Goal: Task Accomplishment & Management: Manage account settings

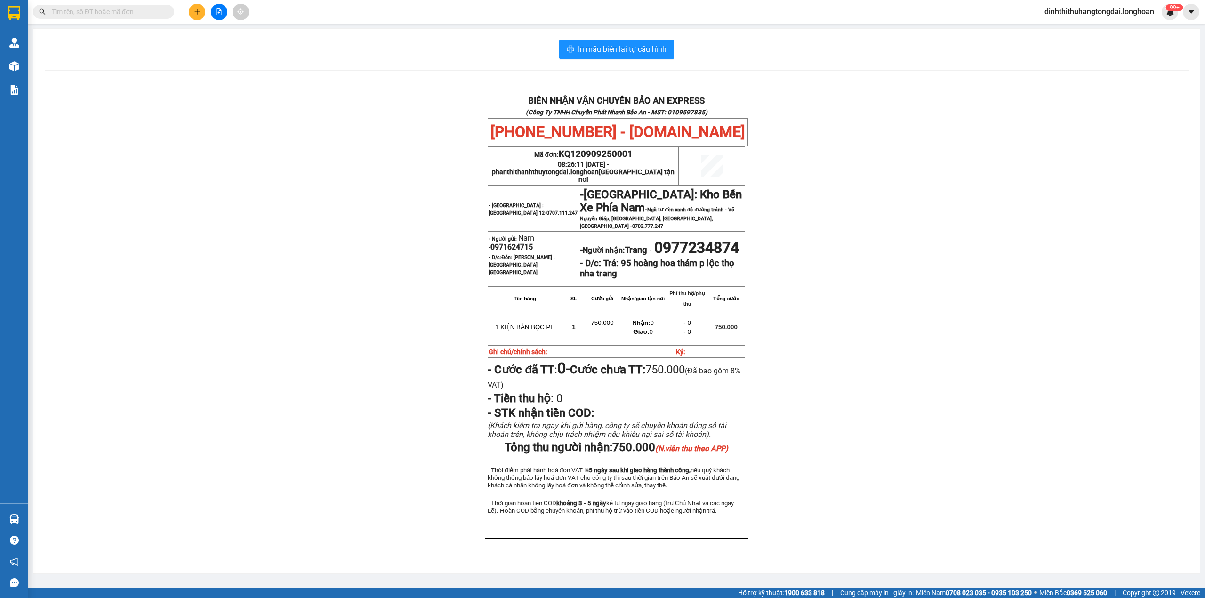
click at [88, 17] on span at bounding box center [103, 12] width 141 height 14
click at [87, 16] on input "text" at bounding box center [107, 12] width 111 height 10
paste input "0987601800"
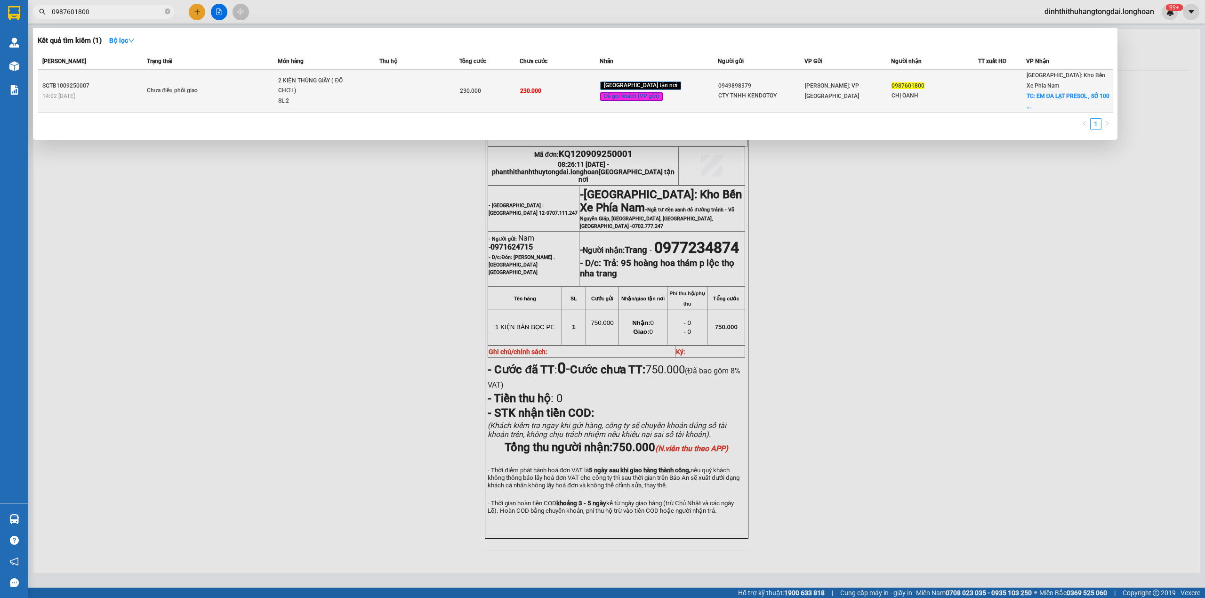
type input "0987601800"
click at [315, 82] on div "2 KIỆN THÙNG GIẤY ( ĐỒ CHƠI )" at bounding box center [313, 86] width 71 height 20
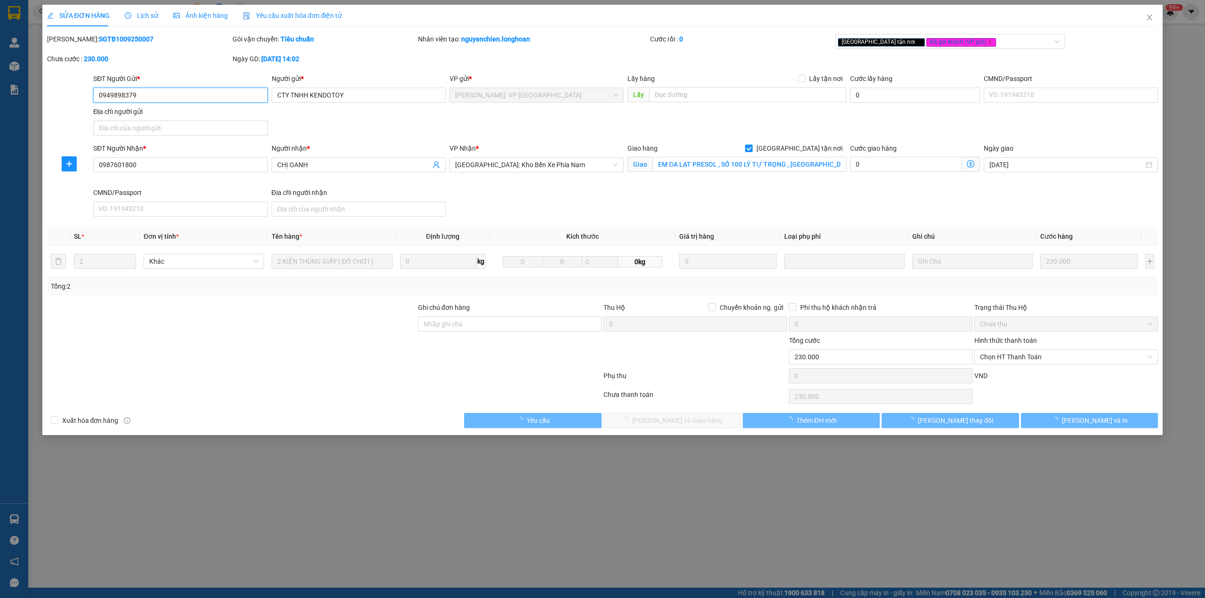
type input "0949898379"
type input "CTY TNHH KENDOTOY"
type input "0987601800"
type input "CHỊ OANH"
checkbox input "true"
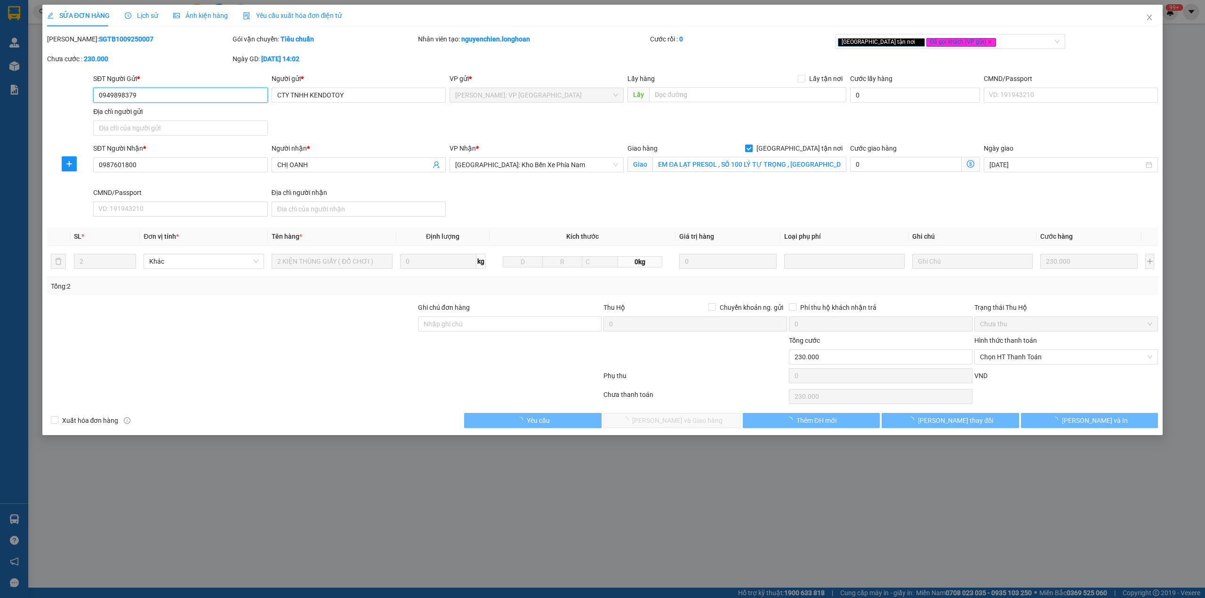
type input "EM ĐA LẠT PRESOL , SỐ 100 LÝ TỰ TRỌNG , [GEOGRAPHIC_DATA]"
type input "230.000"
click at [134, 21] on div "Lịch sử" at bounding box center [141, 16] width 33 height 22
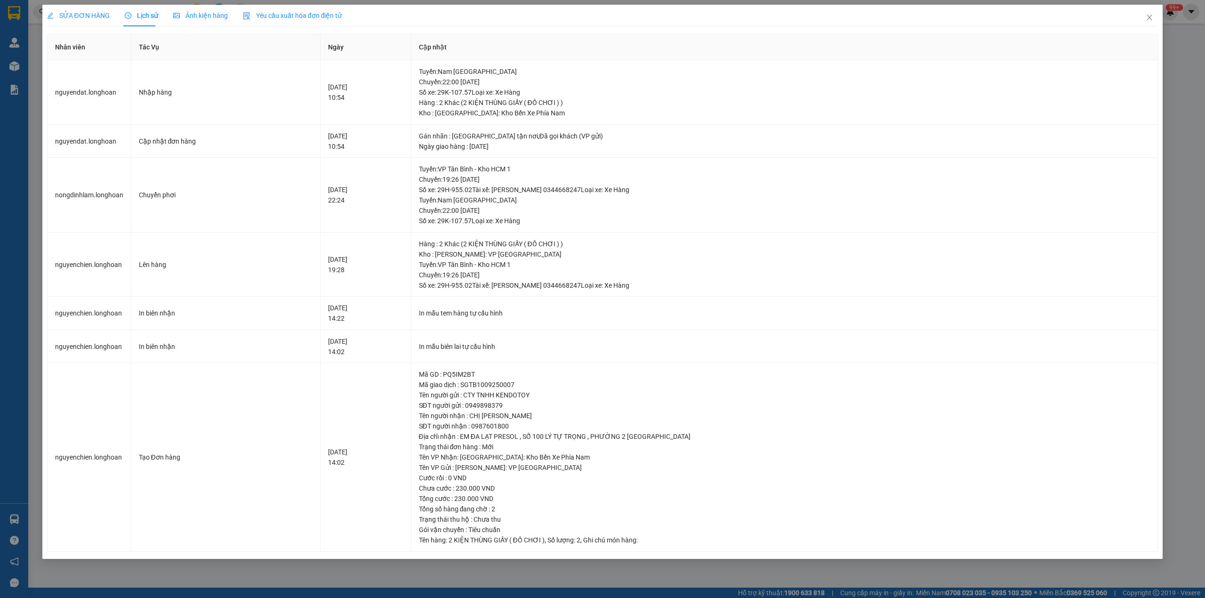
click at [105, 12] on span "SỬA ĐƠN HÀNG" at bounding box center [78, 16] width 63 height 8
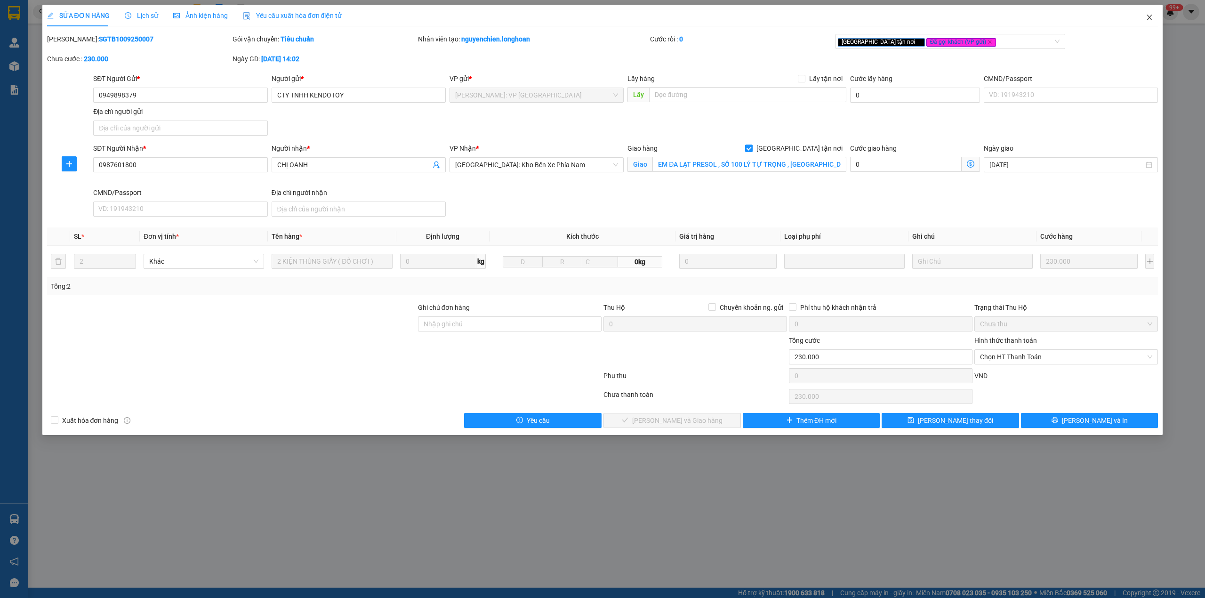
click at [1146, 16] on icon "close" at bounding box center [1150, 18] width 8 height 8
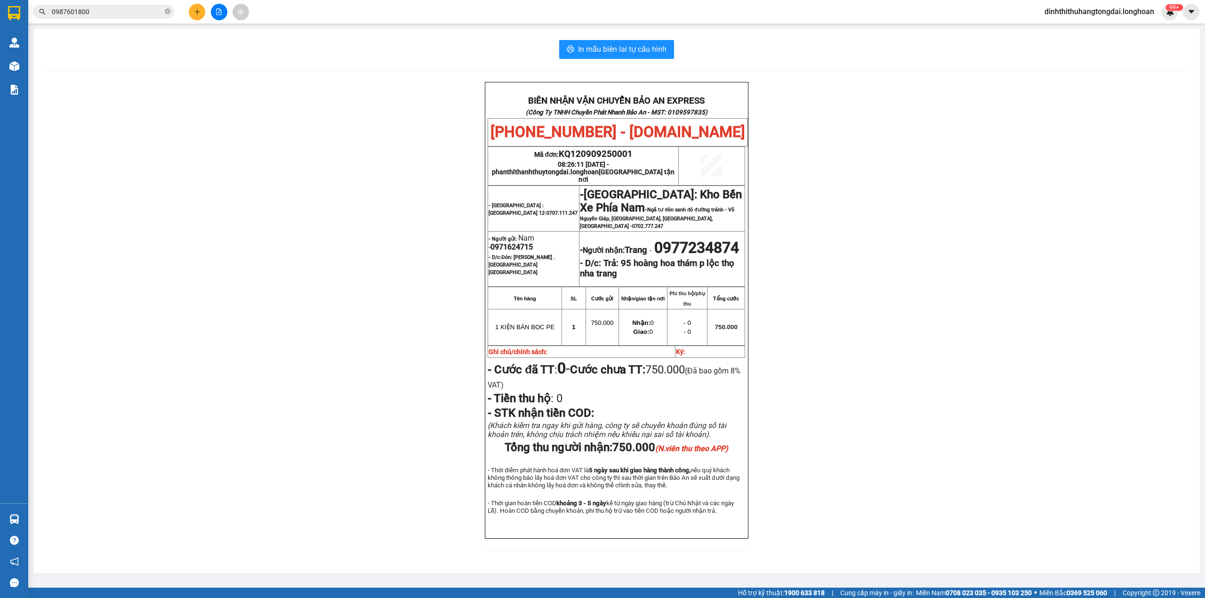
click at [113, 7] on input "0987601800" at bounding box center [107, 12] width 111 height 10
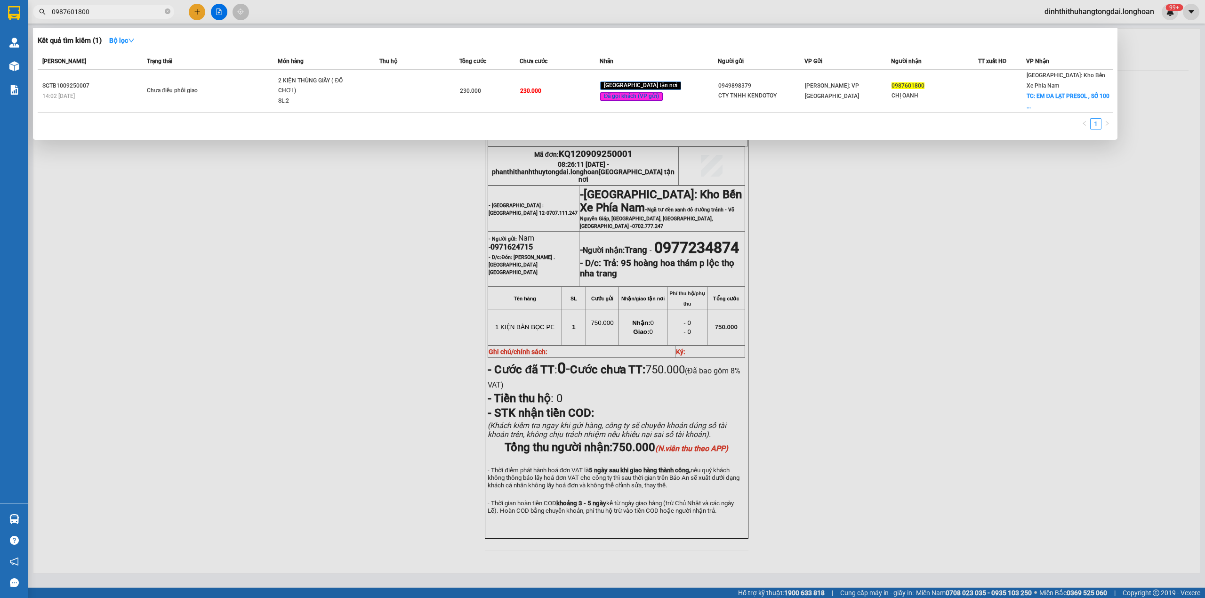
click at [113, 7] on input "0987601800" at bounding box center [107, 12] width 111 height 10
paste input "VPMD0809250015"
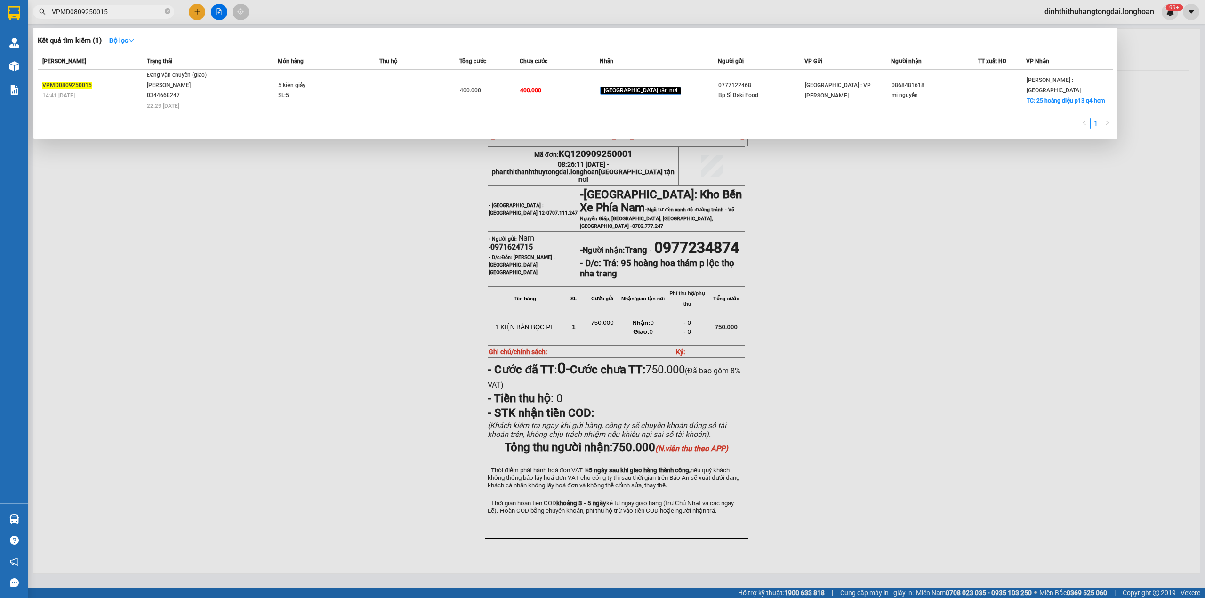
click at [128, 16] on input "VPMD0809250015" at bounding box center [107, 12] width 111 height 10
paste input "109250002"
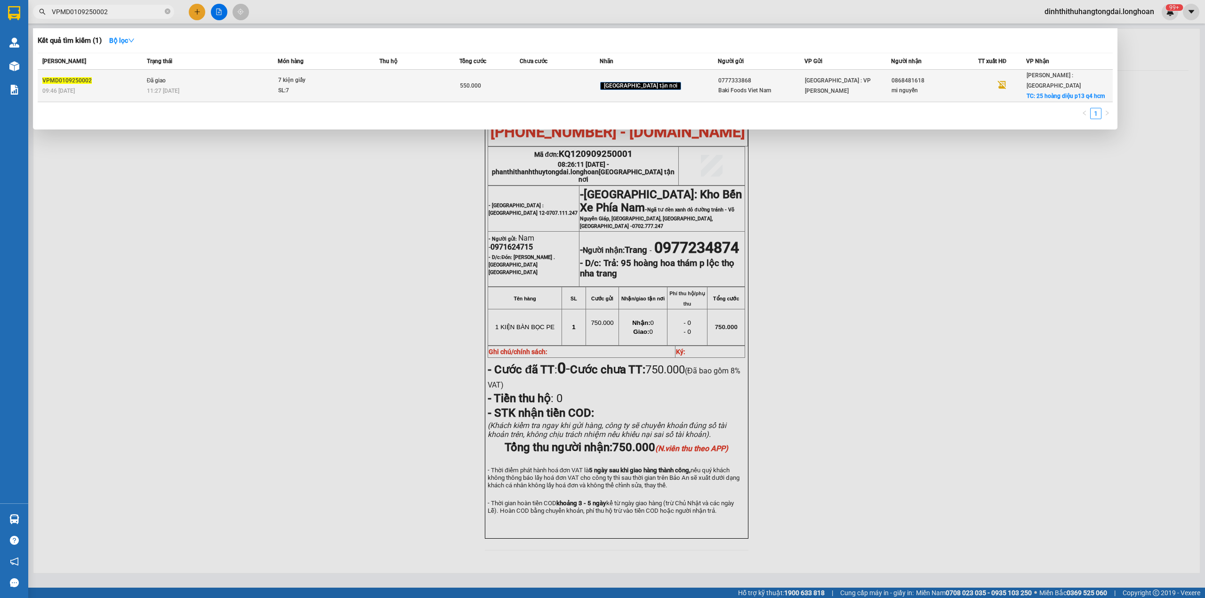
click at [151, 78] on td "Đã giao 11:27 [DATE]" at bounding box center [212, 86] width 134 height 32
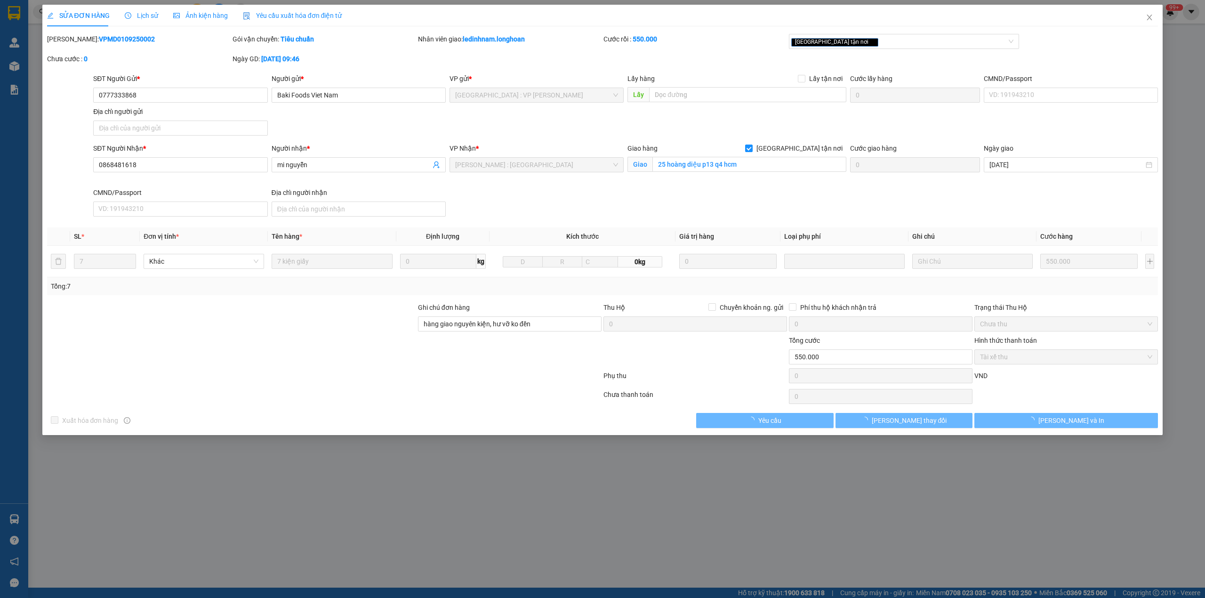
click at [138, 18] on span "Lịch sử" at bounding box center [141, 16] width 33 height 8
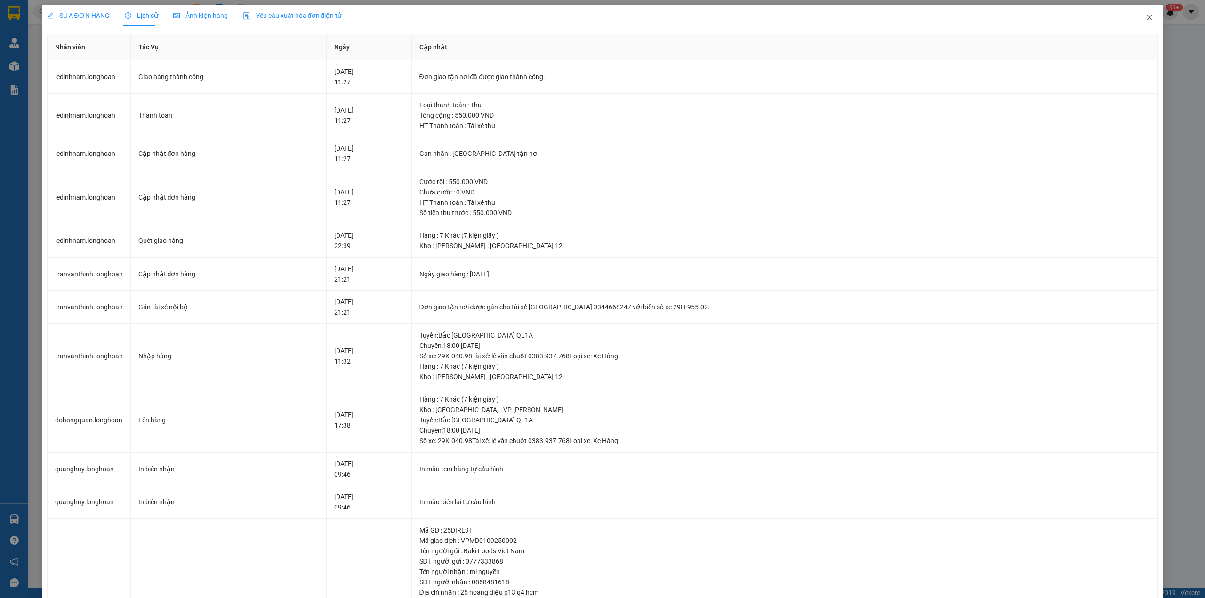
click at [1146, 21] on span "Close" at bounding box center [1150, 18] width 26 height 26
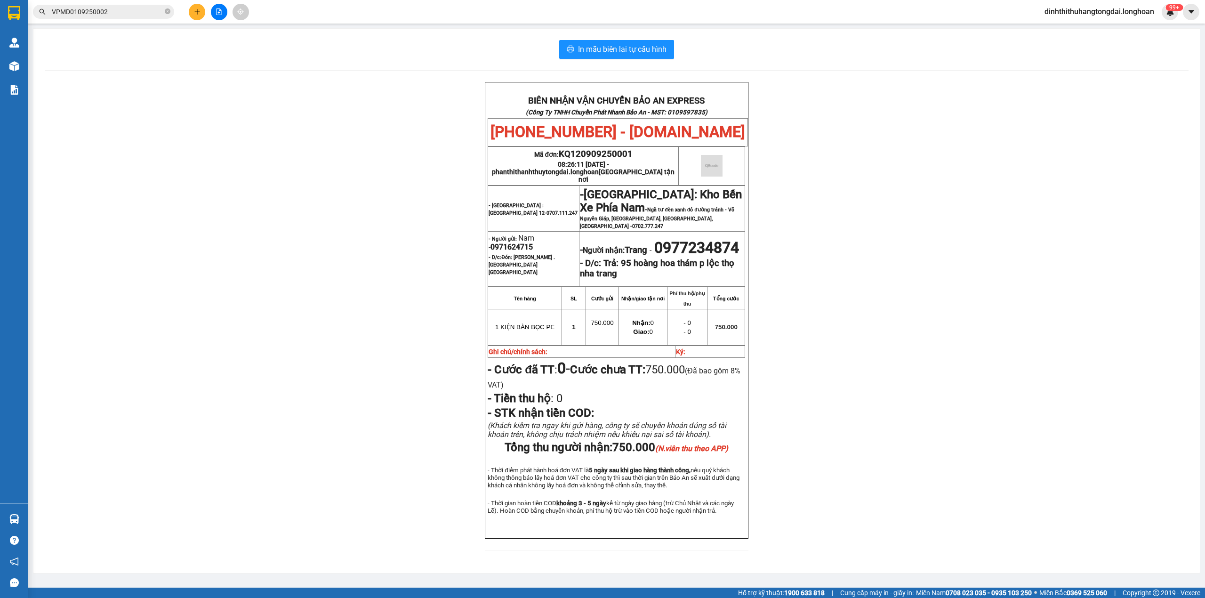
click at [81, 15] on input "VPMD0109250002" at bounding box center [107, 12] width 111 height 10
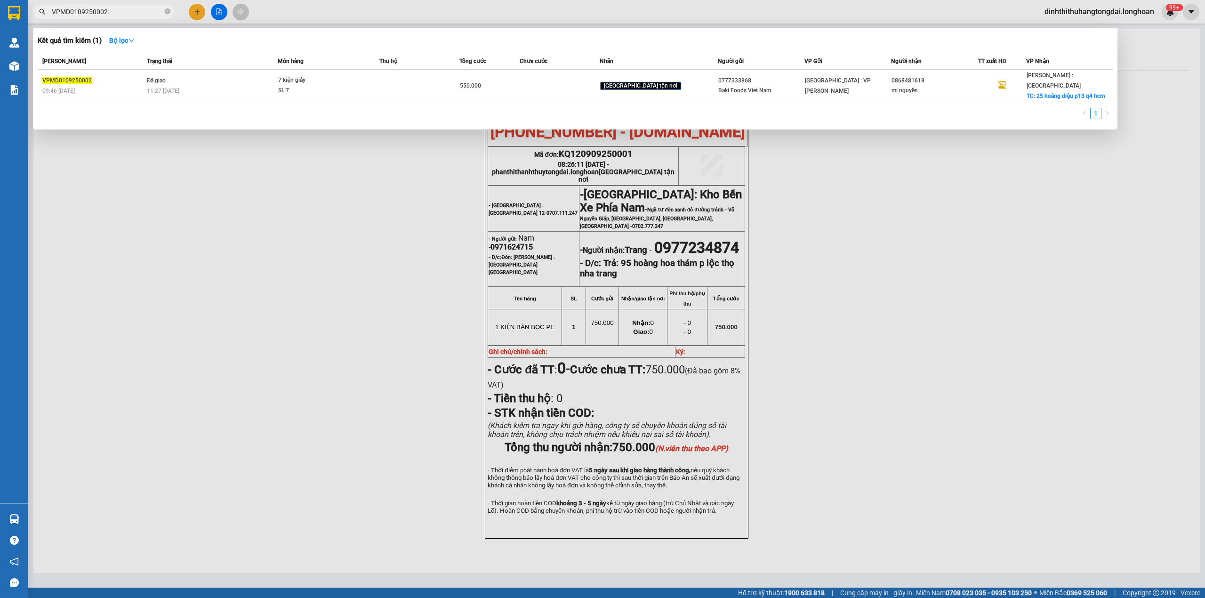
click at [81, 15] on input "VPMD0109250002" at bounding box center [107, 12] width 111 height 10
paste input "809250015"
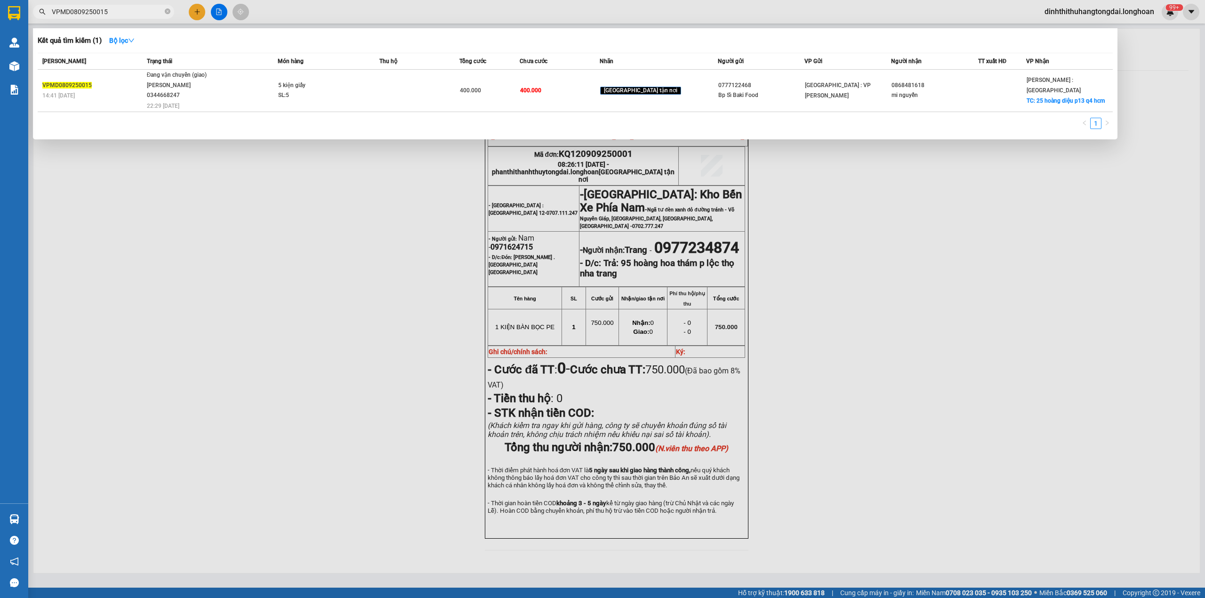
click at [104, 14] on input "VPMD0809250015" at bounding box center [107, 12] width 111 height 10
paste input "090688223"
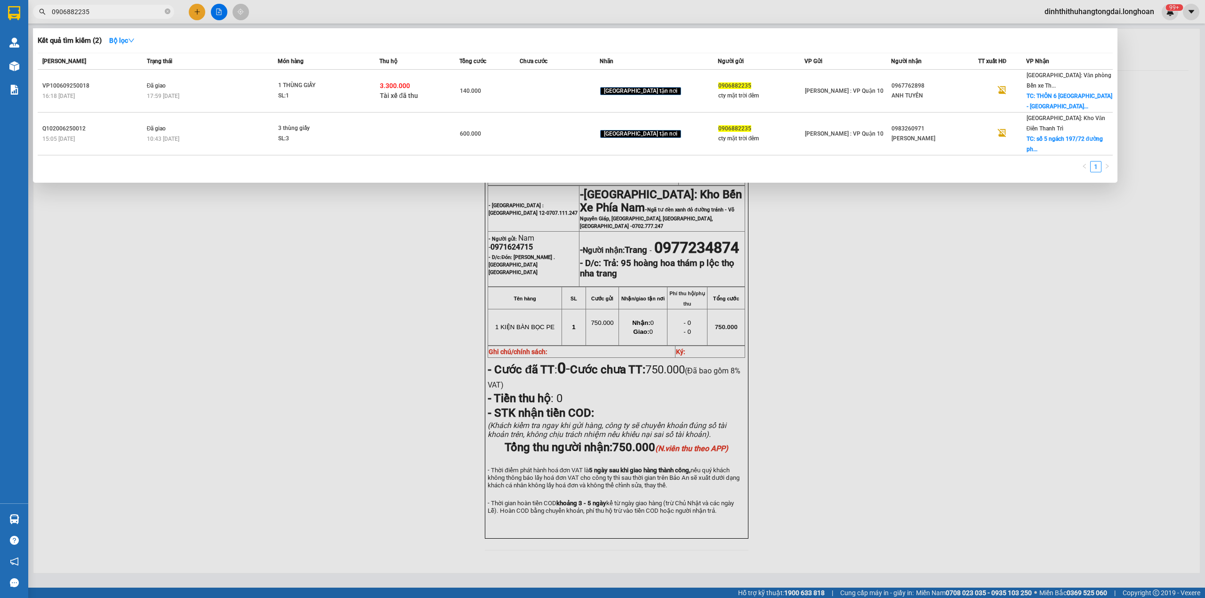
type input "0906882235"
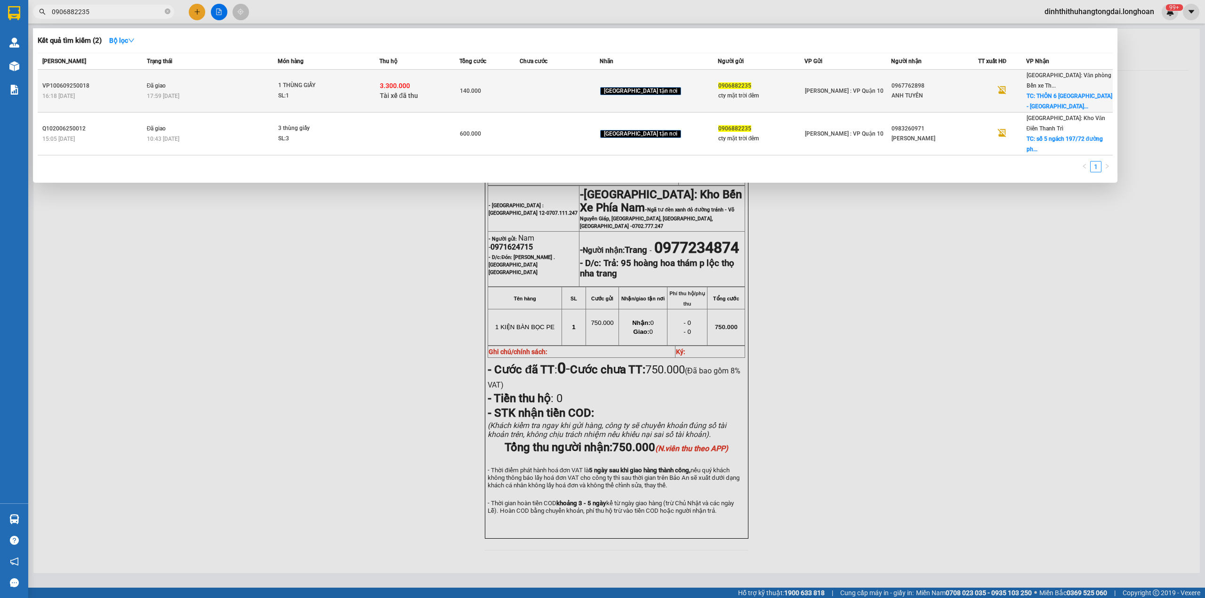
click at [347, 81] on div "1 THÙNG GIẤY" at bounding box center [313, 86] width 71 height 10
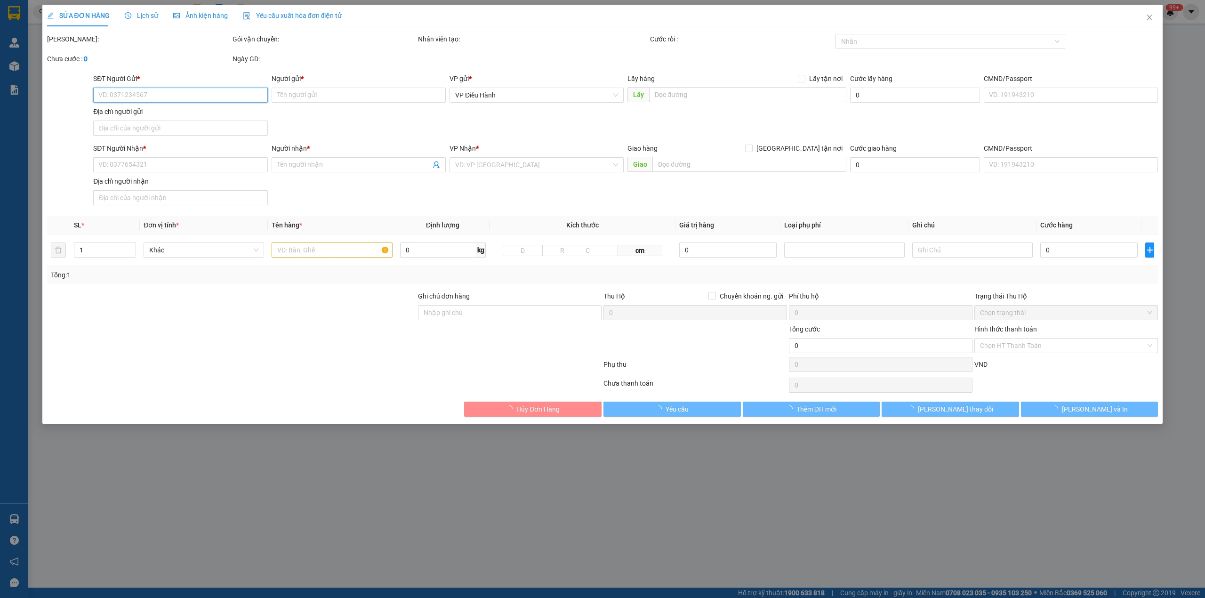
type input "0906882235"
type input "cty mặt trời đêm"
type input "0967762898"
type input "ANH TUYÊN"
checkbox input "true"
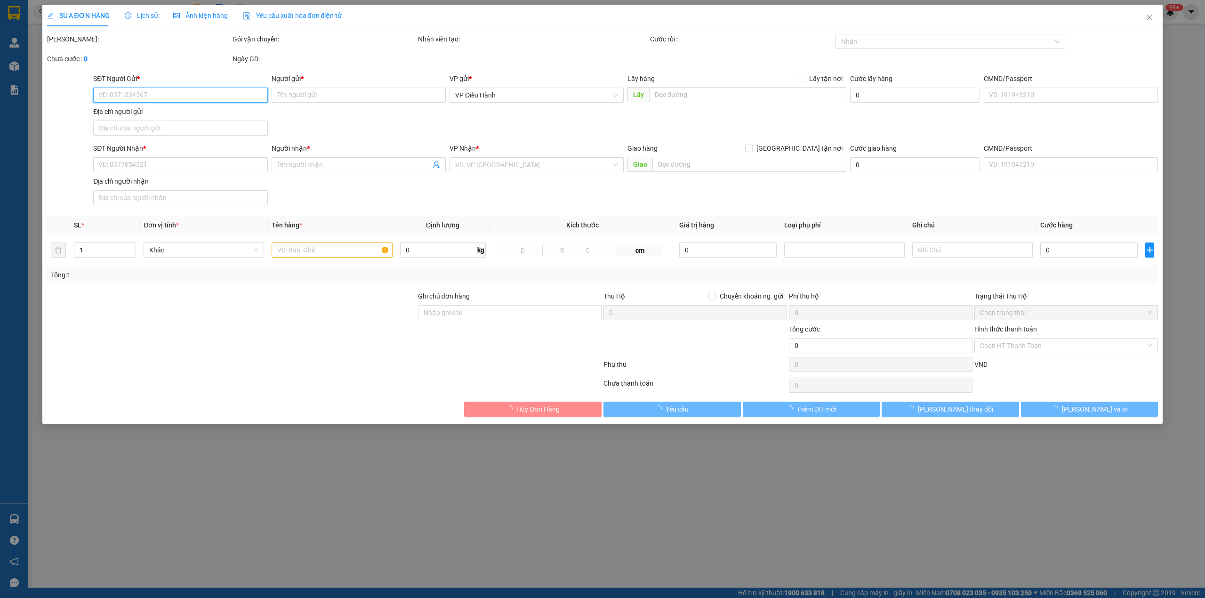
type input "THÔN 6 [GEOGRAPHIC_DATA] - [GEOGRAPHIC_DATA] - [GEOGRAPHIC_DATA]"
type input "hàng k bao bể vỡ hư hỏng"
checkbox input "true"
type input "3.300.000"
type input "20.000"
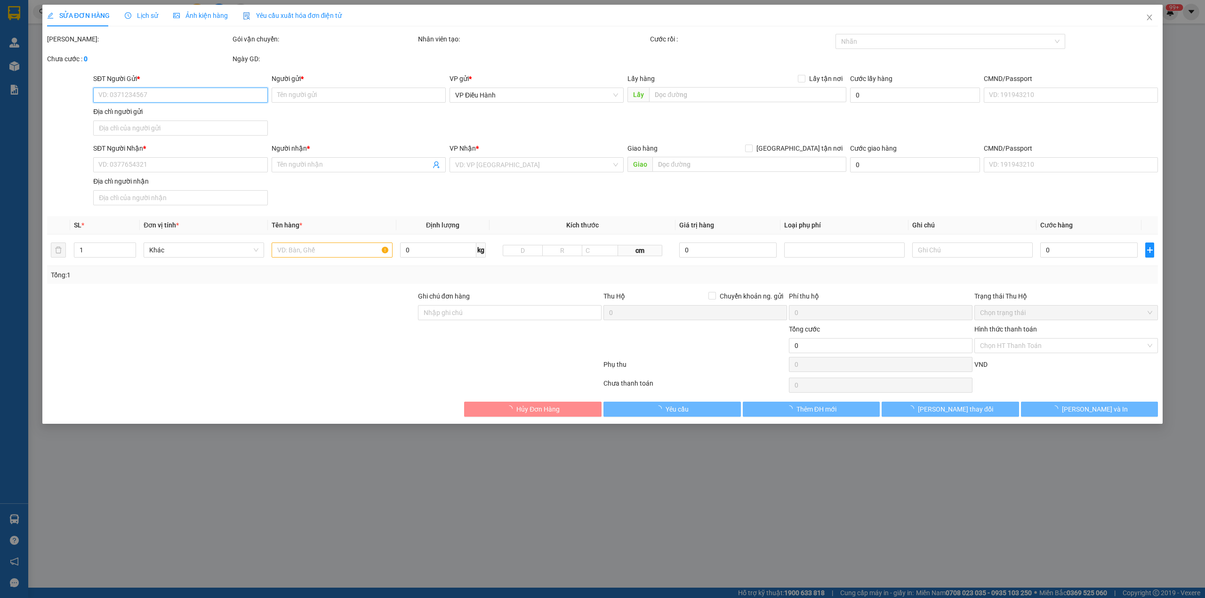
type input "140.000"
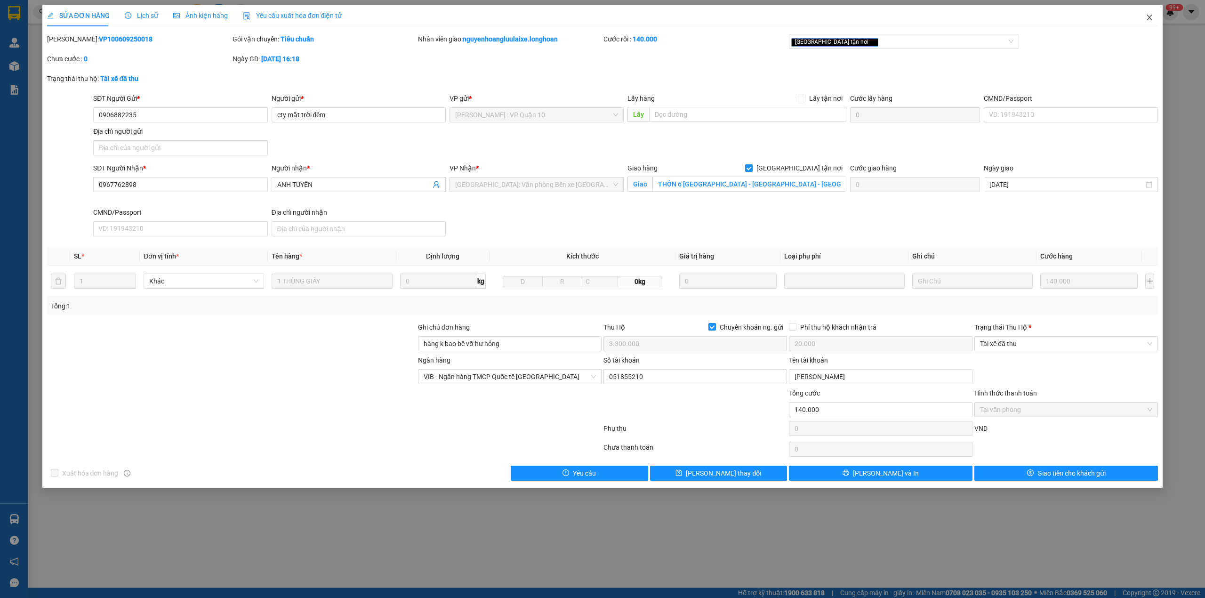
click at [1155, 21] on span "Close" at bounding box center [1150, 18] width 26 height 26
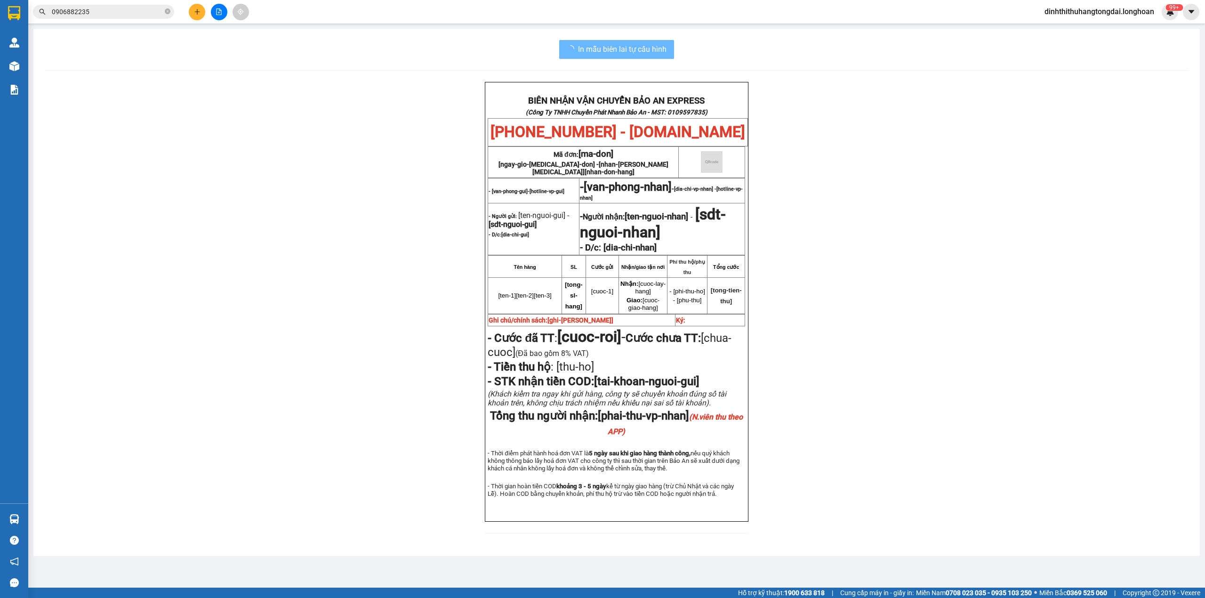
click at [140, 10] on input "0906882235" at bounding box center [107, 12] width 111 height 10
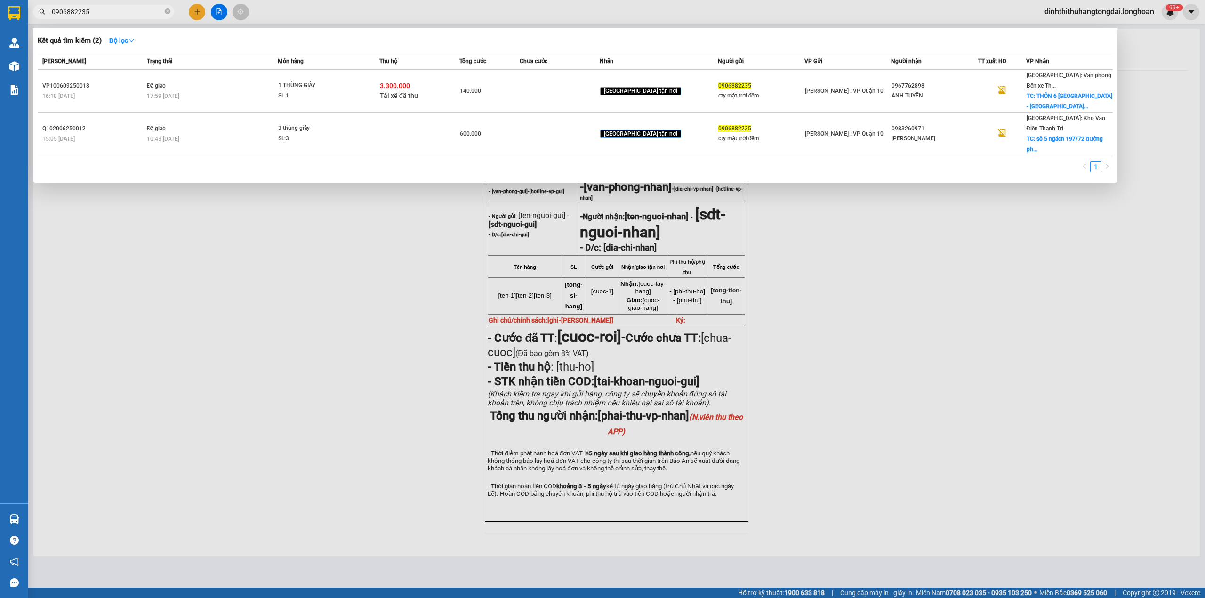
click at [140, 10] on input "0906882235" at bounding box center [107, 12] width 111 height 10
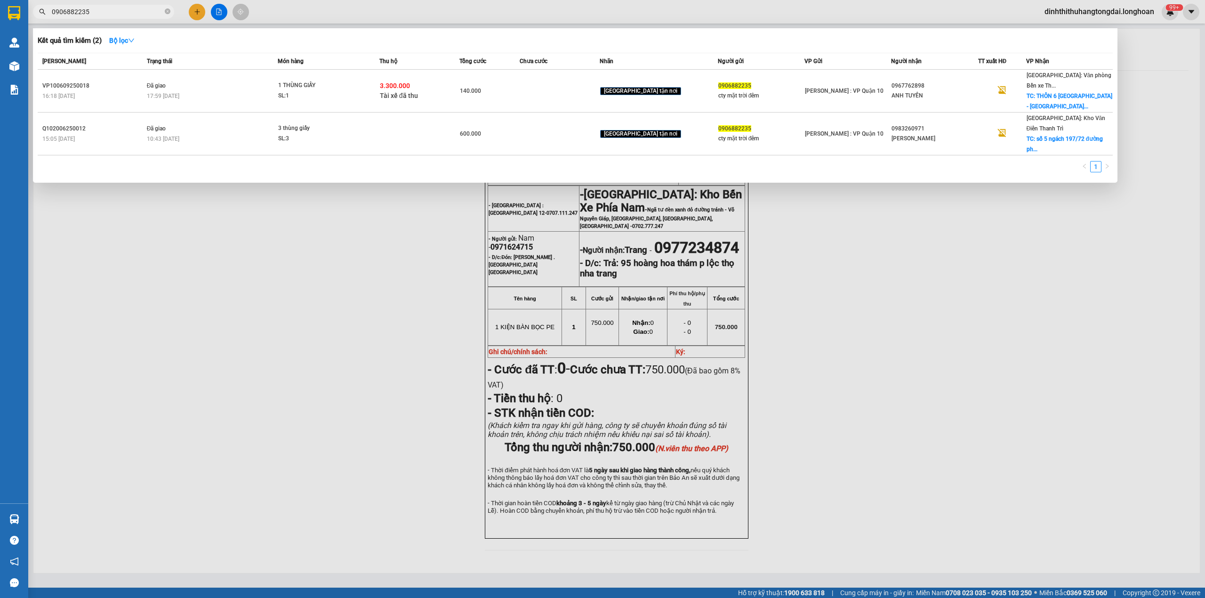
paste input "66983863"
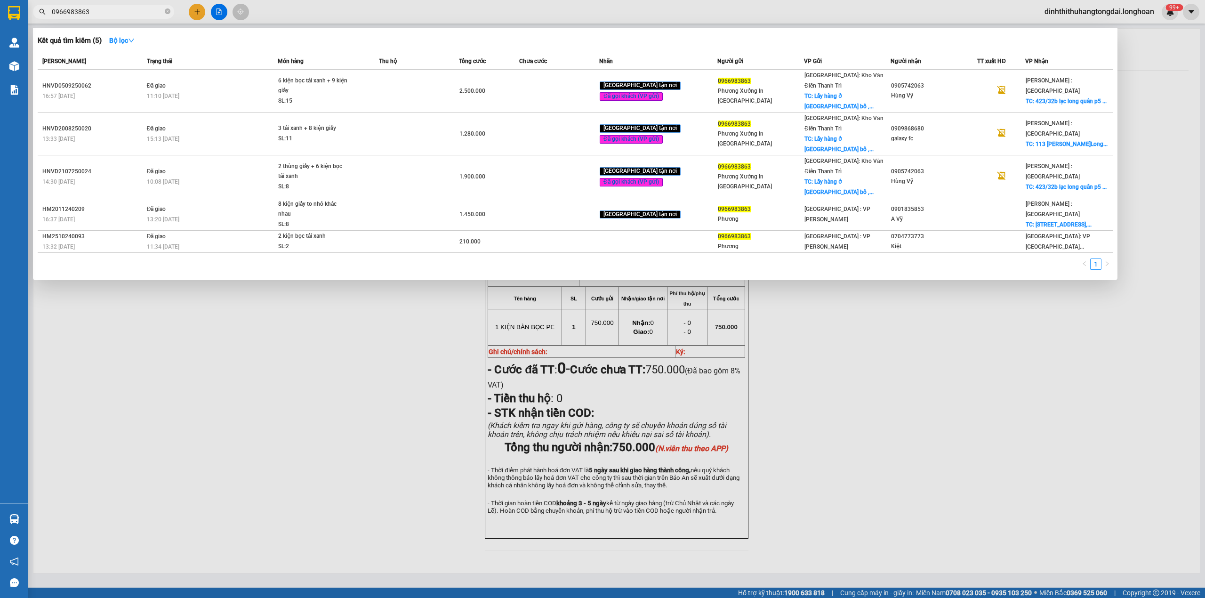
click at [79, 8] on input "0966983863" at bounding box center [107, 12] width 111 height 10
paste input "2676736"
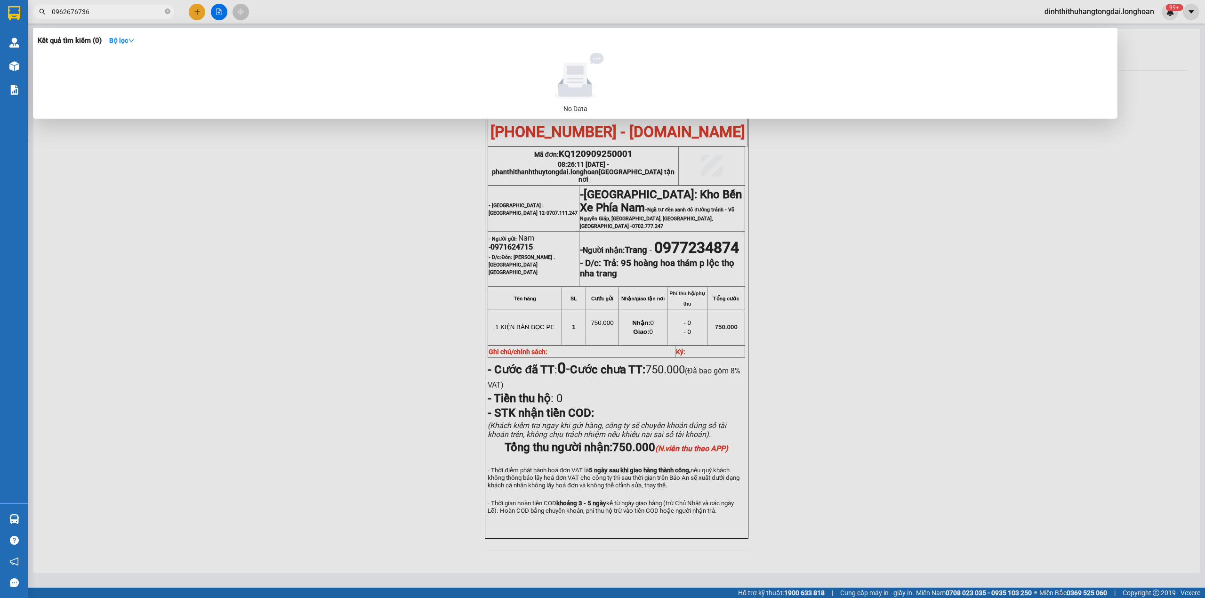
click at [93, 8] on input "0962676736" at bounding box center [107, 12] width 111 height 10
paste input "6983863"
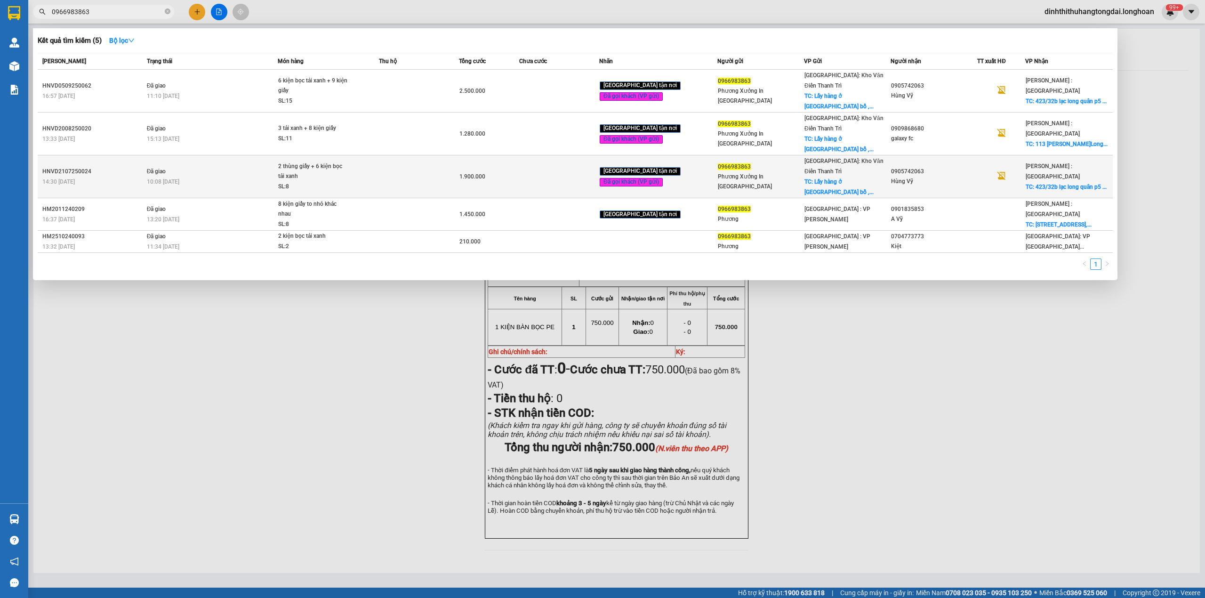
type input "0966983863"
click at [208, 177] on div "10:08 [DATE]" at bounding box center [212, 182] width 130 height 10
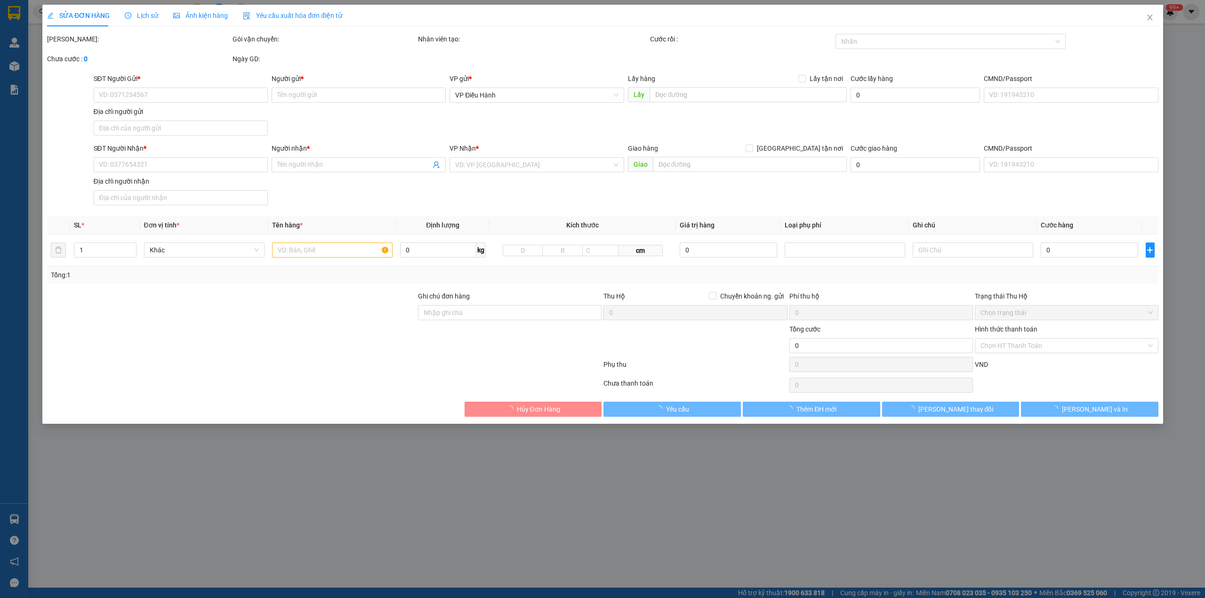
type input "0966983863"
type input "Phương Xưởng In [GEOGRAPHIC_DATA]"
checkbox input "true"
type input "Lấy hàng ở [GEOGRAPHIC_DATA][PERSON_NAME] , tứ hiệp , thanh trì"
type input "150.000"
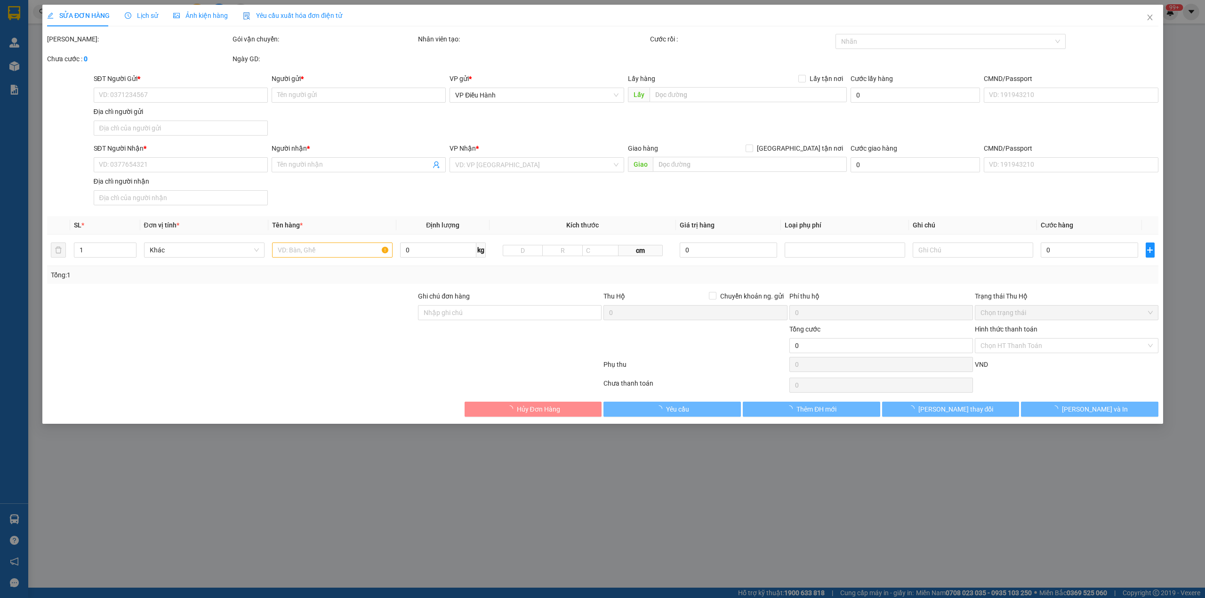
type input "0905742063"
type input "Hùng Vỹ"
checkbox input "true"
type input "423/32b lạc long quân p5 q11 HCM"
type input "1.900.000"
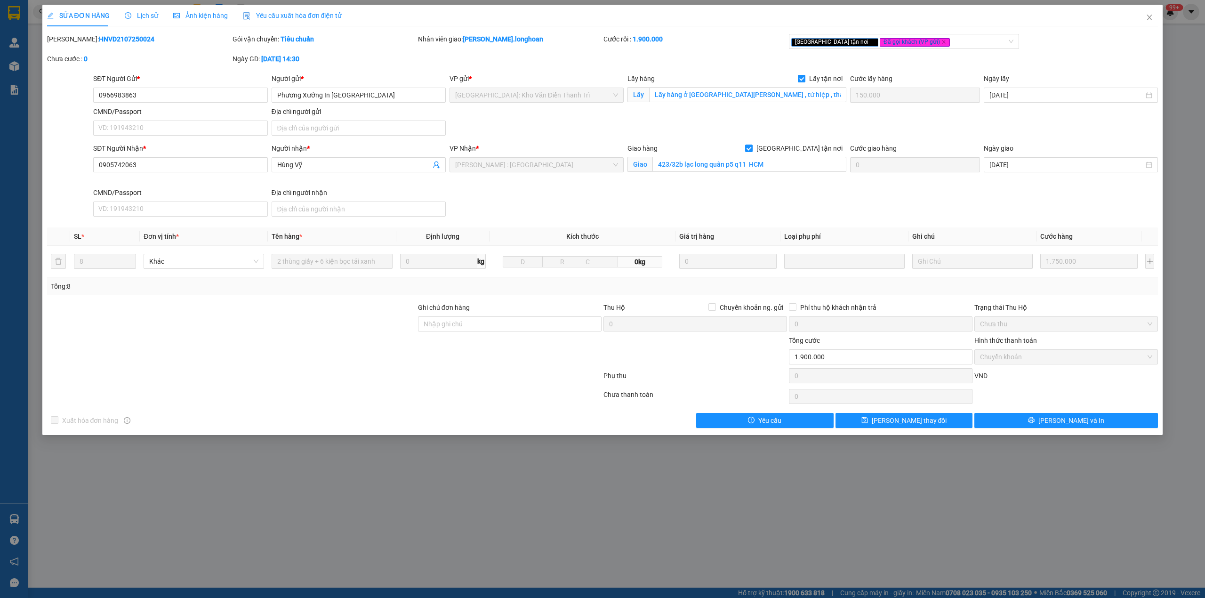
click at [138, 15] on span "Lịch sử" at bounding box center [141, 16] width 33 height 8
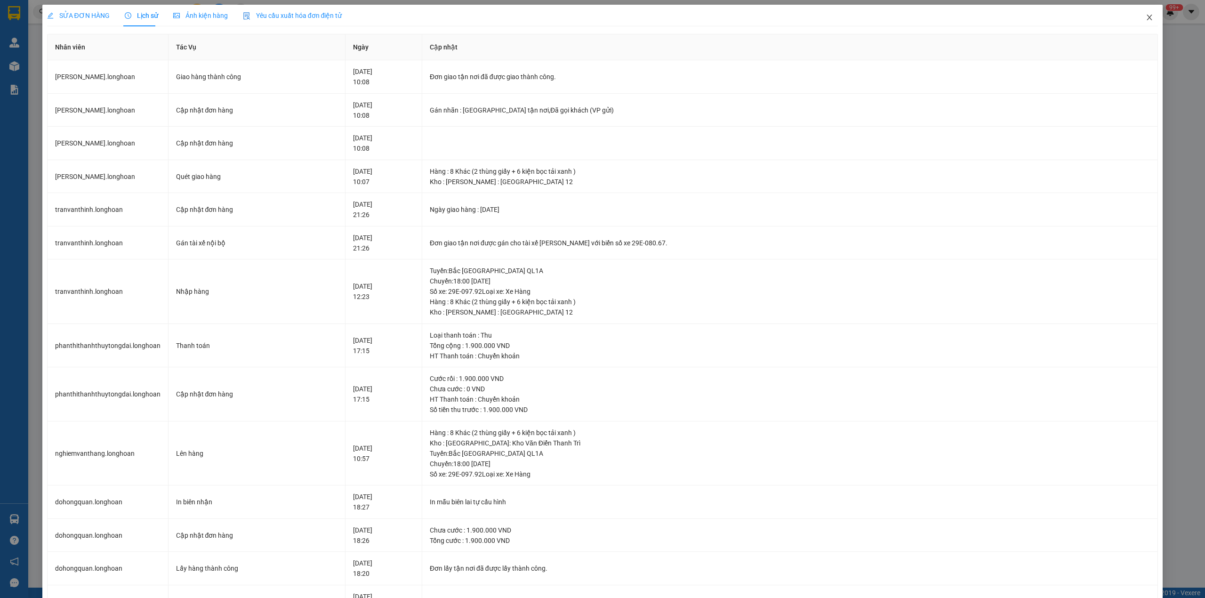
click at [1146, 21] on icon "close" at bounding box center [1150, 18] width 8 height 8
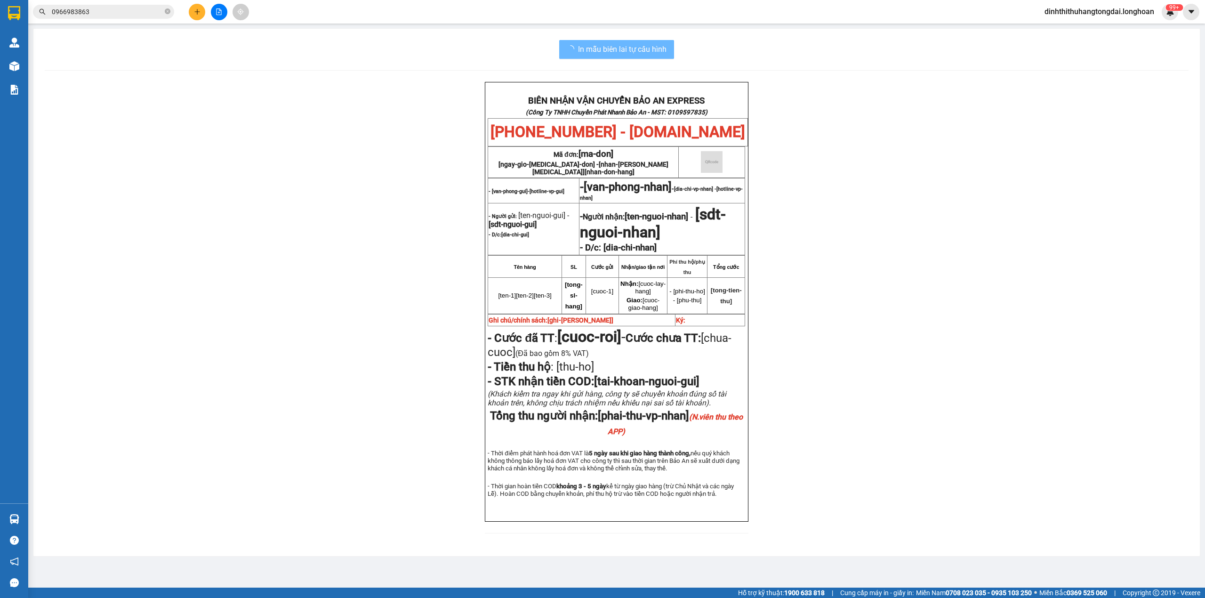
click at [104, 14] on input "0966983863" at bounding box center [107, 12] width 111 height 10
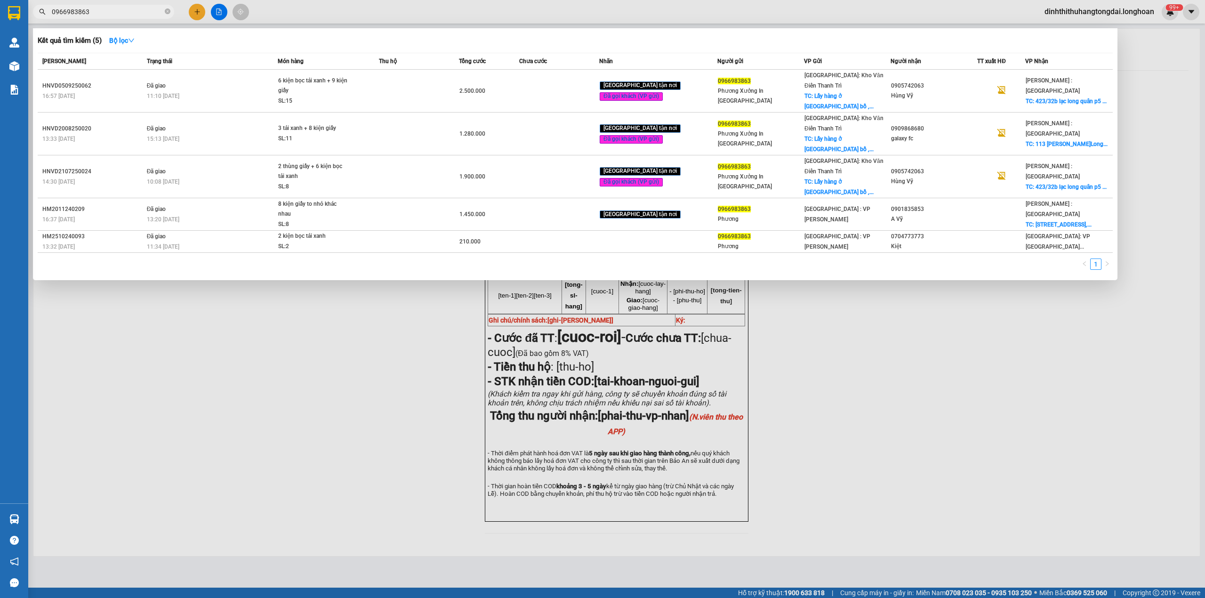
click at [104, 14] on input "0966983863" at bounding box center [107, 12] width 111 height 10
paste input "76049440"
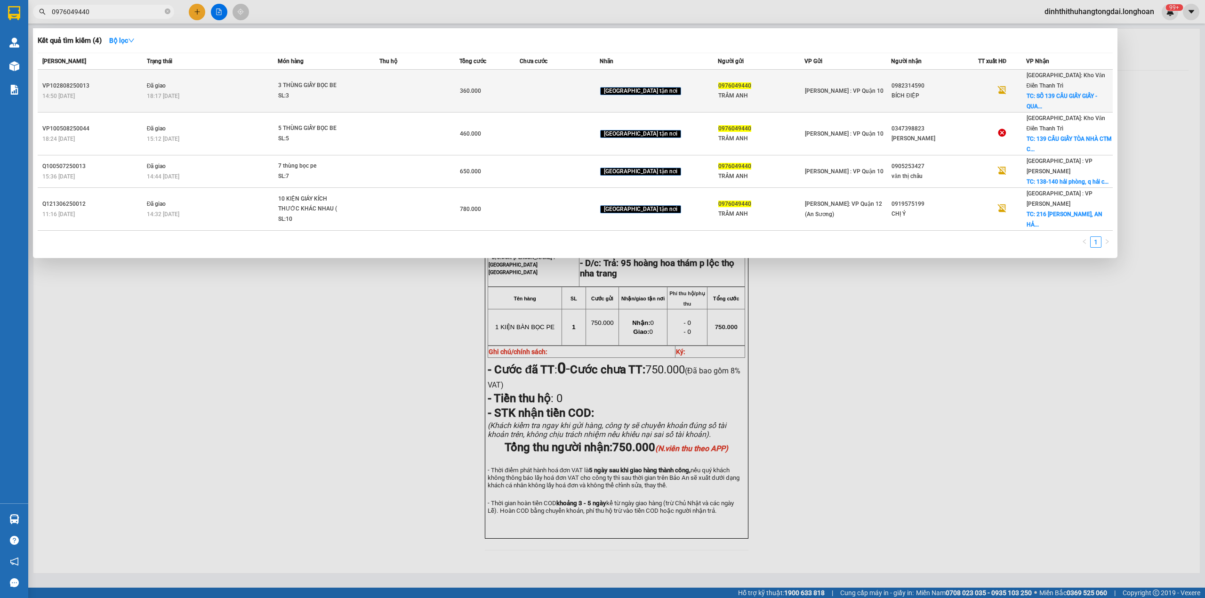
type input "0976049440"
click at [222, 76] on td "Đã giao 18:17 [DATE]" at bounding box center [212, 91] width 134 height 43
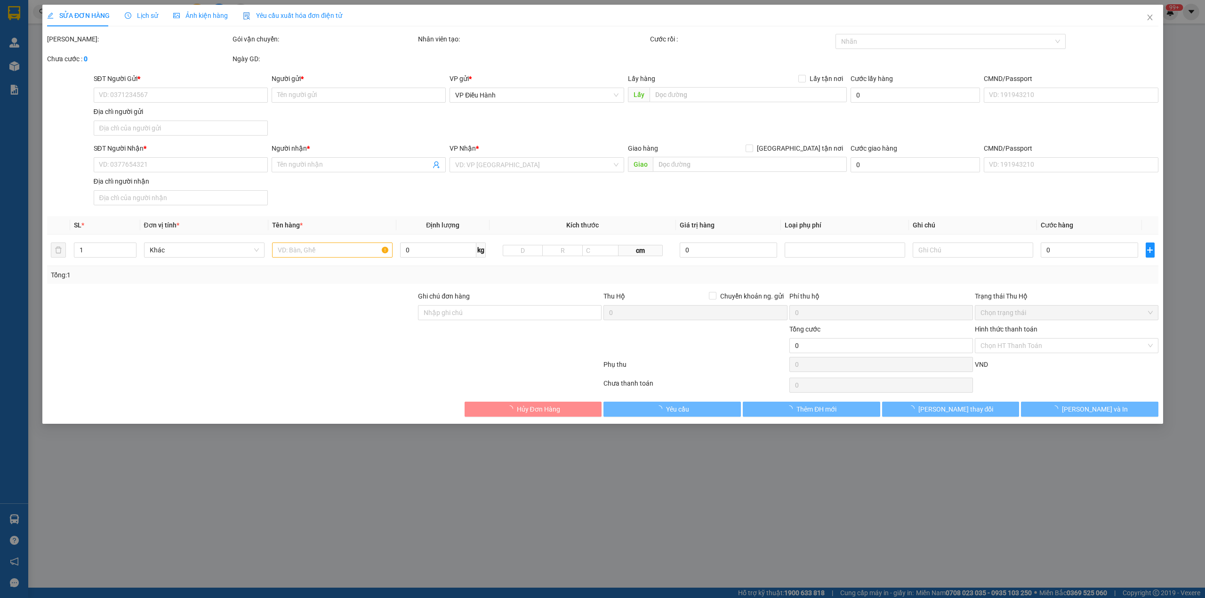
type input "0976049440"
type input "TRÂM ANH"
type input "0982314590"
type input "BÍCH ĐIỆP"
checkbox input "true"
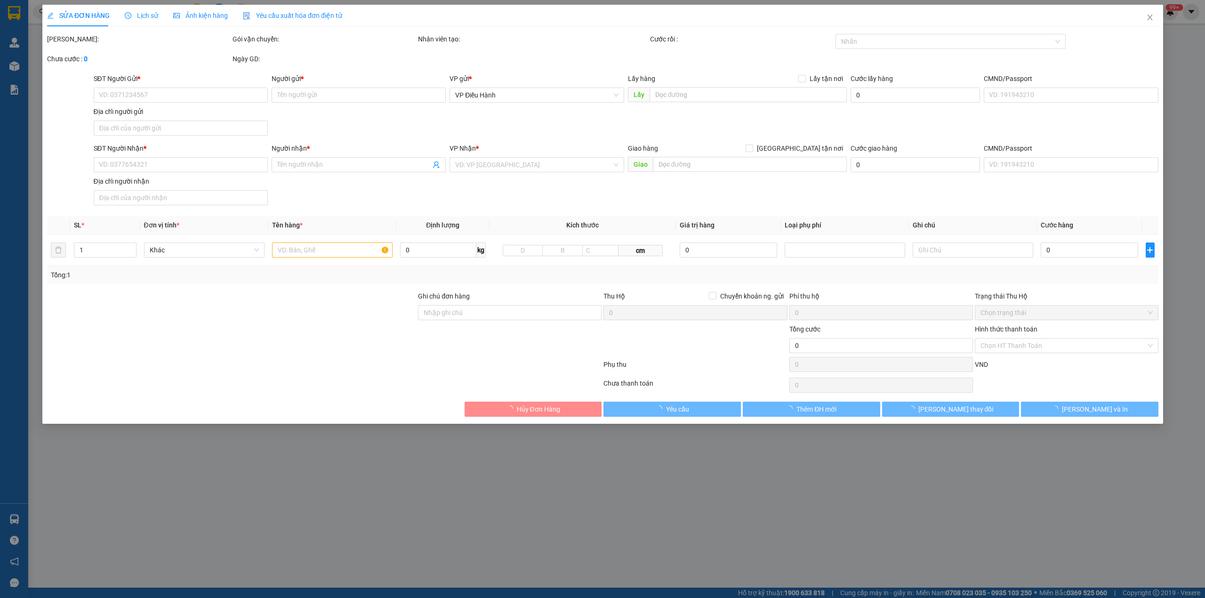
type input "SỐ 139 CẦU GIẤY GIẤY - QUANG HOA - Q, [GEOGRAPHIC_DATA] - [GEOGRAPHIC_DATA]"
type input "hàng k bao bể vỡ hư hỏng"
type input "360.000"
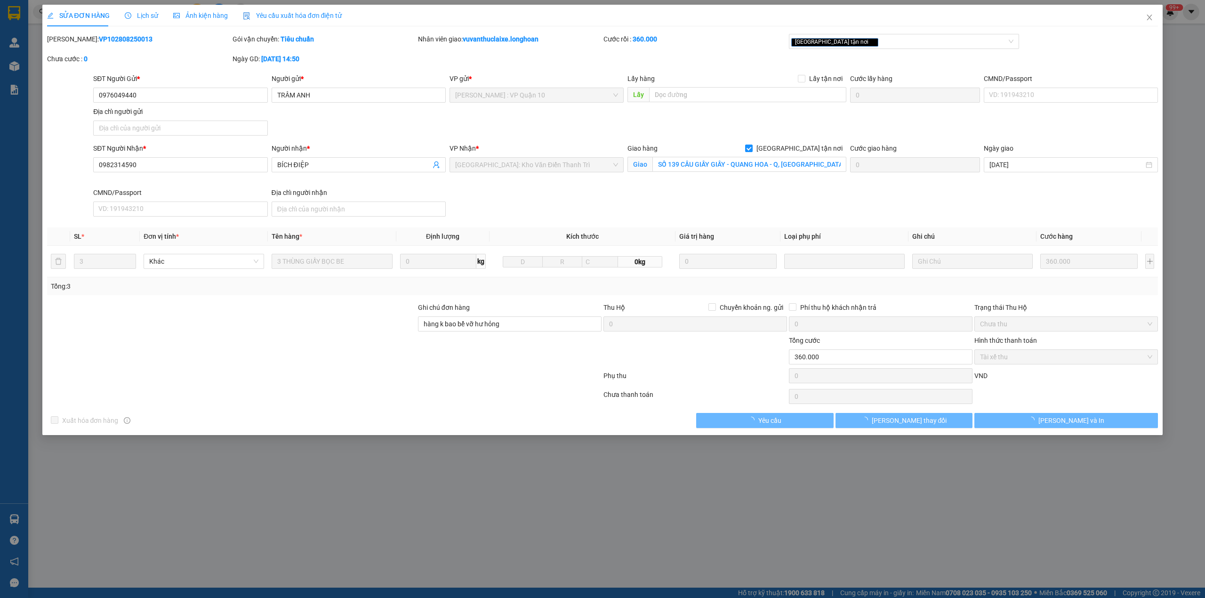
click at [99, 36] on b "VP102808250013" at bounding box center [126, 39] width 54 height 8
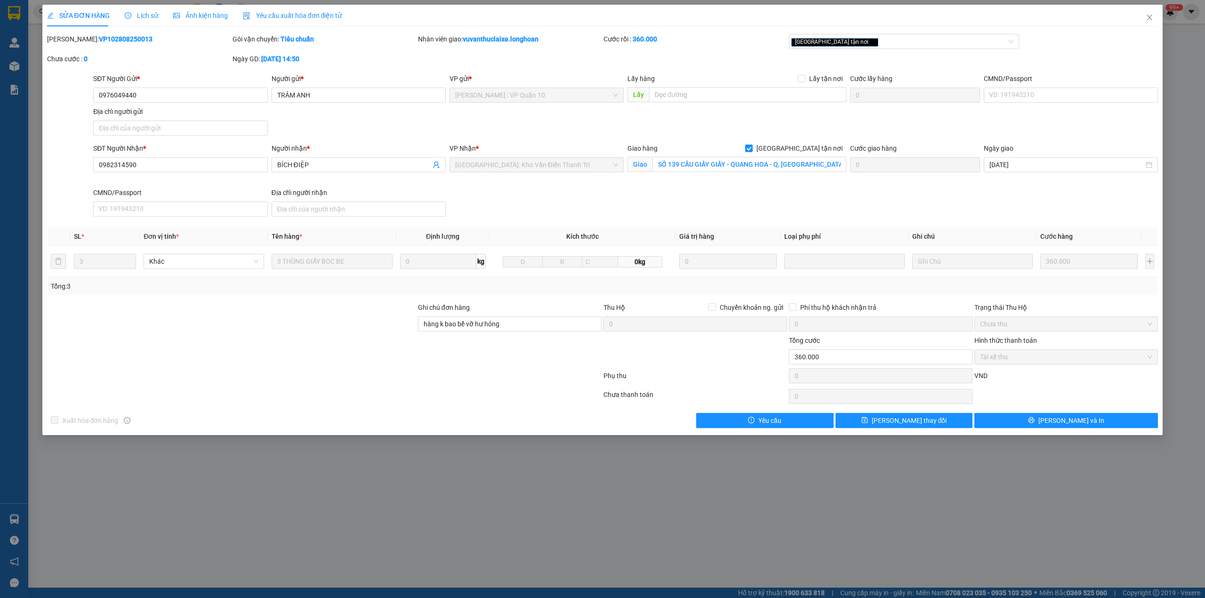
copy b "VP102808250013"
drag, startPoint x: 1154, startPoint y: 19, endPoint x: 1059, endPoint y: 19, distance: 94.6
click at [1153, 19] on span "Close" at bounding box center [1150, 18] width 26 height 26
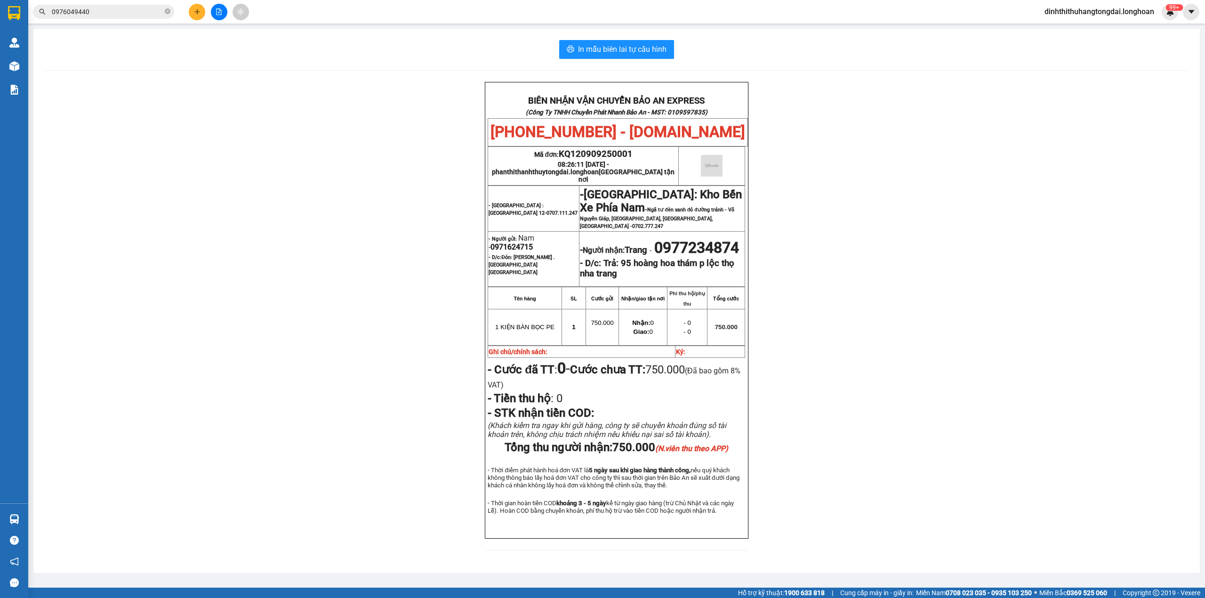
click at [115, 14] on input "0976049440" at bounding box center [107, 12] width 111 height 10
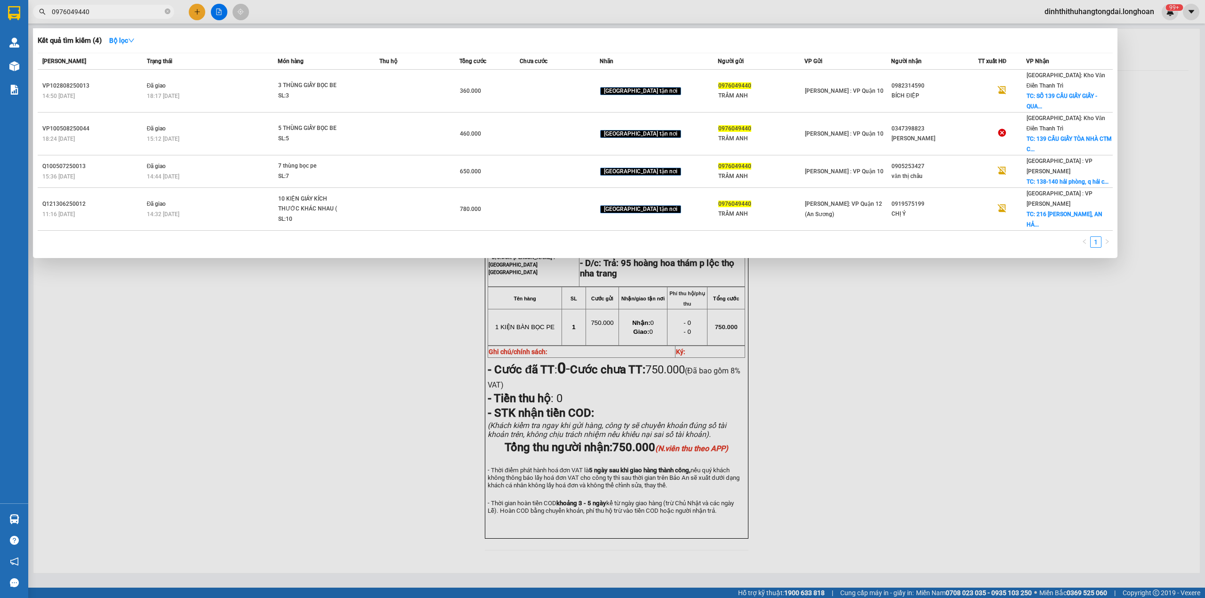
click at [115, 14] on input "0976049440" at bounding box center [107, 12] width 111 height 10
paste input "814715566"
type input "0814715566"
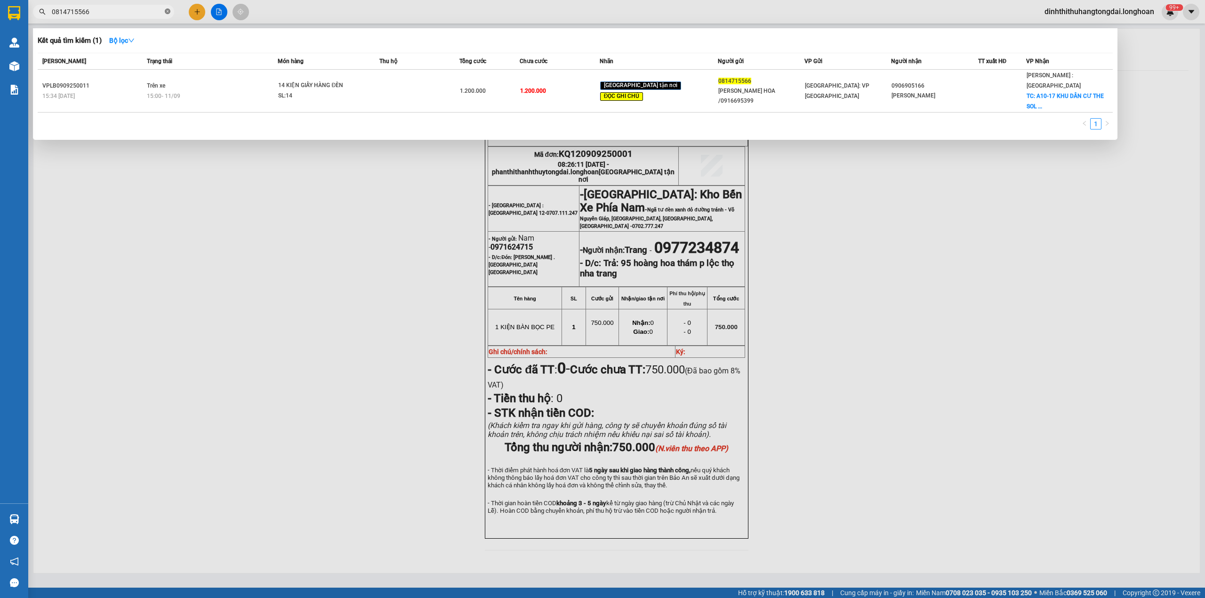
click at [166, 15] on span at bounding box center [168, 12] width 6 height 9
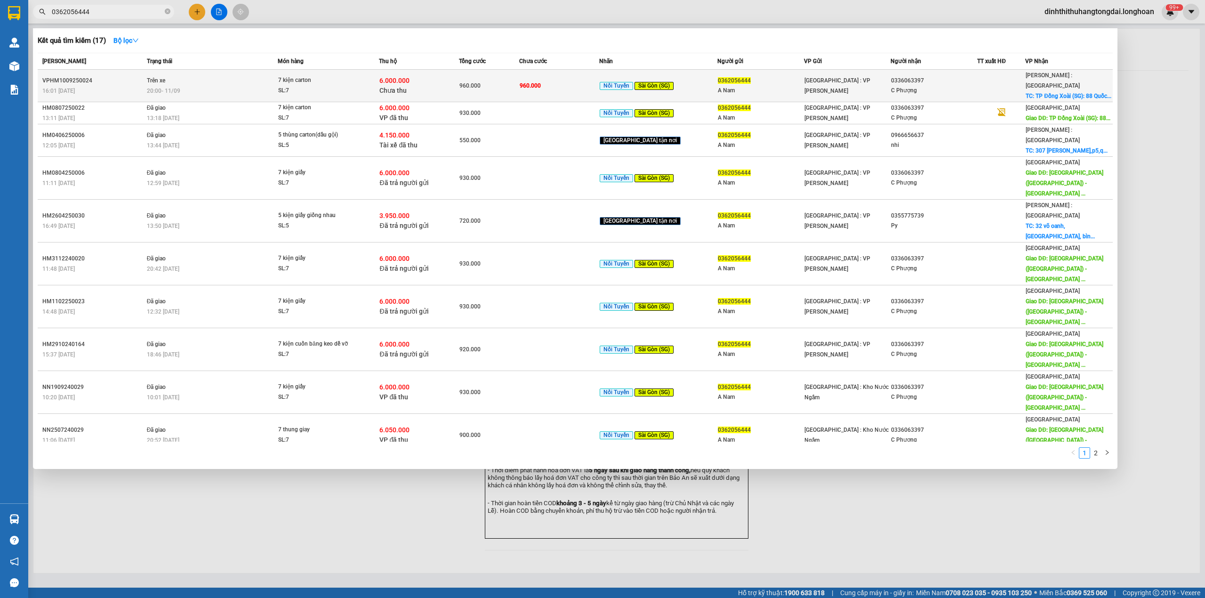
type input "0362056444"
click at [206, 86] on div "20:00 [DATE]" at bounding box center [212, 91] width 130 height 10
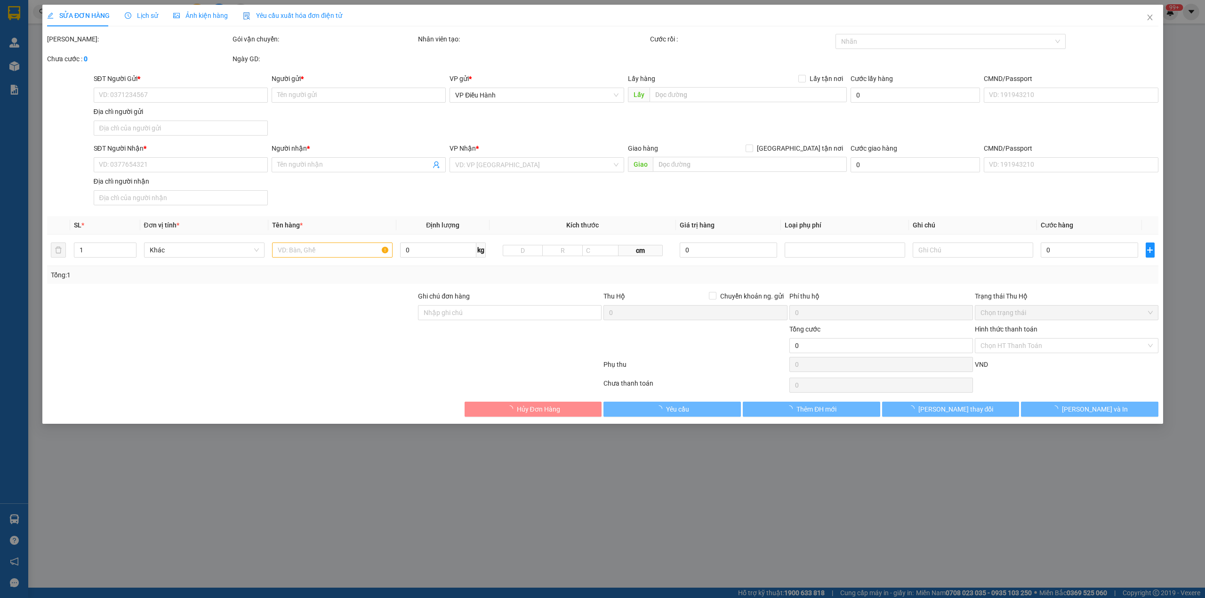
type input "0362056444"
type input "A Nam"
type input "0336063397"
type input "C Phượng"
checkbox input "true"
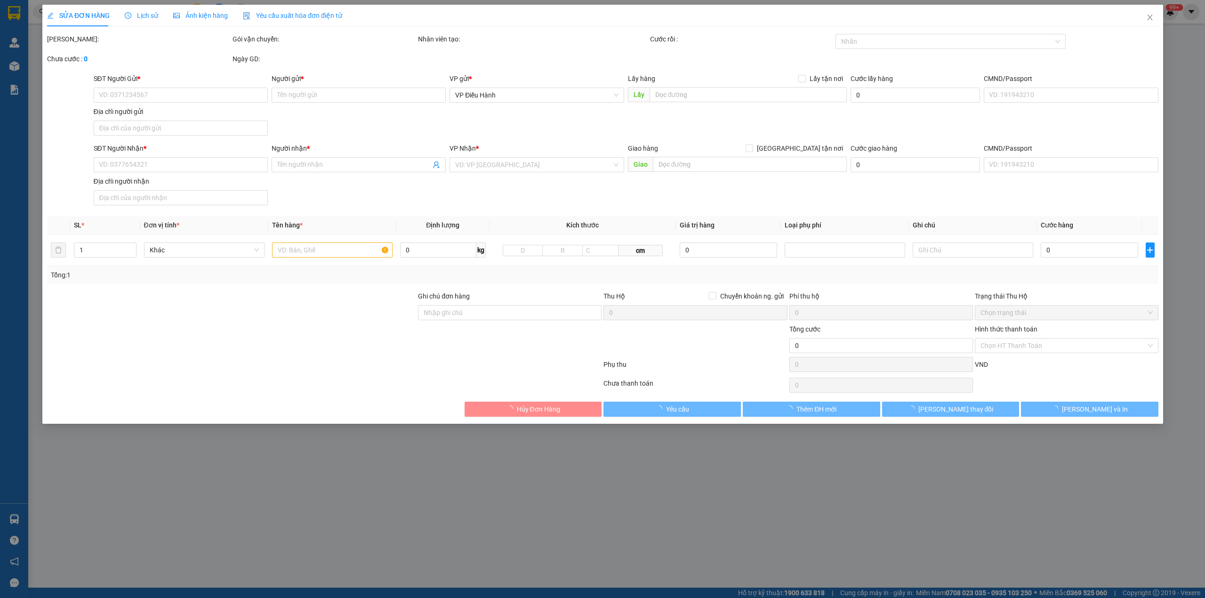
type input "TP Đồng Xoài ([GEOGRAPHIC_DATA]): 88 Quốc lộ 14, [GEOGRAPHIC_DATA], [GEOGRAPHIC…"
type input "nhận nguyên kiện,giao nguyên kiện,bể vỡ k đền"
type input "960.000"
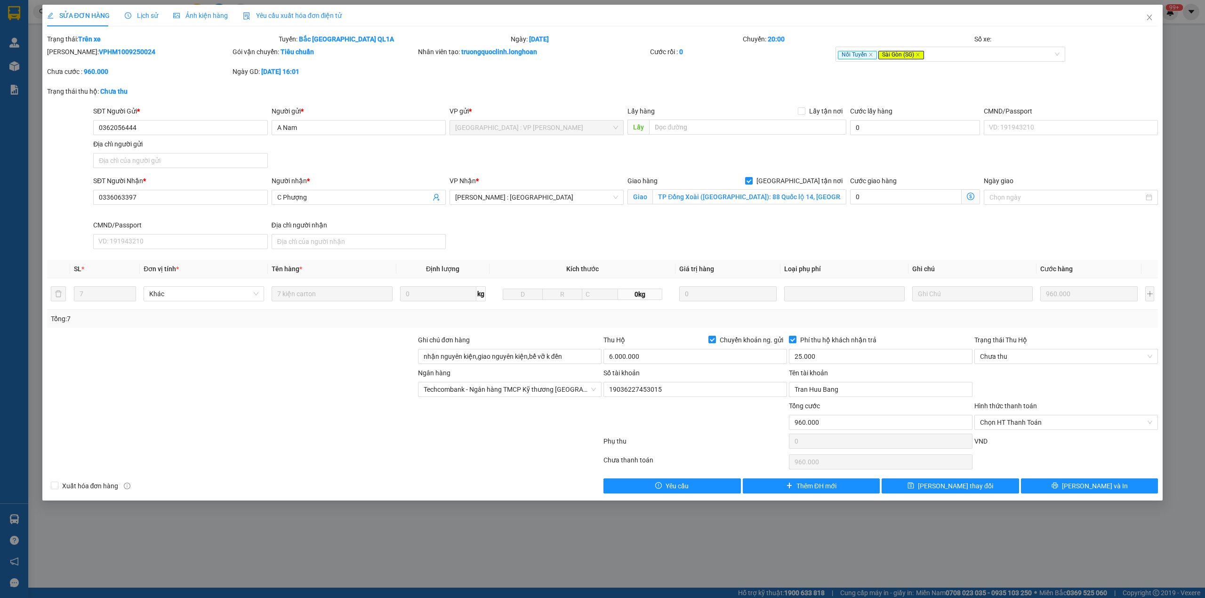
drag, startPoint x: 138, startPoint y: 16, endPoint x: 154, endPoint y: 8, distance: 18.3
click at [138, 15] on span "Lịch sử" at bounding box center [141, 16] width 33 height 8
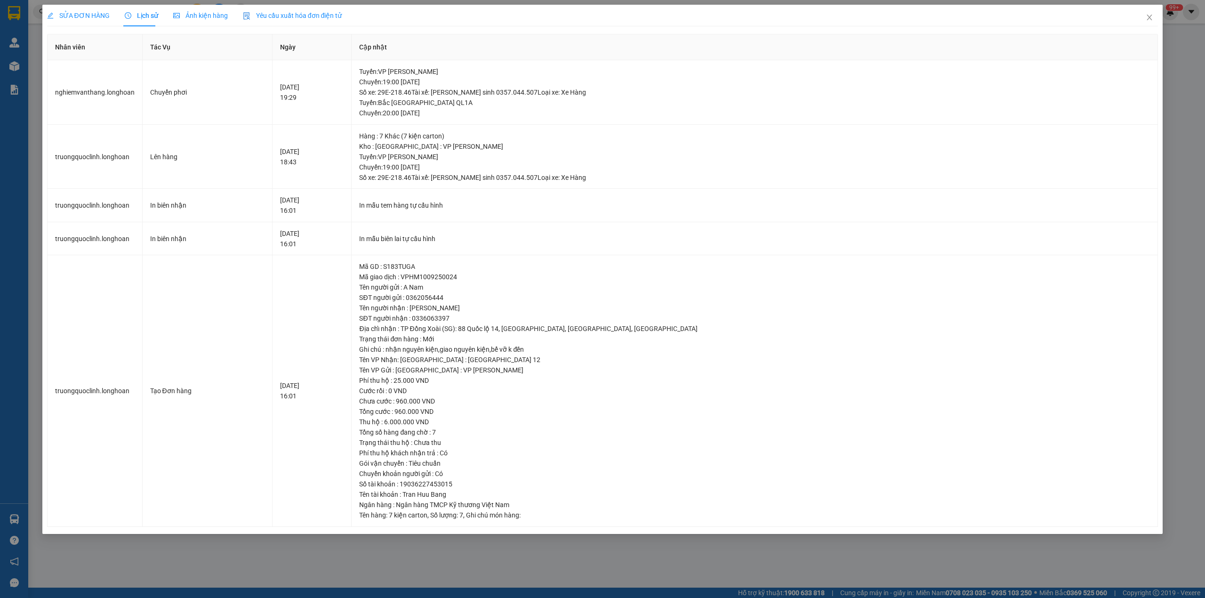
click at [65, 24] on div "SỬA ĐƠN HÀNG" at bounding box center [78, 16] width 63 height 22
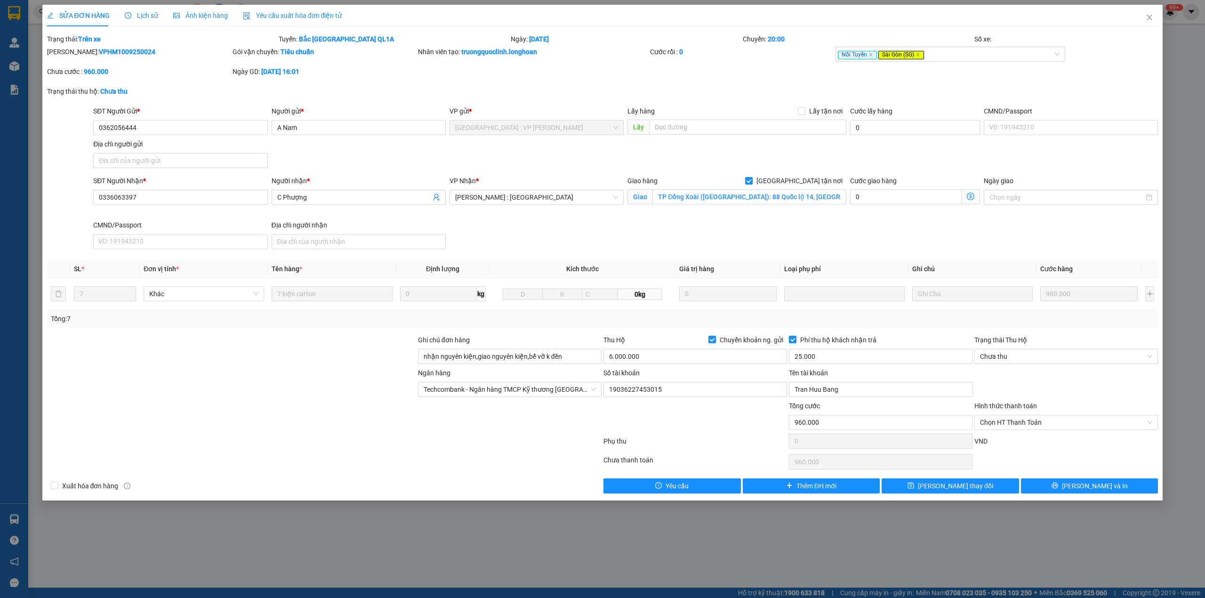
click at [111, 51] on b "VPHM1009250024" at bounding box center [127, 52] width 57 height 8
copy b "VPHM1009250024"
click at [1147, 16] on icon "close" at bounding box center [1150, 18] width 8 height 8
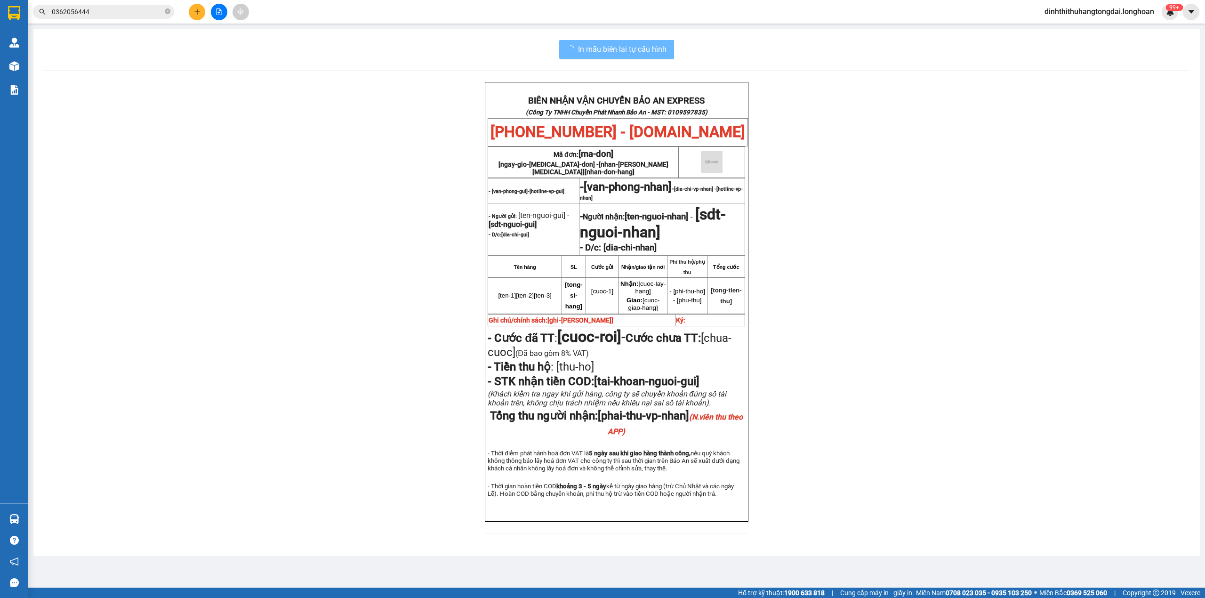
click at [87, 17] on span "0362056444" at bounding box center [103, 12] width 141 height 14
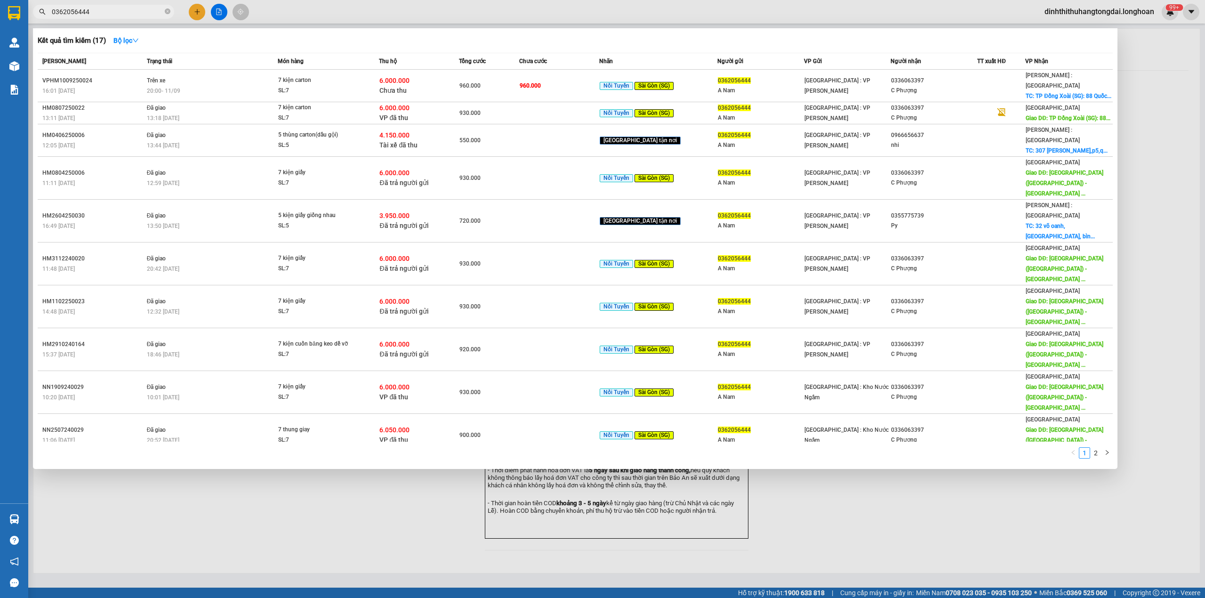
click at [86, 16] on input "0362056444" at bounding box center [107, 12] width 111 height 10
paste input "908073292"
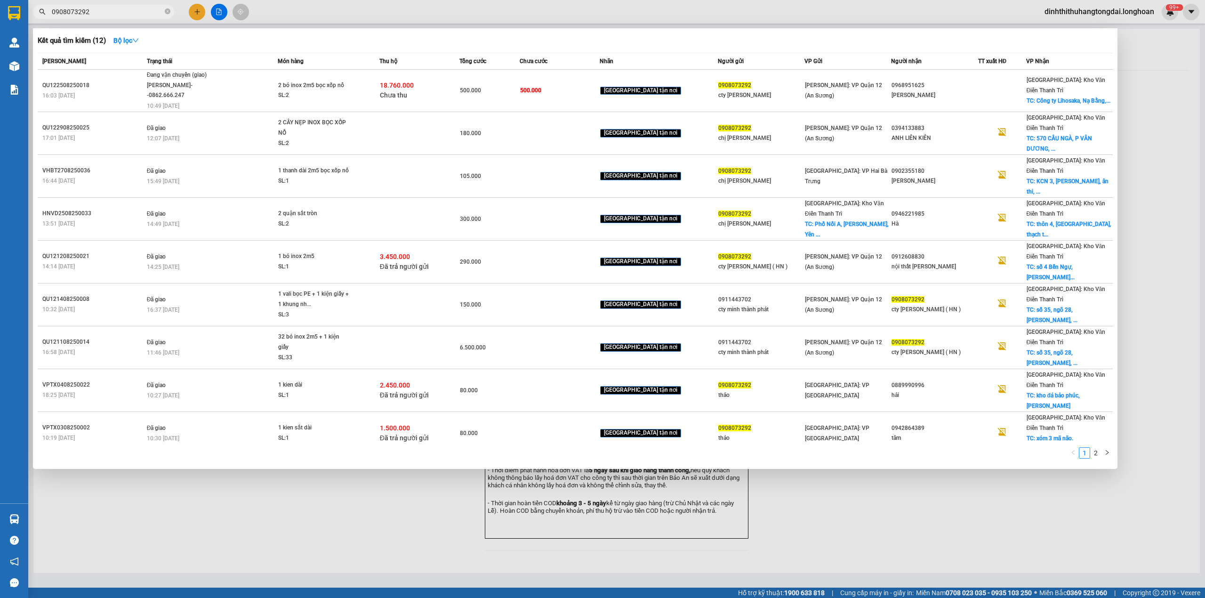
type input "0908073292"
click at [166, 12] on icon "close-circle" at bounding box center [168, 11] width 6 height 6
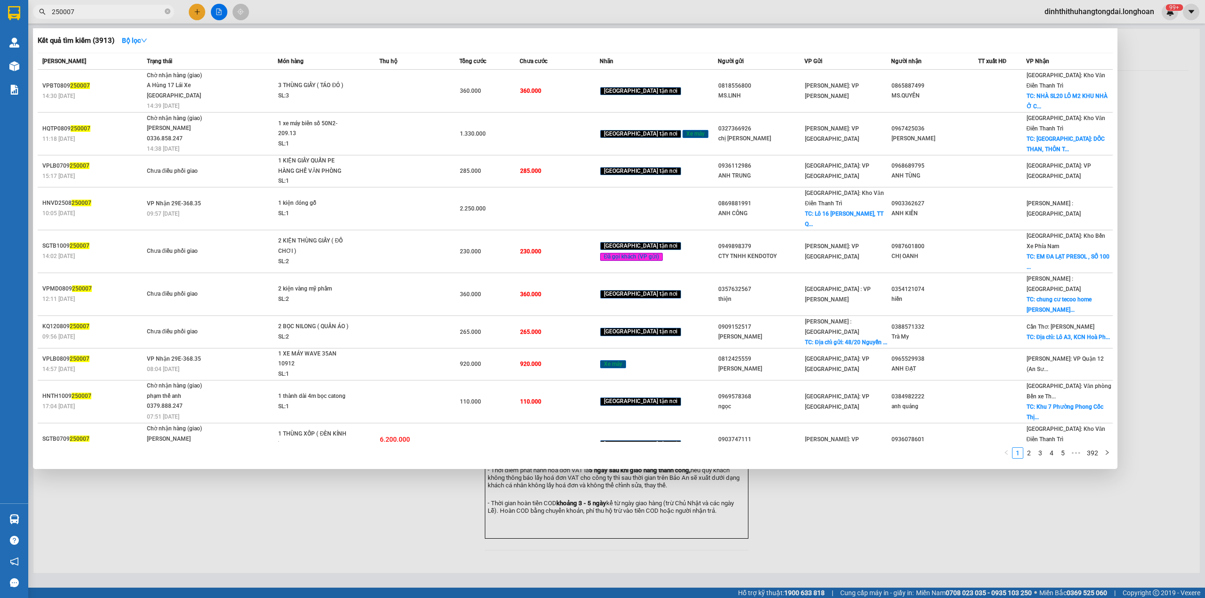
click at [53, 11] on input "250007" at bounding box center [107, 12] width 111 height 10
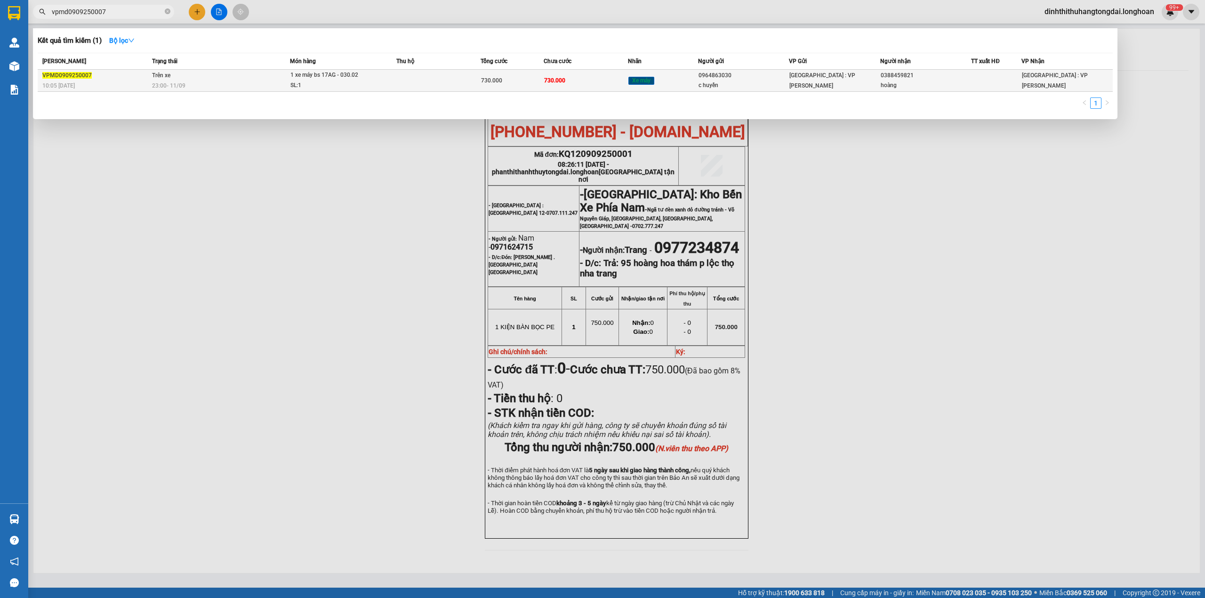
type input "vpmd0909250007"
click at [234, 81] on div "23:00 [DATE]" at bounding box center [220, 86] width 137 height 10
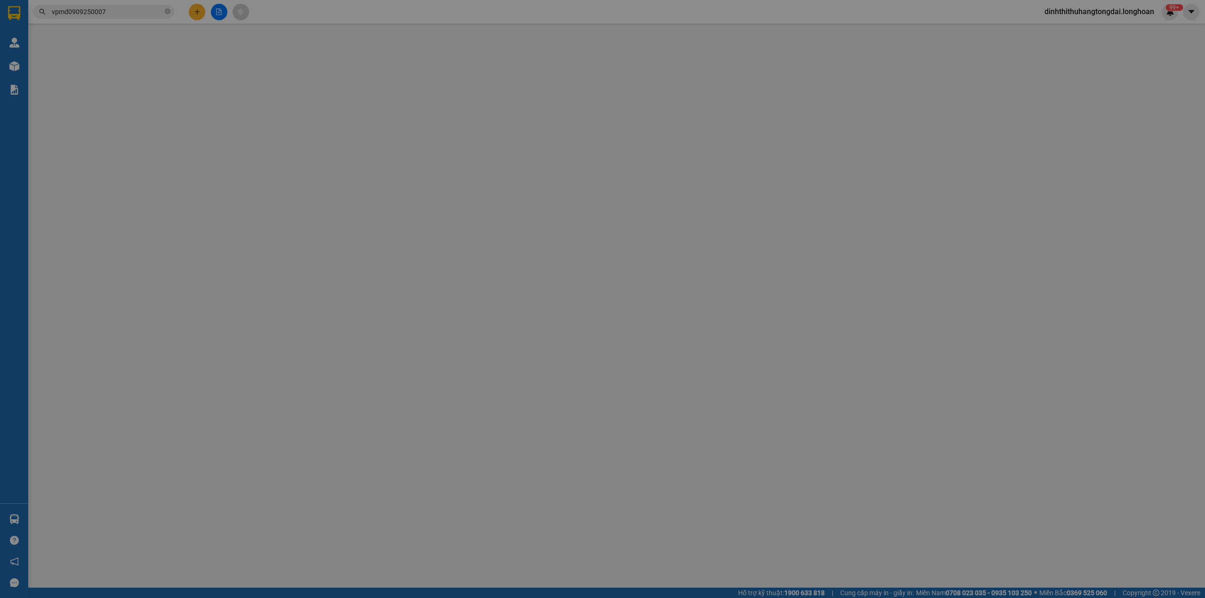
type input "0964863030"
type input "c huyền"
type input "0388459821"
type input "hoàng"
type input "1 chìa khóa cuốn tay lái, giấy tờ khách cầm"
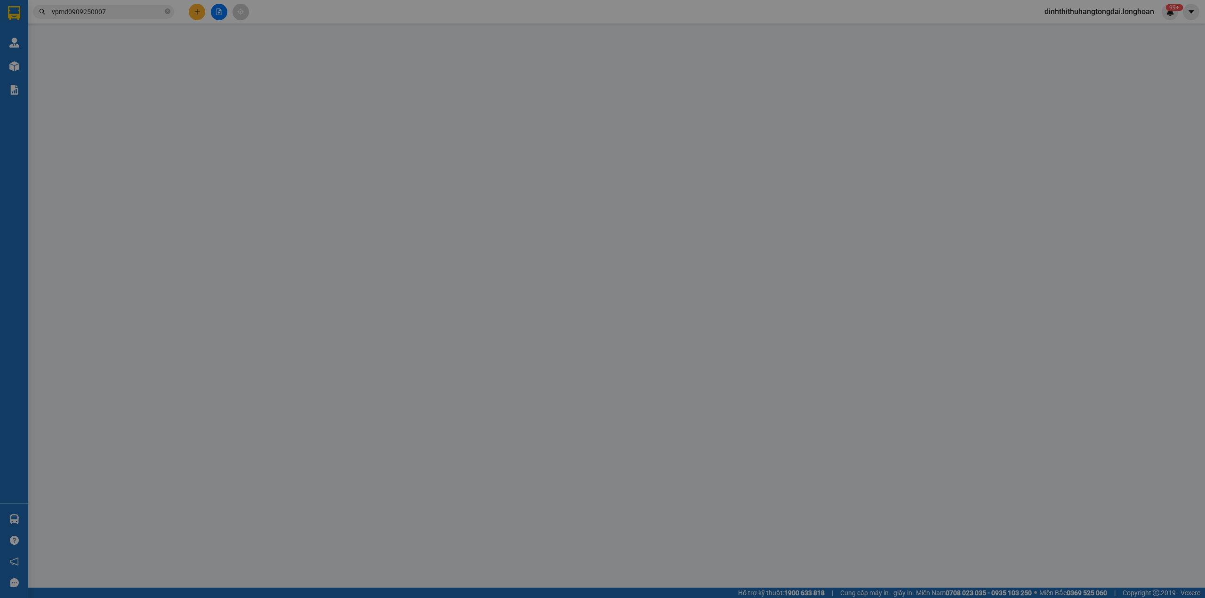
type input "730.000"
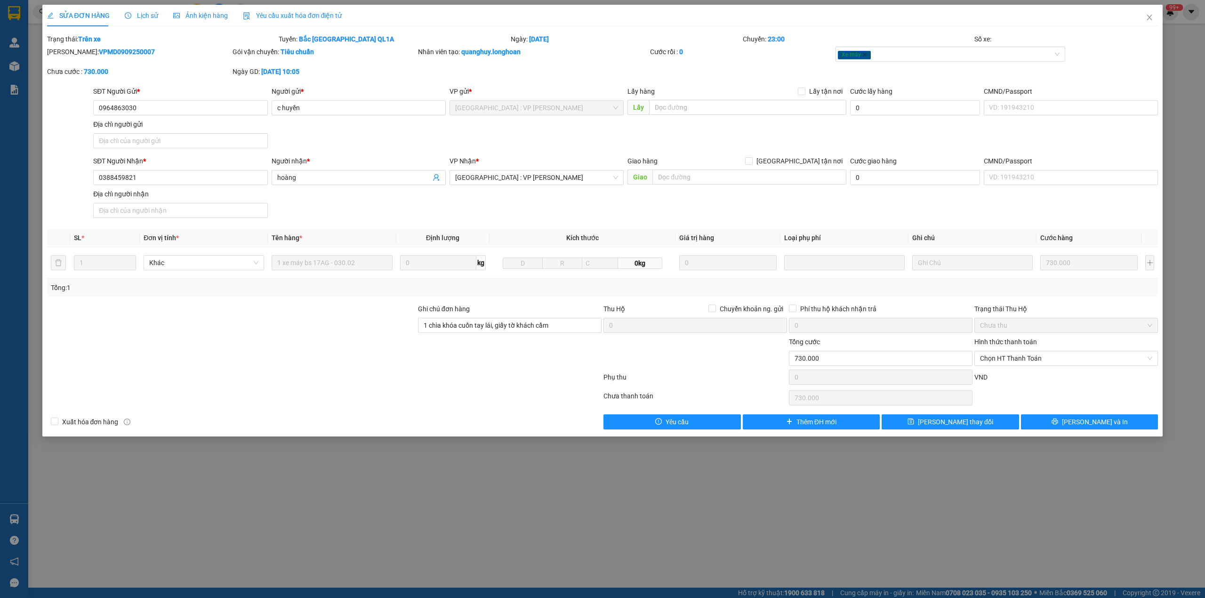
click at [137, 16] on span "Lịch sử" at bounding box center [141, 16] width 33 height 8
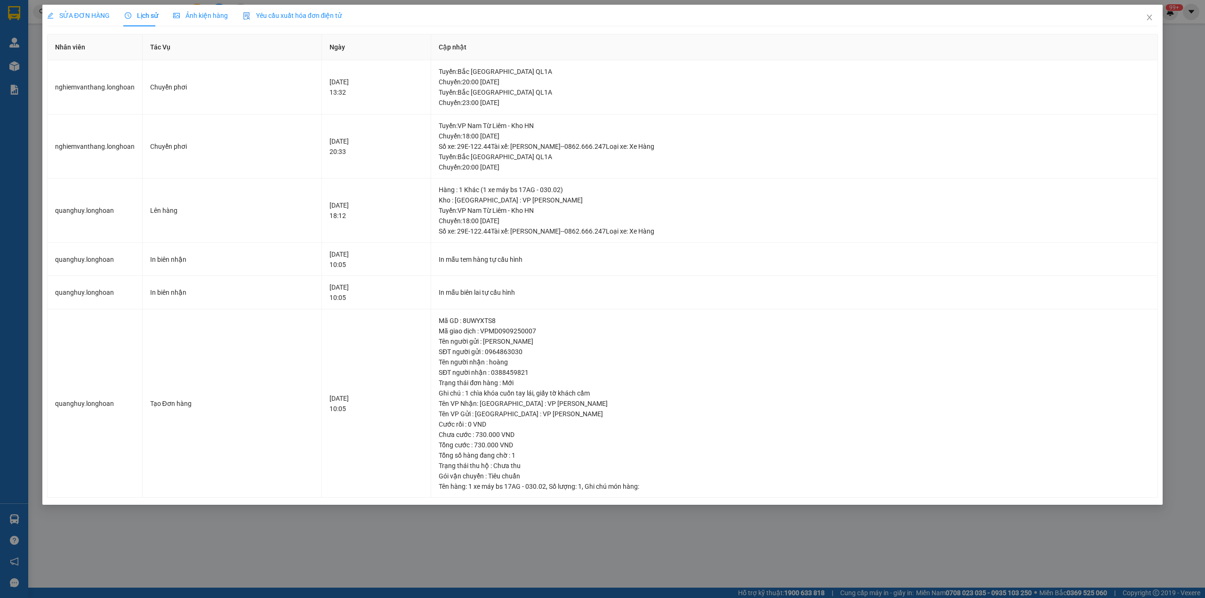
click at [91, 24] on div "SỬA ĐƠN HÀNG" at bounding box center [78, 16] width 63 height 22
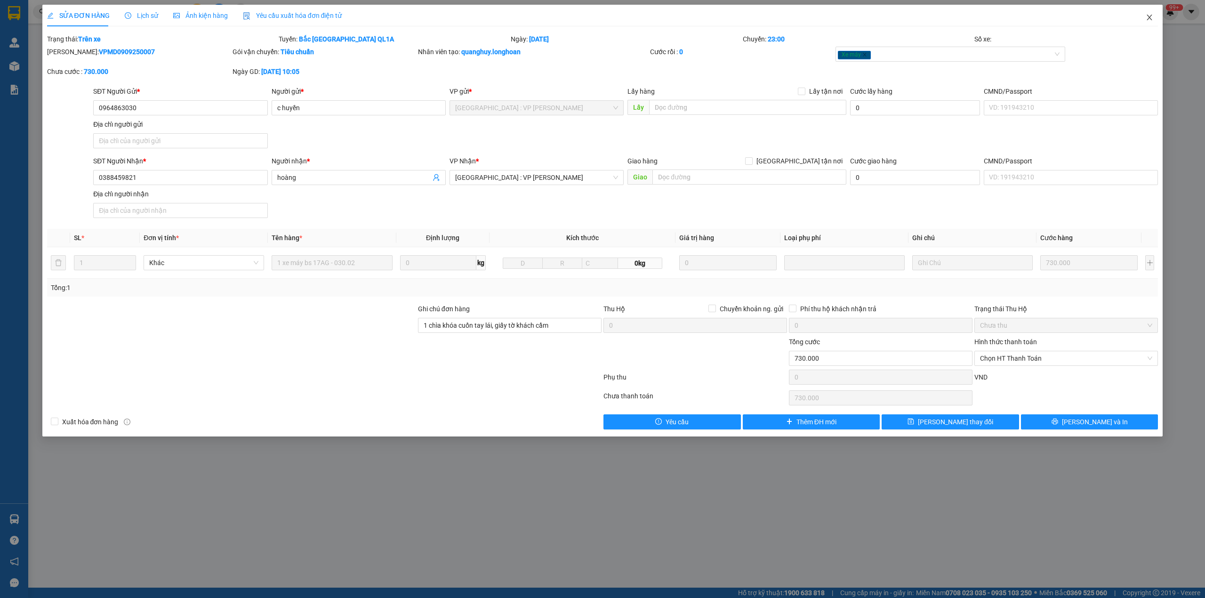
click at [1148, 18] on icon "close" at bounding box center [1150, 18] width 8 height 8
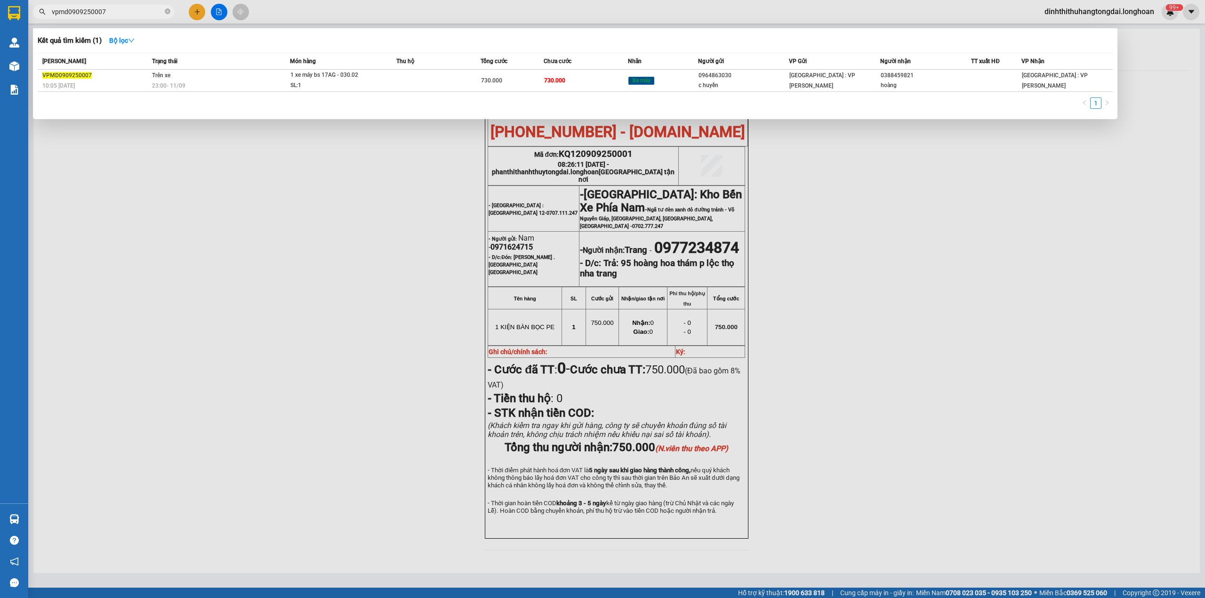
click at [112, 12] on input "vpmd0909250007" at bounding box center [107, 12] width 111 height 10
paste input "0908073292"
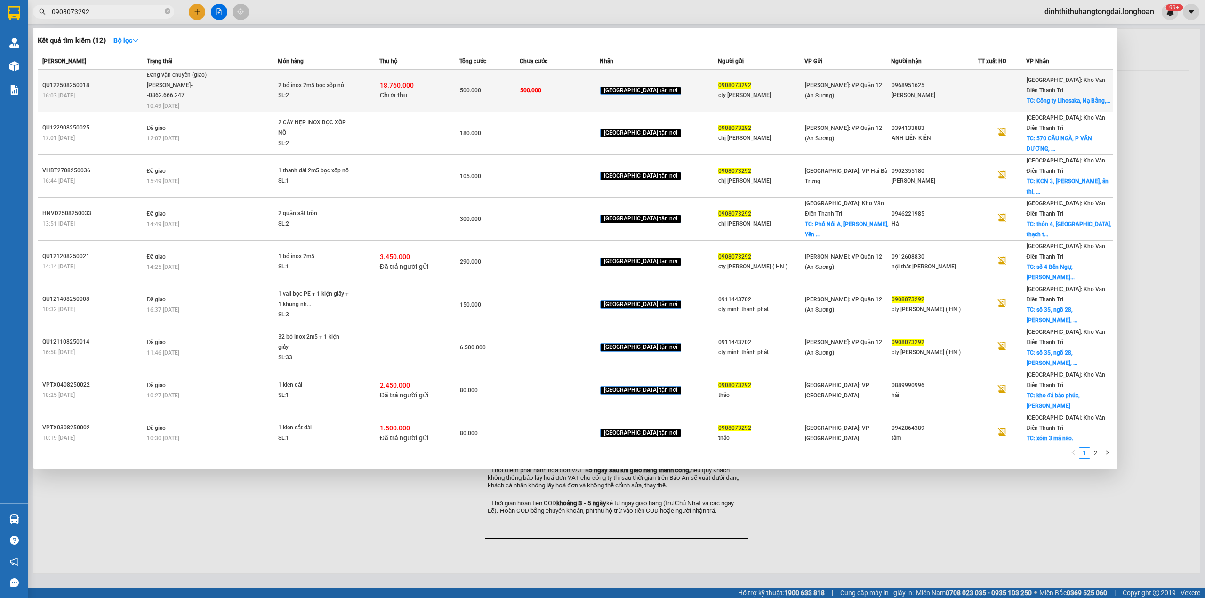
type input "0908073292"
click at [333, 90] on div "2 bó inox 2m5 bọc xốp nổ" at bounding box center [313, 86] width 71 height 10
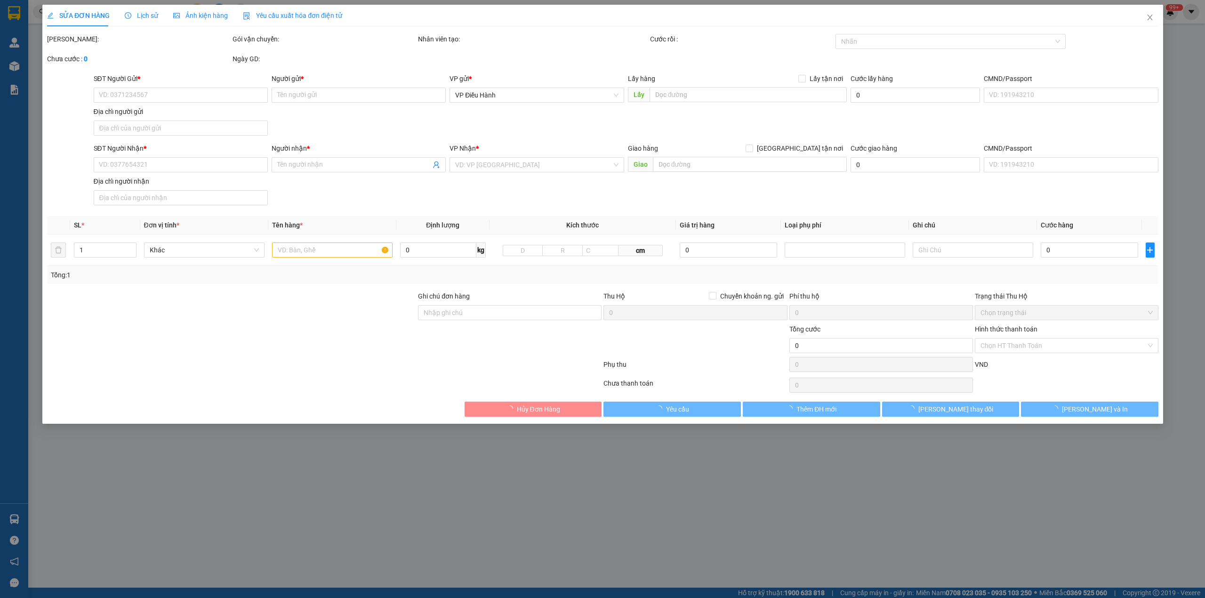
type input "0908073292"
type input "cty [PERSON_NAME]"
type input "0968951625"
type input "[PERSON_NAME]"
checkbox input "true"
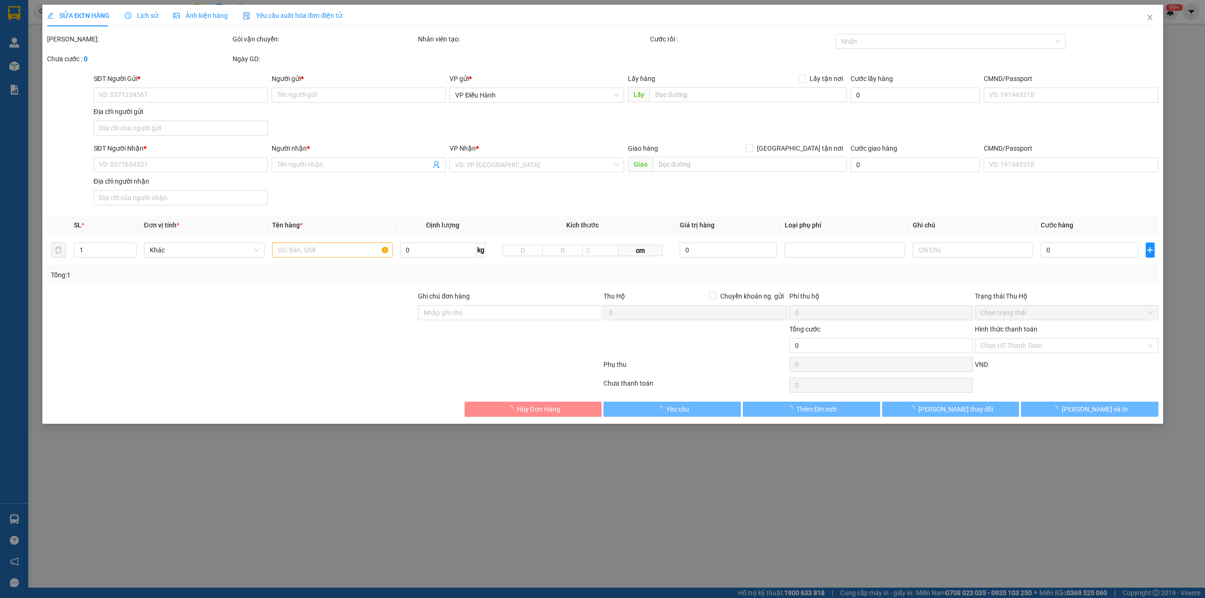
type input "Công ty Lihosaka, Nạ Bằng, Quốc Oai, [GEOGRAPHIC_DATA]"
type input "nhận theo kiện - hư hỏng ko chịu trách nhiệm"
type input "500.000"
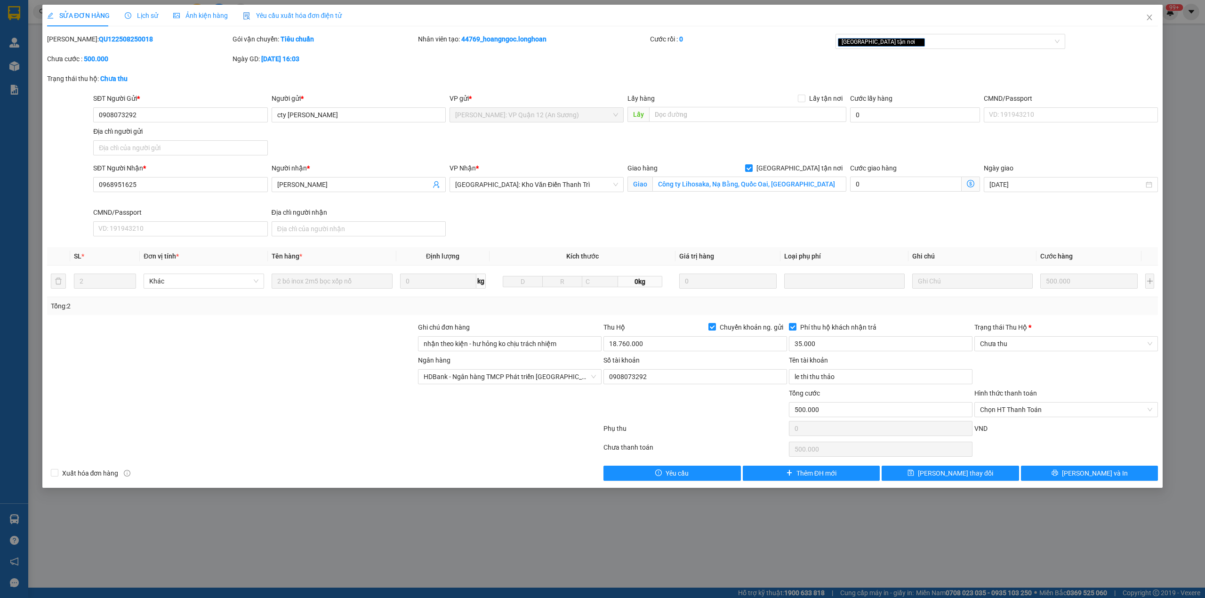
click at [143, 23] on div "Lịch sử" at bounding box center [141, 16] width 33 height 22
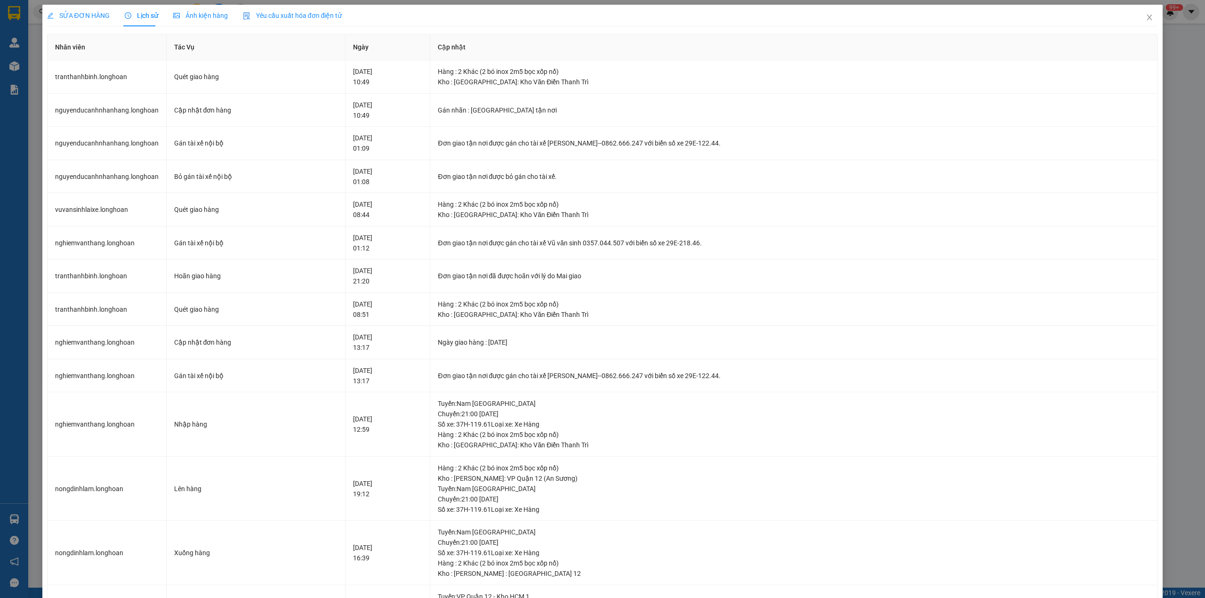
click at [83, 10] on div "SỬA ĐƠN HÀNG" at bounding box center [78, 15] width 63 height 10
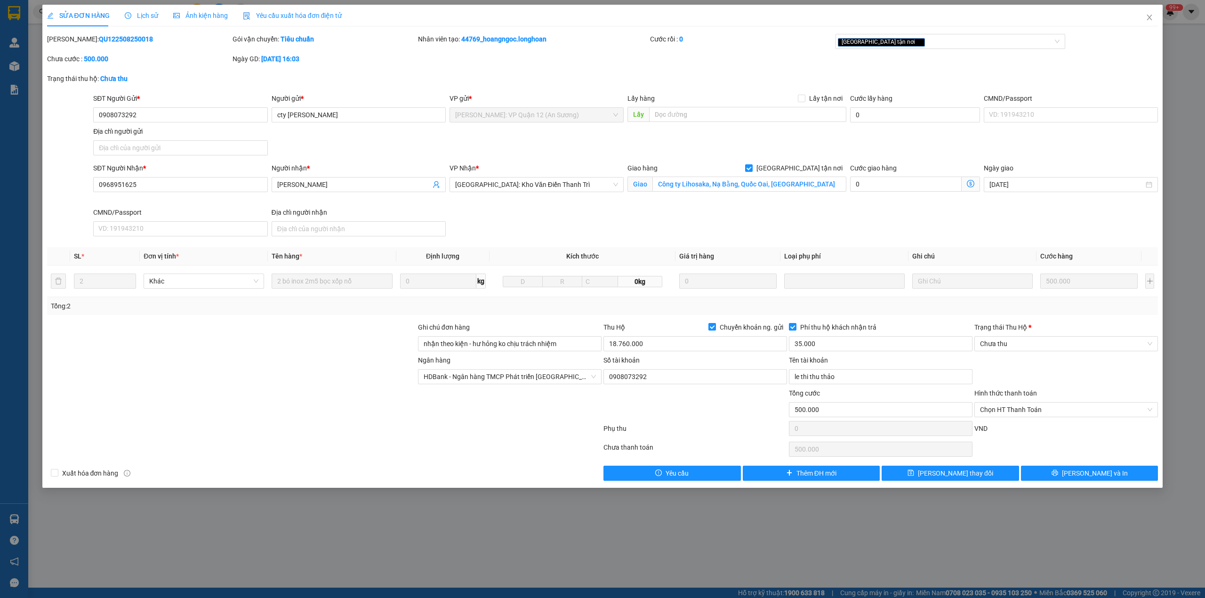
click at [127, 8] on div "Lịch sử" at bounding box center [141, 16] width 33 height 22
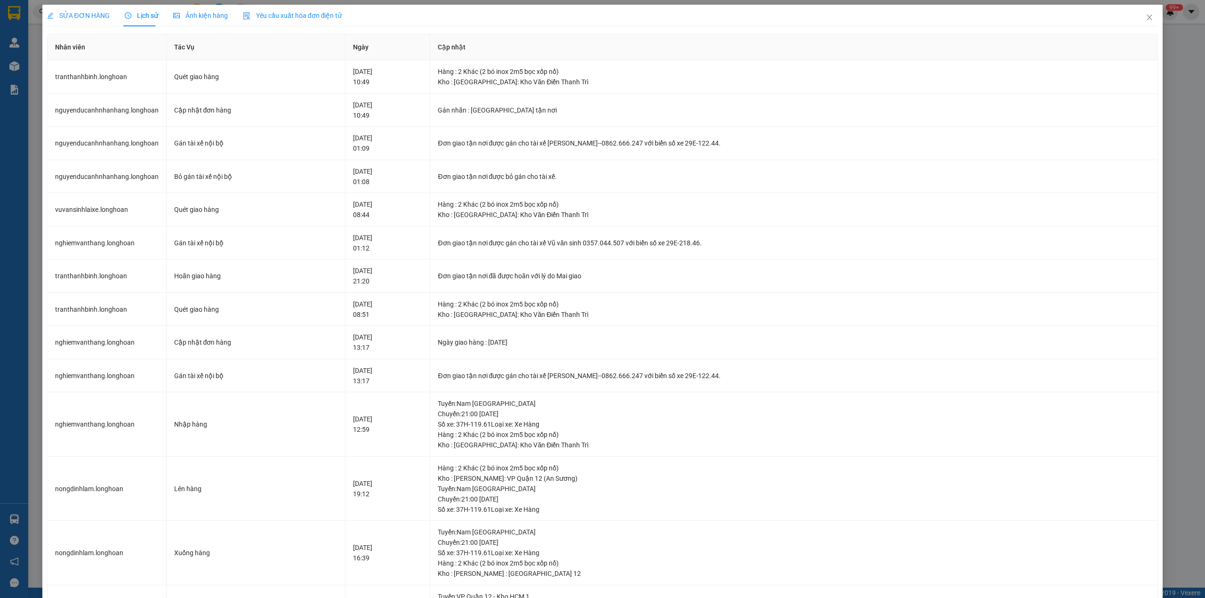
click at [77, 6] on div "SỬA ĐƠN HÀNG" at bounding box center [78, 16] width 63 height 22
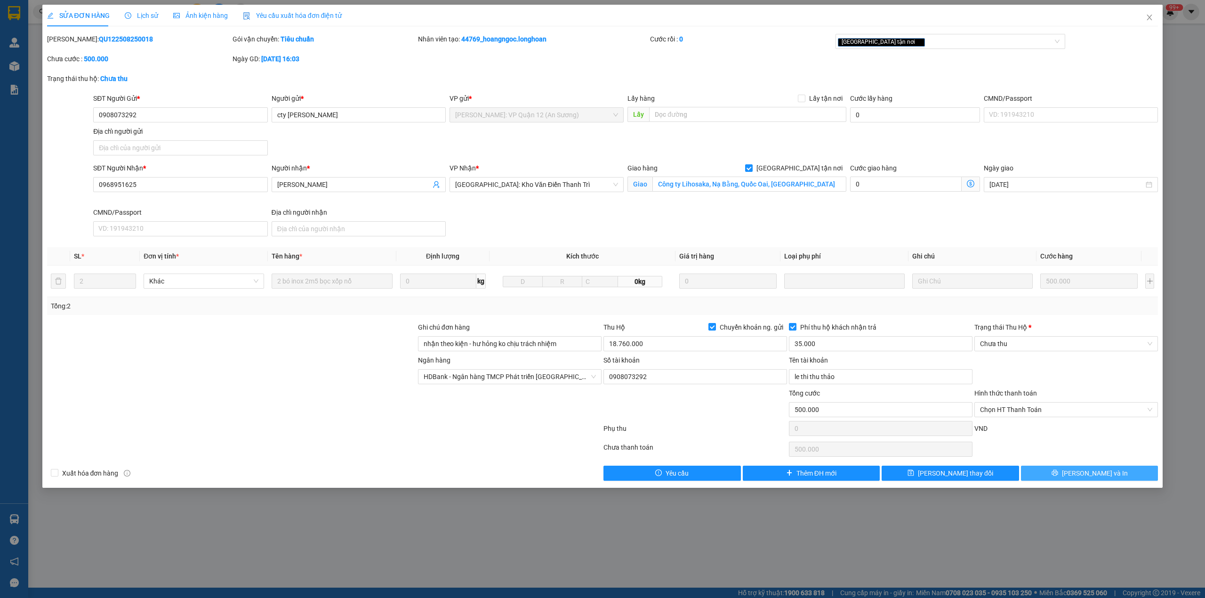
click at [1106, 469] on button "[PERSON_NAME] và In" at bounding box center [1089, 473] width 137 height 15
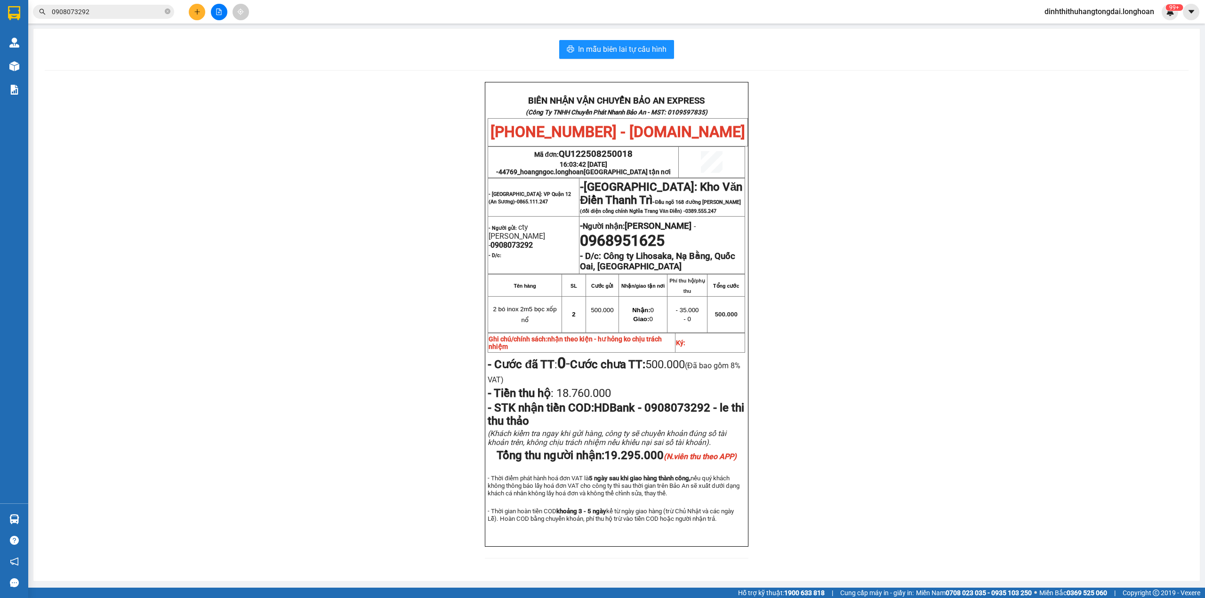
click at [78, 15] on input "0908073292" at bounding box center [107, 12] width 111 height 10
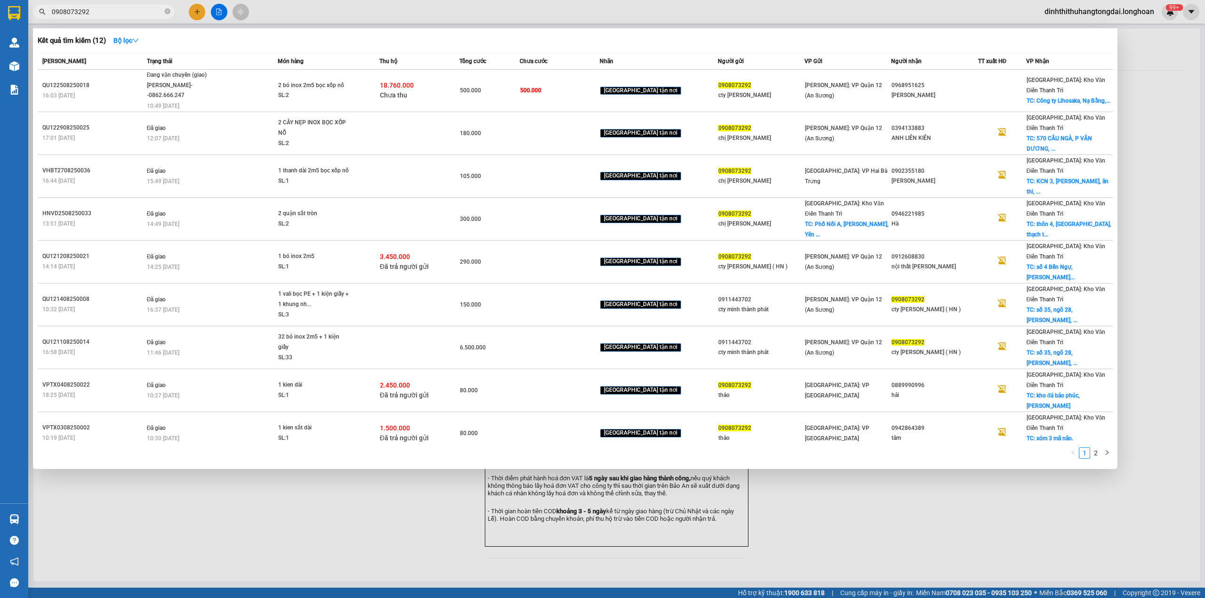
click at [78, 15] on input "0908073292" at bounding box center [107, 12] width 111 height 10
paste input "7667146"
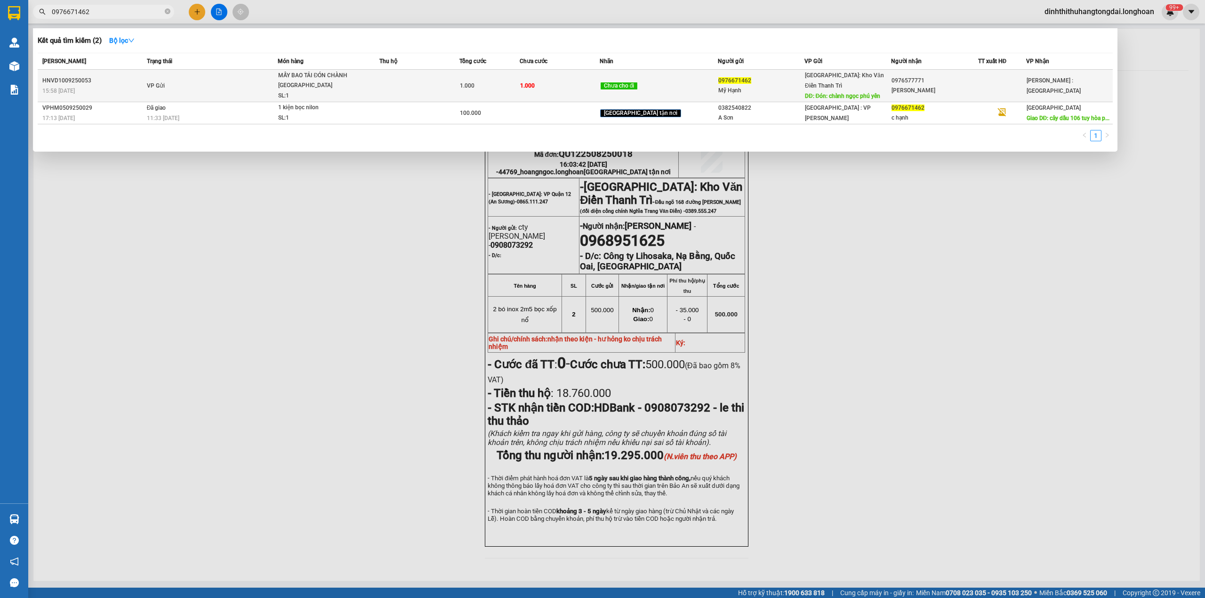
type input "0976671462"
click at [367, 81] on span "MẤY BAO TẢI ĐÓN CHÀNH [GEOGRAPHIC_DATA]: 1" at bounding box center [328, 86] width 100 height 31
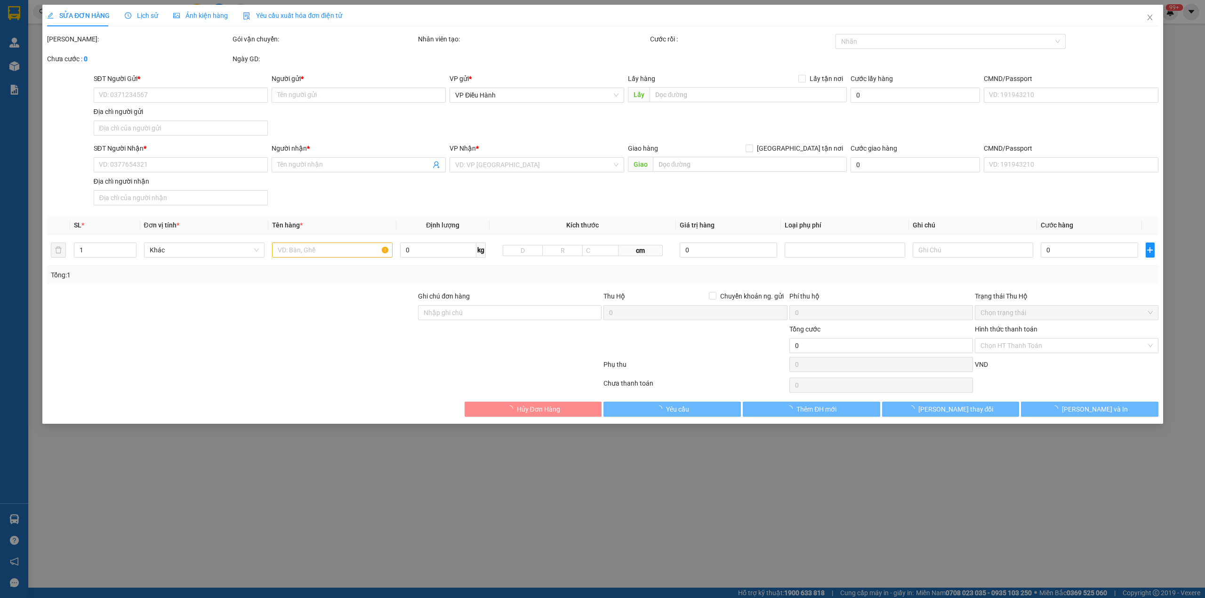
type input "0976671462"
type input "Mỹ Hạnh"
type input "Đón: chành ngọc phú yên"
type input "0976577771"
type input "[PERSON_NAME]"
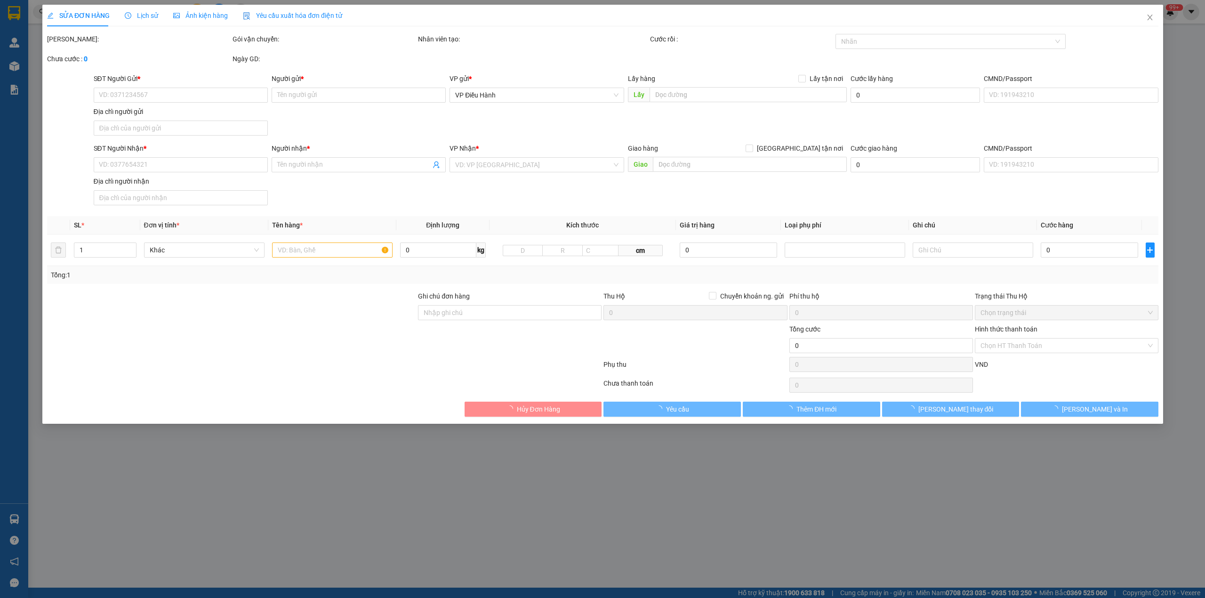
type input "1.000"
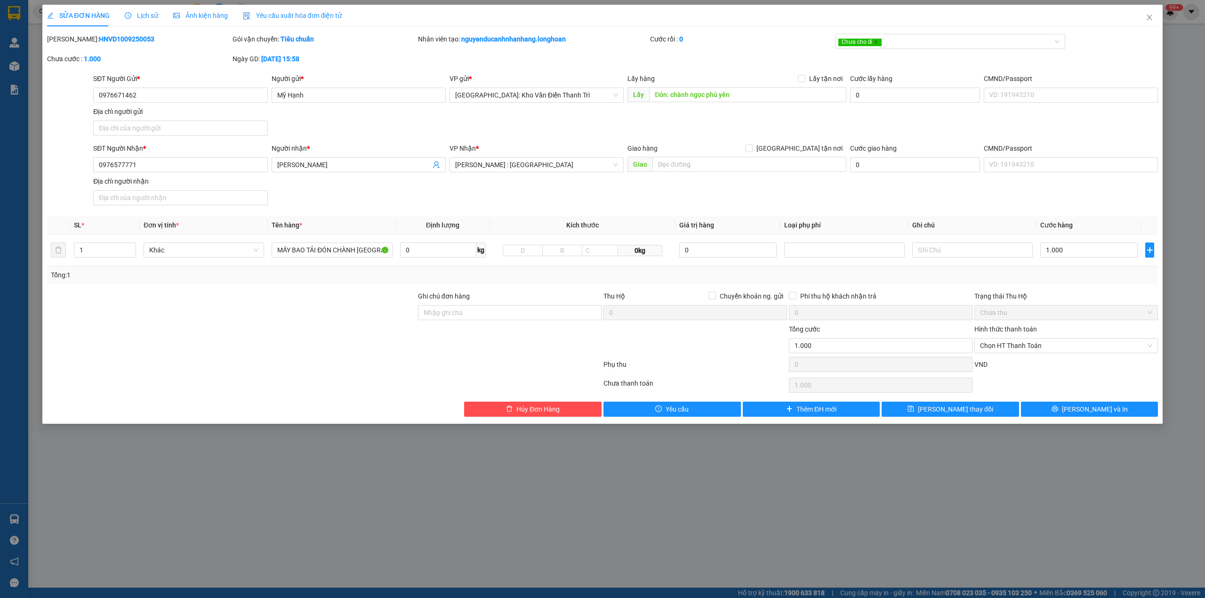
click at [146, 15] on span "Lịch sử" at bounding box center [141, 16] width 33 height 8
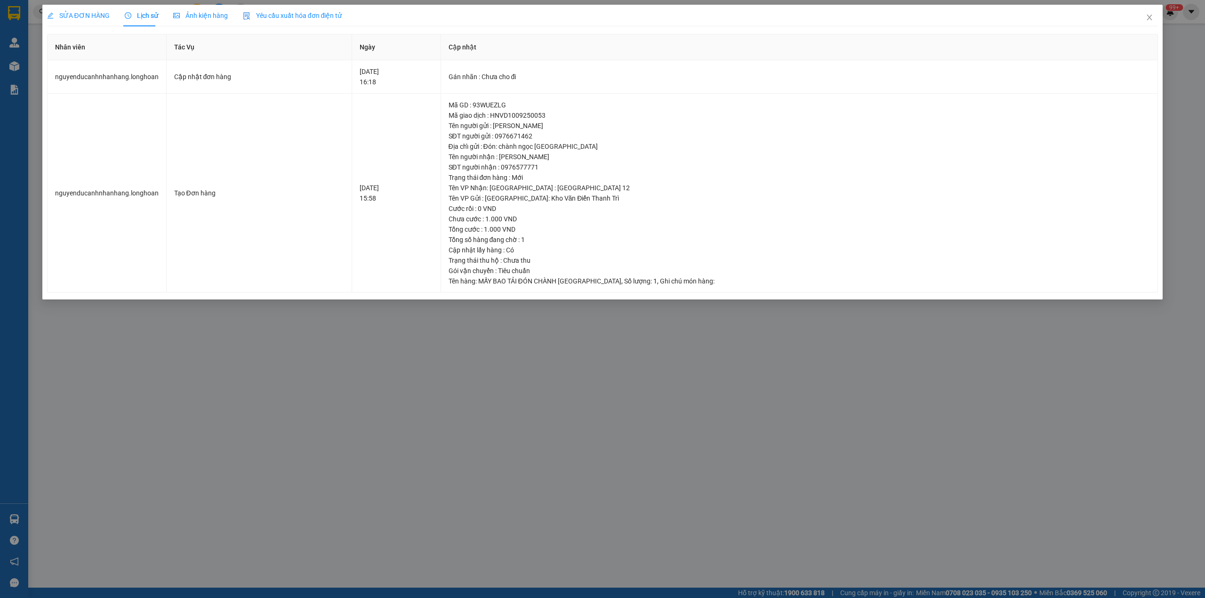
click at [98, 12] on span "SỬA ĐƠN HÀNG" at bounding box center [78, 16] width 63 height 8
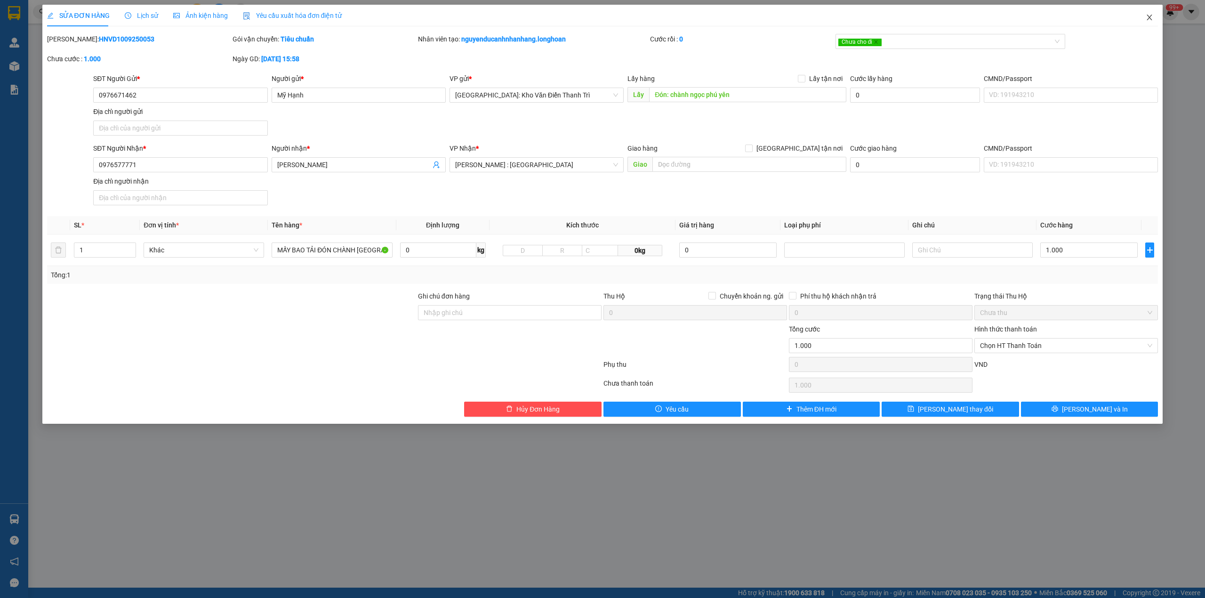
click at [1155, 14] on span "Close" at bounding box center [1150, 18] width 26 height 26
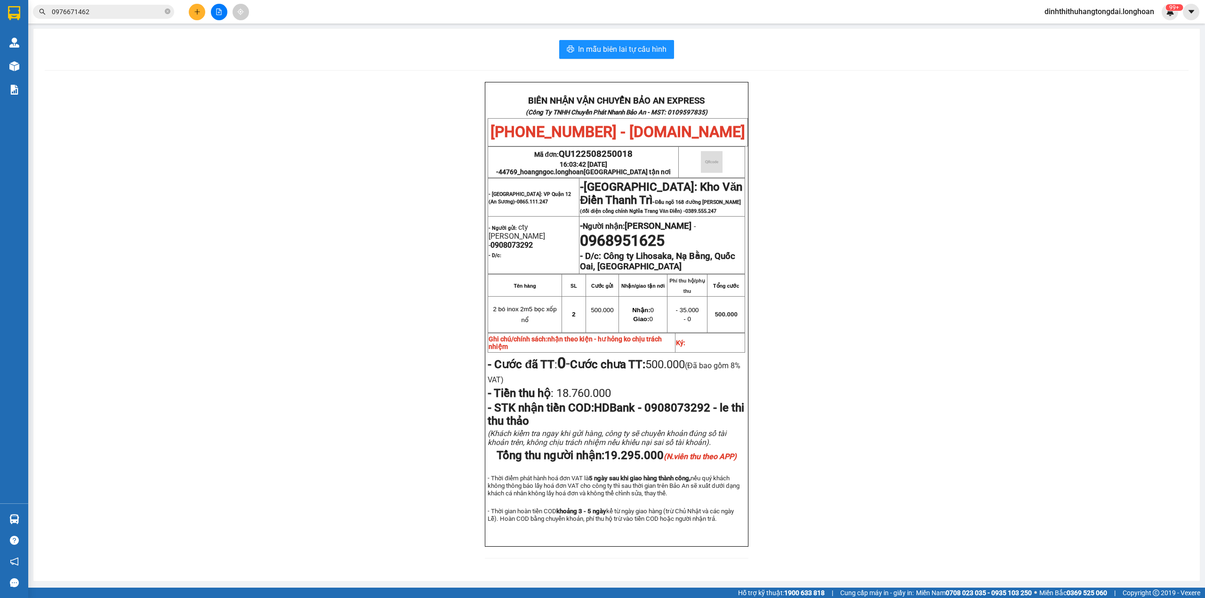
click at [95, 8] on input "0976671462" at bounding box center [107, 12] width 111 height 10
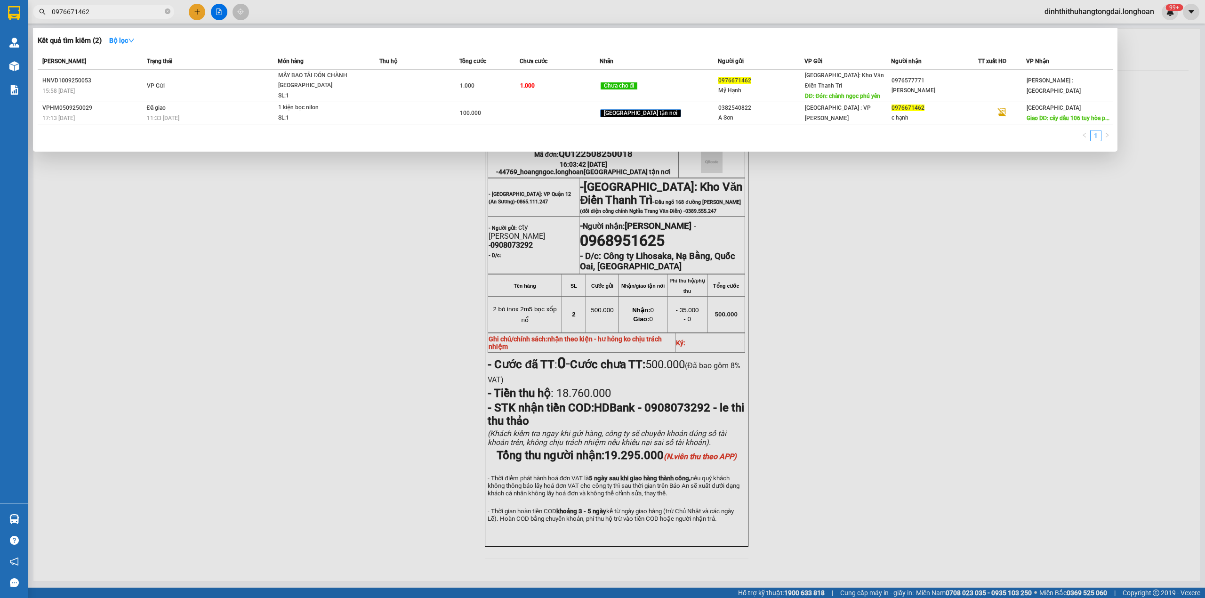
click at [95, 8] on input "0976671462" at bounding box center [107, 12] width 111 height 10
click at [79, 15] on input "0976671462" at bounding box center [107, 12] width 111 height 10
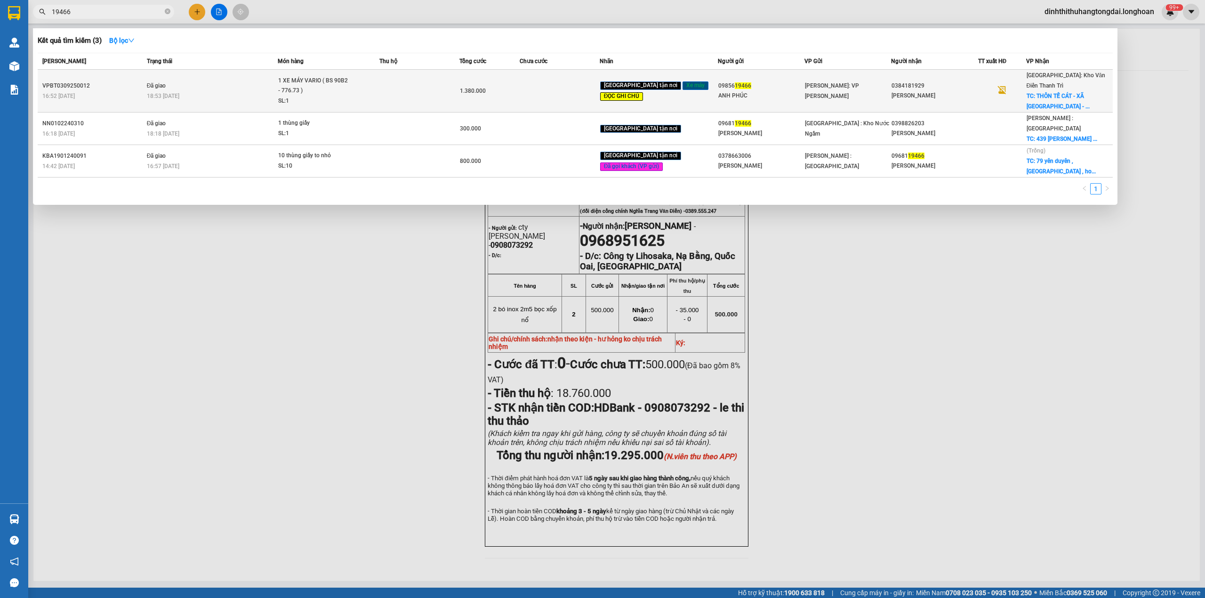
type input "19466"
click at [433, 95] on td at bounding box center [420, 91] width 80 height 43
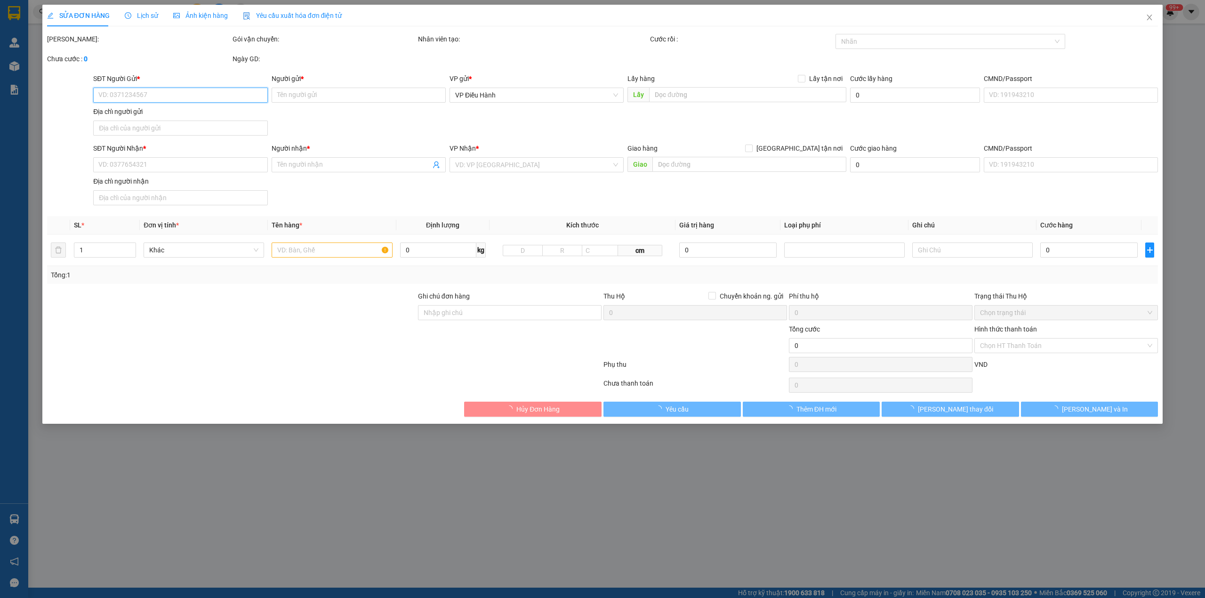
type input "0985619466"
type input "ANH PHÚC"
type input "0384181929"
type input "[PERSON_NAME]"
checkbox input "true"
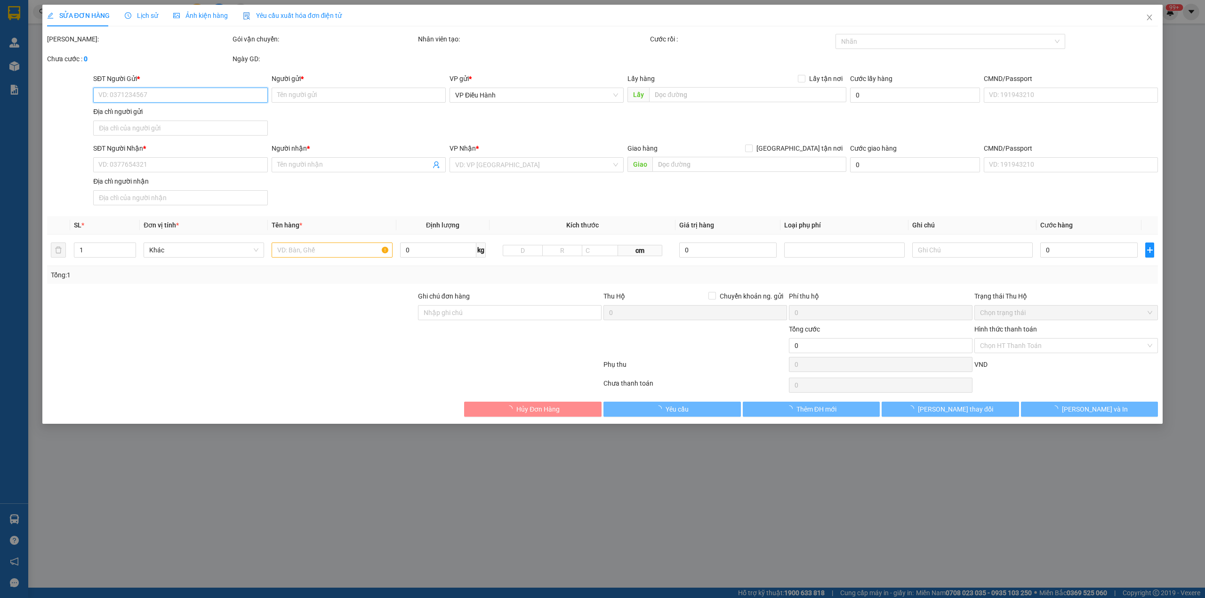
type input "THÔN [GEOGRAPHIC_DATA] - XÃ [GEOGRAPHIC_DATA] - HUYỆN [GEOGRAPHIC_DATA] ( CŨ )"
type input "( XE KHÔNG TẮT ĐƯỢC CHỐNG TRỘM, HẾT BÌNH KHÔNG CHỊU TRÁCH NHIỆM ) CHÌA KHÓA QUẤ…"
type input "1.380.000"
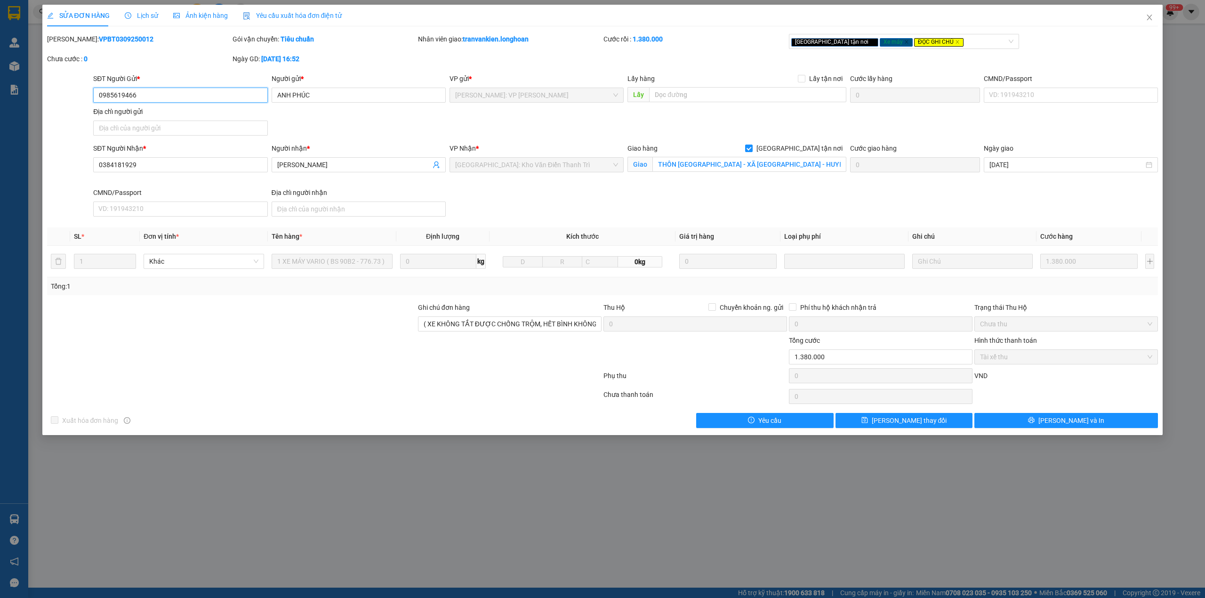
click at [127, 97] on input "0985619466" at bounding box center [180, 95] width 174 height 15
click at [110, 167] on input "0384181929" at bounding box center [180, 164] width 174 height 15
click at [300, 166] on input "[PERSON_NAME]" at bounding box center [354, 165] width 154 height 10
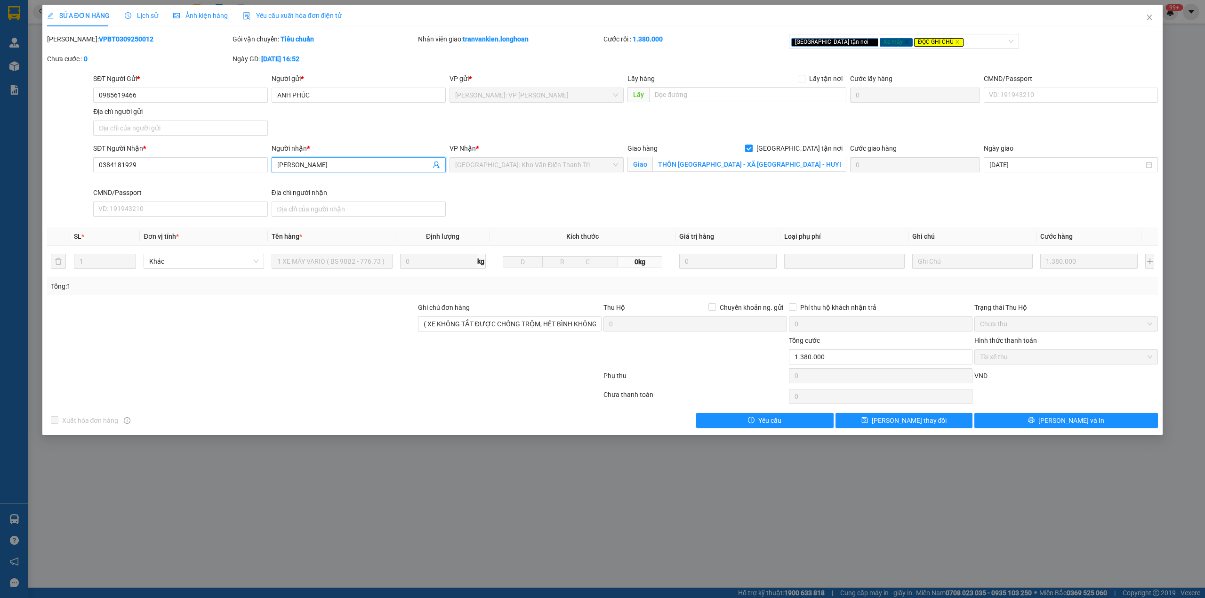
click at [300, 166] on input "[PERSON_NAME]" at bounding box center [354, 165] width 154 height 10
click at [667, 168] on input "THÔN [GEOGRAPHIC_DATA] - XÃ [GEOGRAPHIC_DATA] - HUYỆN [GEOGRAPHIC_DATA] ( CŨ )" at bounding box center [750, 164] width 194 height 15
click at [292, 96] on input "ANH PHÚC" at bounding box center [359, 95] width 174 height 15
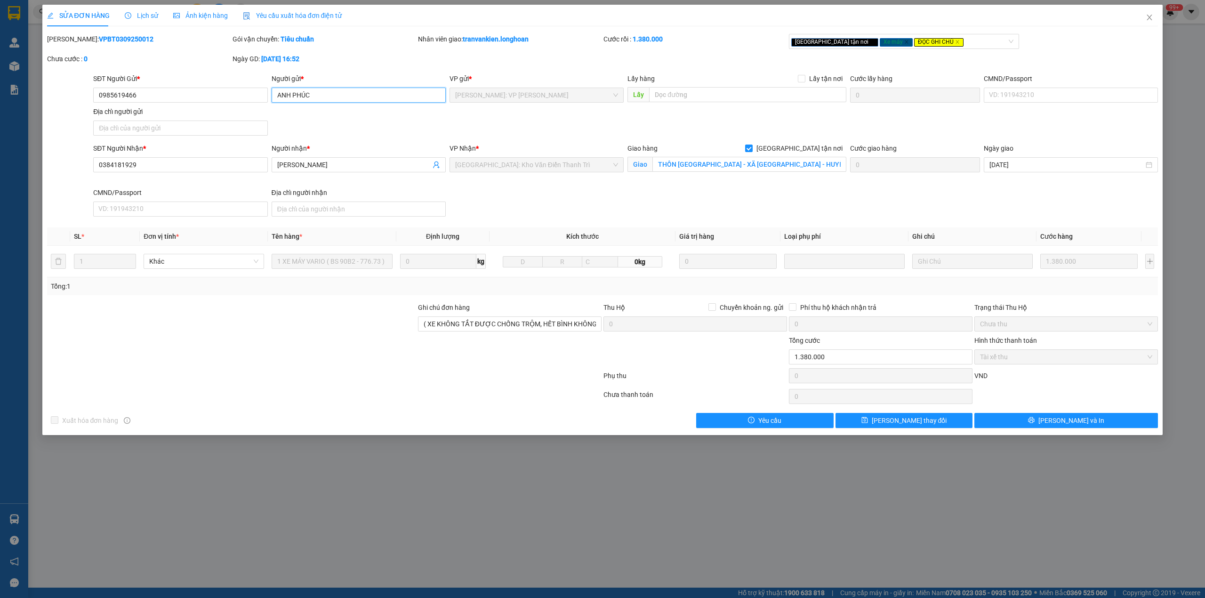
click at [292, 96] on input "ANH PHÚC" at bounding box center [359, 95] width 174 height 15
click at [111, 97] on input "0985619466" at bounding box center [180, 95] width 174 height 15
click at [1147, 20] on icon "close" at bounding box center [1150, 18] width 8 height 8
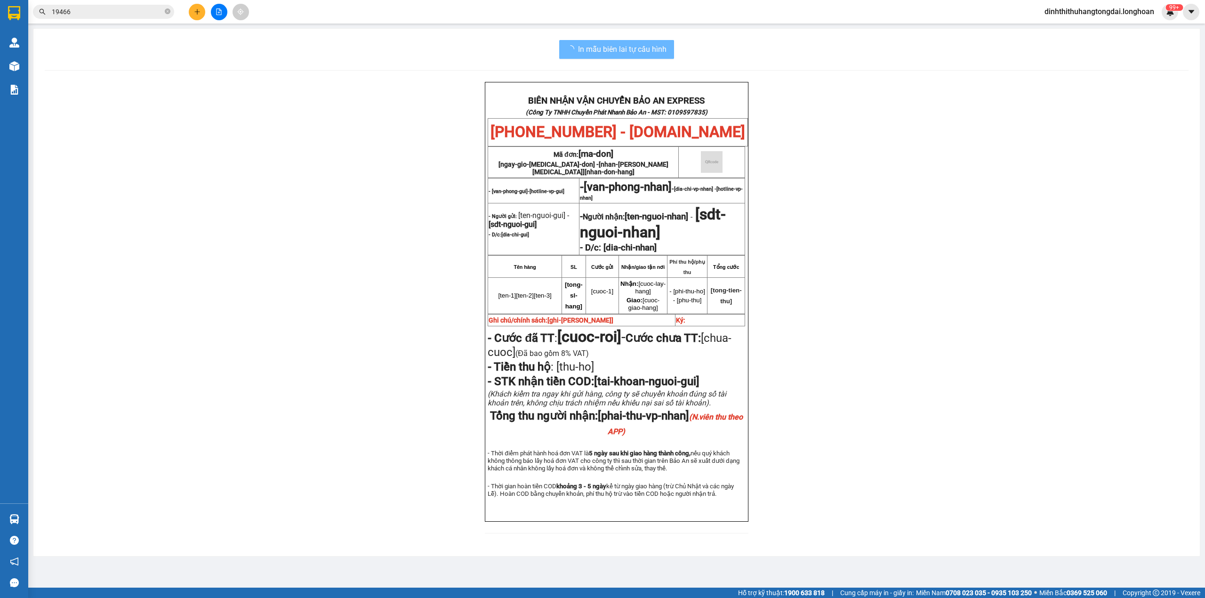
click at [125, 19] on div "Kết quả tìm kiếm ( 3 ) Bộ lọc Mã ĐH Trạng thái Món hàng Thu hộ Tổng cước Chưa c…" at bounding box center [92, 12] width 184 height 16
click at [125, 17] on span "19466" at bounding box center [103, 12] width 141 height 14
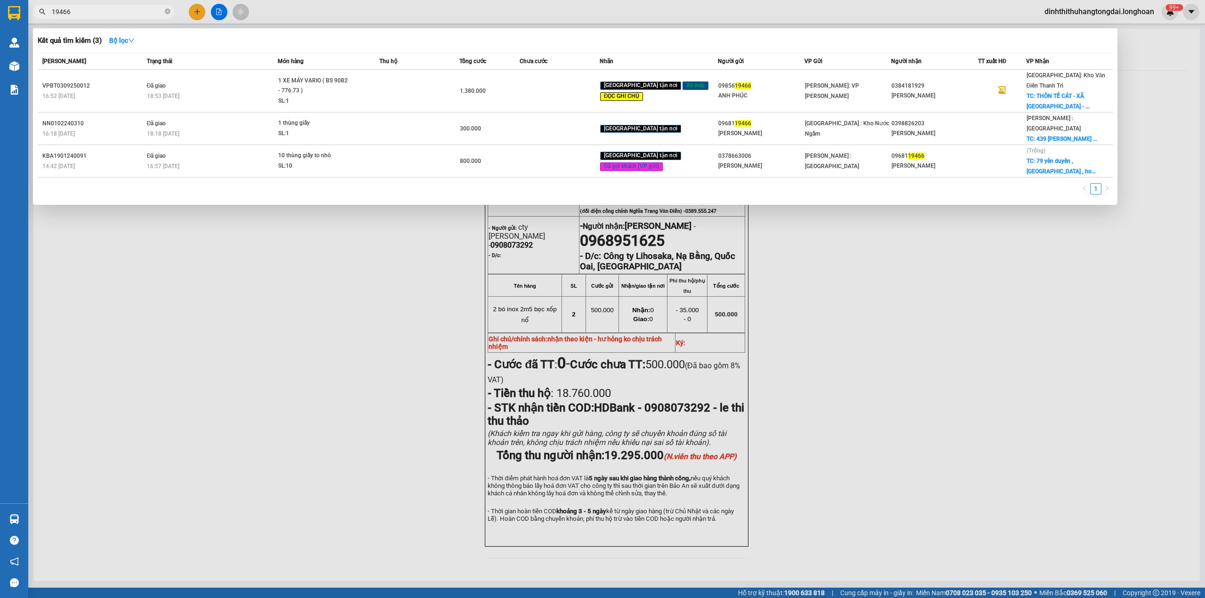
click at [124, 16] on input "19466" at bounding box center [107, 12] width 111 height 10
paste input "0986314803"
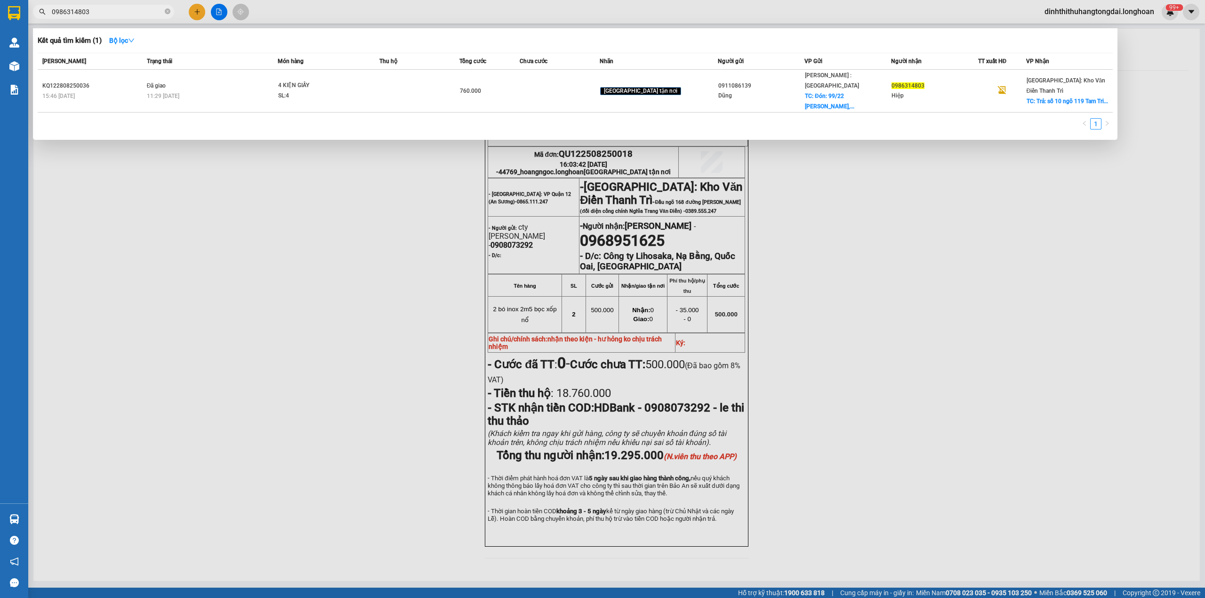
click at [112, 12] on input "0986314803" at bounding box center [107, 12] width 111 height 10
paste input "12628585"
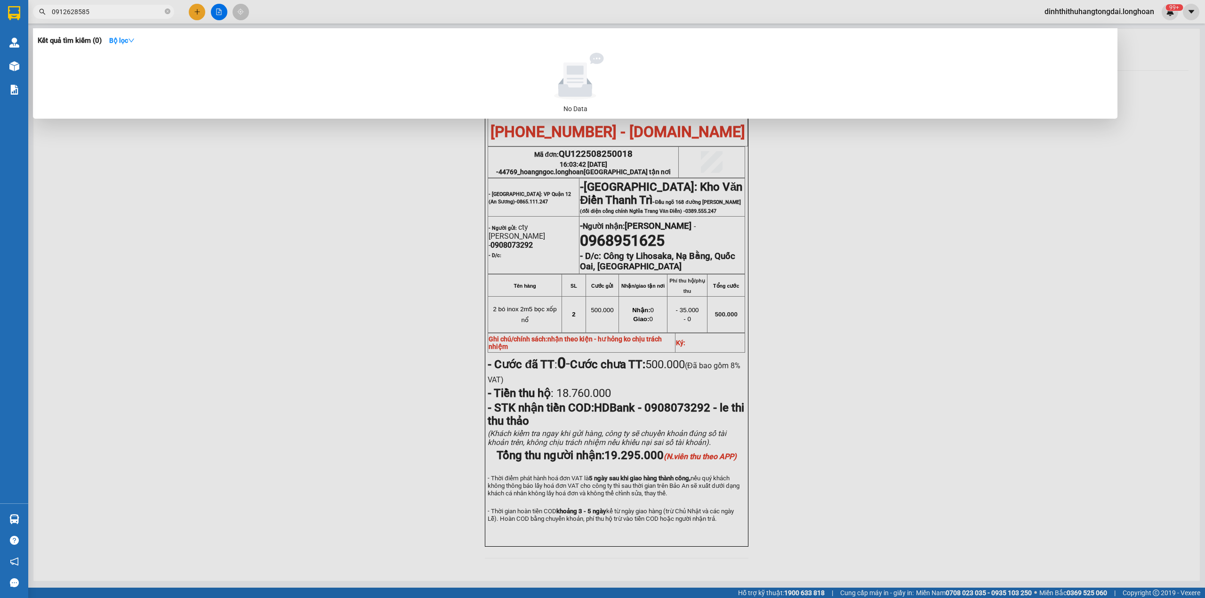
click at [85, 8] on input "0912628585" at bounding box center [107, 12] width 111 height 10
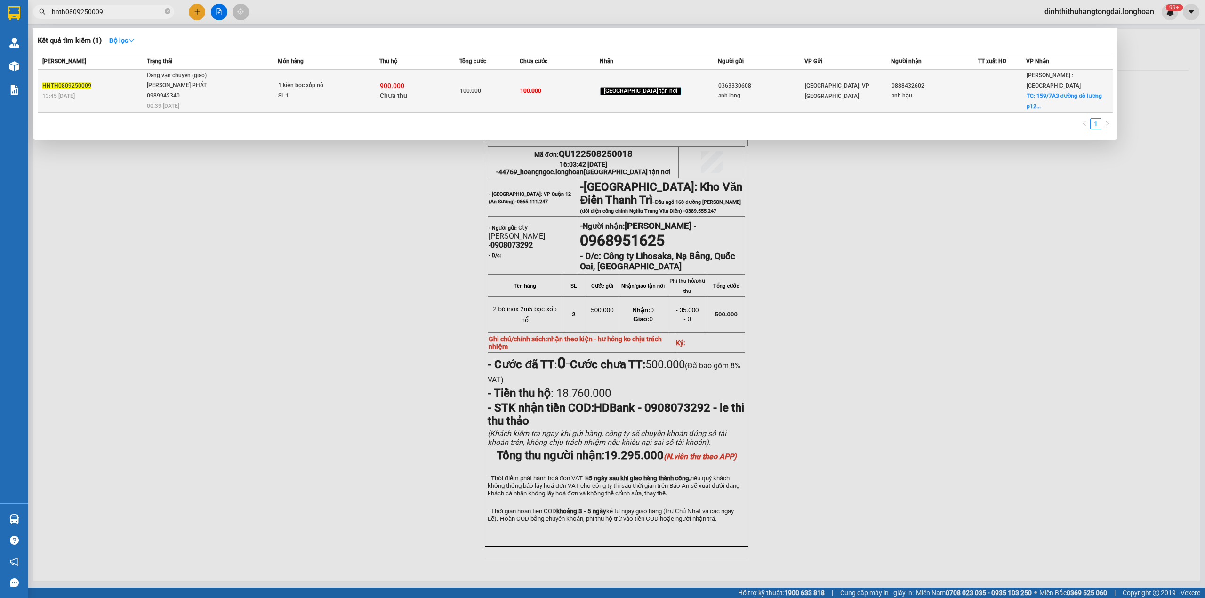
type input "hnth0809250009"
click at [278, 78] on span "Đang vận chuyển (giao) [PERSON_NAME] PHÁT 0989942340 00:39 [DATE]" at bounding box center [212, 90] width 131 height 39
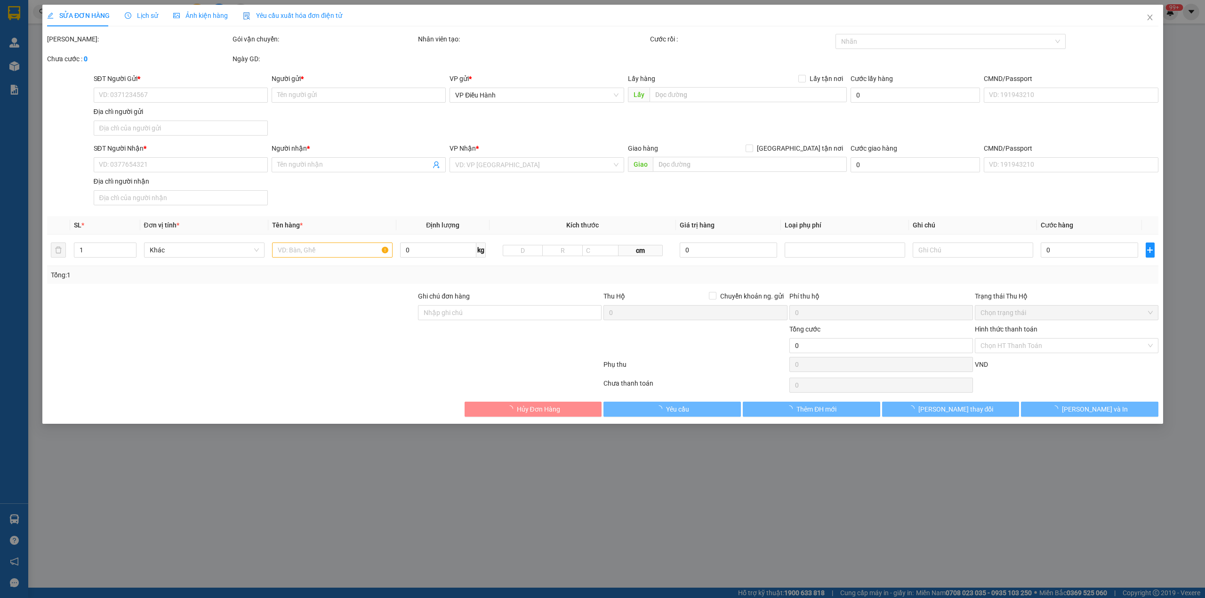
type input "0363330608"
type input "anh long"
type input "0888432602"
type input "anh hậu"
checkbox input "true"
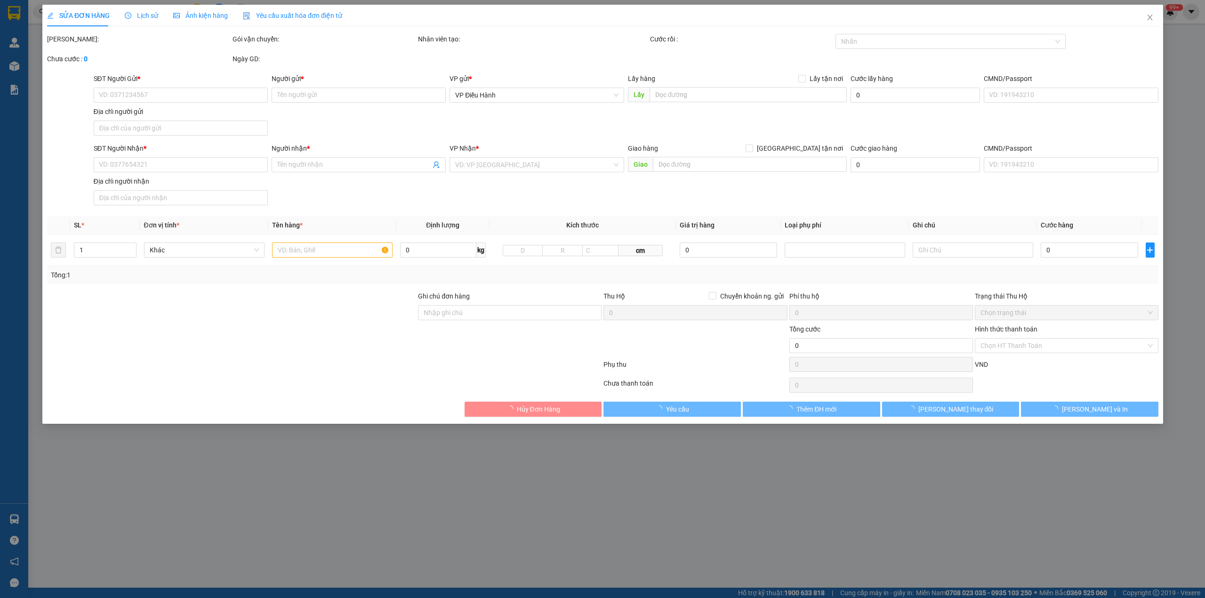
type input "159/7A3 đường đô lương p12 [GEOGRAPHIC_DATA]"
type input "100.000"
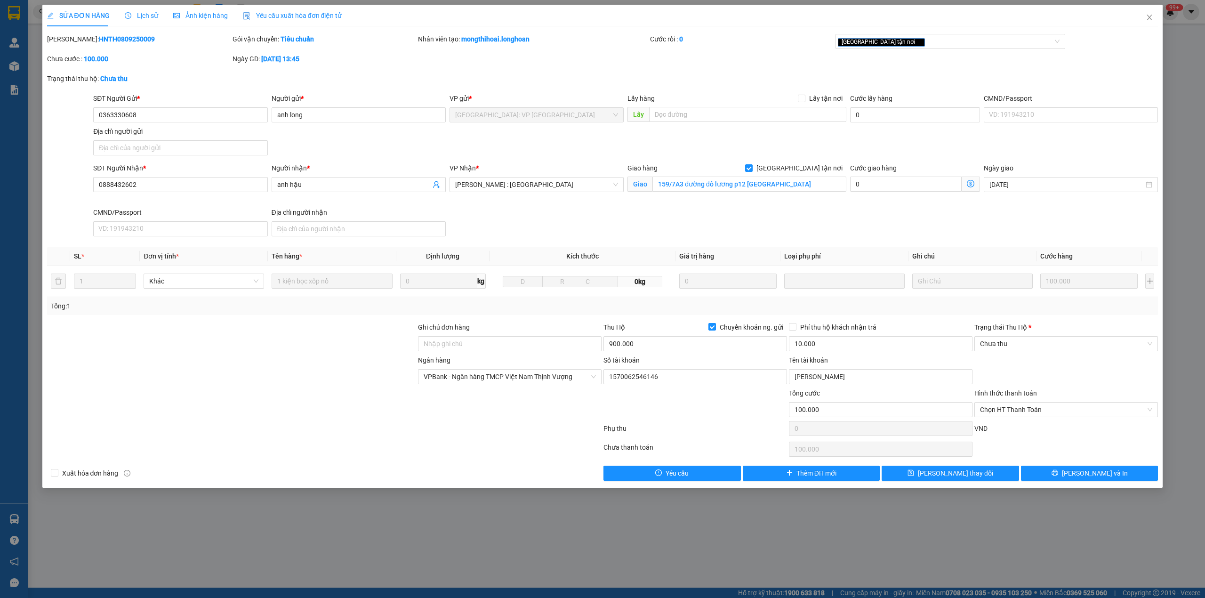
click at [131, 21] on div "Lịch sử" at bounding box center [141, 16] width 33 height 22
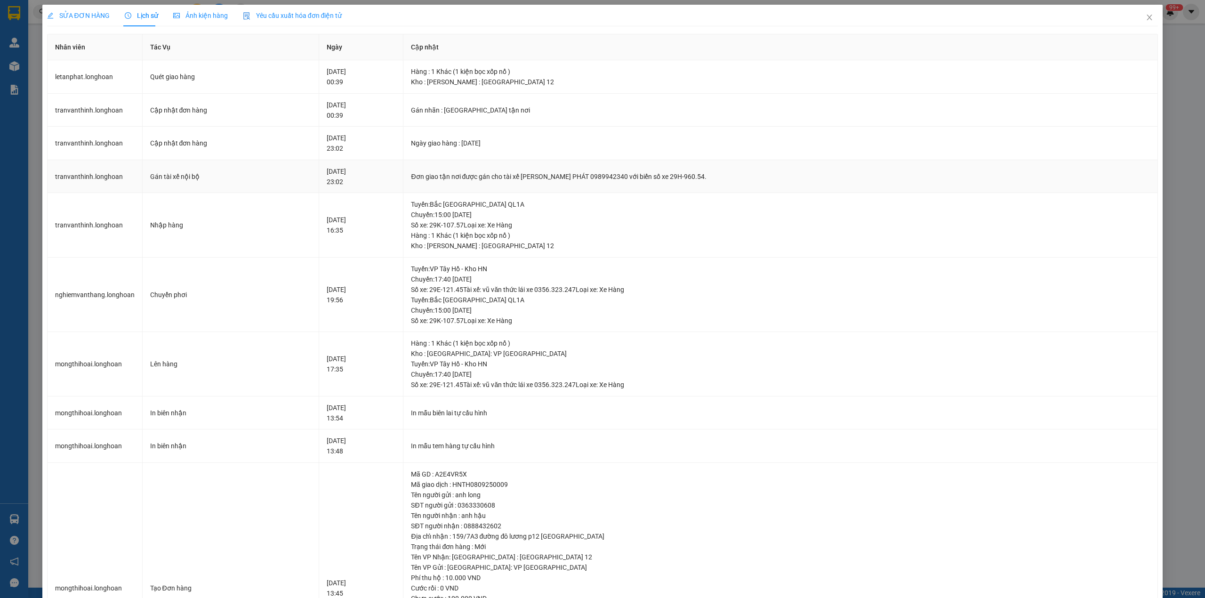
click at [458, 178] on div "Đơn giao tận nơi được gán cho tài xế [PERSON_NAME] PHÁT 0989942340 với biển số …" at bounding box center [780, 176] width 739 height 10
copy div "Đơn giao tận nơi được gán cho tài xế [PERSON_NAME] PHÁT 0989942340 với biển số …"
click at [1140, 23] on span "Close" at bounding box center [1150, 18] width 26 height 26
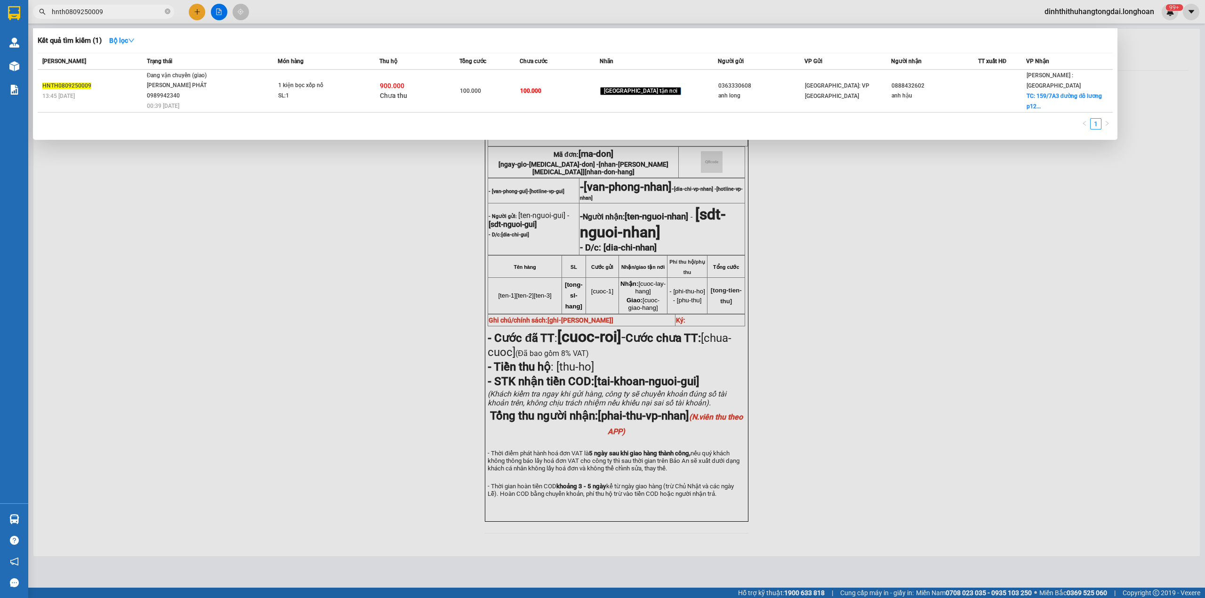
click at [106, 14] on input "hnth0809250009" at bounding box center [107, 12] width 111 height 10
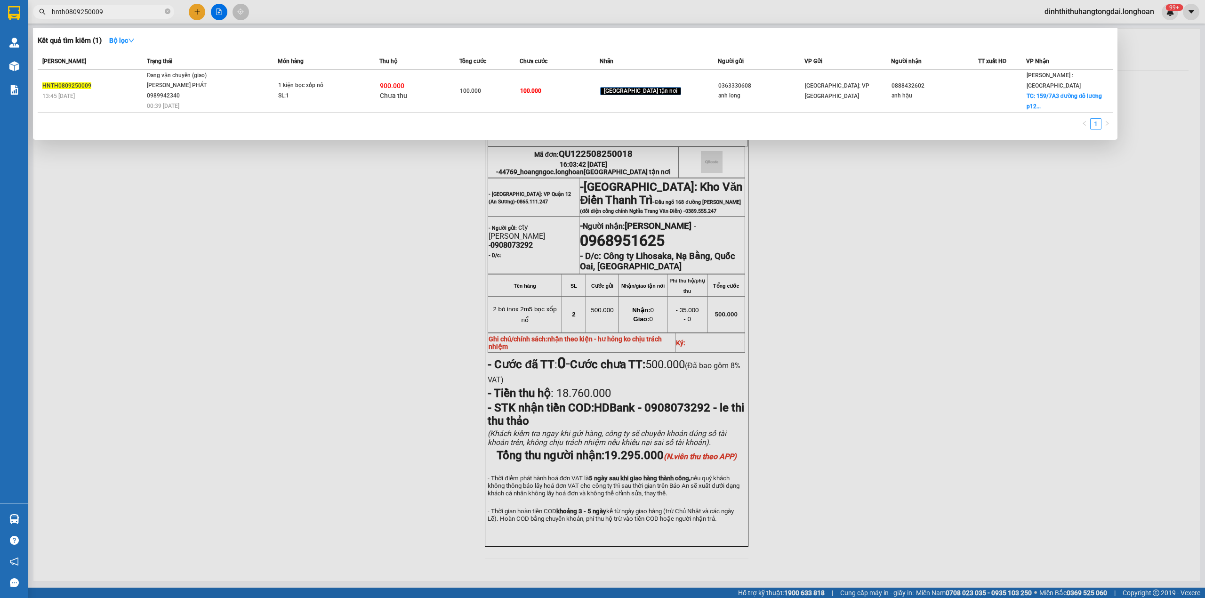
click at [106, 14] on input "hnth0809250009" at bounding box center [107, 12] width 111 height 10
click at [98, 14] on input "hnth0809250009" at bounding box center [107, 12] width 111 height 10
paste input "0352633288"
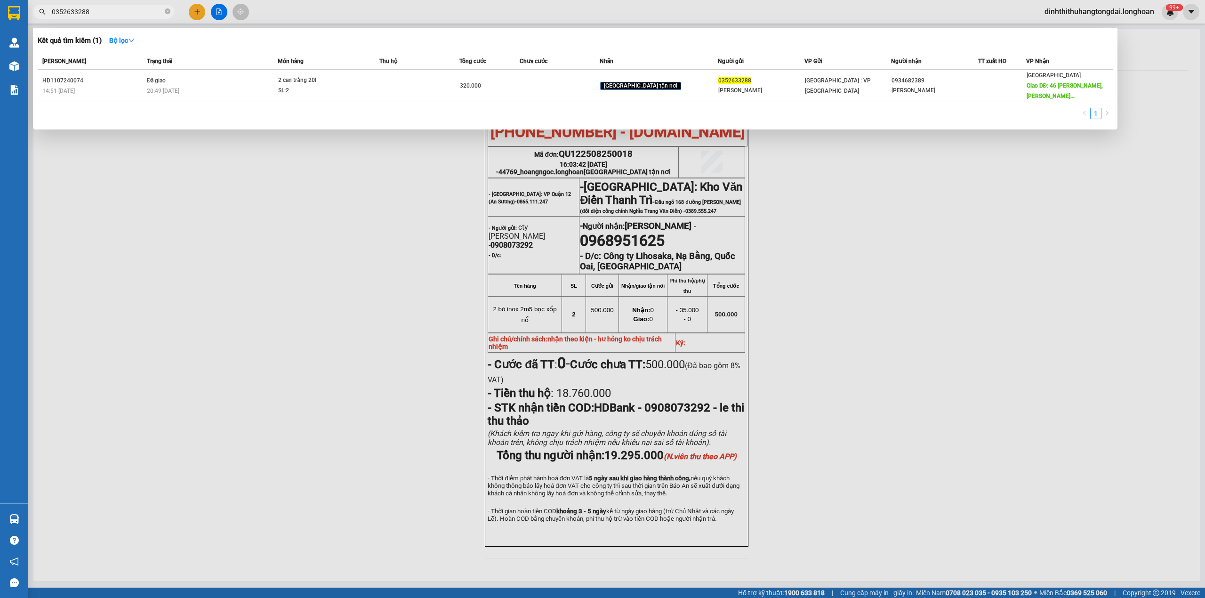
click at [78, 14] on input "0352633288" at bounding box center [107, 12] width 111 height 10
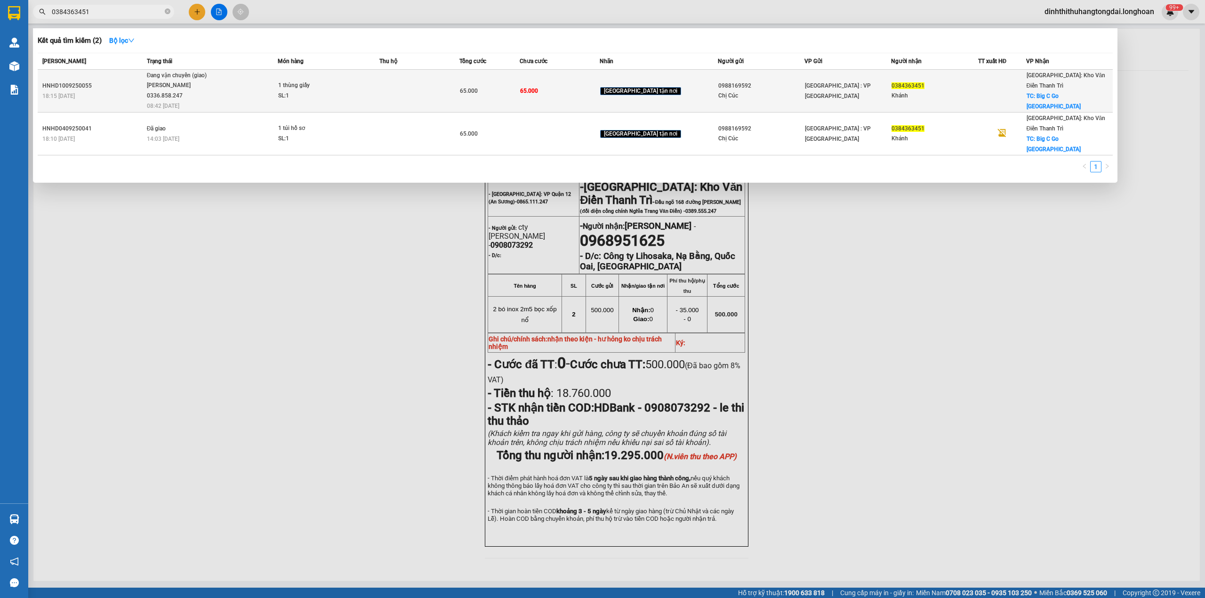
type input "0384363451"
click at [250, 95] on span "Đang vận chuyển (giao) [PERSON_NAME] 0336.858.247 08:42 [DATE]" at bounding box center [212, 90] width 131 height 39
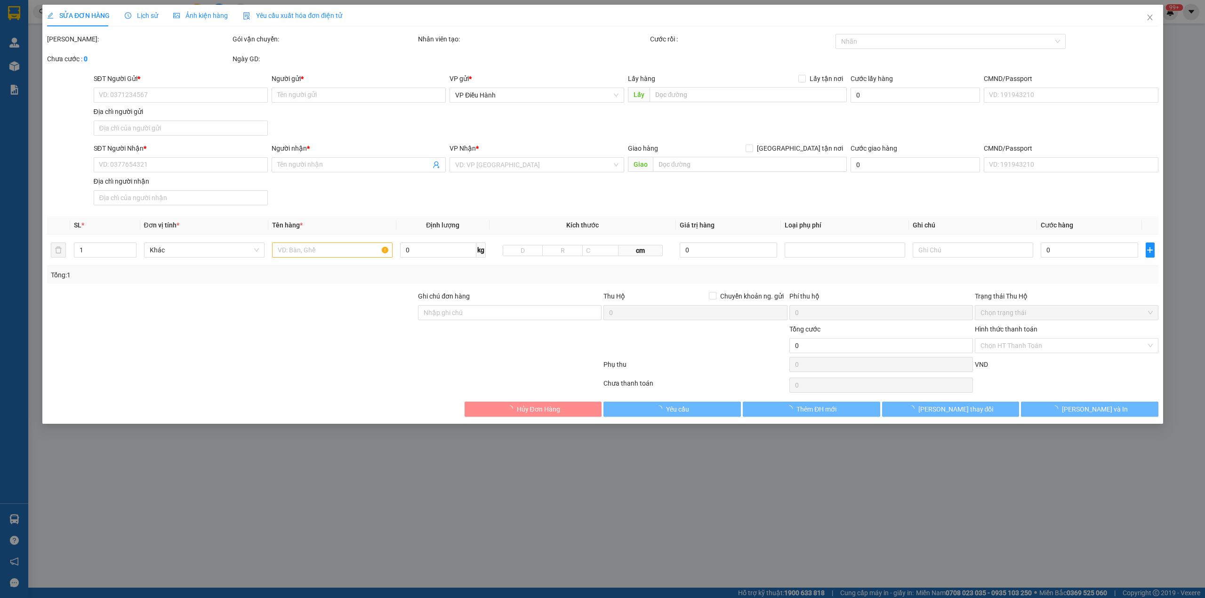
type input "0988169592"
type input "Chị Cúc"
type input "0384363451"
type input "Khánh"
checkbox input "true"
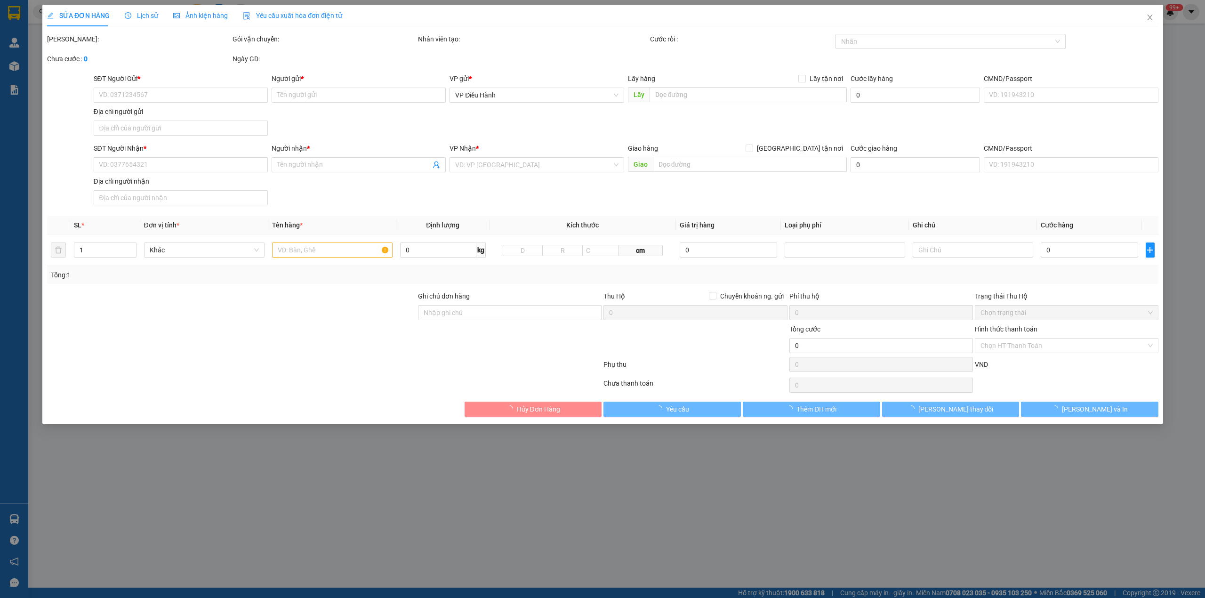
type input "Big C Go [GEOGRAPHIC_DATA]"
type input "65.000"
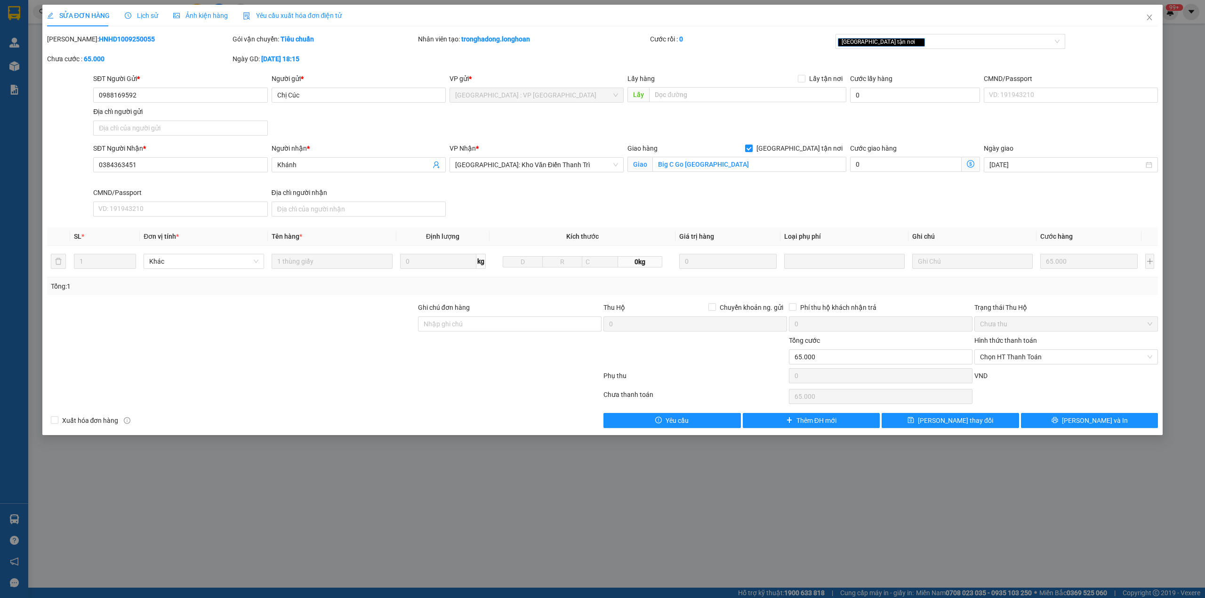
click at [134, 12] on span "Lịch sử" at bounding box center [141, 16] width 33 height 8
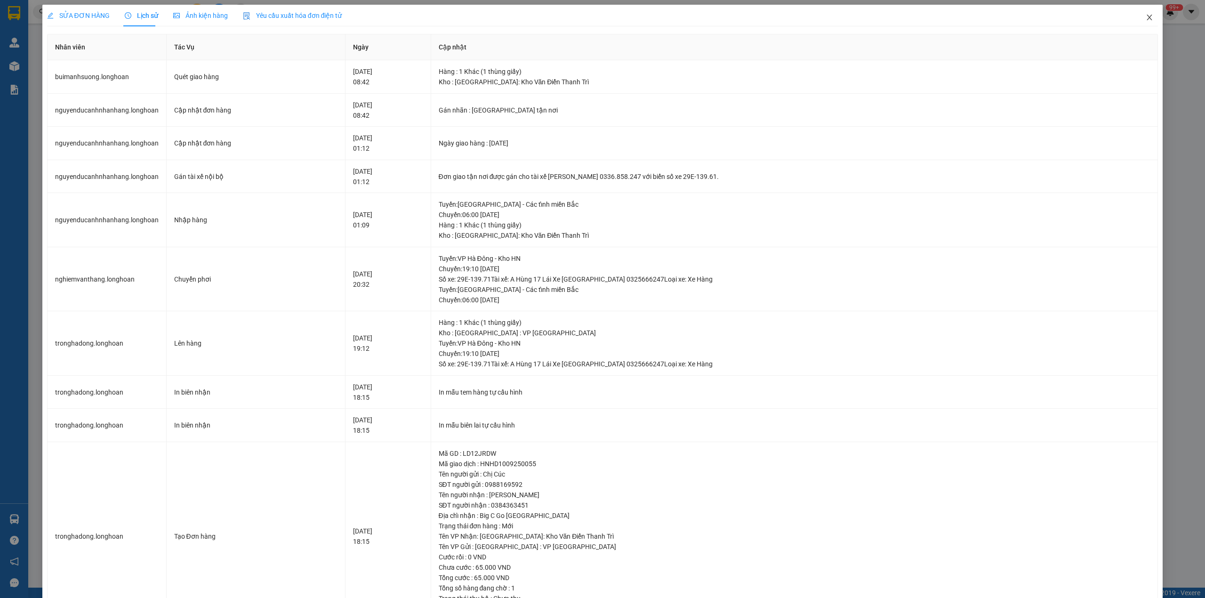
click at [1146, 15] on icon "close" at bounding box center [1150, 18] width 8 height 8
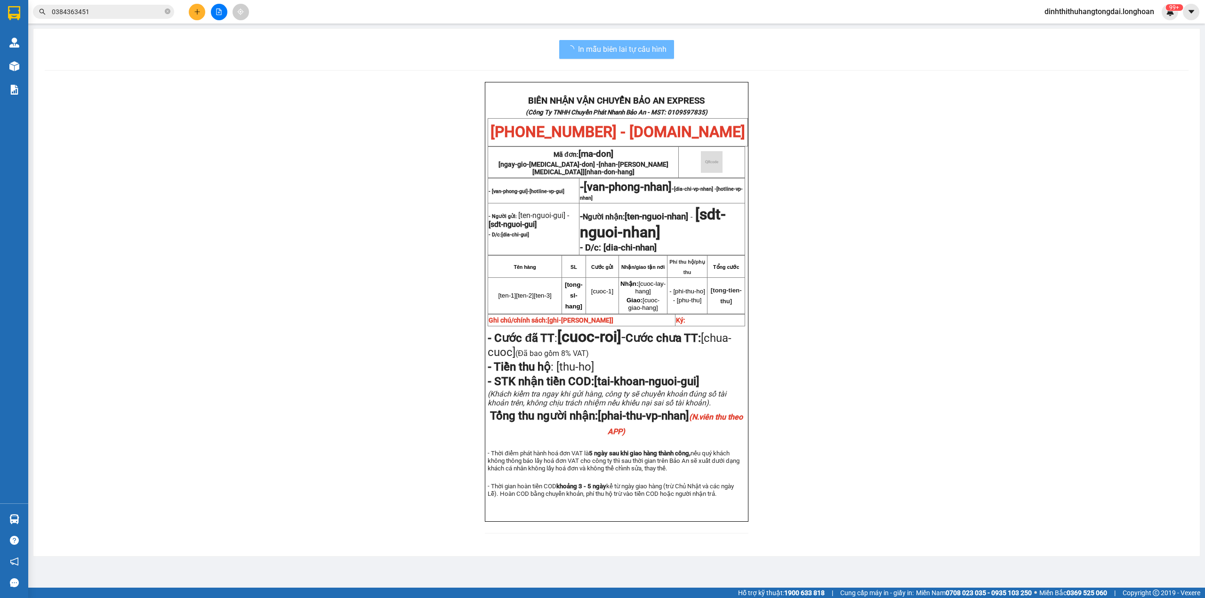
click at [92, 13] on input "0384363451" at bounding box center [107, 12] width 111 height 10
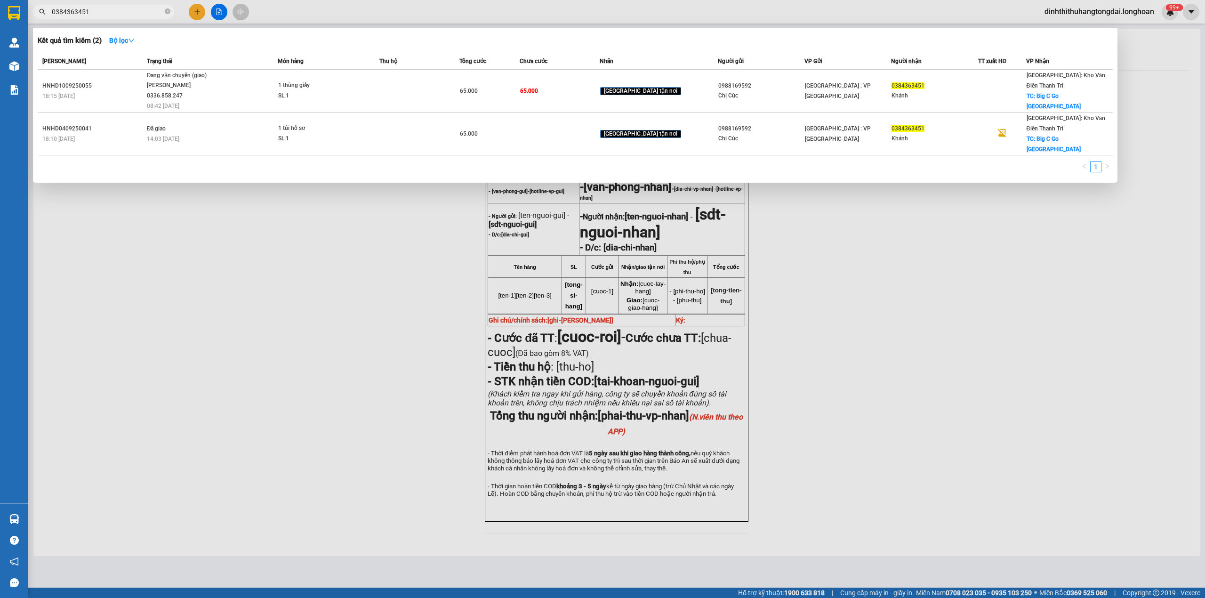
click at [92, 13] on input "0384363451" at bounding box center [107, 12] width 111 height 10
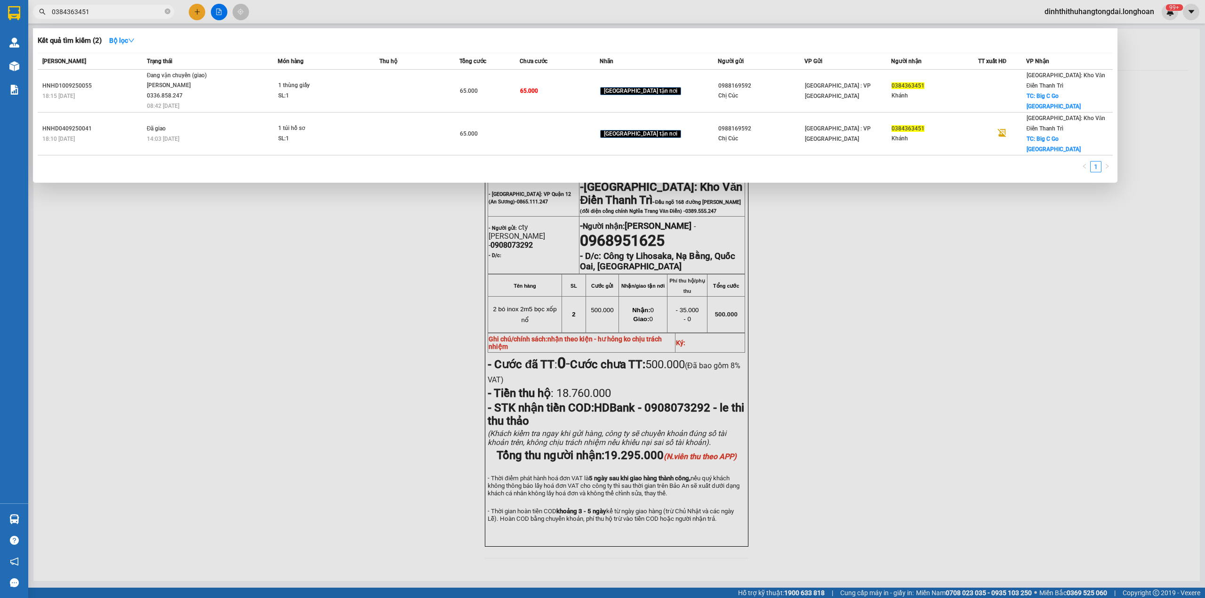
paste input "976671462"
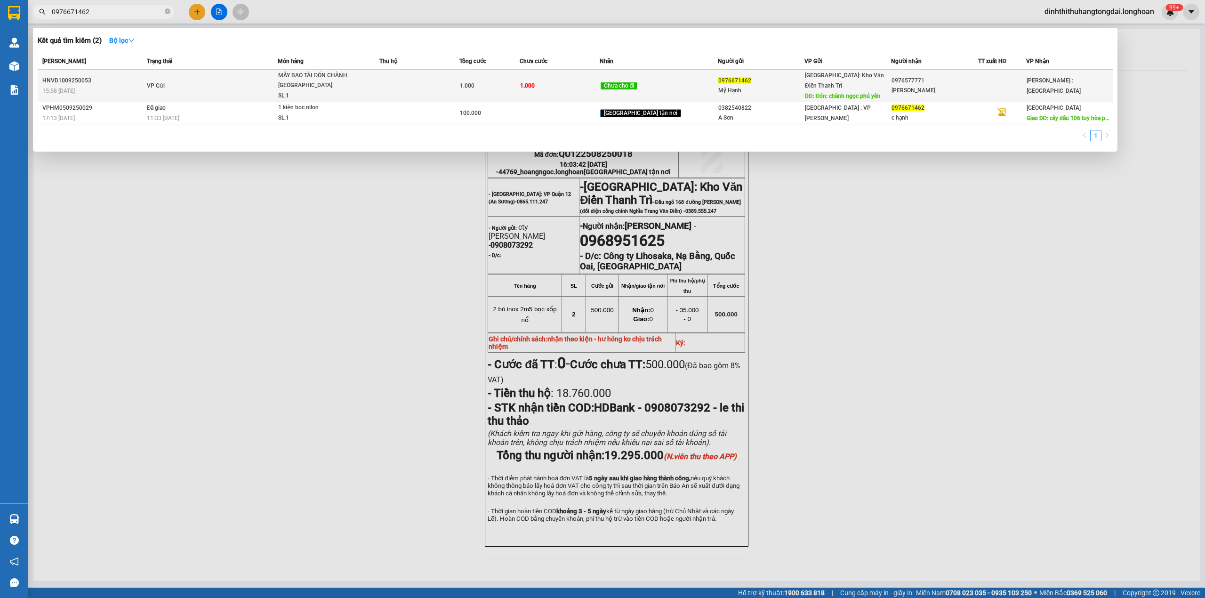
type input "0976671462"
click at [236, 85] on td "VP Gửi" at bounding box center [212, 86] width 134 height 32
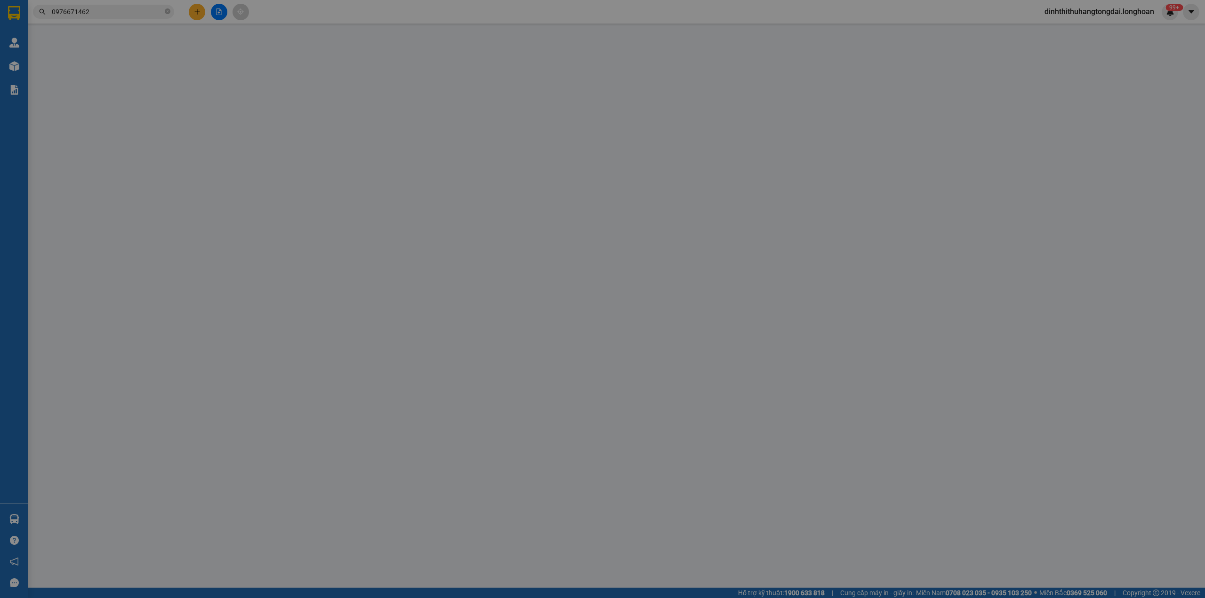
type input "0976671462"
type input "Mỹ Hạnh"
type input "Đón: chành ngọc phú yên"
type input "0976577771"
type input "[PERSON_NAME]"
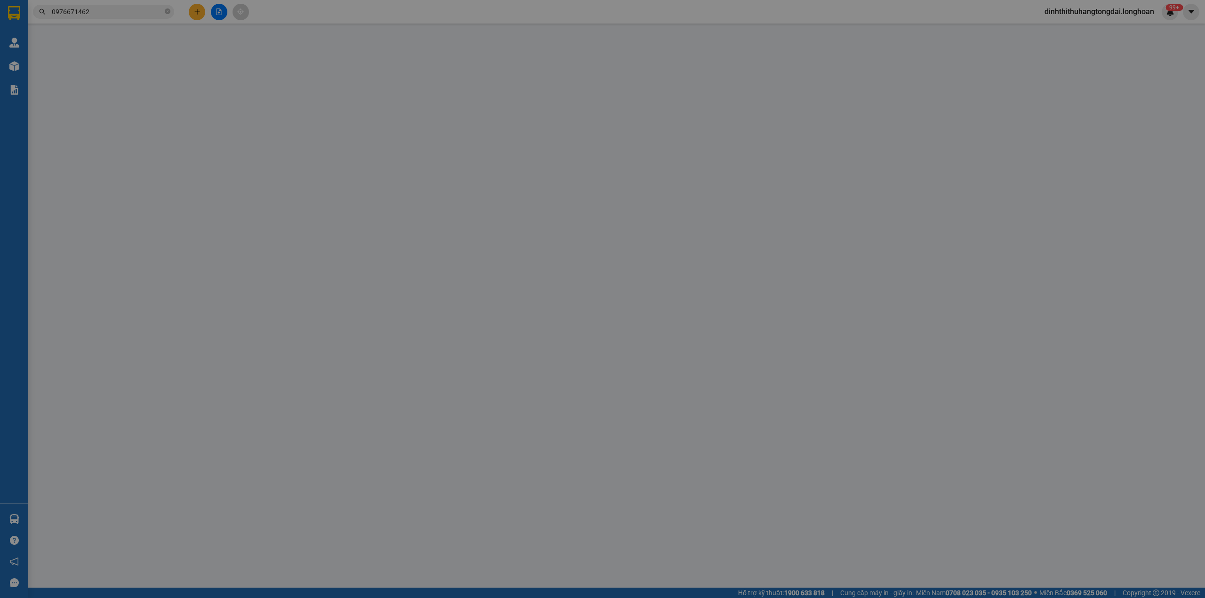
type input "1.000"
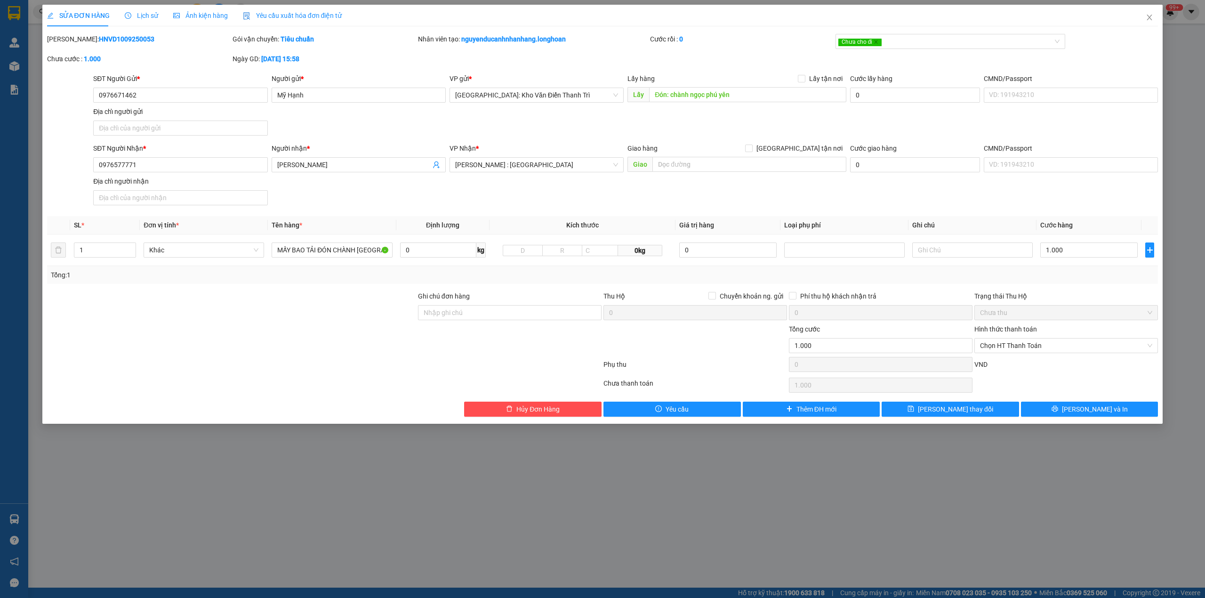
click at [131, 19] on span "Lịch sử" at bounding box center [141, 16] width 33 height 8
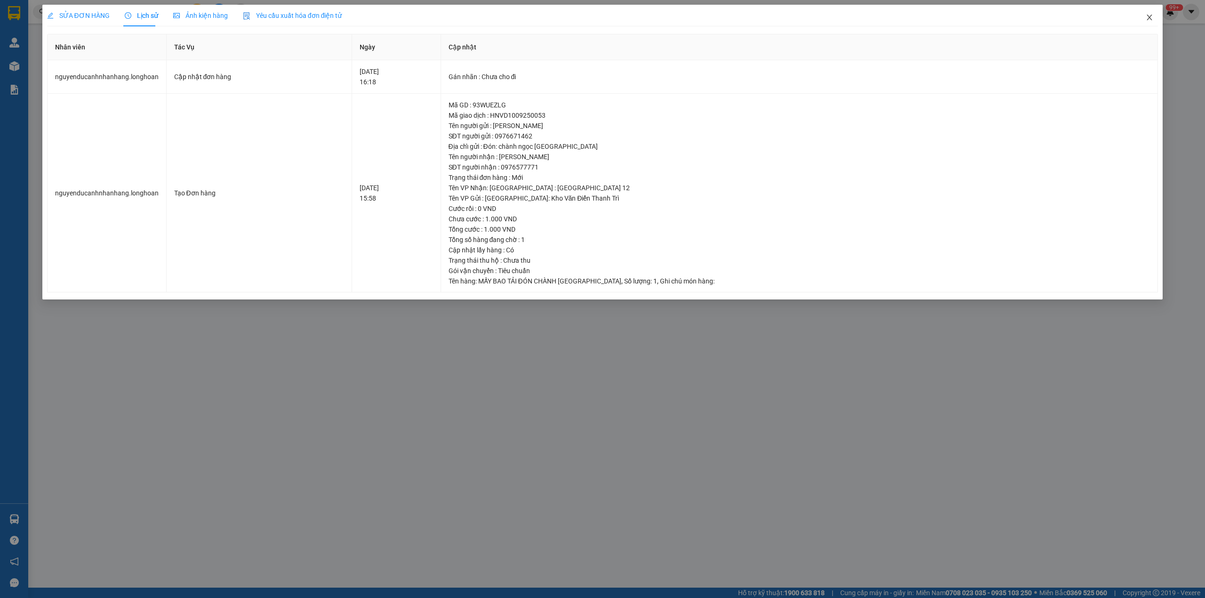
click at [1154, 17] on span "Close" at bounding box center [1150, 18] width 26 height 26
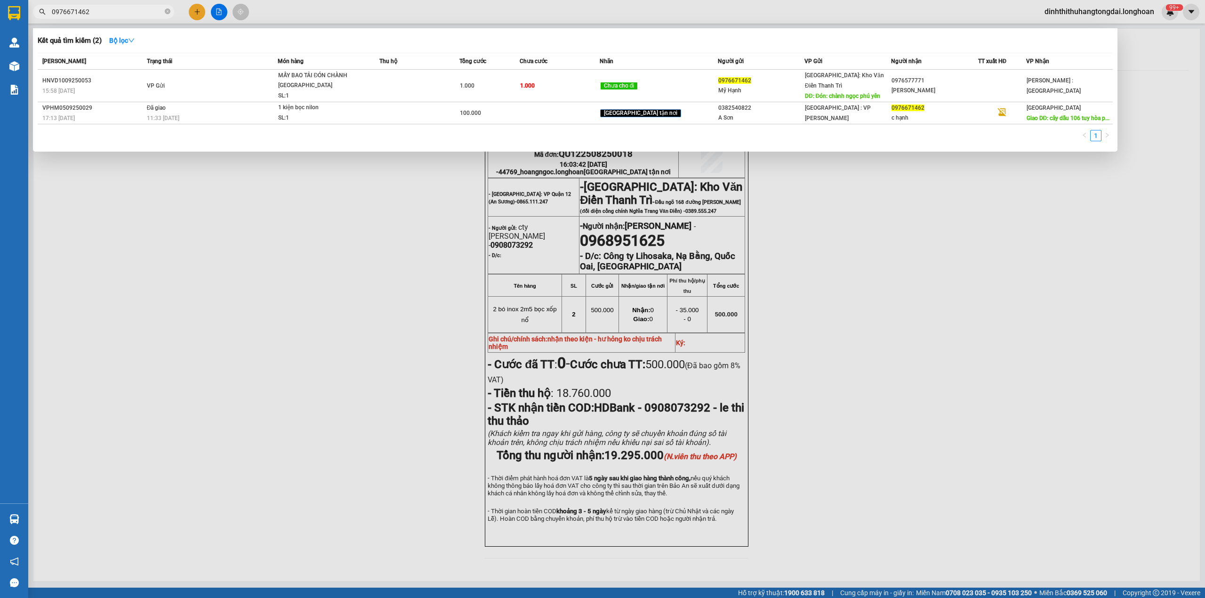
click at [80, 9] on input "0976671462" at bounding box center [107, 12] width 111 height 10
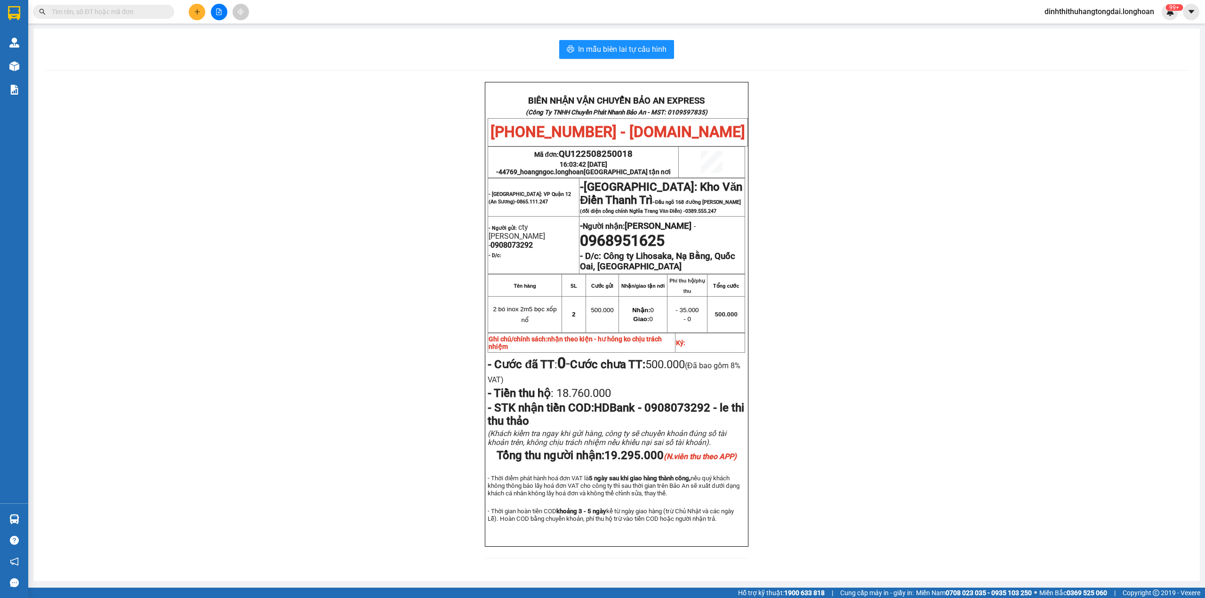
click at [90, 7] on input "text" at bounding box center [107, 12] width 111 height 10
click at [93, 10] on input "text" at bounding box center [107, 12] width 111 height 10
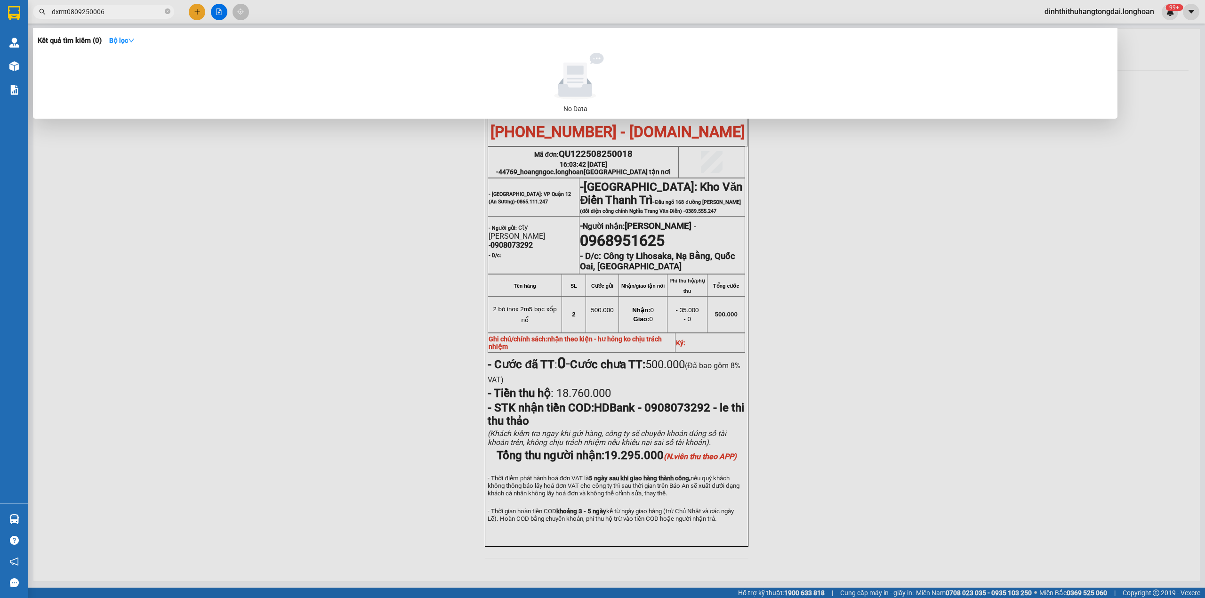
click at [66, 14] on input "dxmt0809250006" at bounding box center [107, 12] width 111 height 10
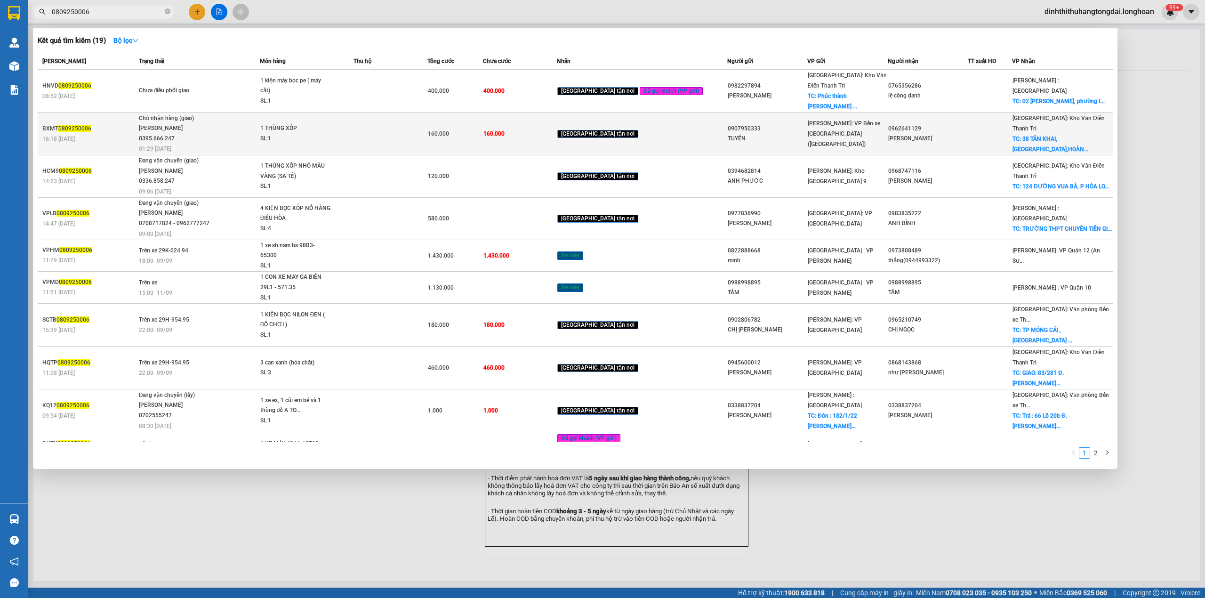
type input "0809250006"
click at [136, 134] on div "16:18 [DATE]" at bounding box center [89, 139] width 94 height 10
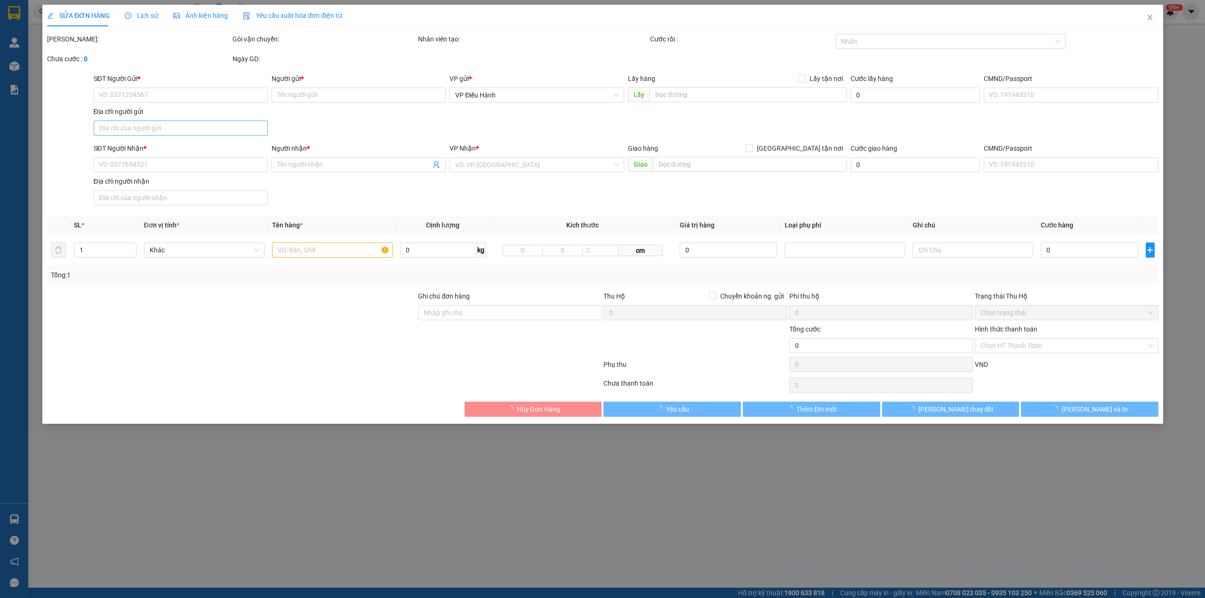
type input "0907950333"
type input "TUYẾN"
type input "0962641129"
type input "[PERSON_NAME]"
checkbox input "true"
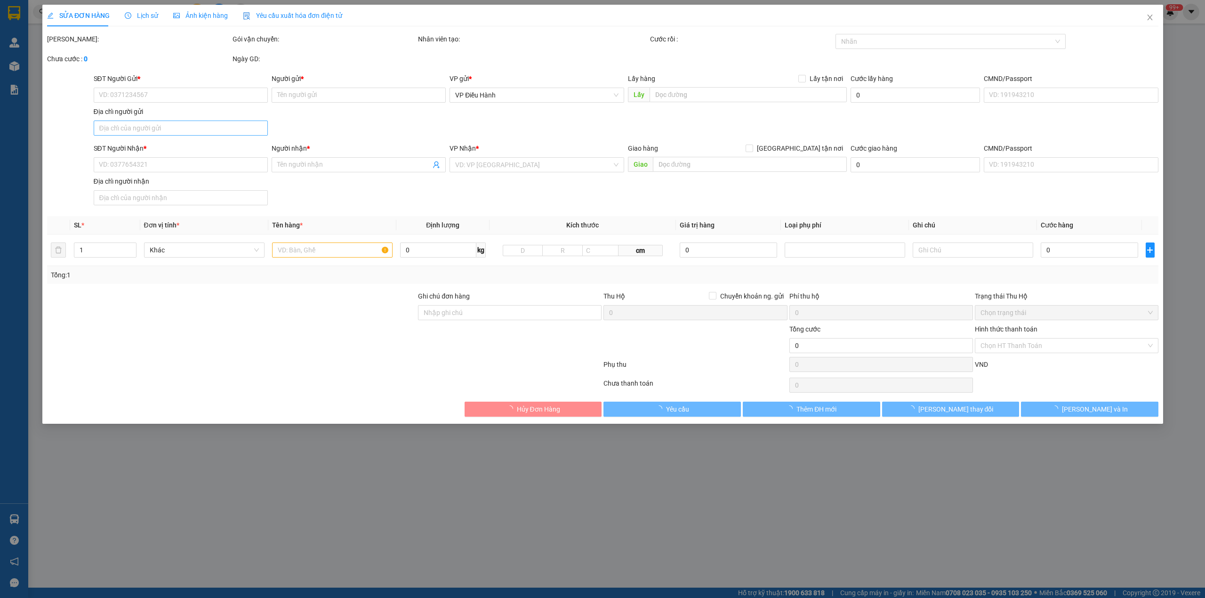
type input "38 TÂN KHAI,[GEOGRAPHIC_DATA],[GEOGRAPHIC_DATA],[GEOGRAPHIC_DATA]"
type input "160.000"
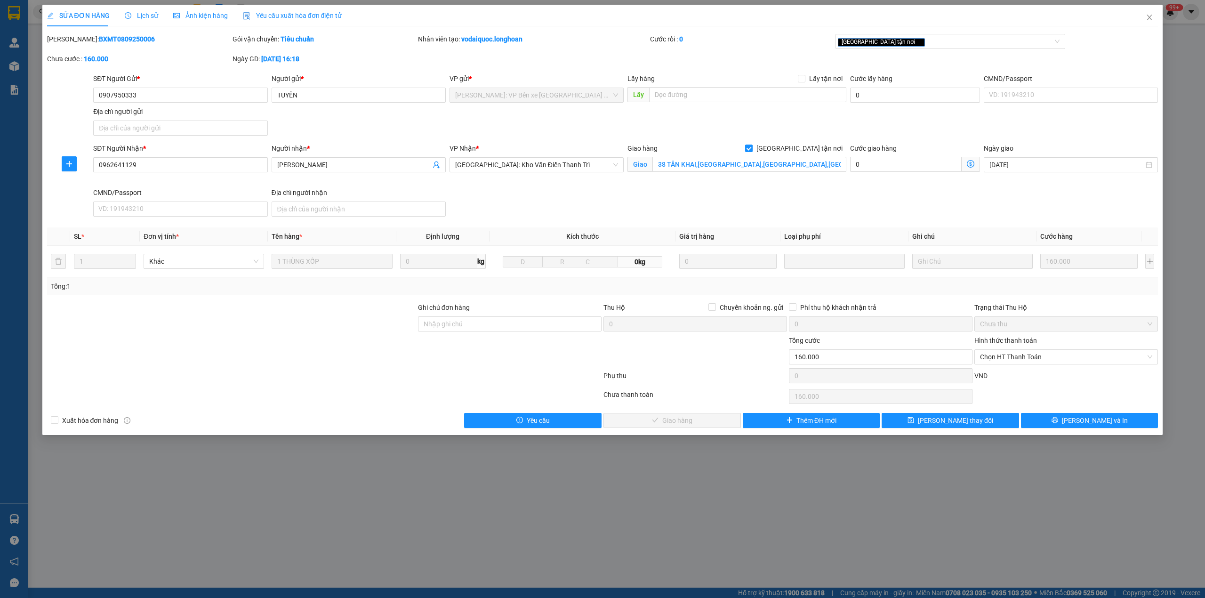
drag, startPoint x: 154, startPoint y: 11, endPoint x: 154, endPoint y: 17, distance: 5.7
click at [154, 12] on span "Lịch sử" at bounding box center [141, 16] width 33 height 8
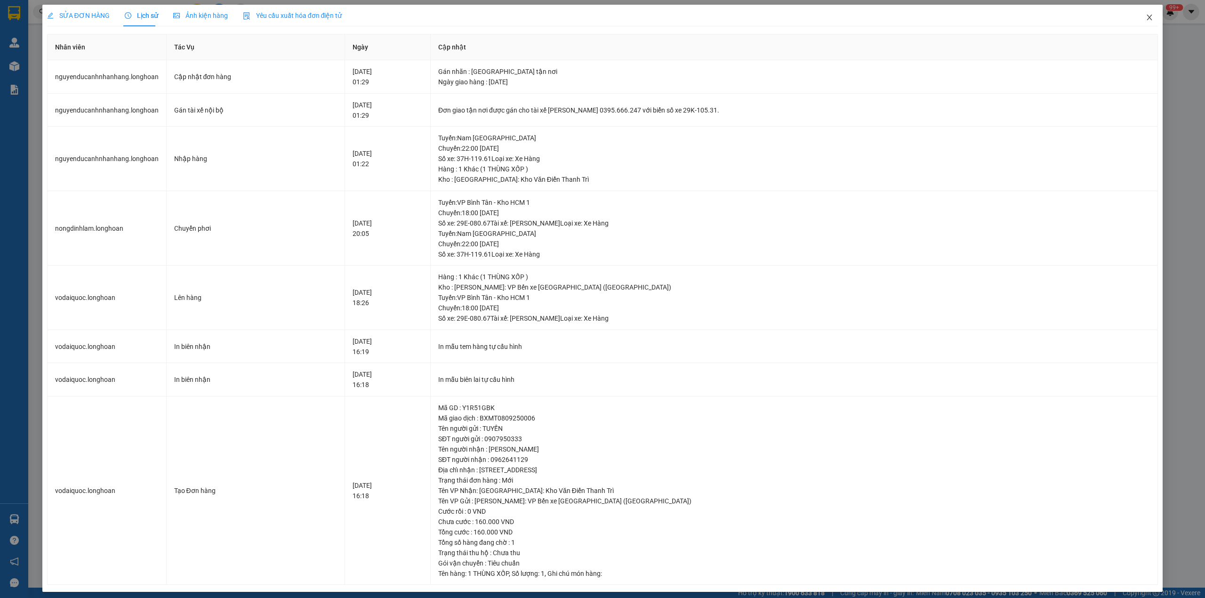
drag, startPoint x: 1139, startPoint y: 21, endPoint x: 780, endPoint y: 18, distance: 358.3
click at [1146, 21] on icon "close" at bounding box center [1150, 18] width 8 height 8
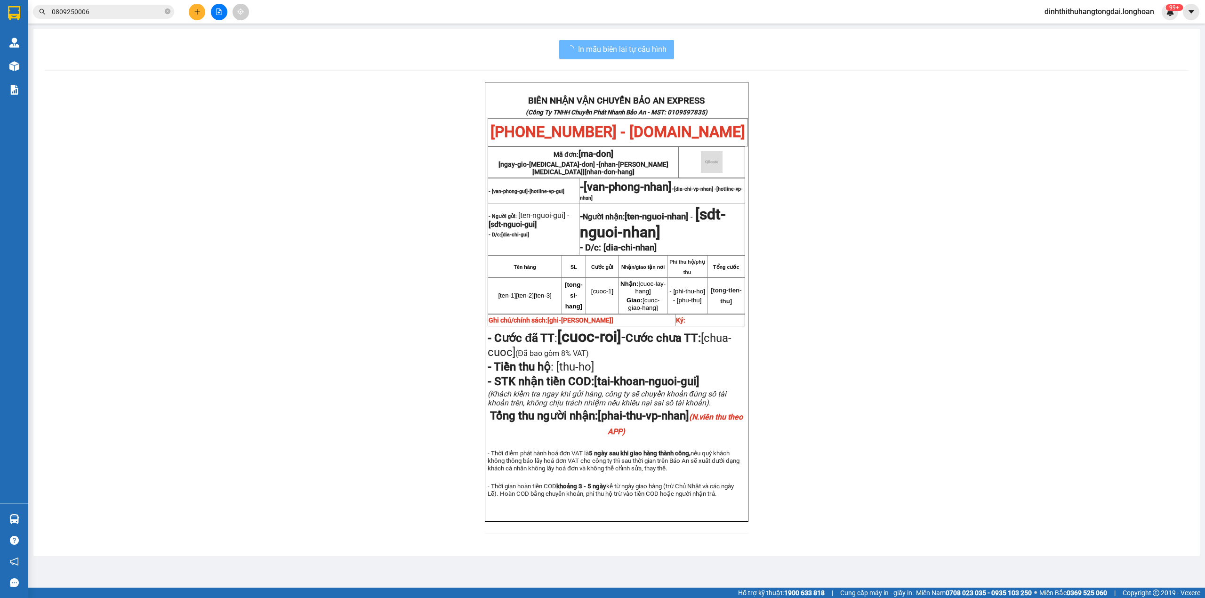
click at [121, 9] on input "0809250006" at bounding box center [107, 12] width 111 height 10
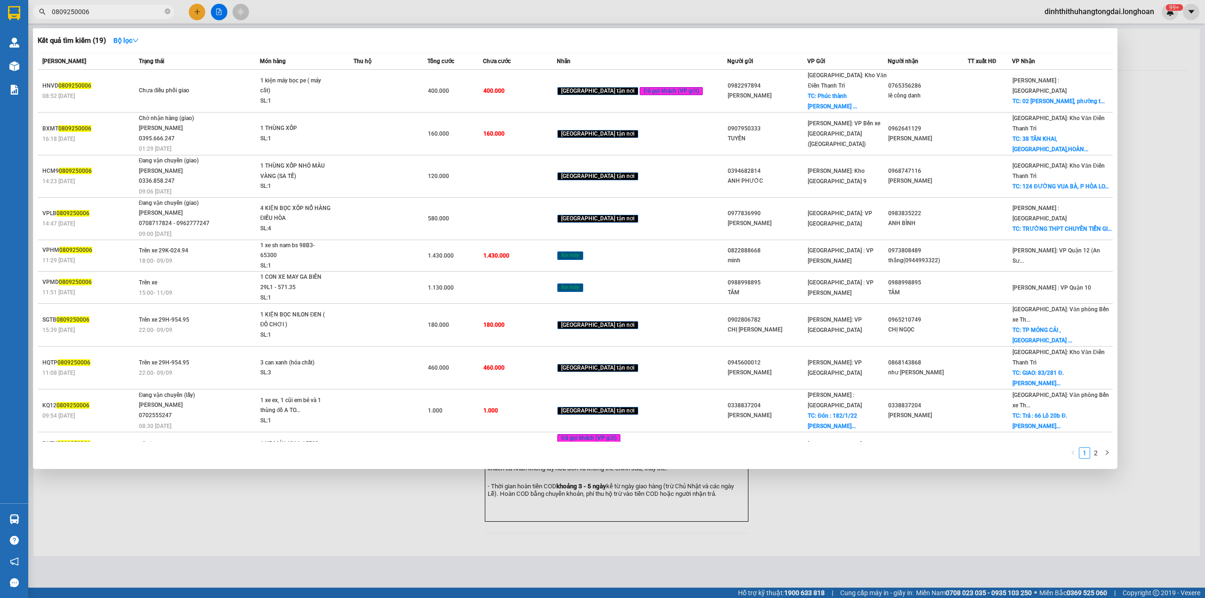
click at [121, 9] on input "0809250006" at bounding box center [107, 12] width 111 height 10
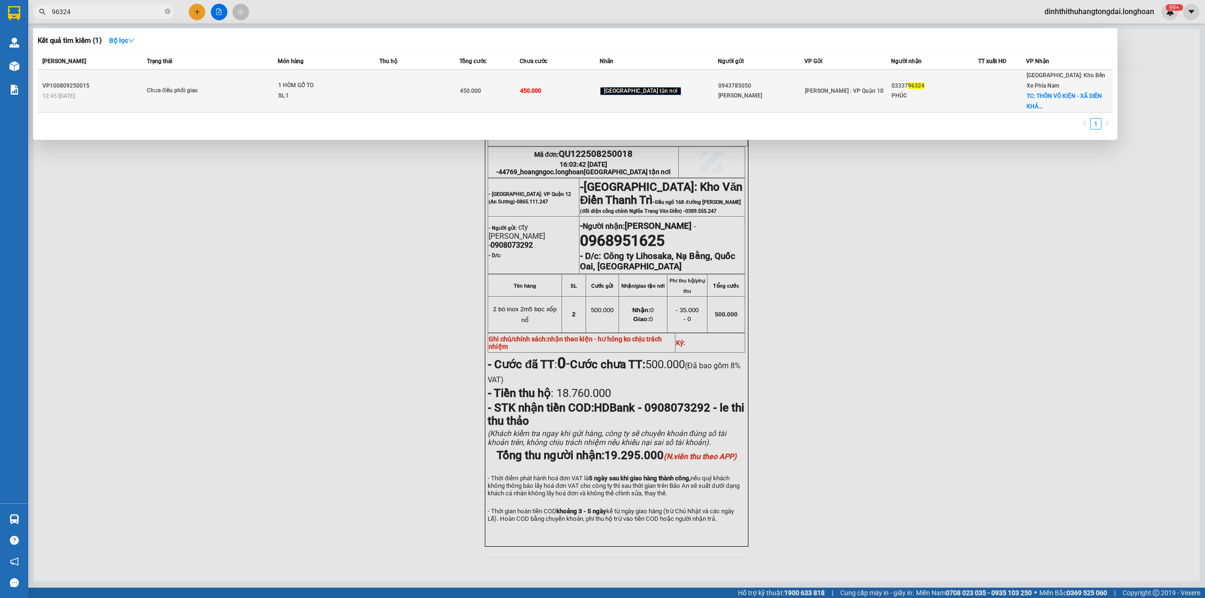
type input "96324"
click at [217, 86] on div "Chưa điều phối giao" at bounding box center [182, 91] width 71 height 10
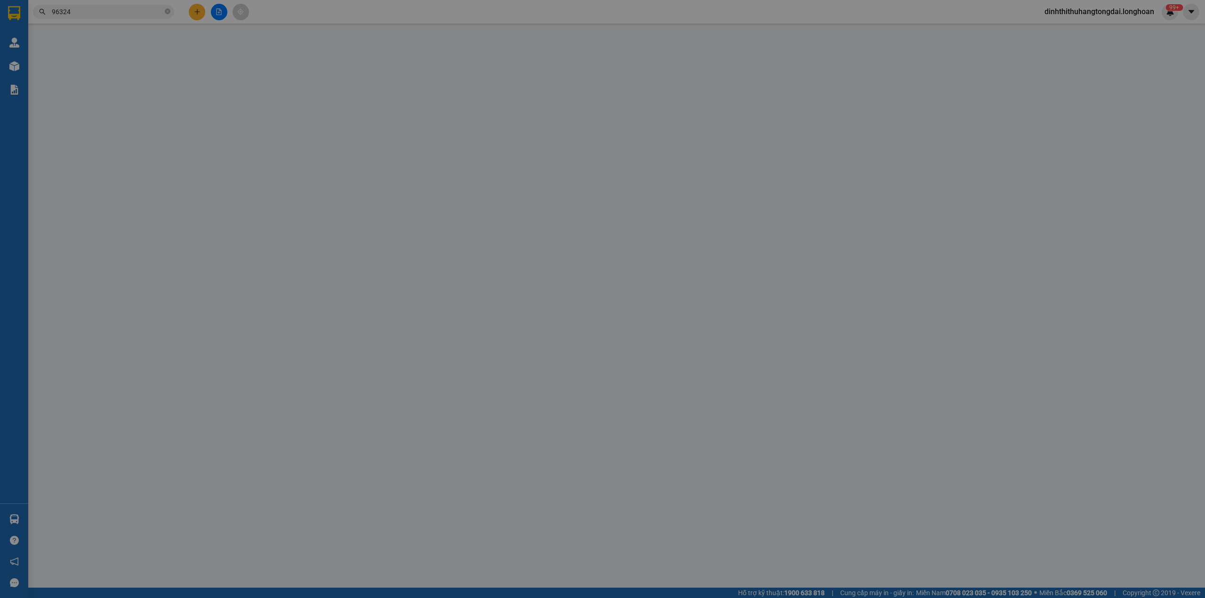
type input "0943785050"
type input "[PERSON_NAME]"
type input "0333796324"
type input "PHÚC"
checkbox input "true"
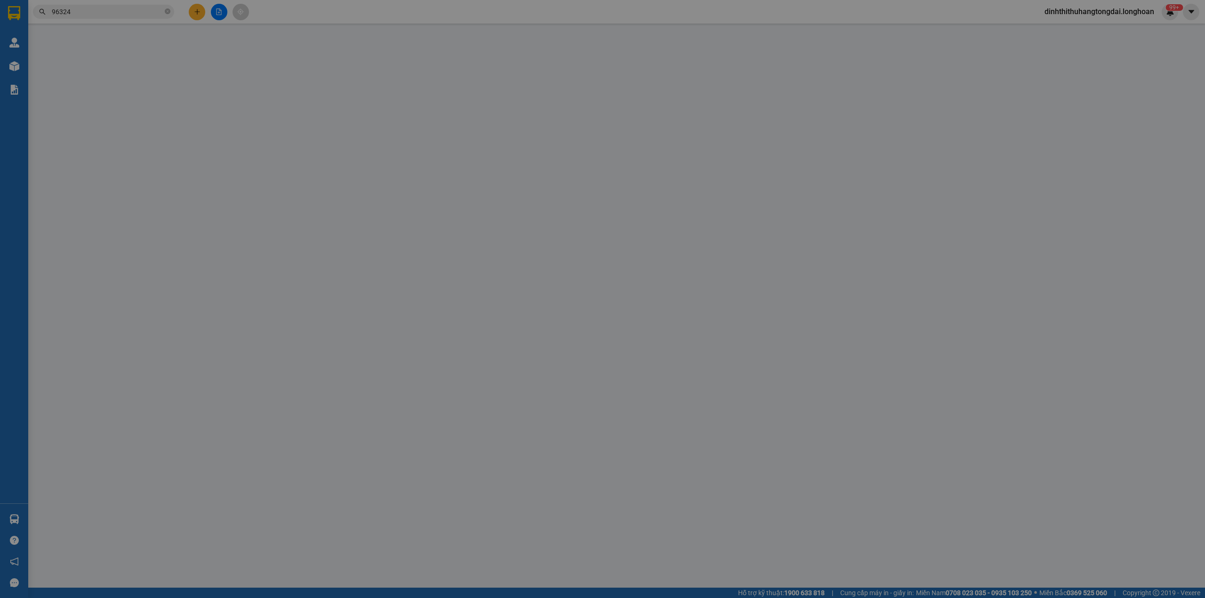
type input "THÔN VÕ KIỆN - XÃ [GEOGRAPHIC_DATA] - [GEOGRAPHIC_DATA]"
type input "hàng k bao bể vỡ hư hỏng"
type input "450.000"
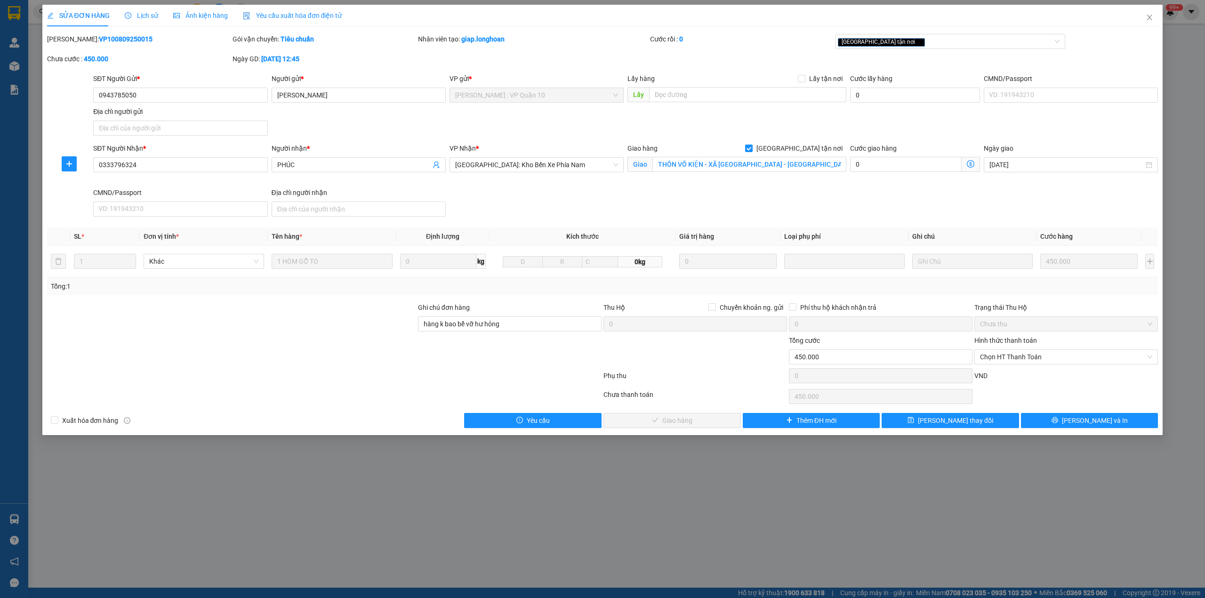
click at [156, 19] on div "SỬA ĐƠN HÀNG Lịch sử Ảnh kiện hàng Yêu cầu xuất hóa đơn điện tử" at bounding box center [194, 16] width 295 height 22
click at [153, 19] on span "Lịch sử" at bounding box center [141, 16] width 33 height 8
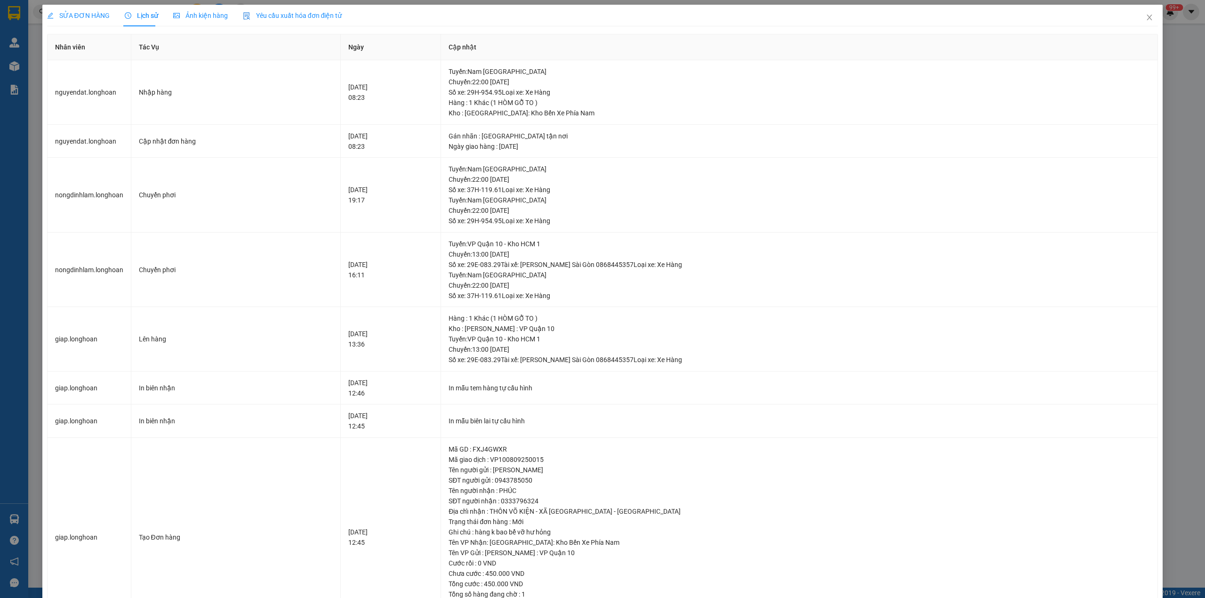
click at [87, 14] on span "SỬA ĐƠN HÀNG" at bounding box center [78, 16] width 63 height 8
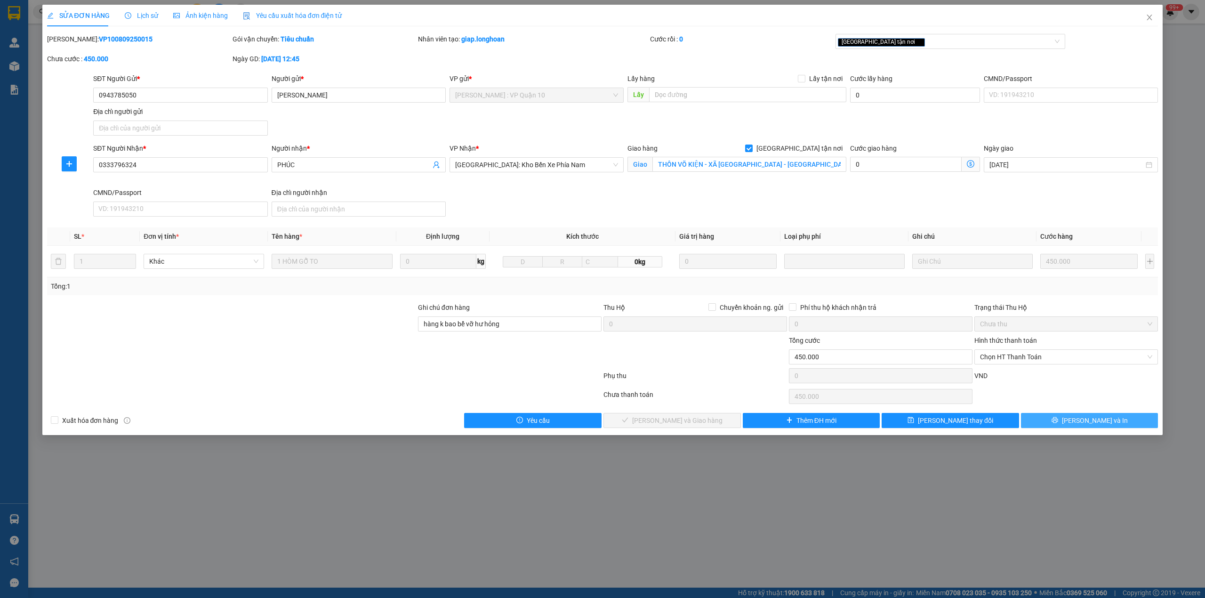
click at [1036, 419] on button "[PERSON_NAME] và In" at bounding box center [1089, 420] width 137 height 15
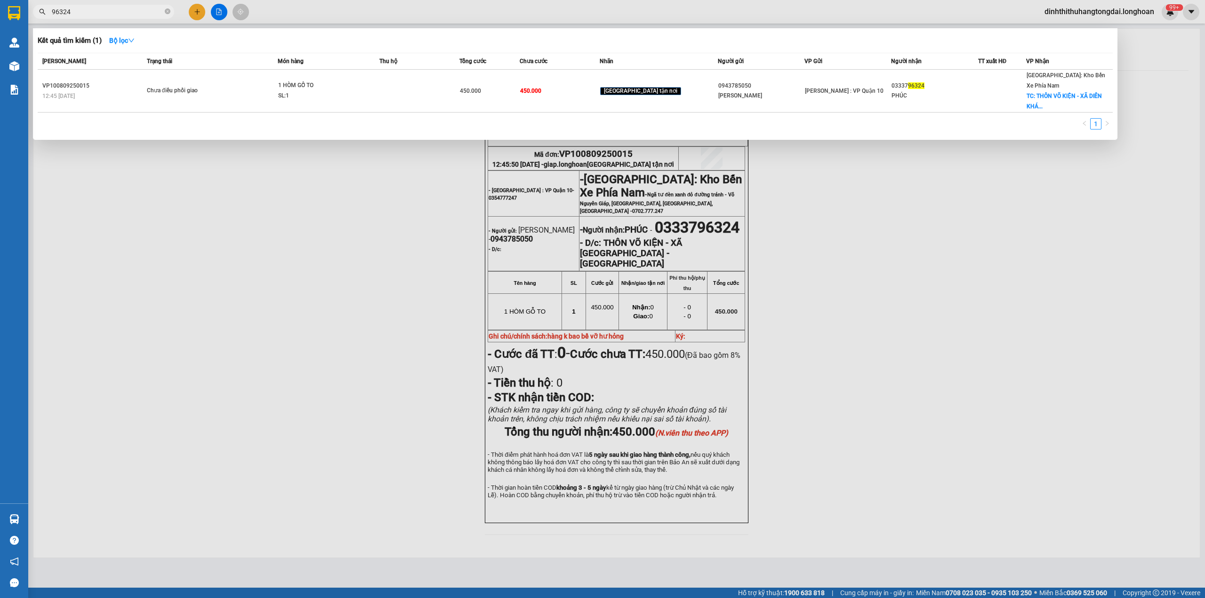
click at [115, 7] on input "96324" at bounding box center [107, 12] width 111 height 10
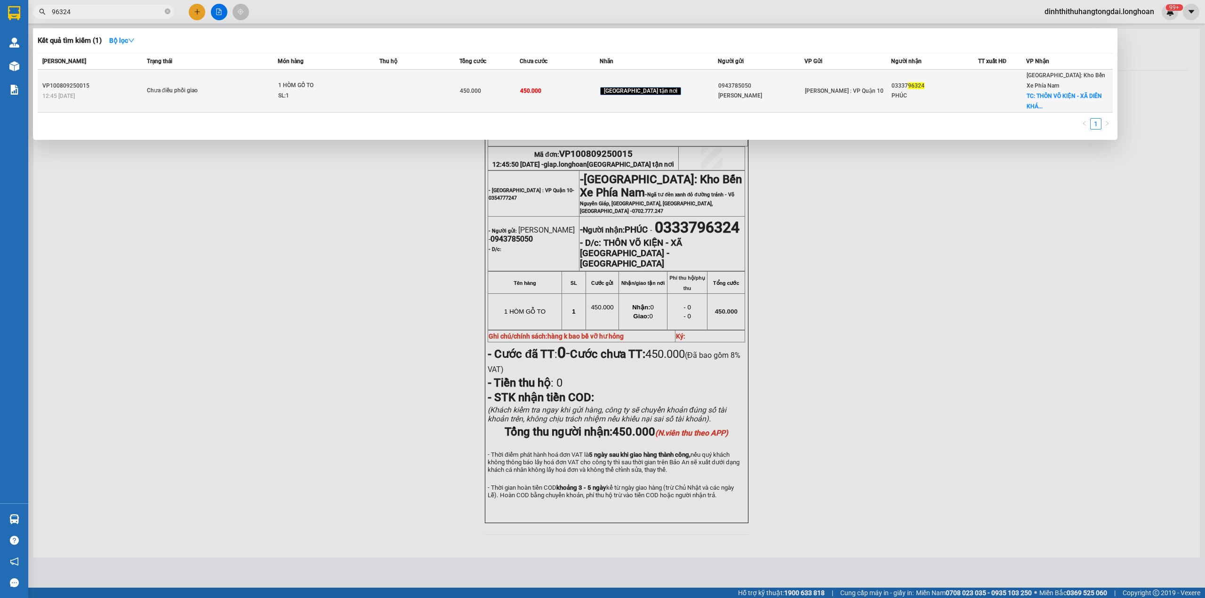
click at [144, 91] on div "12:45 [DATE]" at bounding box center [93, 96] width 102 height 10
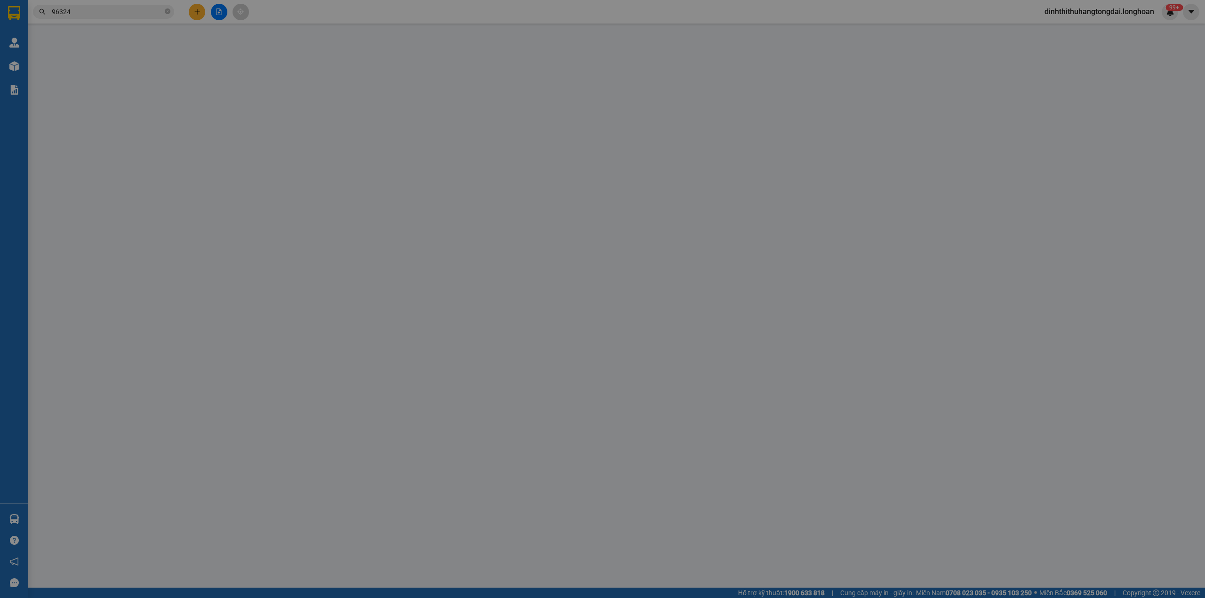
type input "0943785050"
type input "[PERSON_NAME]"
type input "0333796324"
type input "PHÚC"
checkbox input "true"
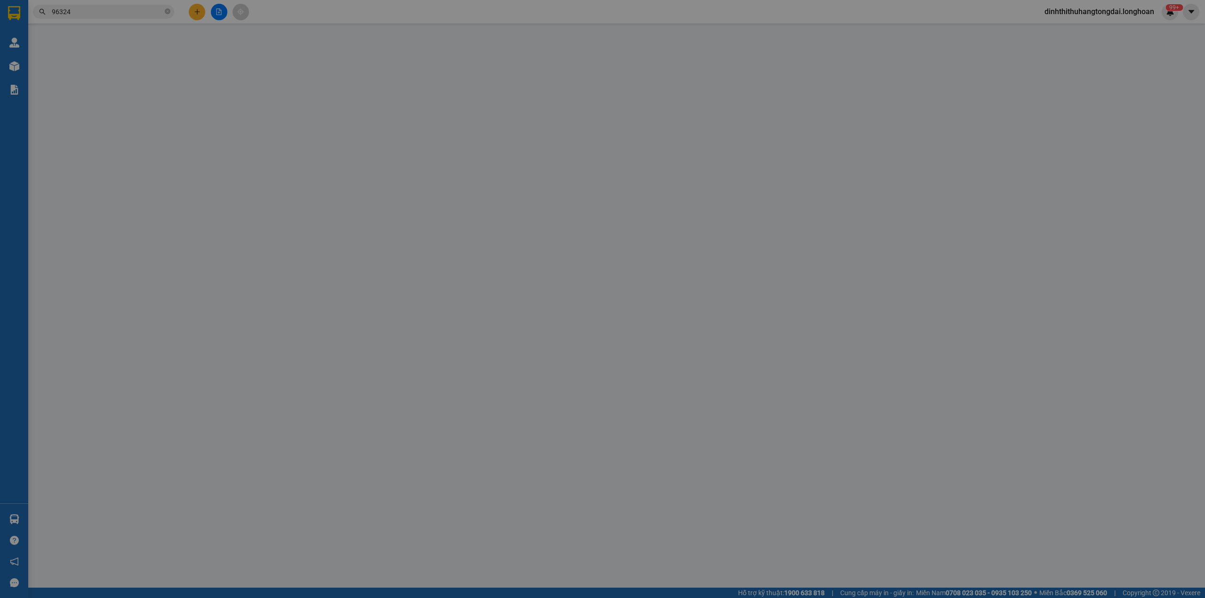
type input "THÔN VÕ KIỆN - XÃ [GEOGRAPHIC_DATA] - [GEOGRAPHIC_DATA]"
type input "hàng k bao bể vỡ hư hỏng"
type input "450.000"
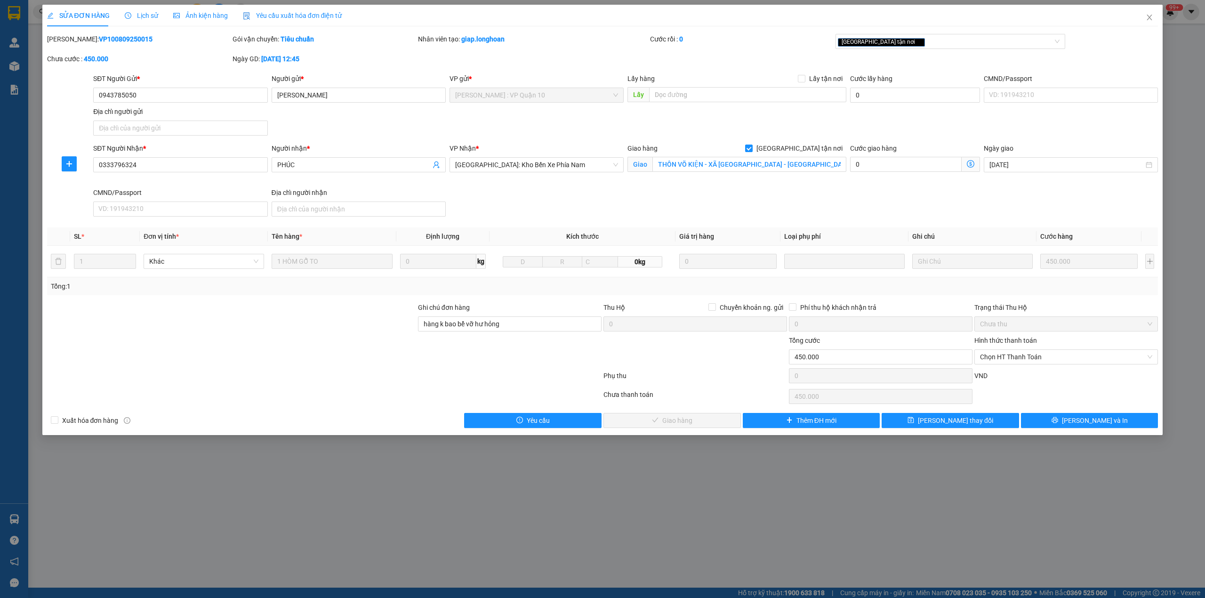
click at [146, 14] on span "Lịch sử" at bounding box center [141, 16] width 33 height 8
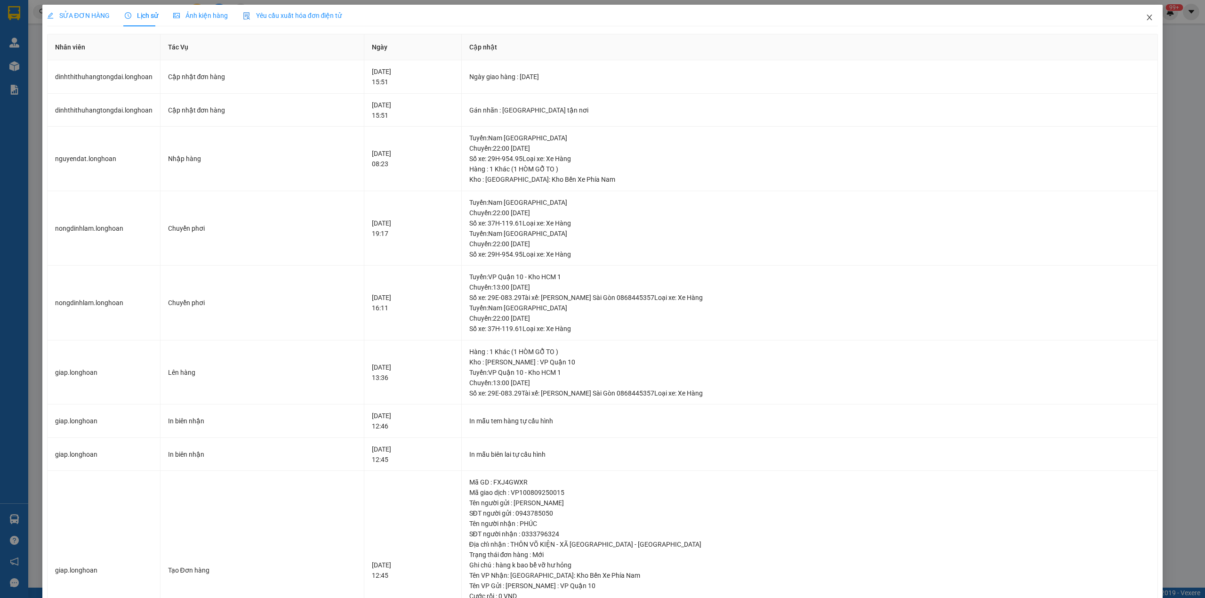
click at [1147, 18] on icon "close" at bounding box center [1149, 18] width 5 height 6
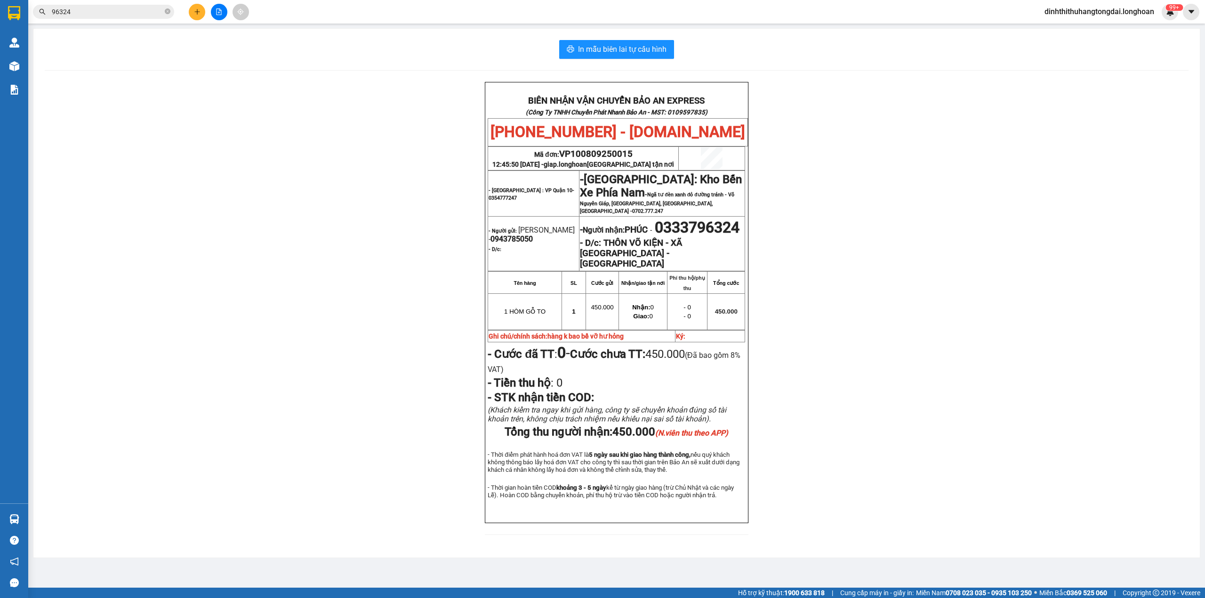
click at [85, 13] on input "96324" at bounding box center [107, 12] width 111 height 10
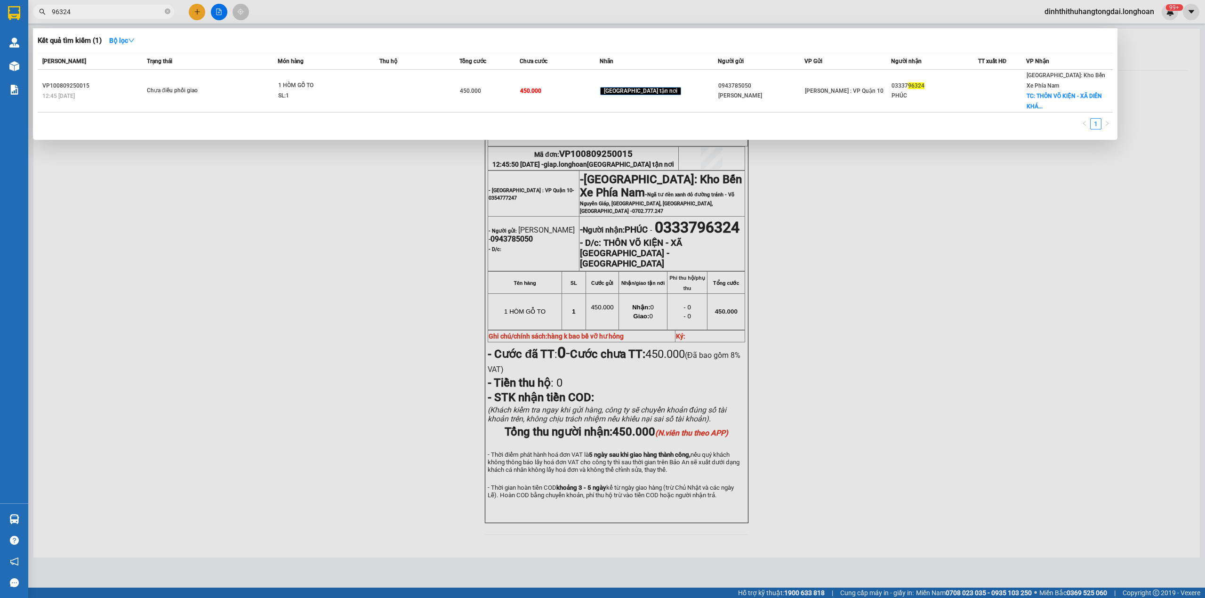
click at [85, 13] on input "96324" at bounding box center [107, 12] width 111 height 10
paste input "0373278926"
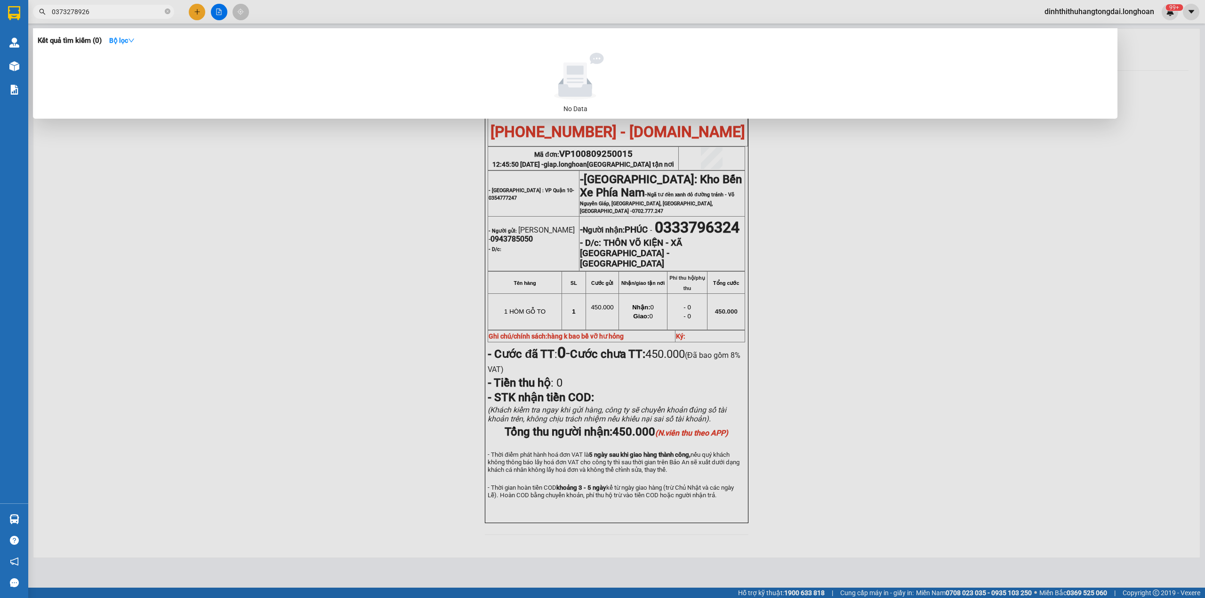
click at [101, 12] on input "0373278926" at bounding box center [107, 12] width 111 height 10
paste input "93120498"
click at [95, 8] on input "0393120498" at bounding box center [107, 12] width 111 height 10
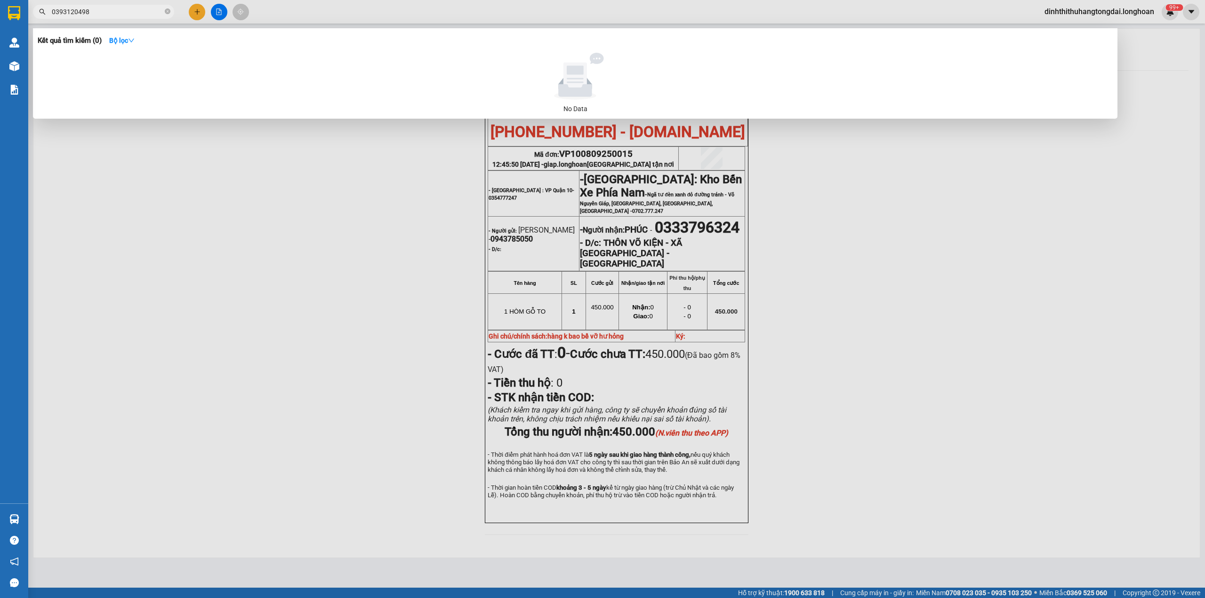
paste input "8399968"
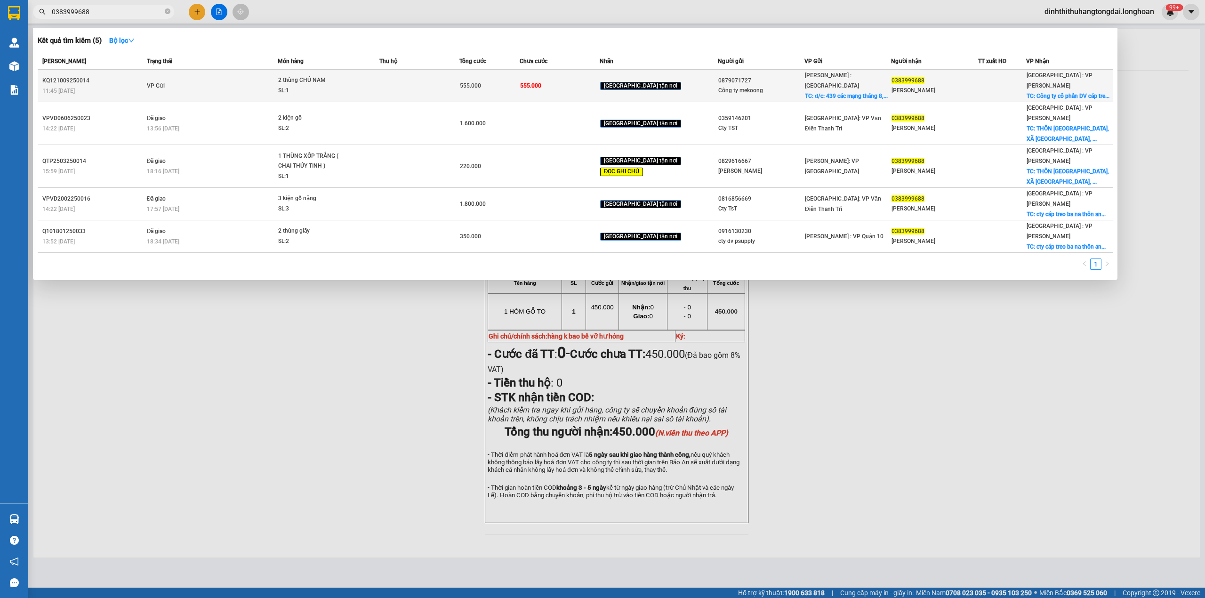
type input "0383999688"
click at [290, 75] on div "2 thùng CHÚ NAM" at bounding box center [313, 80] width 71 height 10
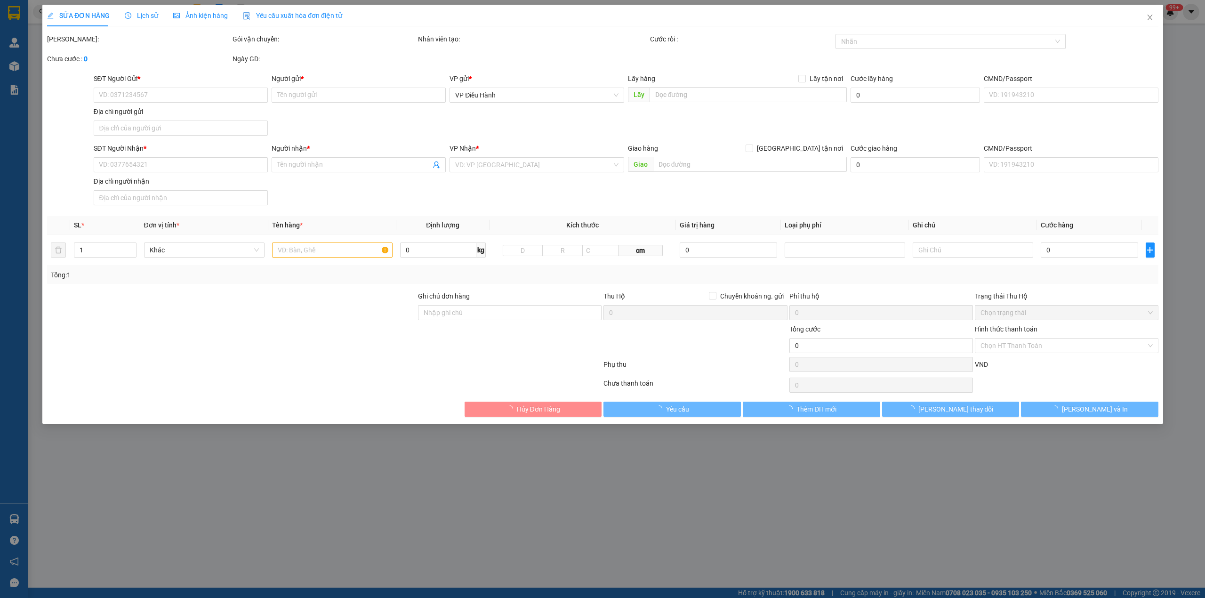
type input "0879071727"
type input "Công ty mekoong"
checkbox input "true"
type input "đ/c: 439 các mạng tháng 8, p13, Quận 10 HCM"
type input "0383999688"
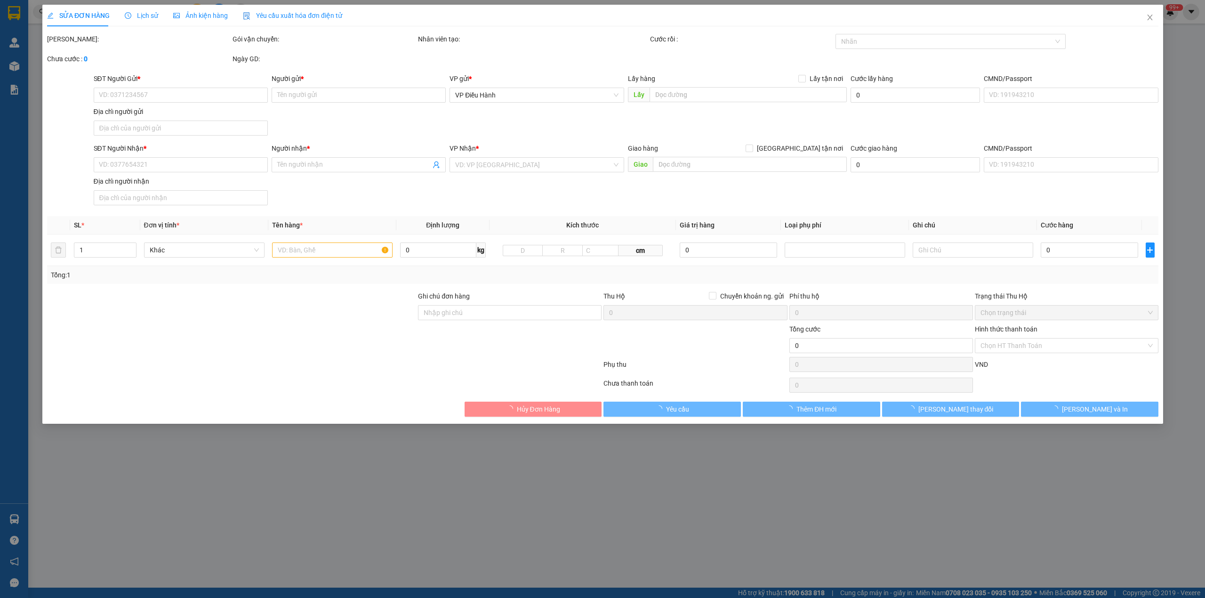
type input "[PERSON_NAME]"
checkbox input "true"
type input "Công ty cổ phần DV cáp treo bà nà, [GEOGRAPHIC_DATA], [GEOGRAPHIC_DATA], [GEOGR…"
type input "555.000"
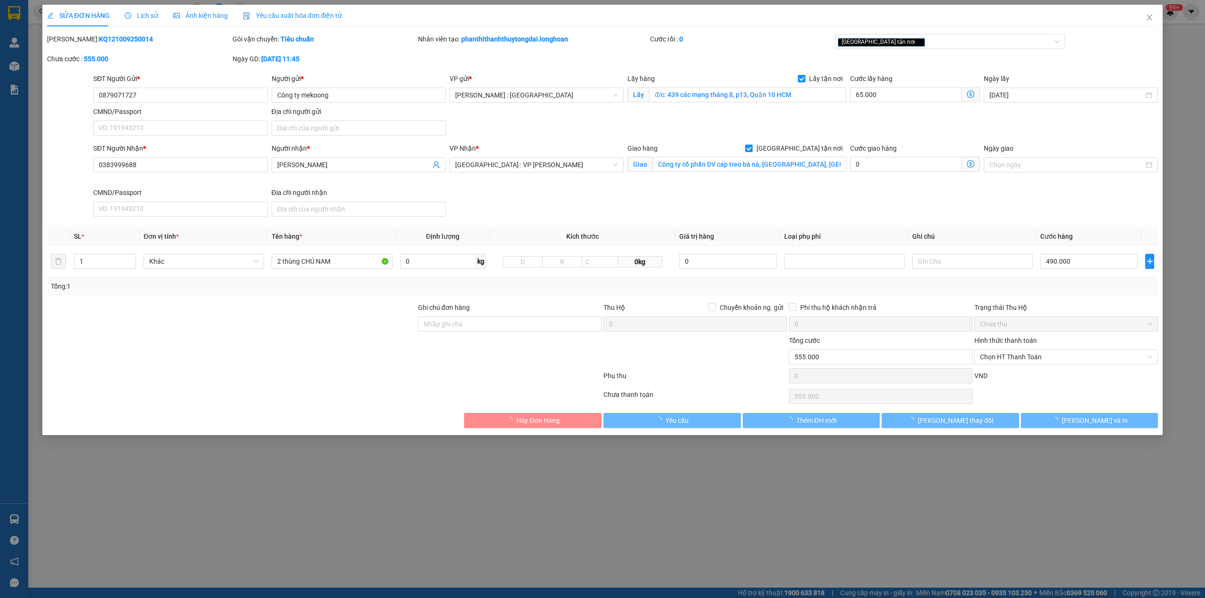
click at [129, 14] on icon "clock-circle" at bounding box center [128, 15] width 7 height 7
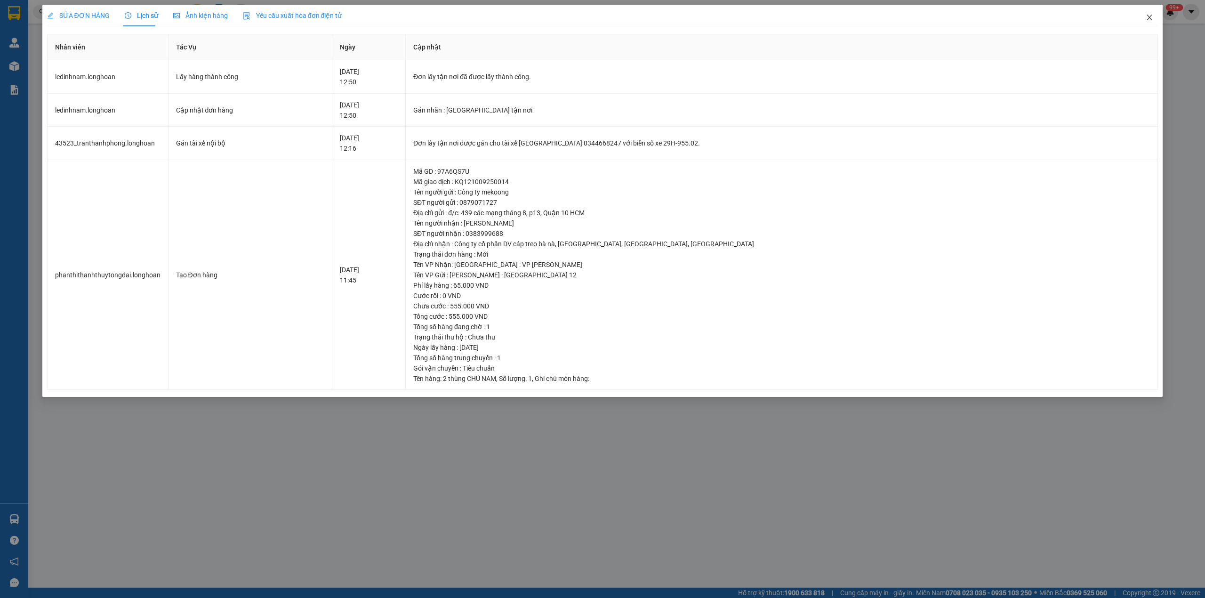
drag, startPoint x: 1150, startPoint y: 15, endPoint x: 1024, endPoint y: 17, distance: 126.2
click at [1148, 15] on icon "close" at bounding box center [1150, 18] width 8 height 8
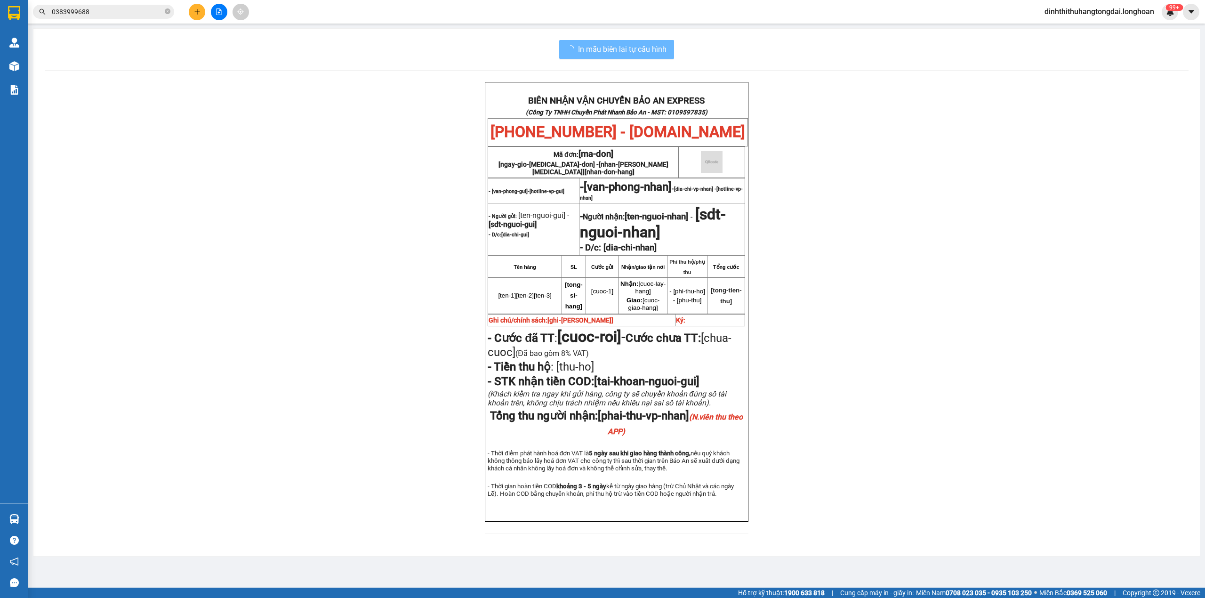
click at [121, 17] on span "0383999688" at bounding box center [103, 12] width 141 height 14
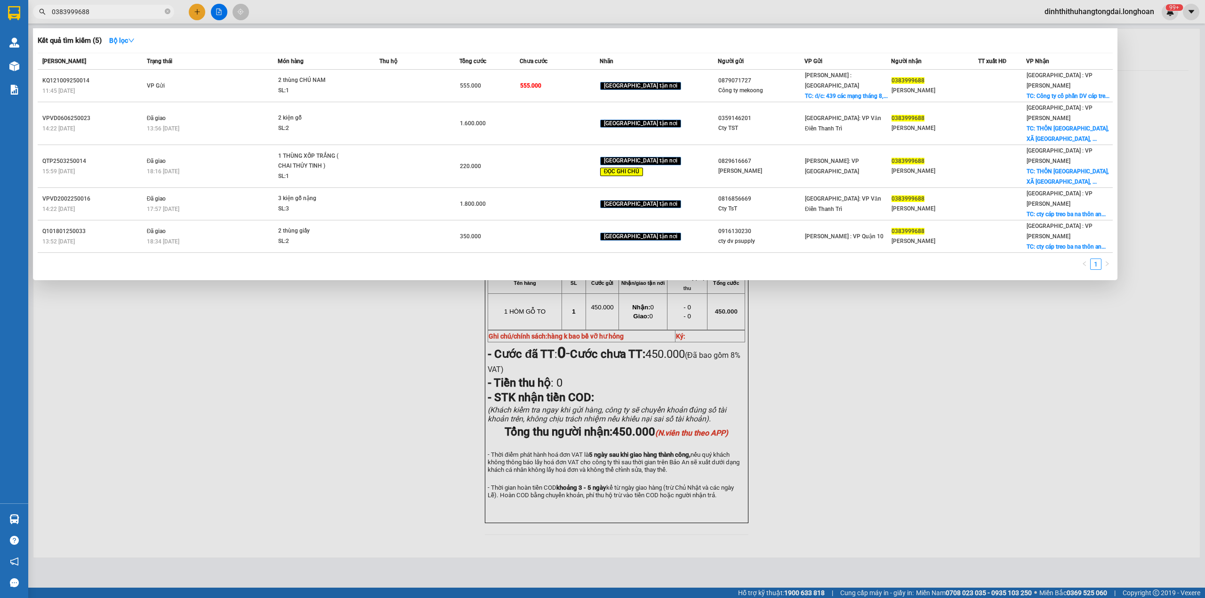
click at [115, 11] on input "0383999688" at bounding box center [107, 12] width 111 height 10
paste input "922333443"
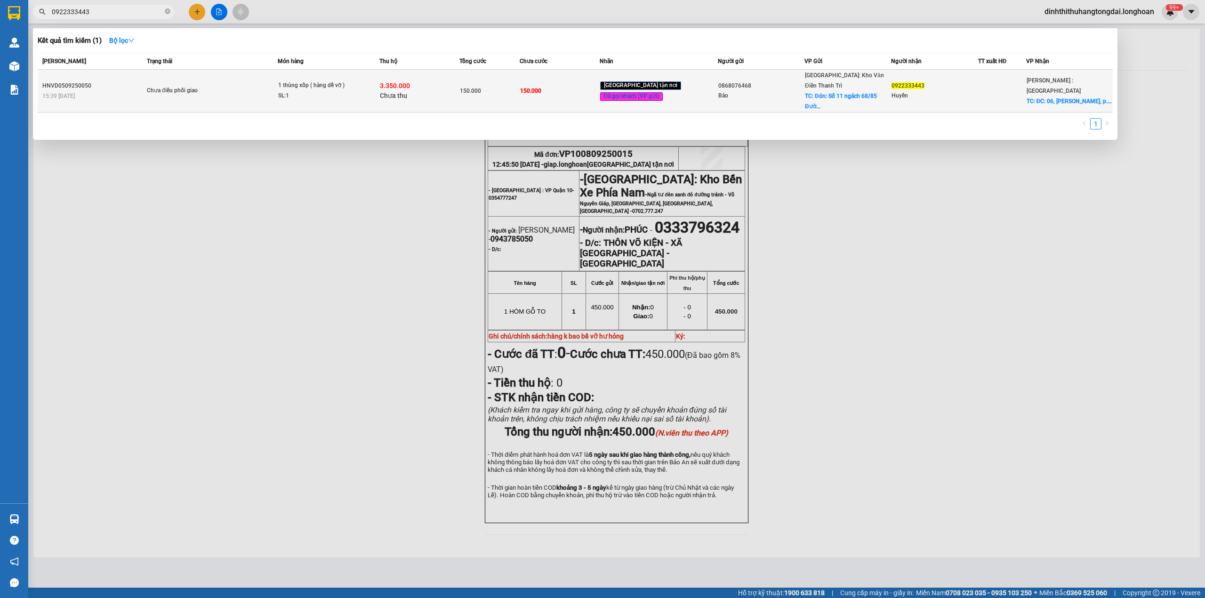
type input "0922333443"
click at [278, 86] on span "Chưa điều phối giao" at bounding box center [212, 91] width 131 height 10
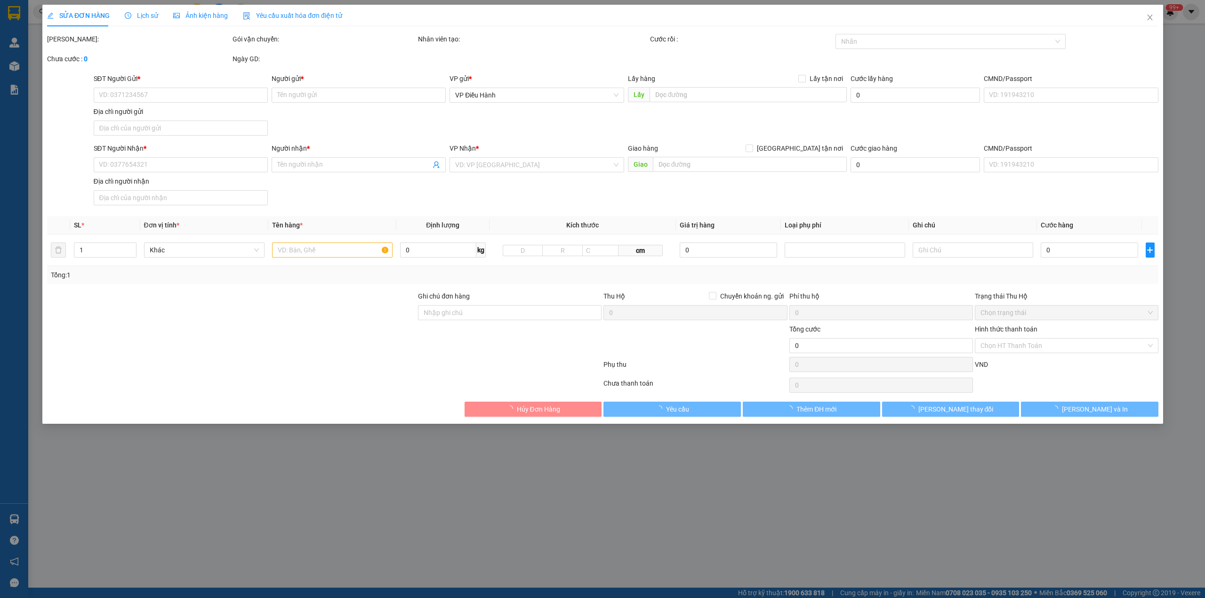
type input "0868076468"
type input "Bảo"
checkbox input "true"
type input "Đón: Số 11 ngách 68/85 [GEOGRAPHIC_DATA], [GEOGRAPHIC_DATA], [GEOGRAPHIC_DATA],…"
type input "0922333443"
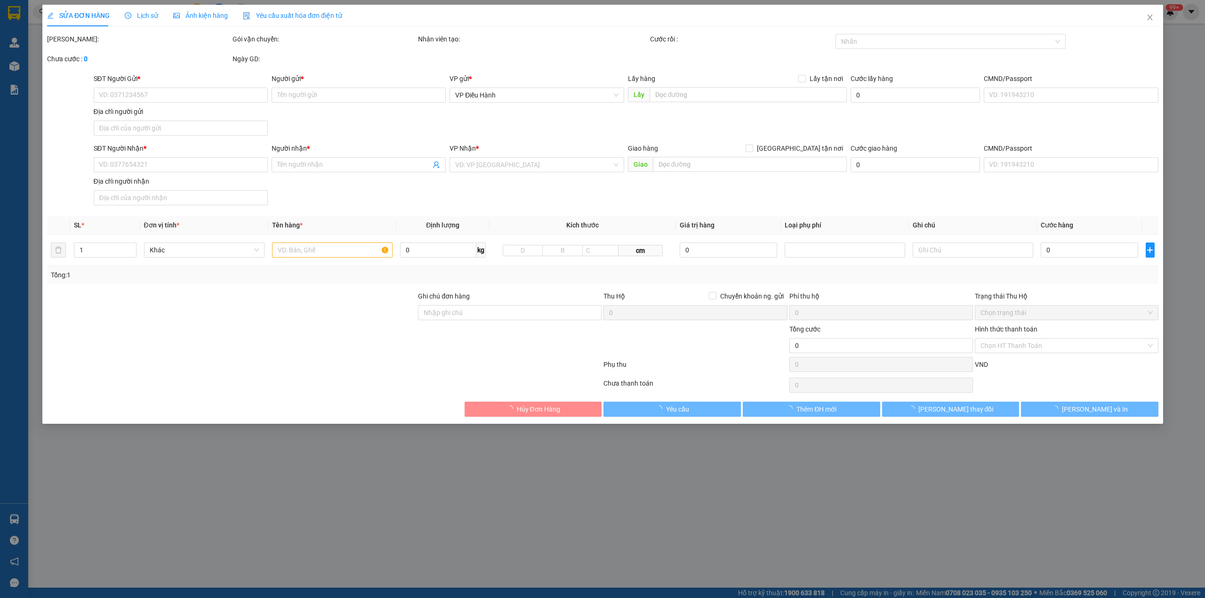
type input "Huyền"
checkbox input "true"
type input "ĐC: 06, [PERSON_NAME], p.1, Tp. [GEOGRAPHIC_DATA], [GEOGRAPHIC_DATA]"
type input "hàng giao nguyên kiện, hư vỡ ko đền"
type input "150.000"
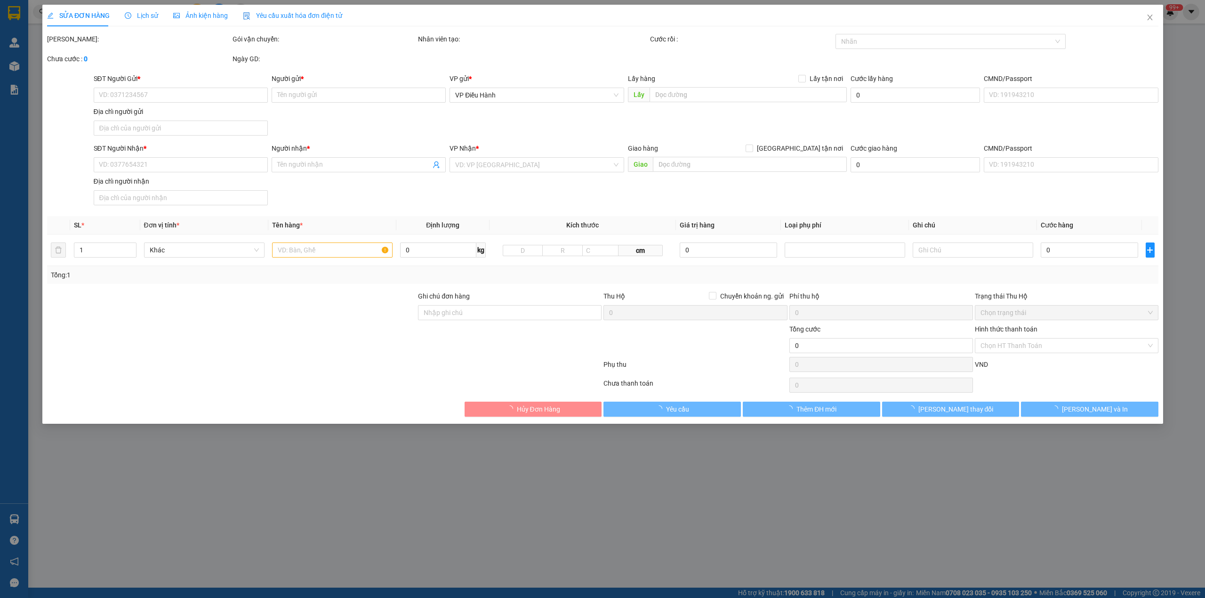
type input "150.000"
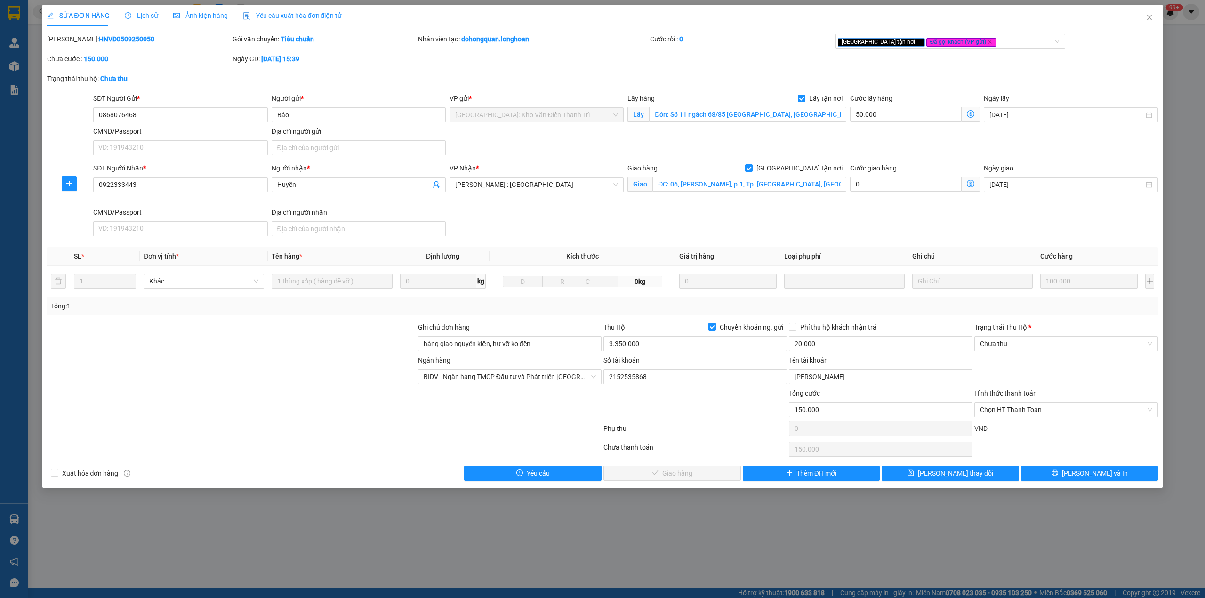
click at [128, 16] on icon "clock-circle" at bounding box center [128, 15] width 1 height 3
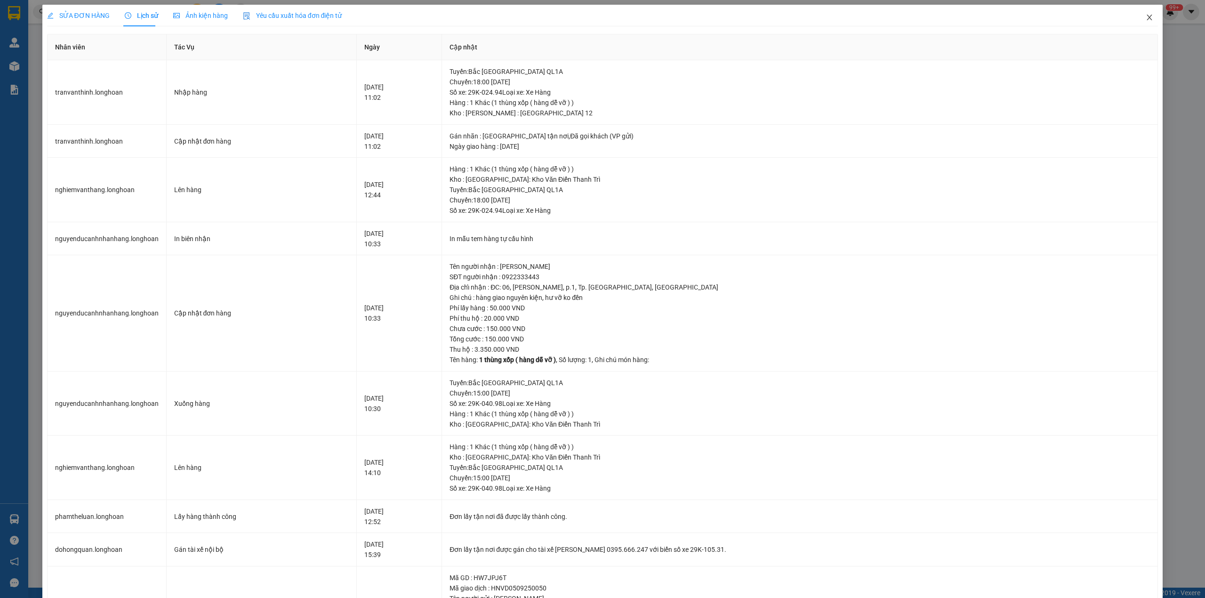
drag, startPoint x: 1138, startPoint y: 16, endPoint x: 1033, endPoint y: 2, distance: 105.4
click at [1137, 14] on span "Close" at bounding box center [1150, 18] width 26 height 26
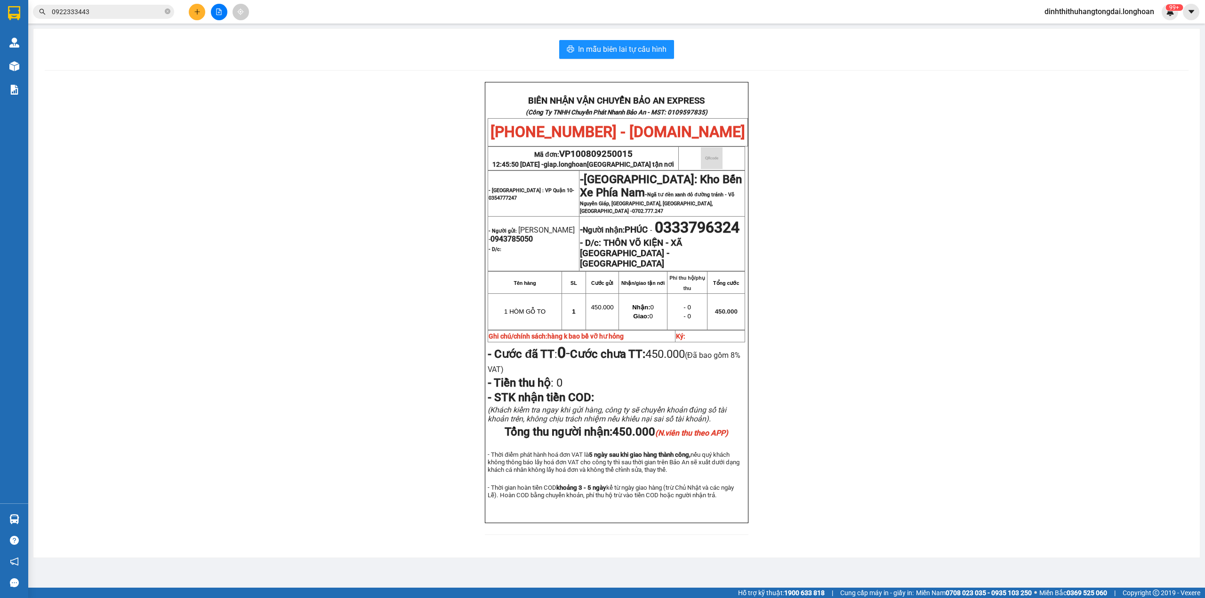
click at [106, 6] on span "0922333443" at bounding box center [103, 12] width 141 height 14
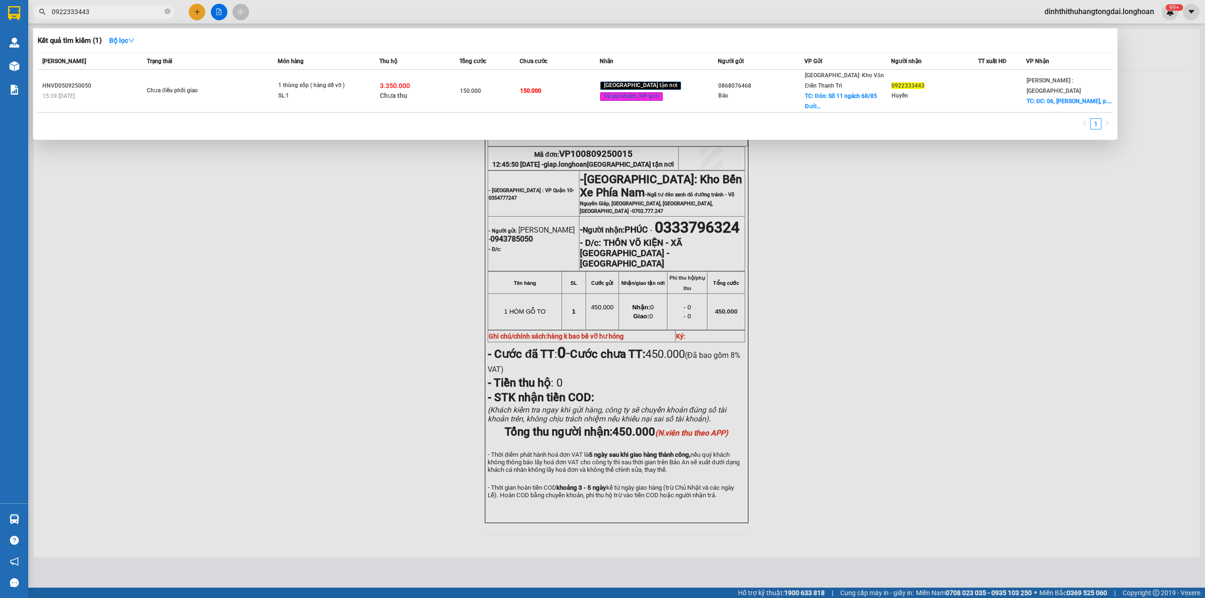
click at [104, 10] on input "0922333443" at bounding box center [107, 12] width 111 height 10
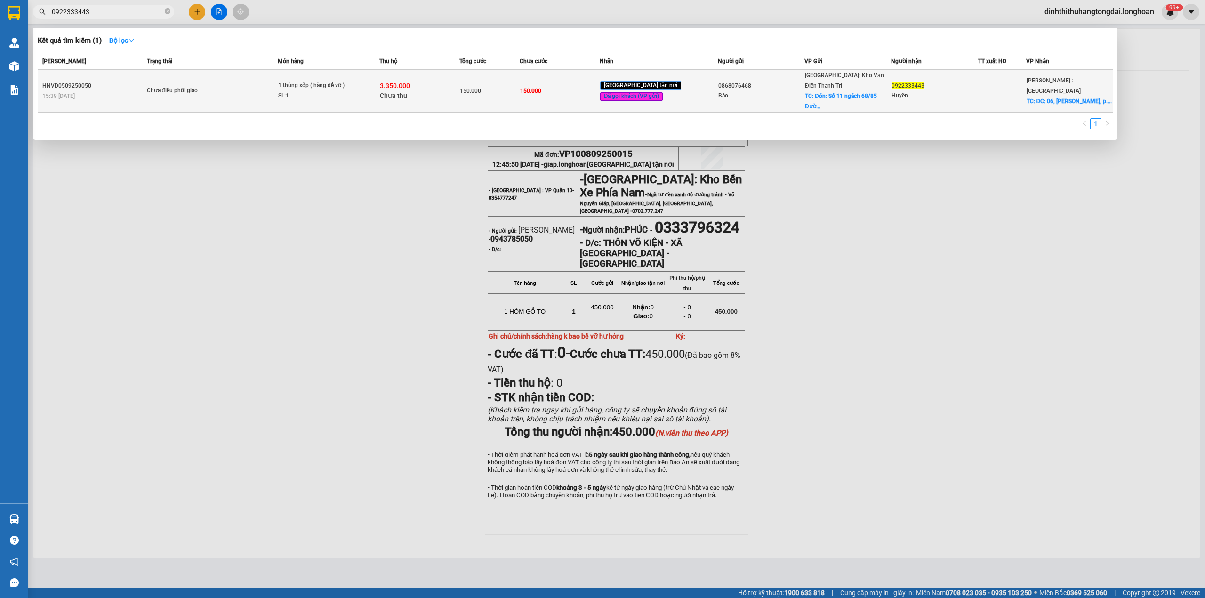
click at [217, 86] on div "Chưa điều phối giao" at bounding box center [182, 91] width 71 height 10
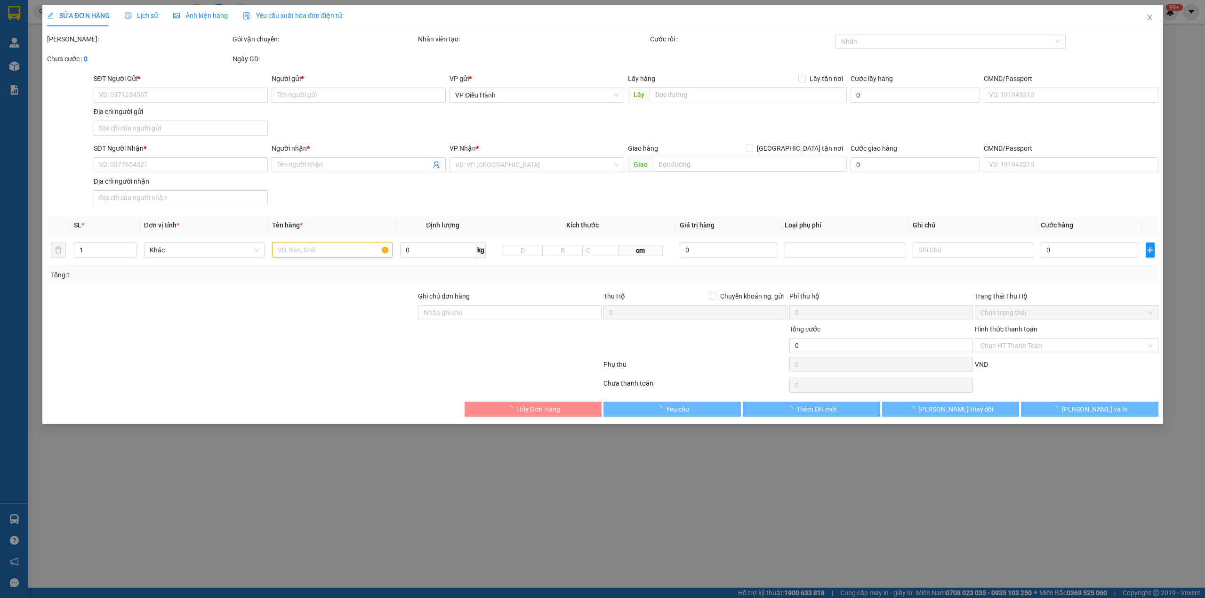
type input "0868076468"
type input "Bảo"
checkbox input "true"
type input "Đón: Số 11 ngách 68/85 [GEOGRAPHIC_DATA], [GEOGRAPHIC_DATA], [GEOGRAPHIC_DATA],…"
type input "0922333443"
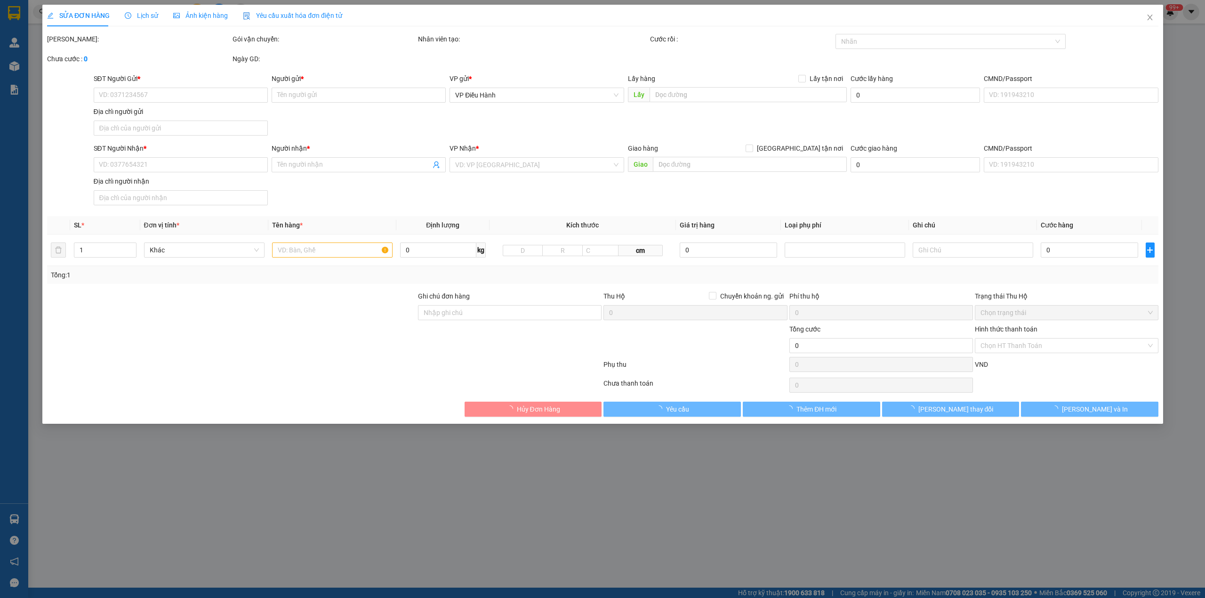
type input "Huyền"
checkbox input "true"
type input "ĐC: 06, [PERSON_NAME], p.1, Tp. [GEOGRAPHIC_DATA], [GEOGRAPHIC_DATA]"
type input "hàng giao nguyên kiện, hư vỡ ko đền"
type input "150.000"
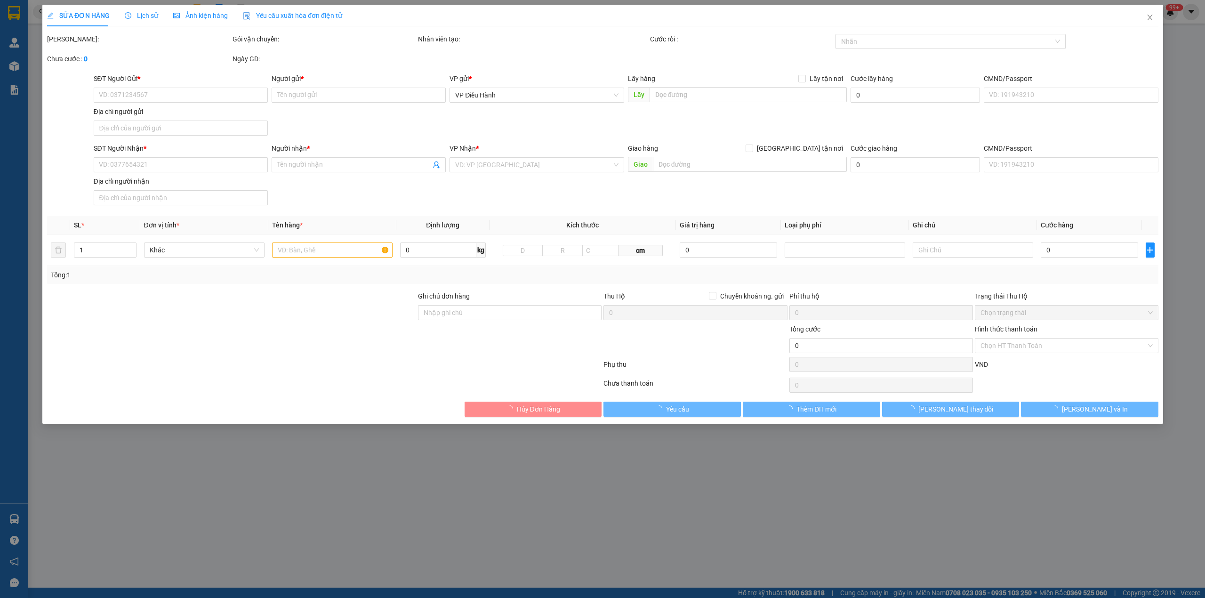
type input "150.000"
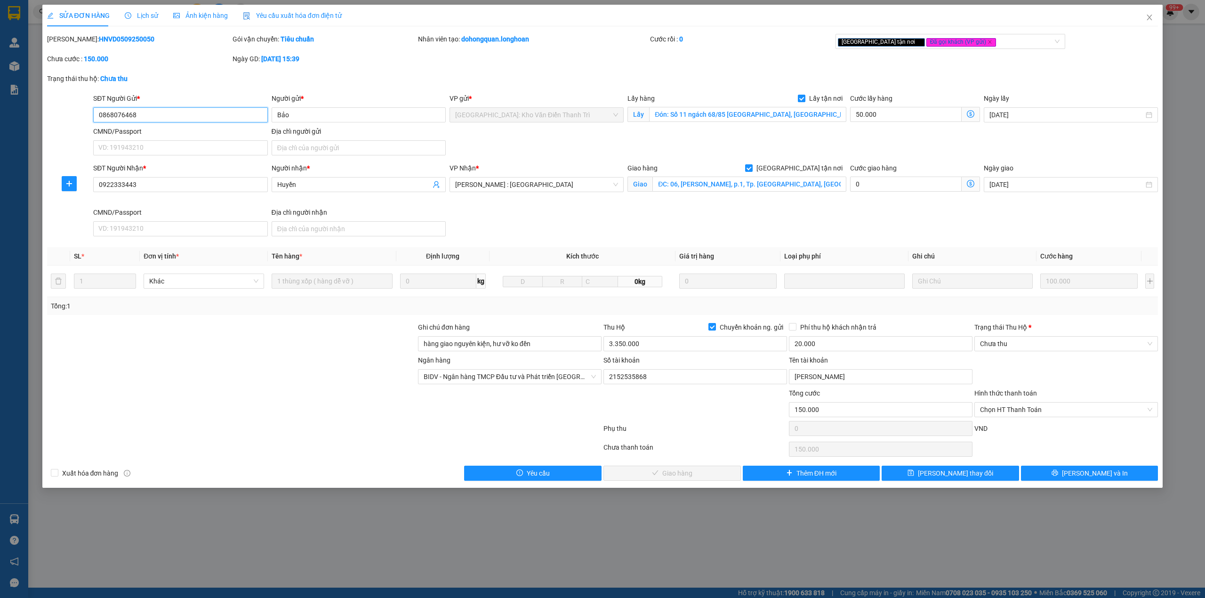
click at [119, 113] on input "0868076468" at bounding box center [180, 114] width 174 height 15
drag, startPoint x: 1151, startPoint y: 18, endPoint x: 1095, endPoint y: 6, distance: 56.8
click at [1150, 17] on icon "close" at bounding box center [1150, 18] width 8 height 8
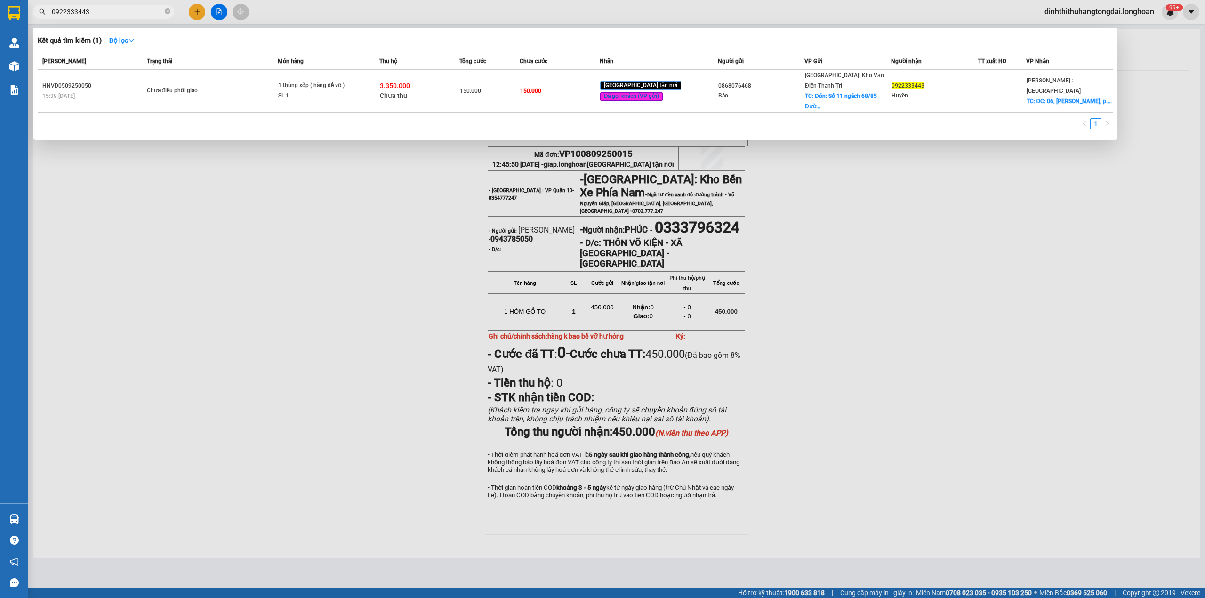
click at [87, 13] on input "0922333443" at bounding box center [107, 12] width 111 height 10
paste input "868076468"
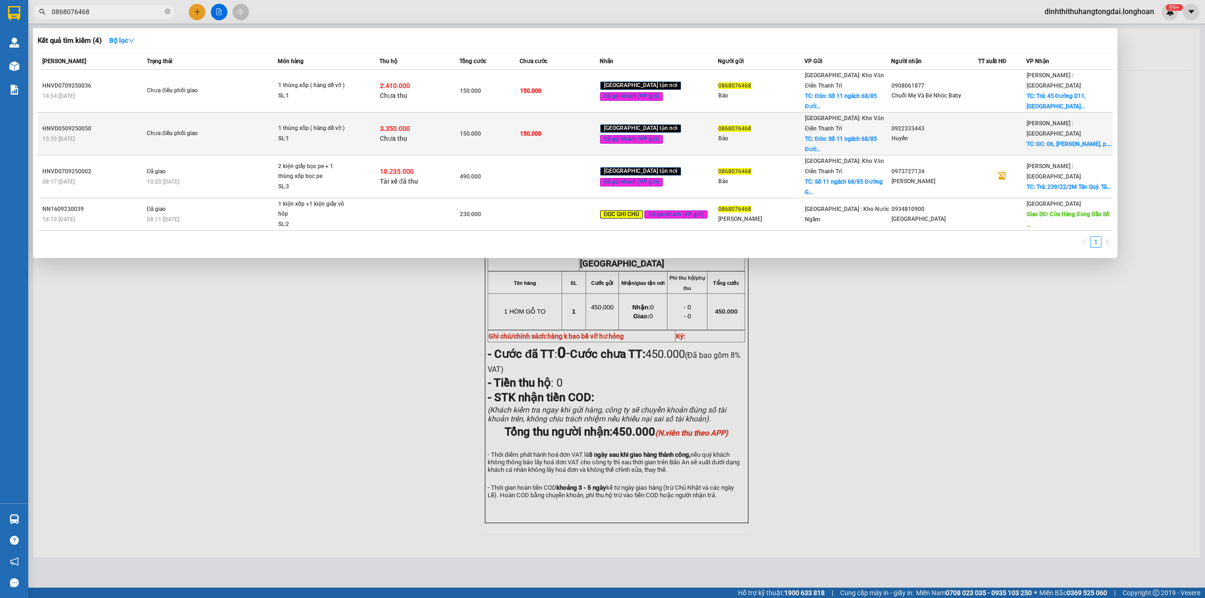
type input "0868076468"
click at [327, 123] on div "1 thùng xốp ( hàng dễ vỡ )" at bounding box center [313, 128] width 71 height 10
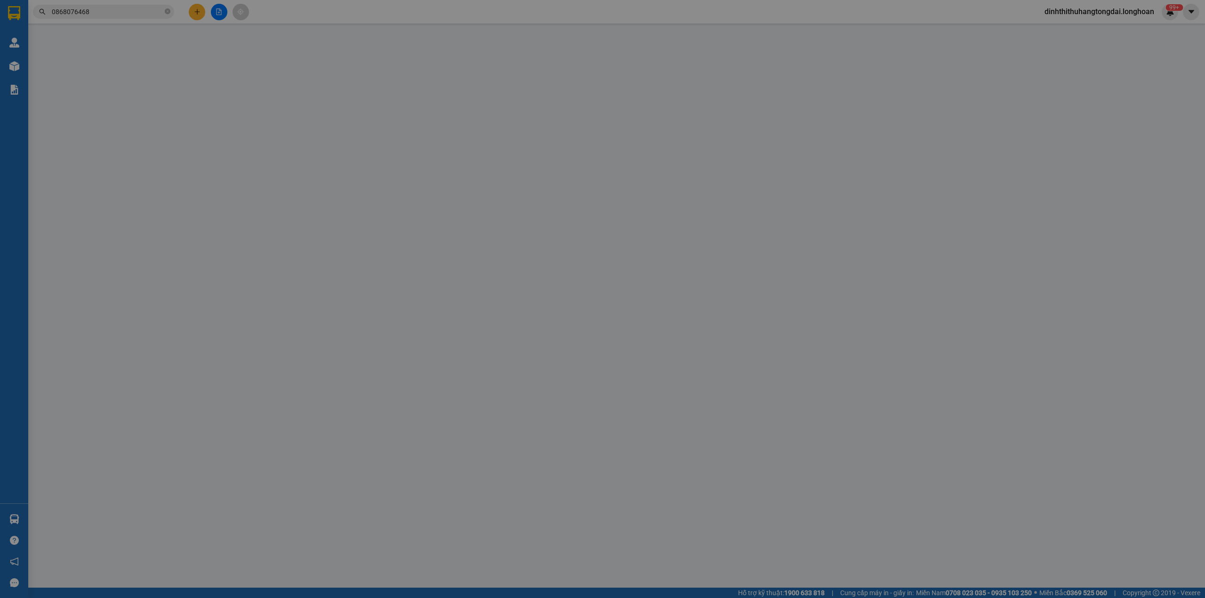
type input "0868076468"
type input "Bảo"
checkbox input "true"
type input "Đón: Số 11 ngách 68/85 [GEOGRAPHIC_DATA], [GEOGRAPHIC_DATA], [GEOGRAPHIC_DATA],…"
type input "0922333443"
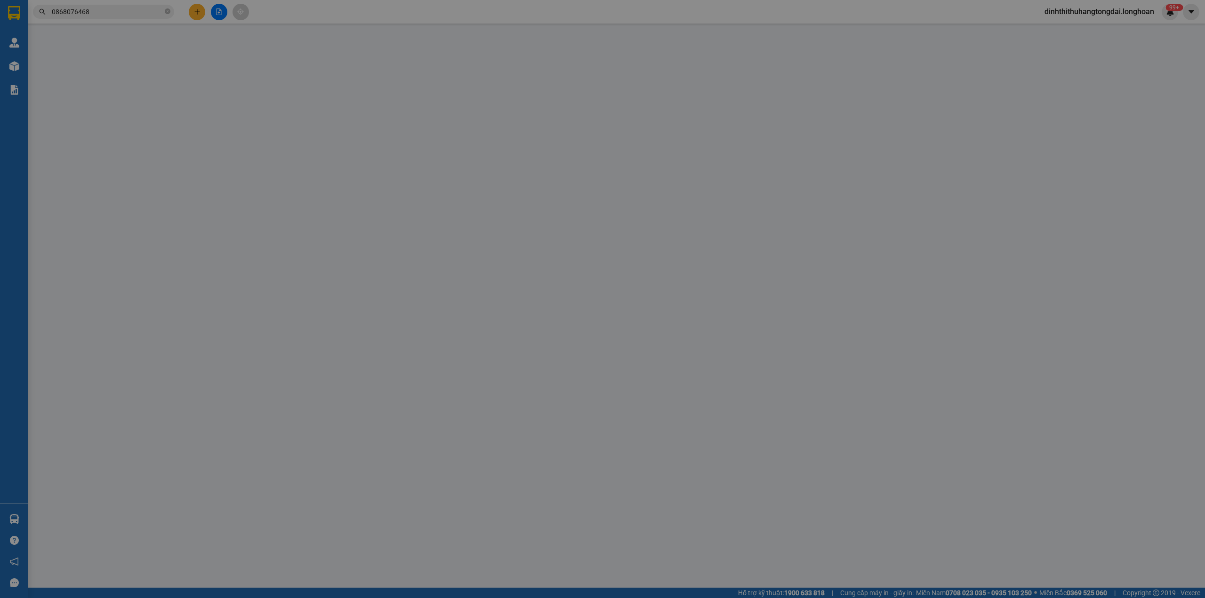
type input "Huyền"
checkbox input "true"
type input "ĐC: 06, [PERSON_NAME], p.1, Tp. [GEOGRAPHIC_DATA], [GEOGRAPHIC_DATA]"
type input "hàng giao nguyên kiện, hư vỡ ko đền"
type input "150.000"
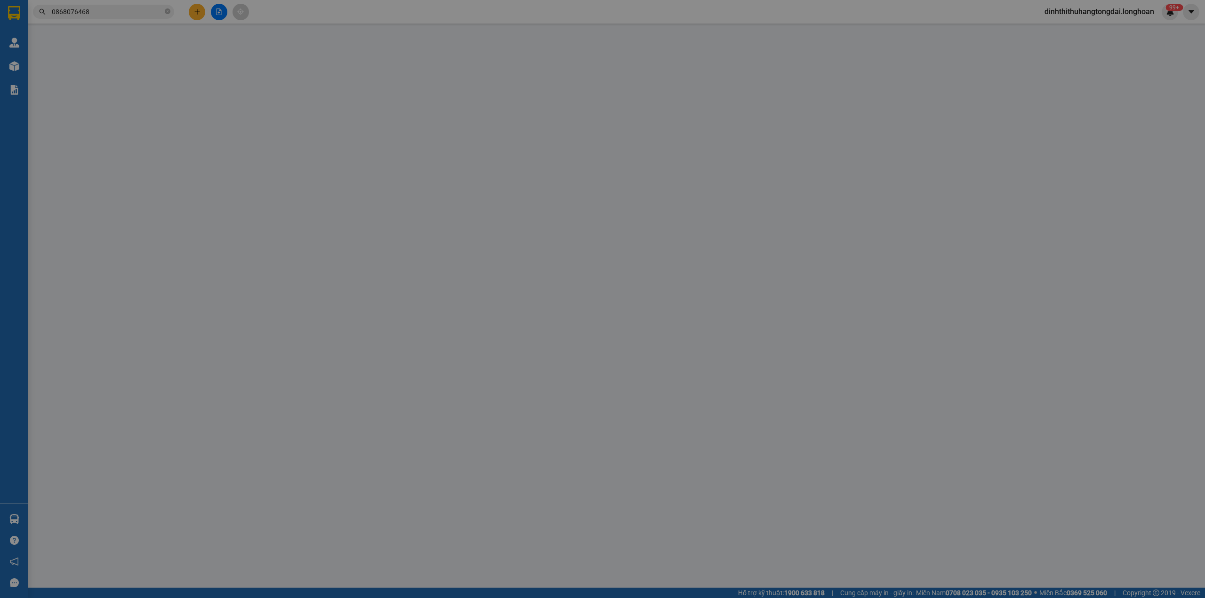
type input "150.000"
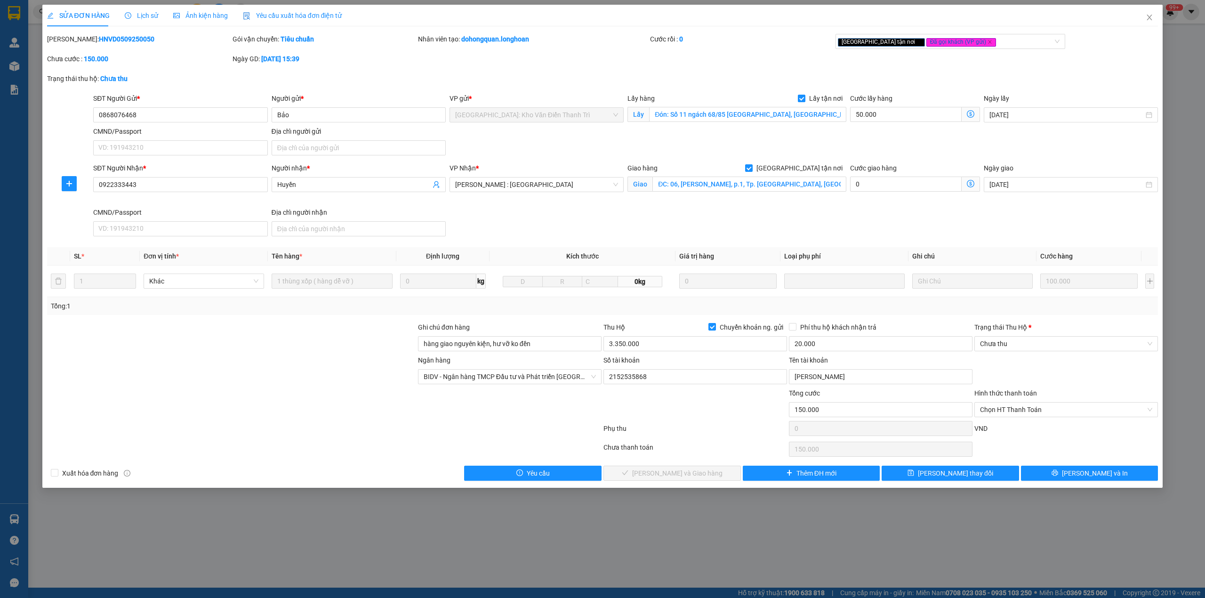
click at [141, 16] on span "Lịch sử" at bounding box center [141, 16] width 33 height 8
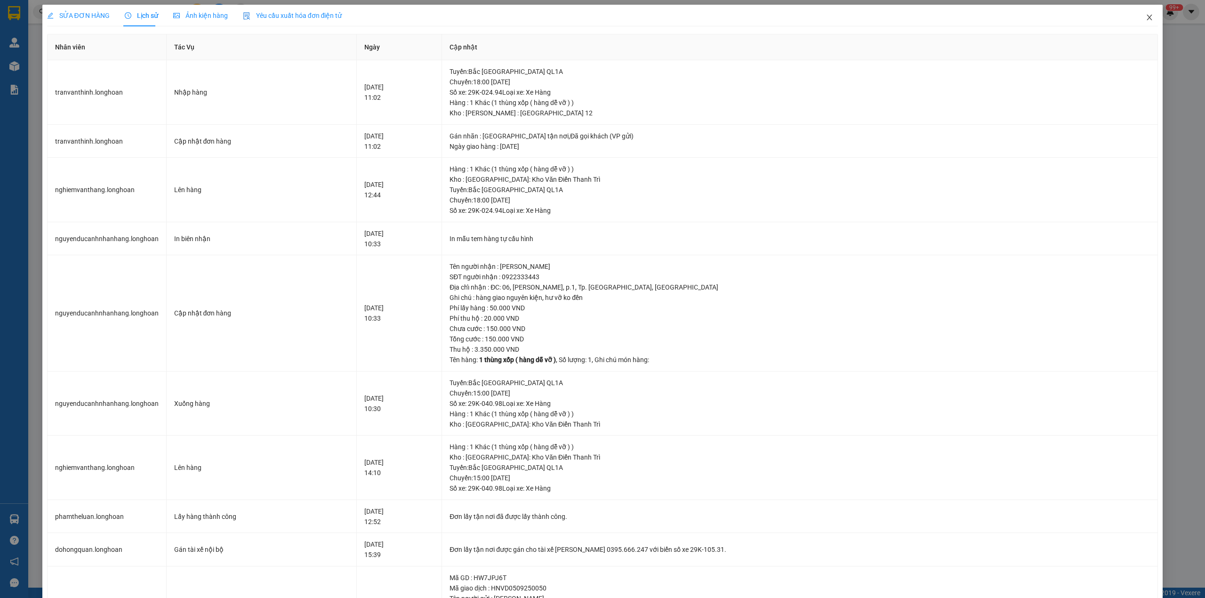
drag, startPoint x: 1139, startPoint y: 16, endPoint x: 845, endPoint y: 15, distance: 293.8
click at [1146, 16] on icon "close" at bounding box center [1150, 18] width 8 height 8
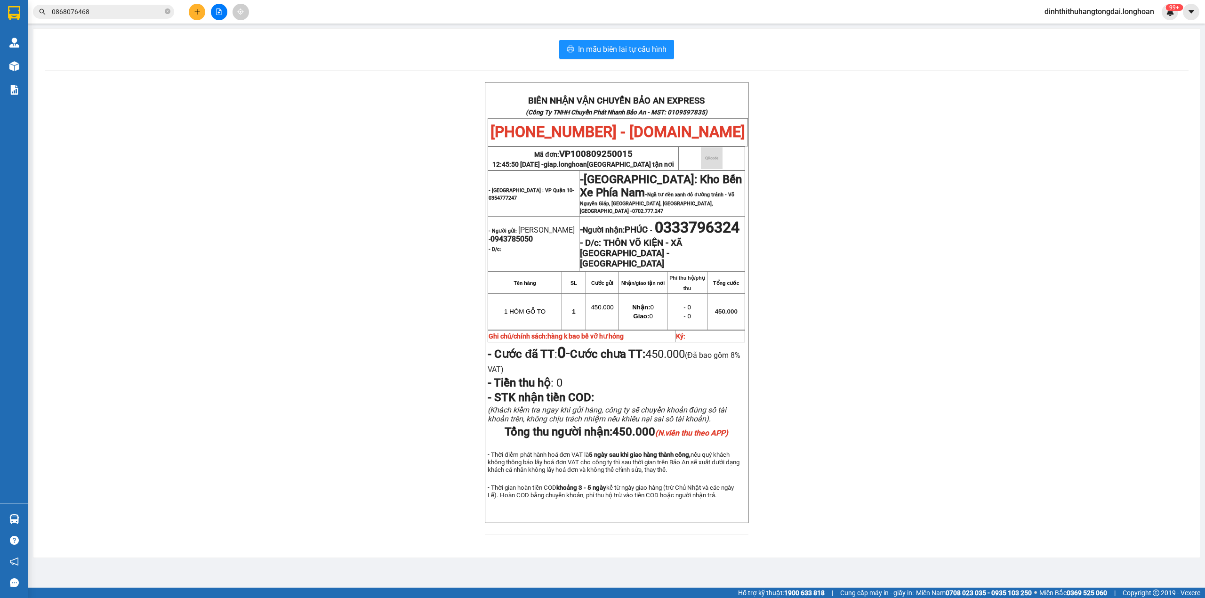
click at [61, 9] on input "0868076468" at bounding box center [107, 12] width 111 height 10
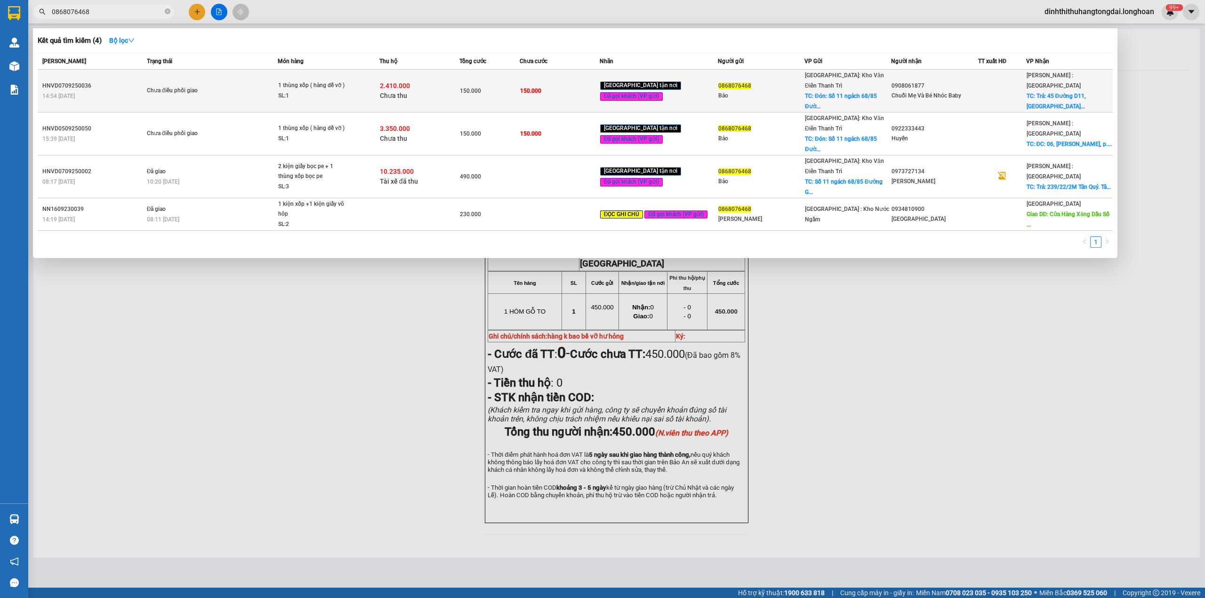
click at [153, 86] on div "Chưa điều phối giao" at bounding box center [182, 91] width 71 height 10
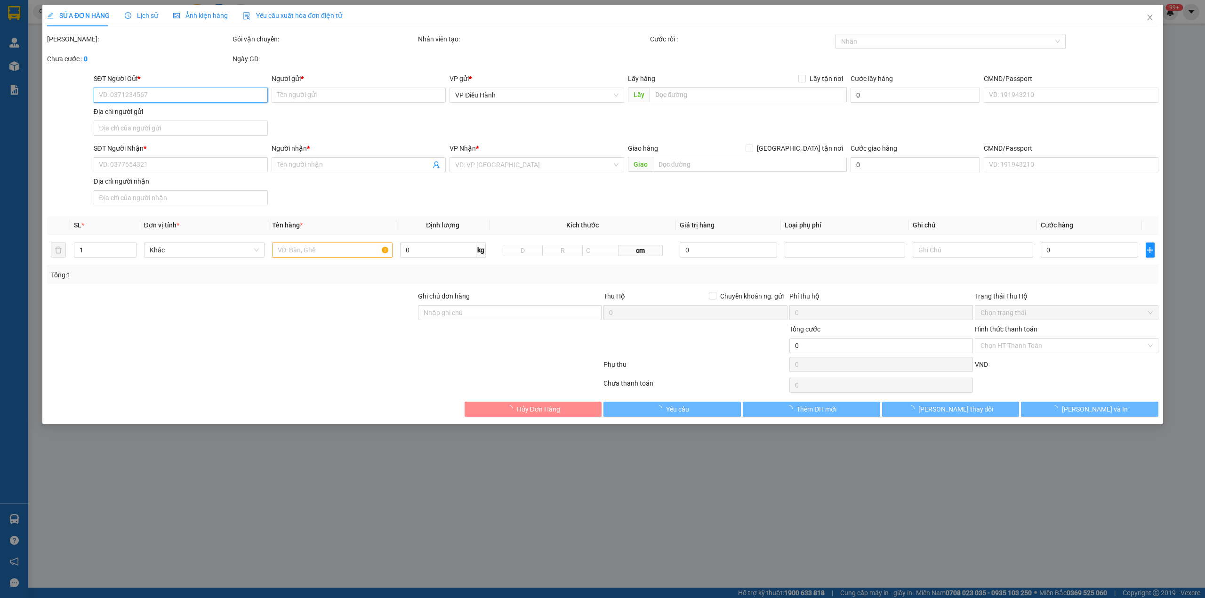
type input "0868076468"
type input "Bảo"
checkbox input "true"
type input "Đón: Số 11 ngách 68/85 [GEOGRAPHIC_DATA], [GEOGRAPHIC_DATA], [GEOGRAPHIC_DATA],…"
type input "0908061877"
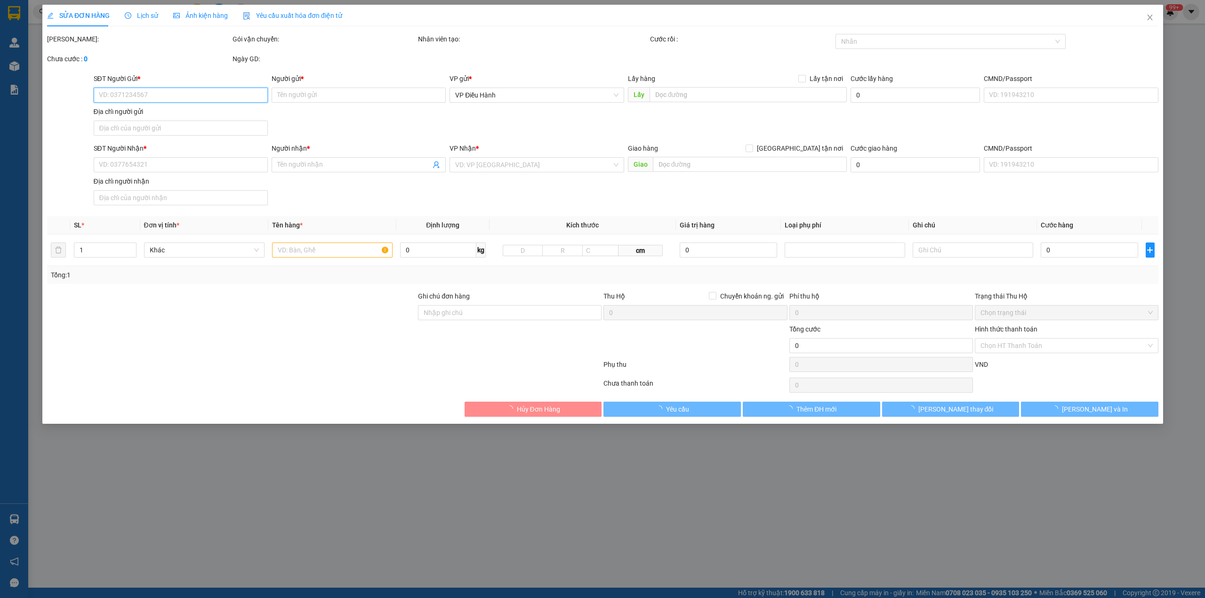
type input "Chuỗi Mẹ Và Bé Nhóc Baby"
checkbox input "true"
type input "Trả: [STREET_ADDRESS]."
type input "hàng giao nguyên kiện, hư vỡ ko đền"
type input "150.000"
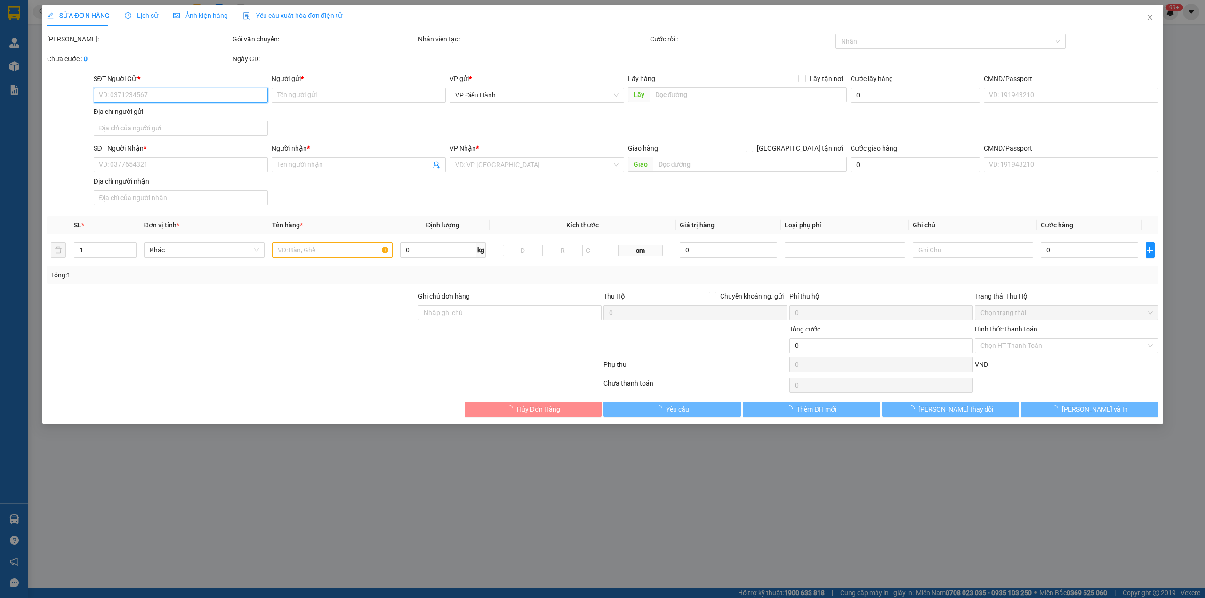
type input "150.000"
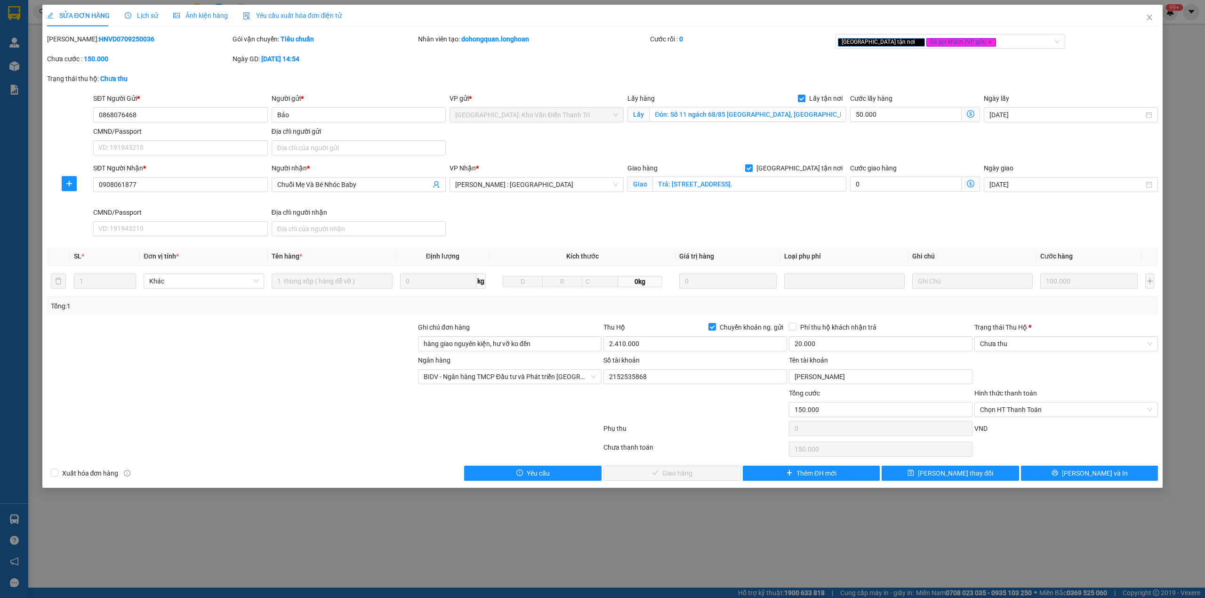
click at [138, 16] on span "Lịch sử" at bounding box center [141, 16] width 33 height 8
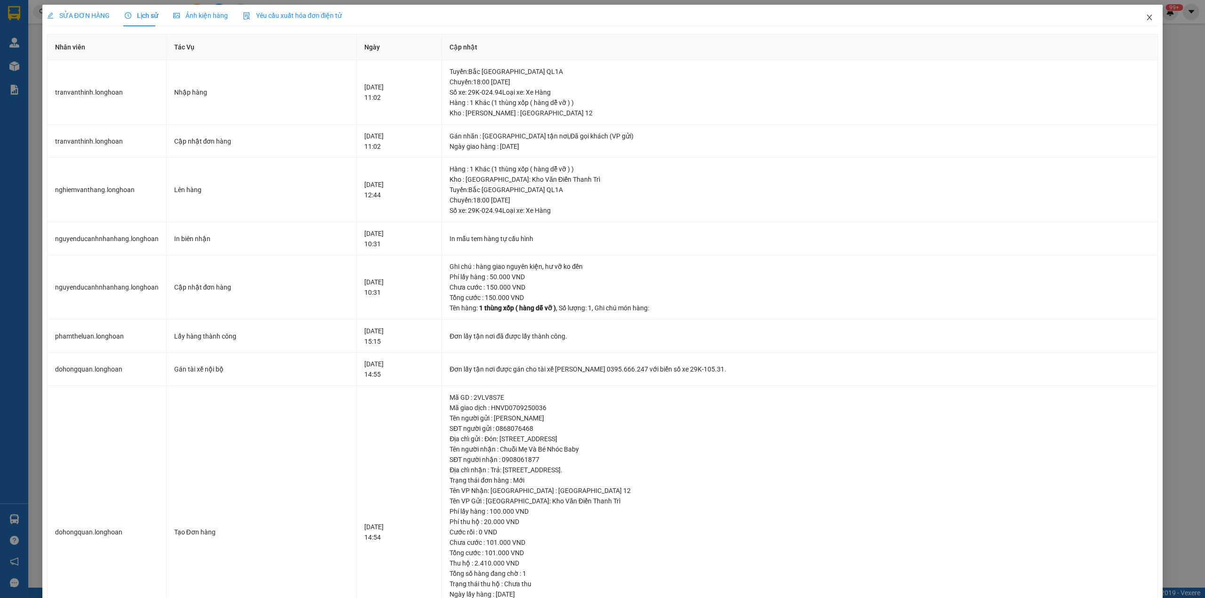
click at [1146, 14] on icon "close" at bounding box center [1150, 18] width 8 height 8
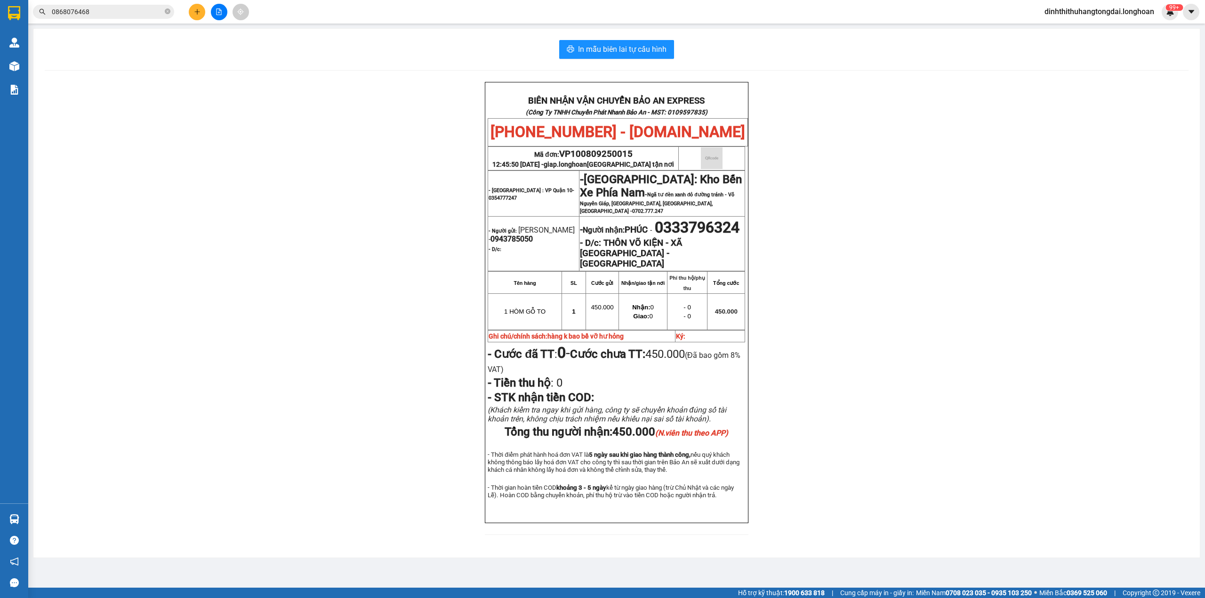
click at [77, 10] on input "0868076468" at bounding box center [107, 12] width 111 height 10
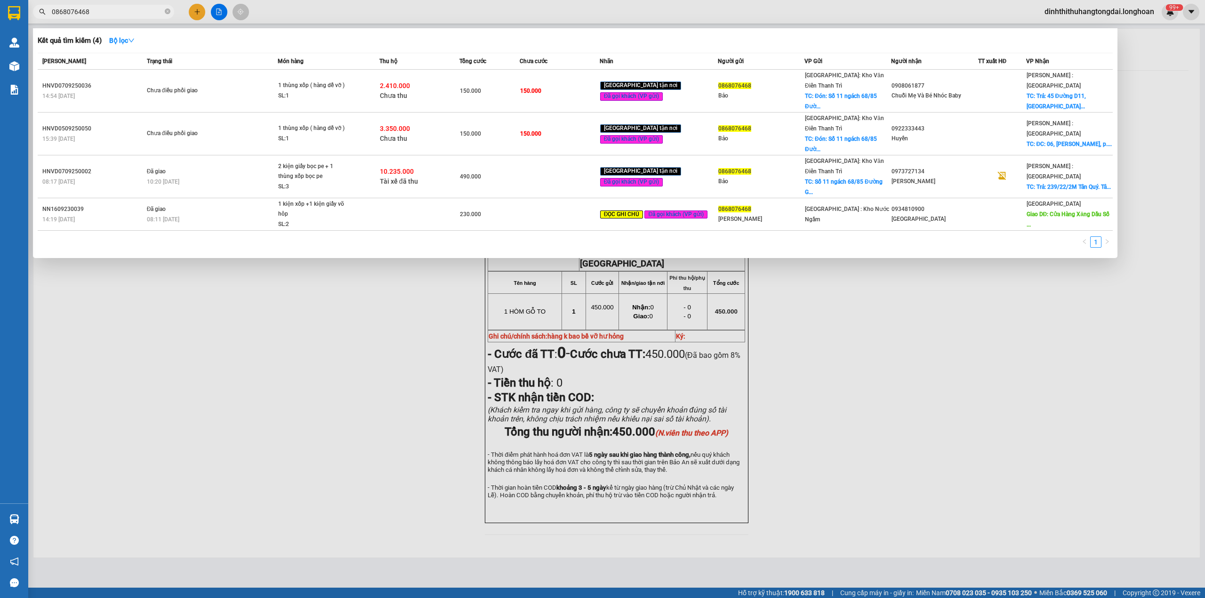
click at [77, 10] on input "0868076468" at bounding box center [107, 12] width 111 height 10
paste input "377671301"
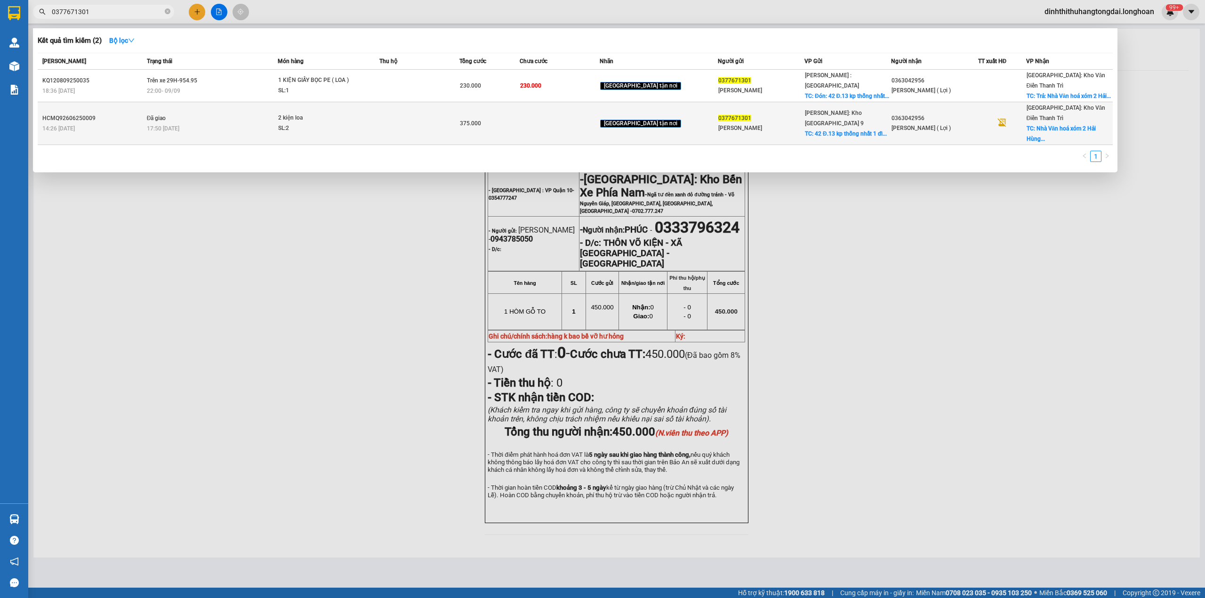
type input "0377671301"
click at [556, 119] on td at bounding box center [560, 123] width 80 height 43
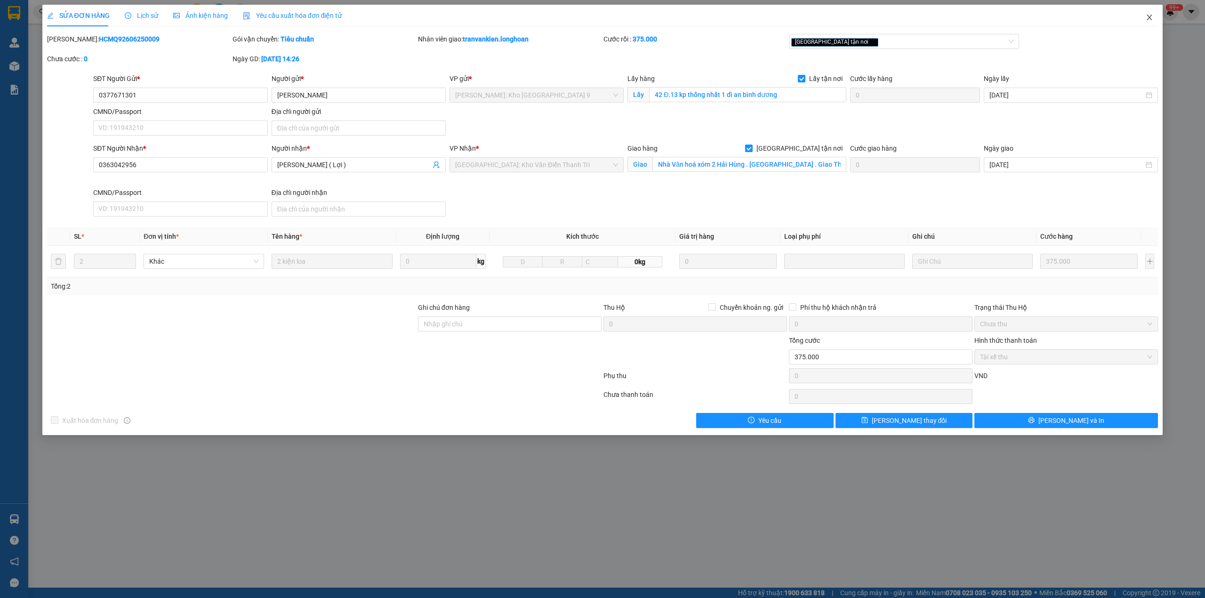
click at [1155, 21] on span "Close" at bounding box center [1150, 18] width 26 height 26
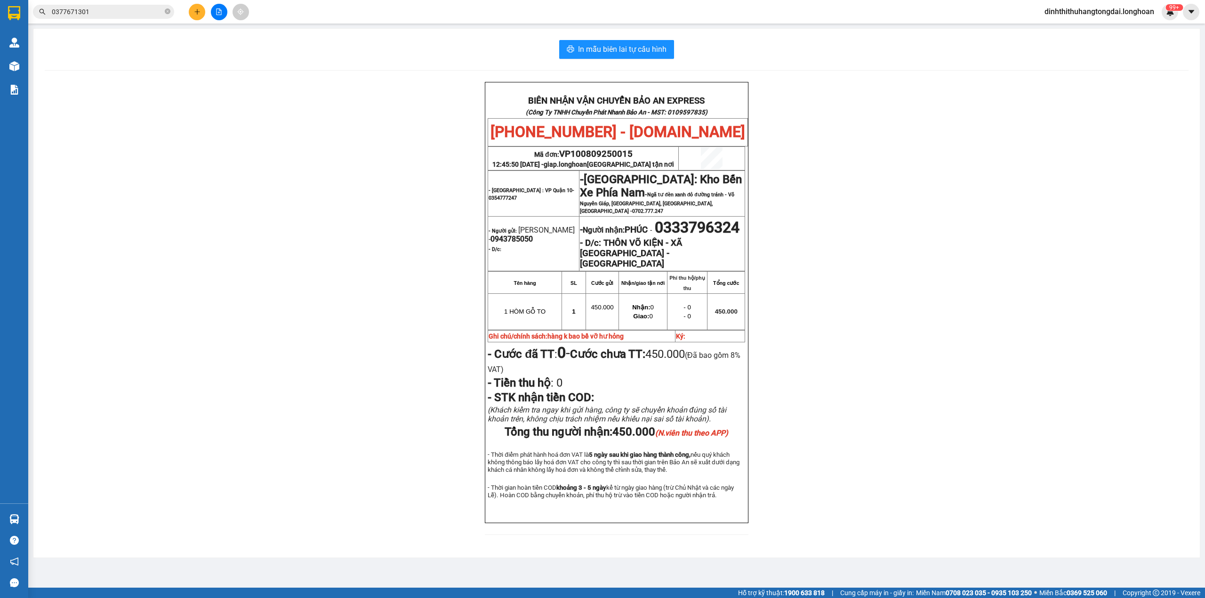
click at [90, 12] on input "0377671301" at bounding box center [107, 12] width 111 height 10
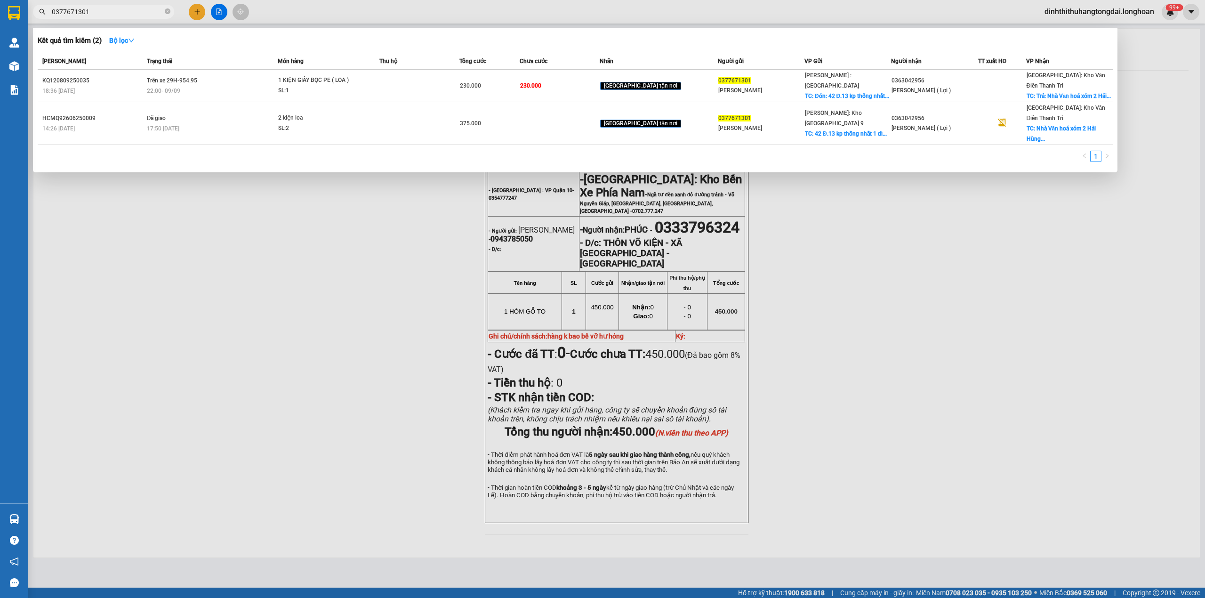
click at [90, 12] on input "0377671301" at bounding box center [107, 12] width 111 height 10
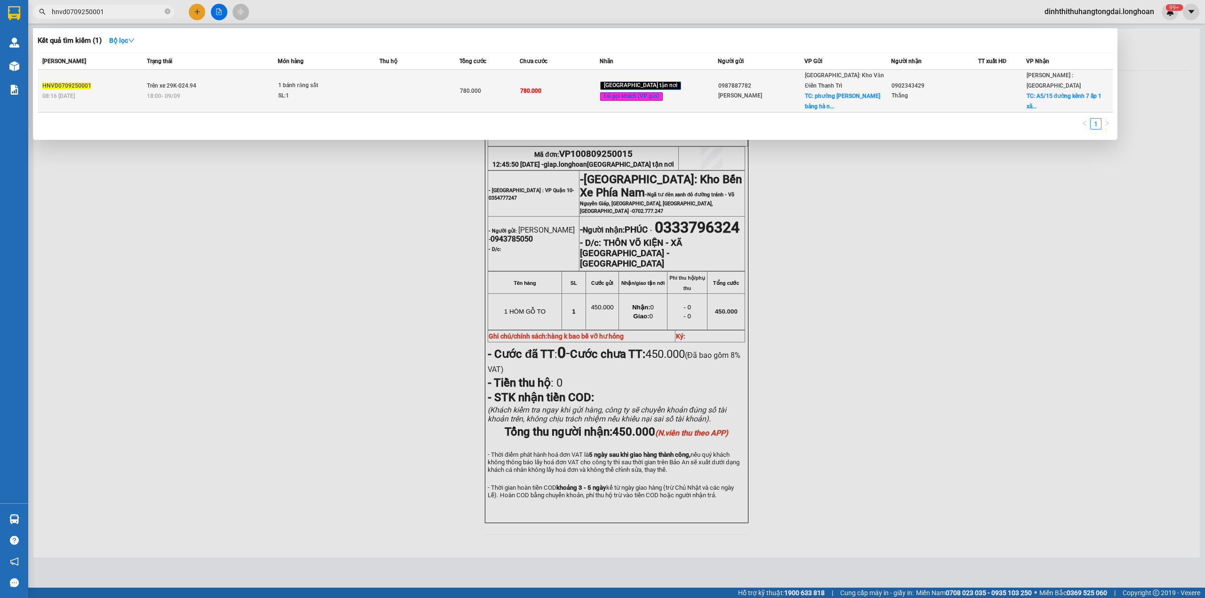
click at [159, 93] on span "18:00 [DATE]" at bounding box center [163, 96] width 33 height 7
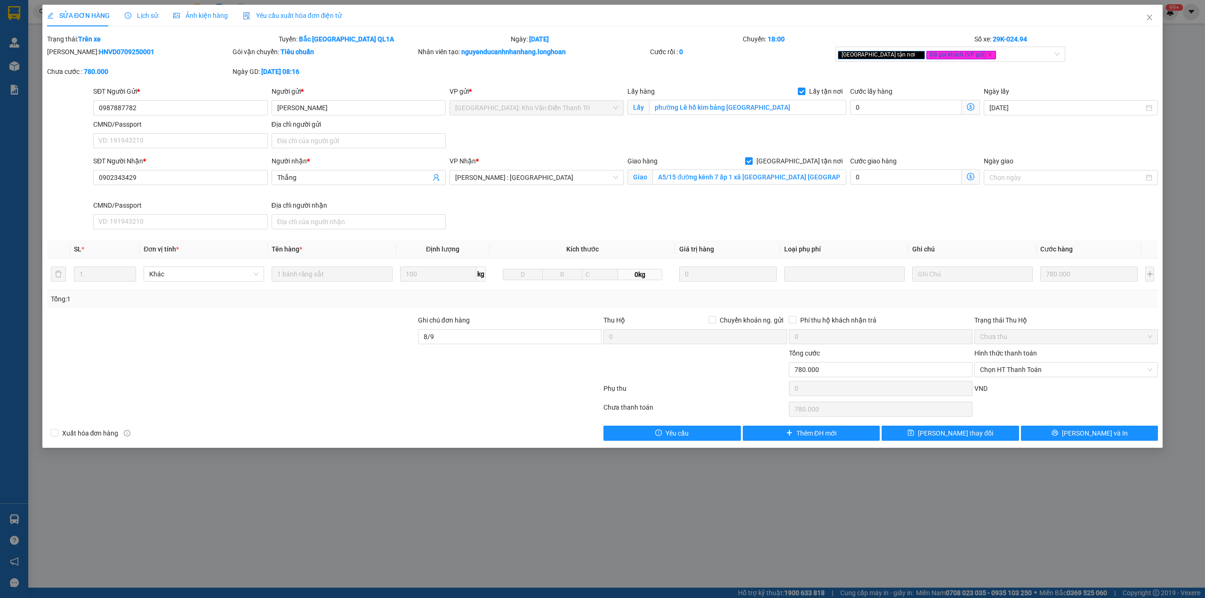
click at [141, 16] on span "Lịch sử" at bounding box center [141, 16] width 33 height 8
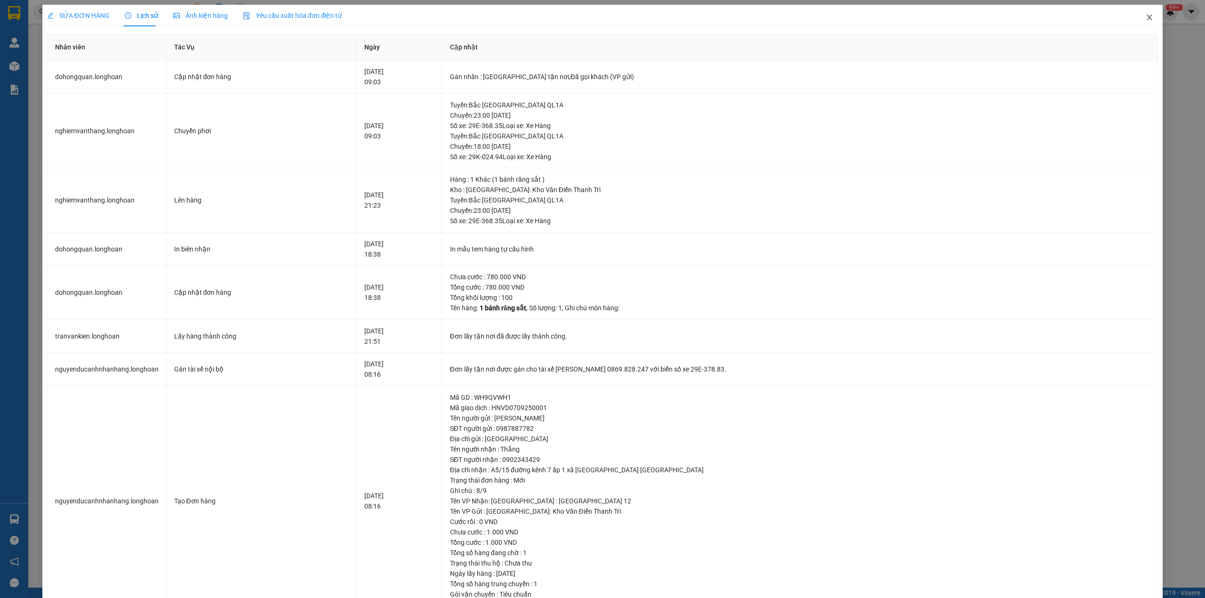
click at [1148, 16] on span "Close" at bounding box center [1150, 18] width 26 height 26
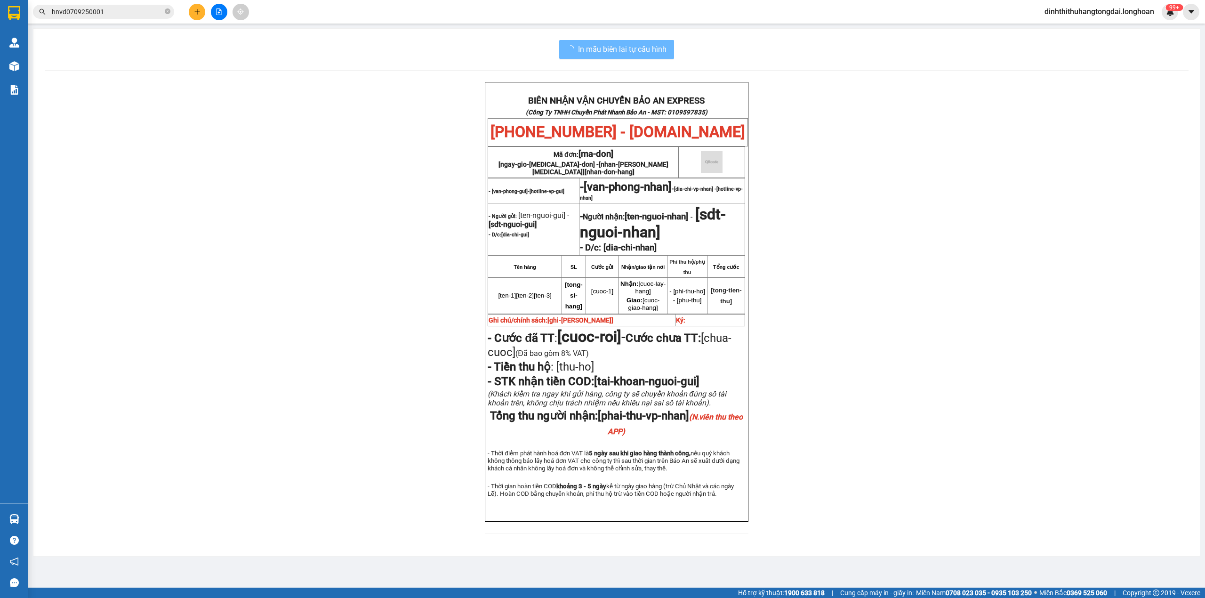
click at [87, 16] on input "hnvd0709250001" at bounding box center [107, 12] width 111 height 10
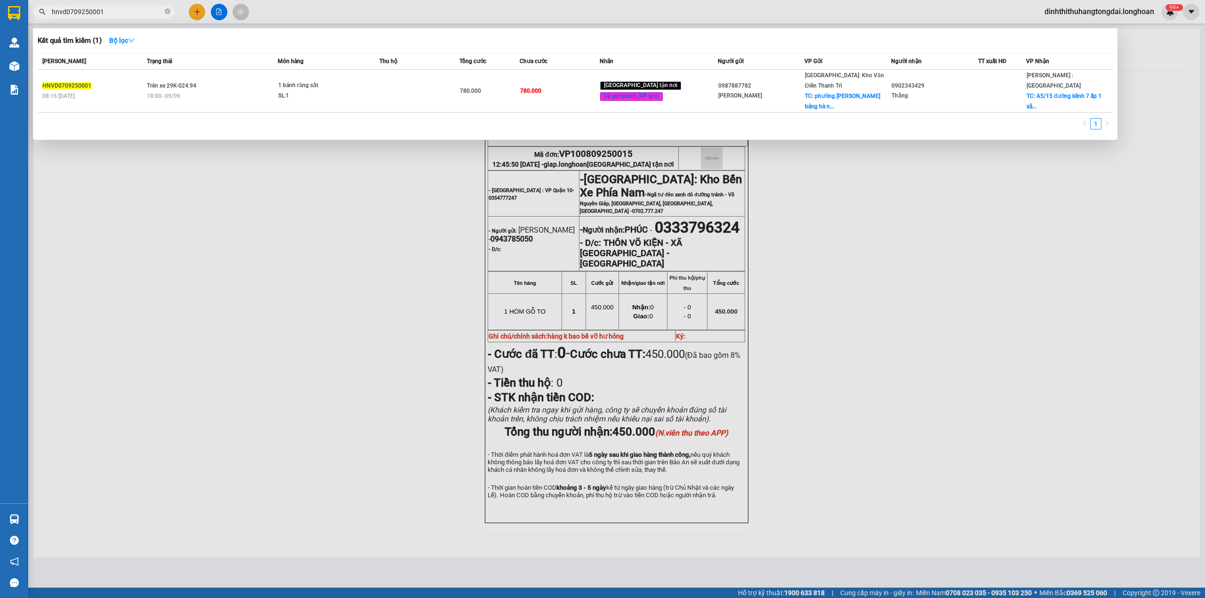
click at [87, 16] on input "hnvd0709250001" at bounding box center [107, 12] width 111 height 10
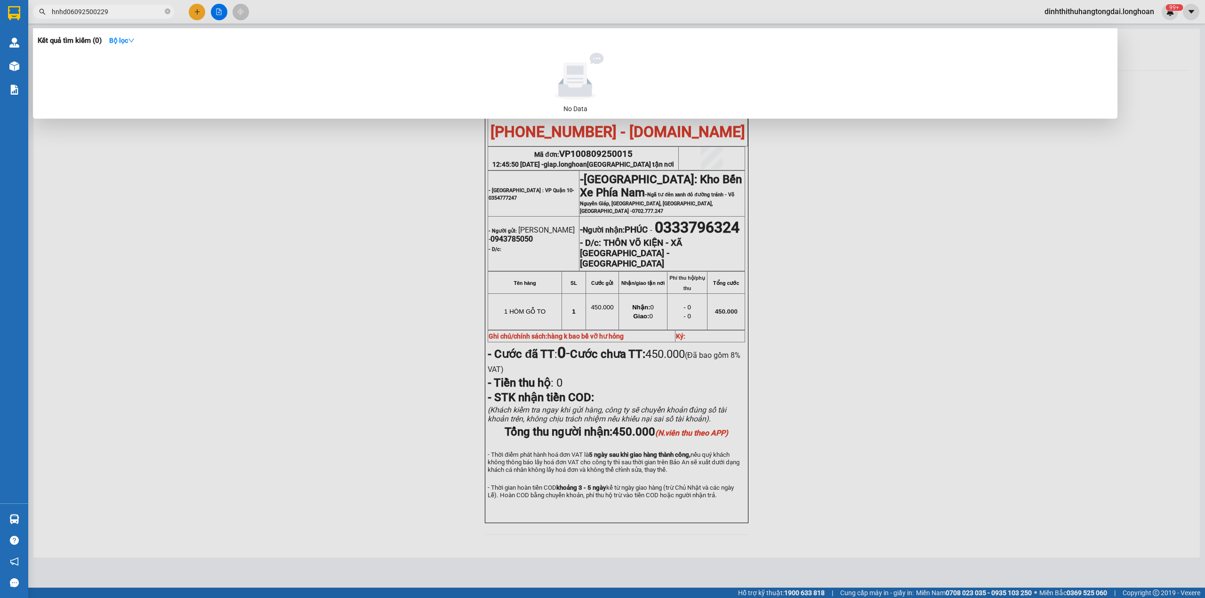
click at [98, 14] on input "hnhd06092500229" at bounding box center [107, 12] width 111 height 10
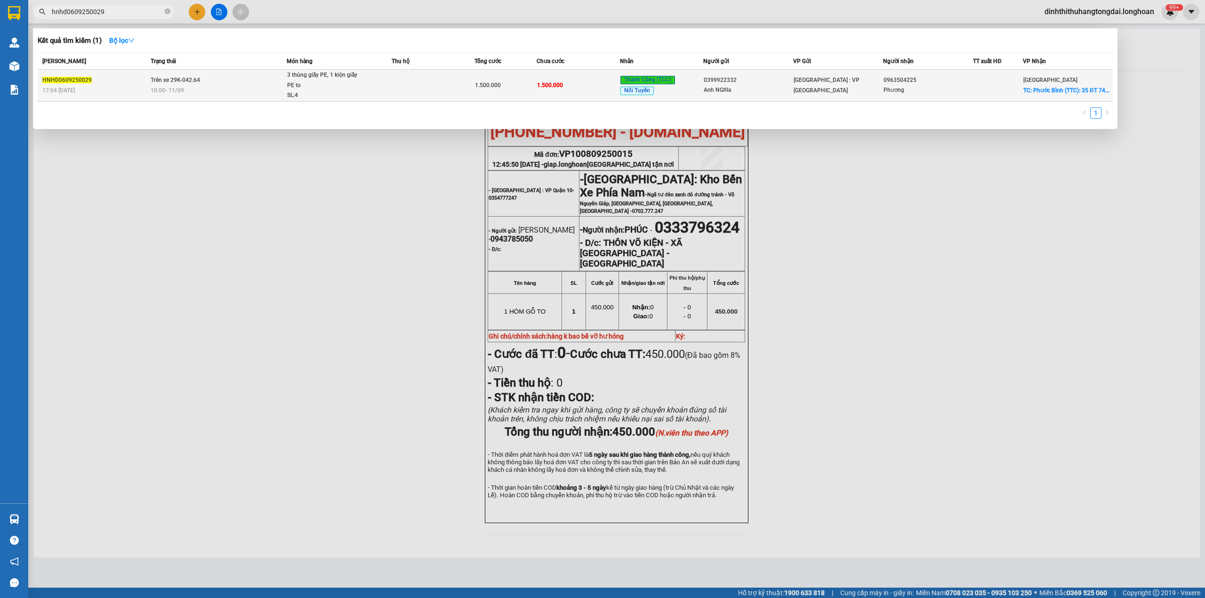
click at [186, 83] on span "Trên xe 29K-042.64" at bounding box center [175, 80] width 49 height 7
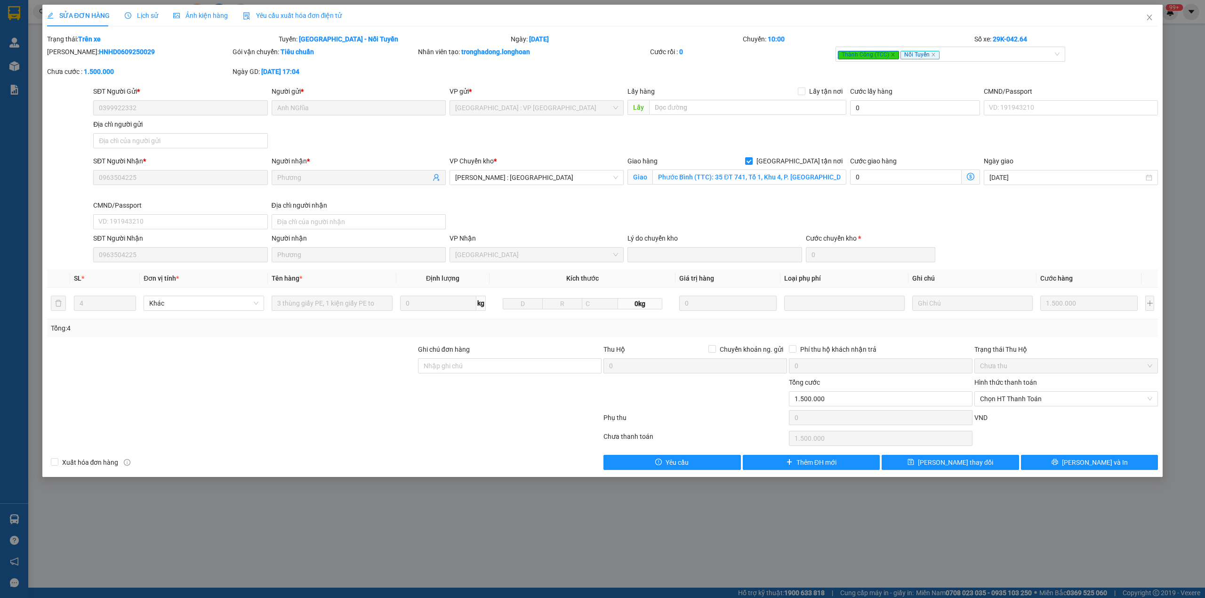
click at [132, 24] on div "Lịch sử" at bounding box center [141, 16] width 33 height 22
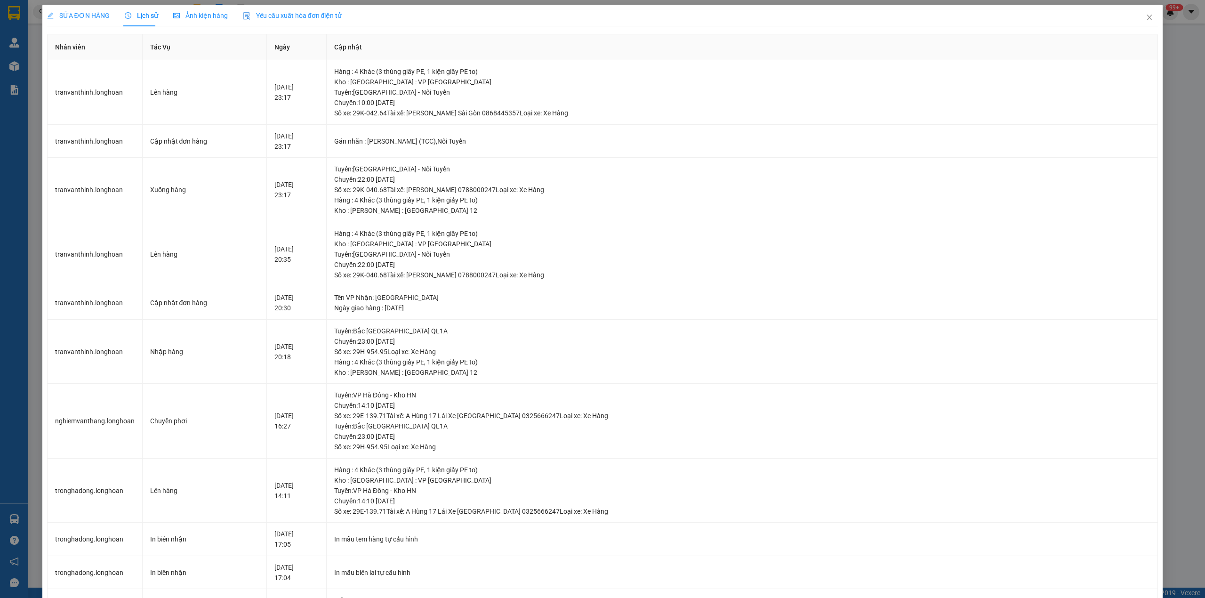
click at [73, 12] on span "SỬA ĐƠN HÀNG" at bounding box center [78, 16] width 63 height 8
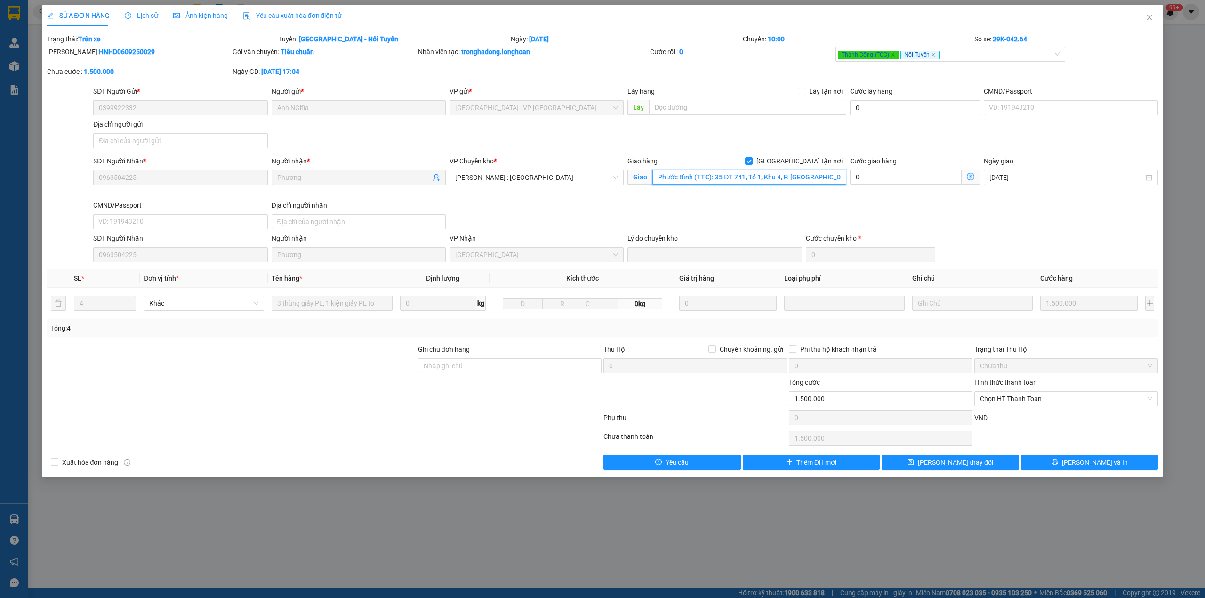
click at [719, 178] on input "Phước Bình (TTC): 35 ĐT 741, Tổ 1, Khu 4, P. [GEOGRAPHIC_DATA], [GEOGRAPHIC_DAT…" at bounding box center [750, 177] width 194 height 15
click at [765, 179] on input "Phước Bình (TTC): 35 ĐT 741, Tổ 1, Khu 4, P. [GEOGRAPHIC_DATA], [GEOGRAPHIC_DAT…" at bounding box center [750, 177] width 194 height 15
click at [782, 179] on input "Phước Bình (TTC): 35 ĐT 741, Tổ 1, Khu 4, P. [GEOGRAPHIC_DATA], [GEOGRAPHIC_DAT…" at bounding box center [750, 177] width 194 height 15
drag, startPoint x: 1150, startPoint y: 12, endPoint x: 1142, endPoint y: 13, distance: 7.6
click at [1142, 13] on span "Close" at bounding box center [1150, 18] width 26 height 26
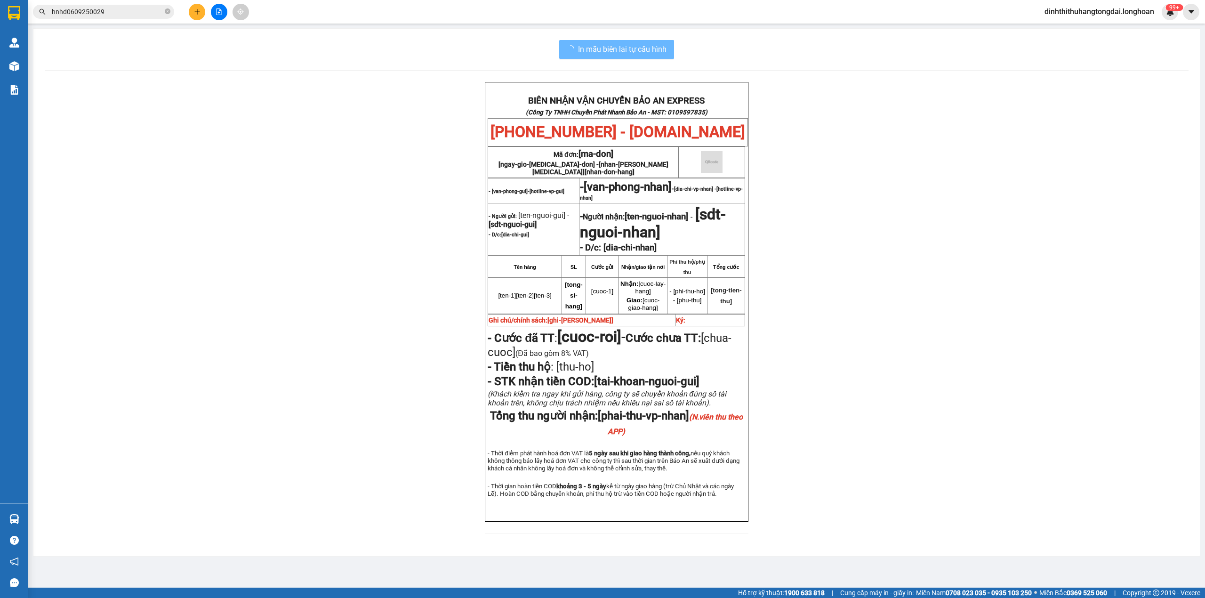
click at [110, 11] on input "hnhd0609250029" at bounding box center [107, 12] width 111 height 10
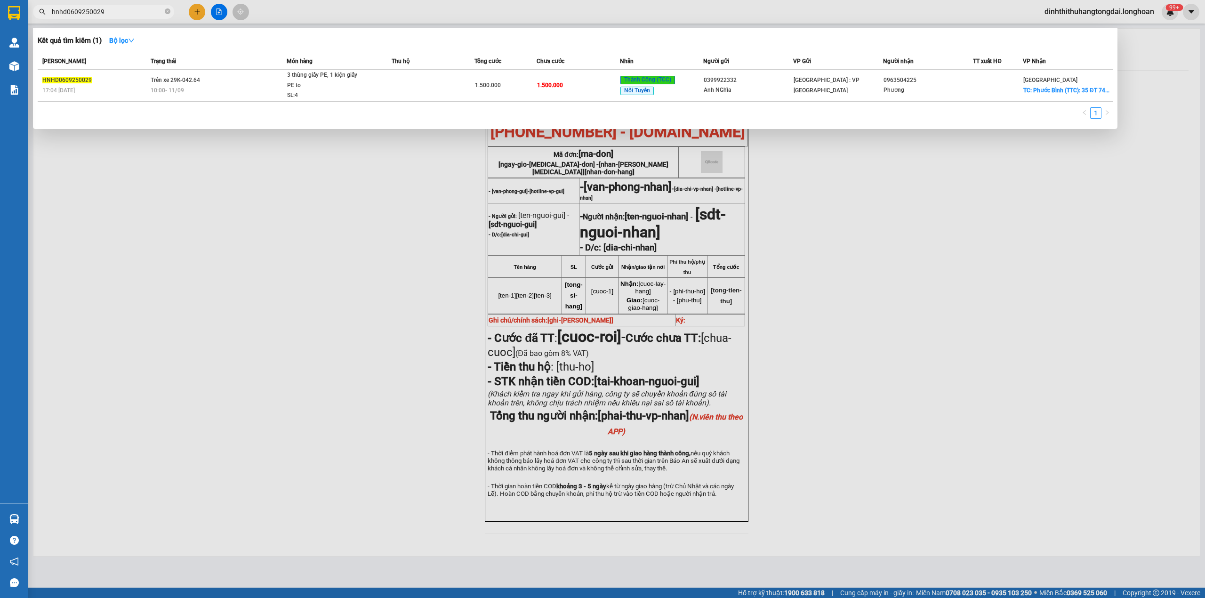
click at [110, 11] on input "hnhd0609250029" at bounding box center [107, 12] width 111 height 10
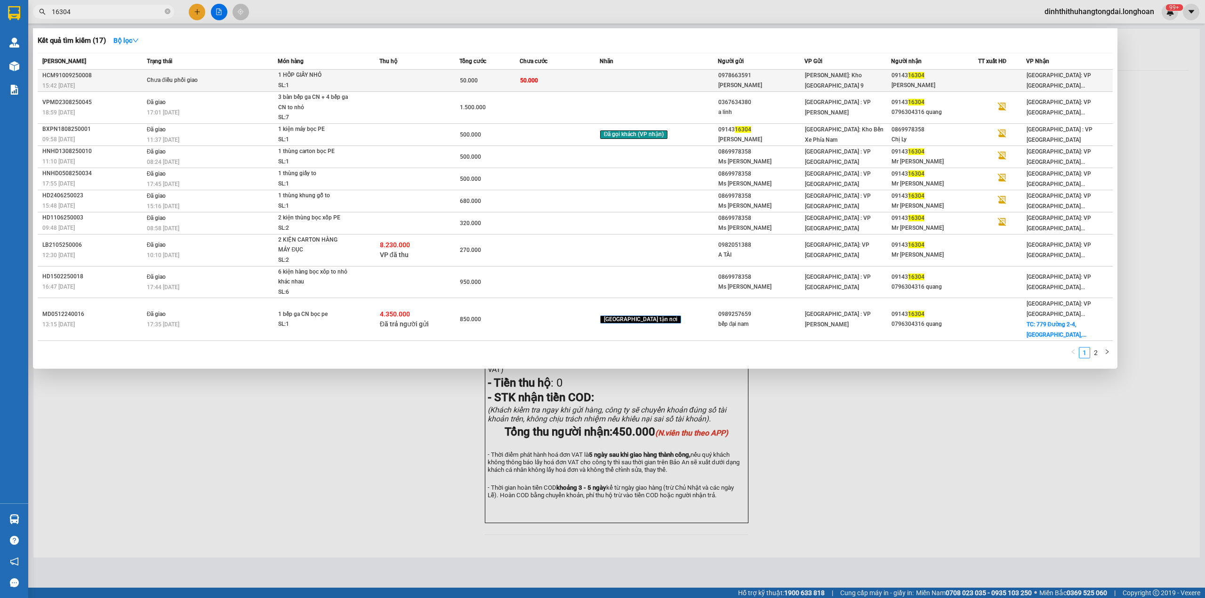
click at [228, 77] on span "Chưa điều phối giao" at bounding box center [212, 80] width 131 height 10
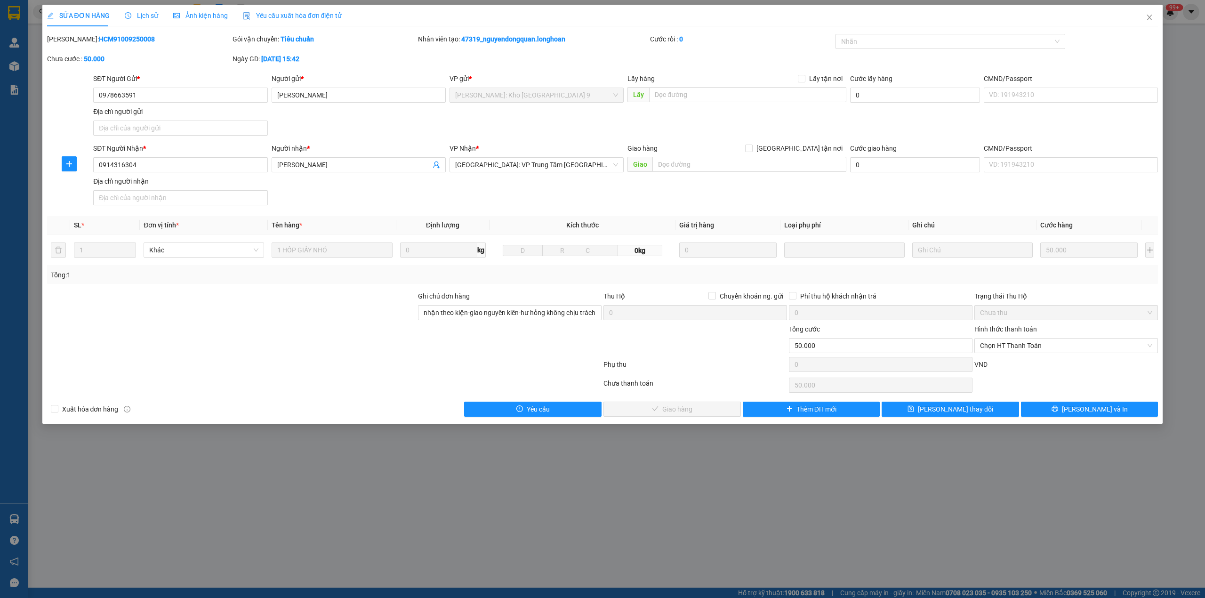
click at [133, 12] on span "Lịch sử" at bounding box center [141, 16] width 33 height 8
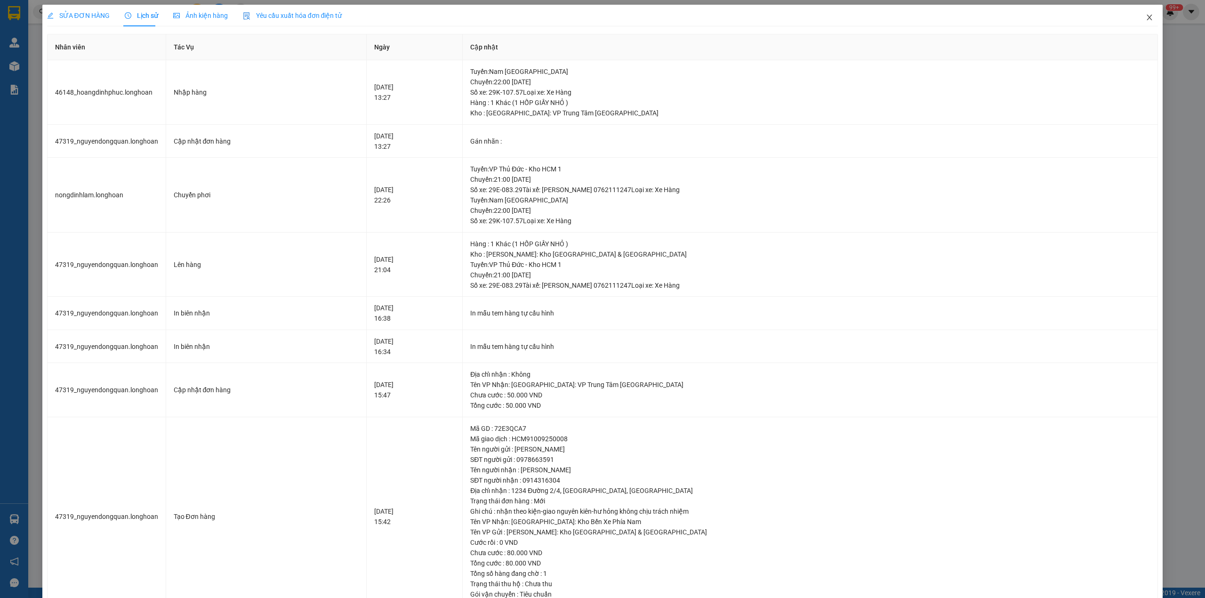
click at [1146, 17] on icon "close" at bounding box center [1150, 18] width 8 height 8
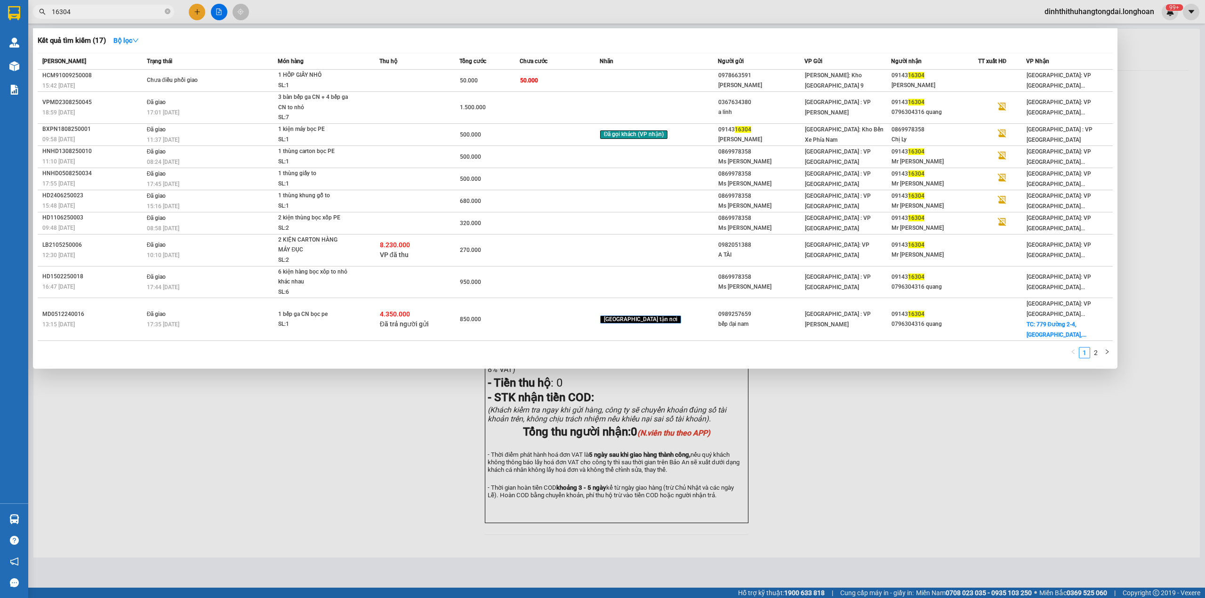
click at [87, 12] on input "16304" at bounding box center [107, 12] width 111 height 10
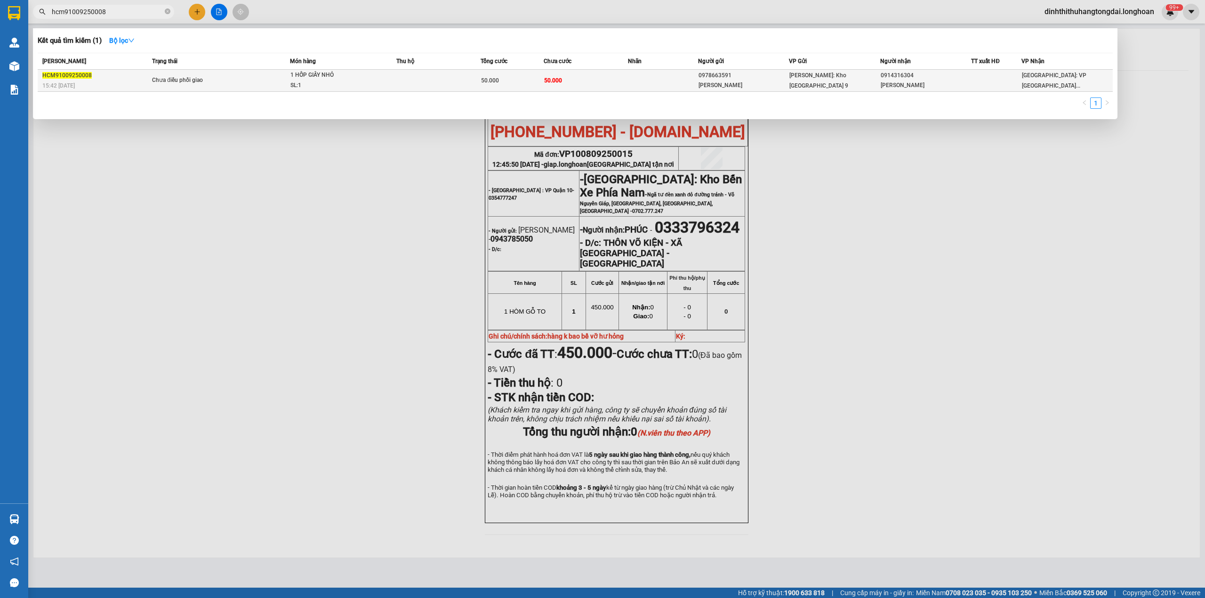
click at [169, 77] on div "Chưa điều phối giao" at bounding box center [187, 80] width 71 height 10
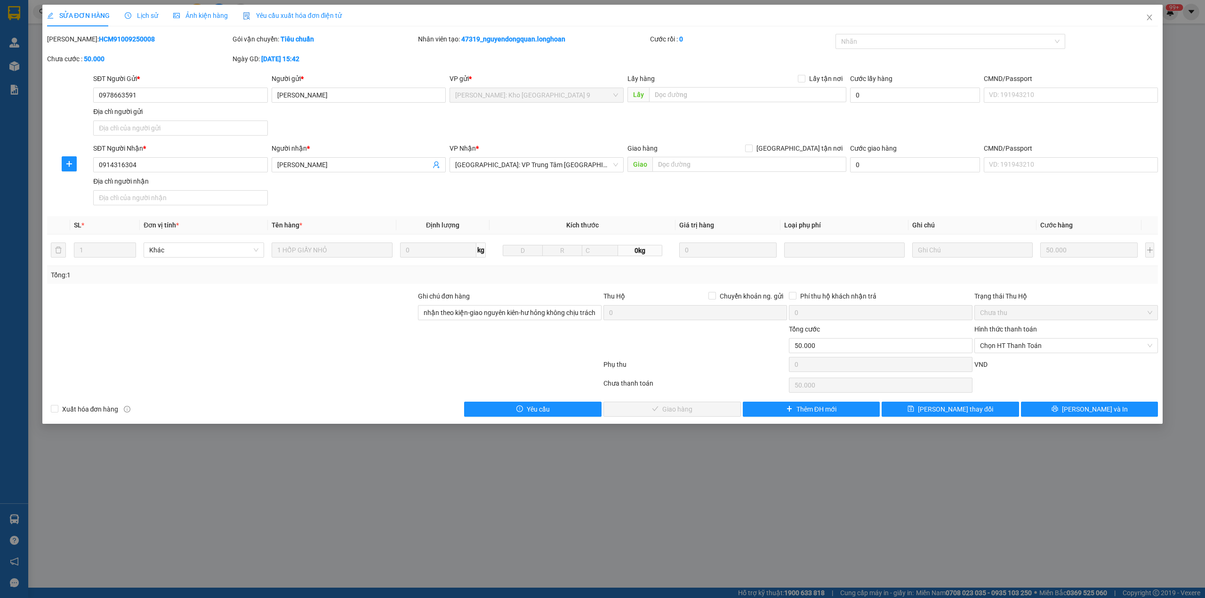
click at [140, 14] on span "Lịch sử" at bounding box center [141, 16] width 33 height 8
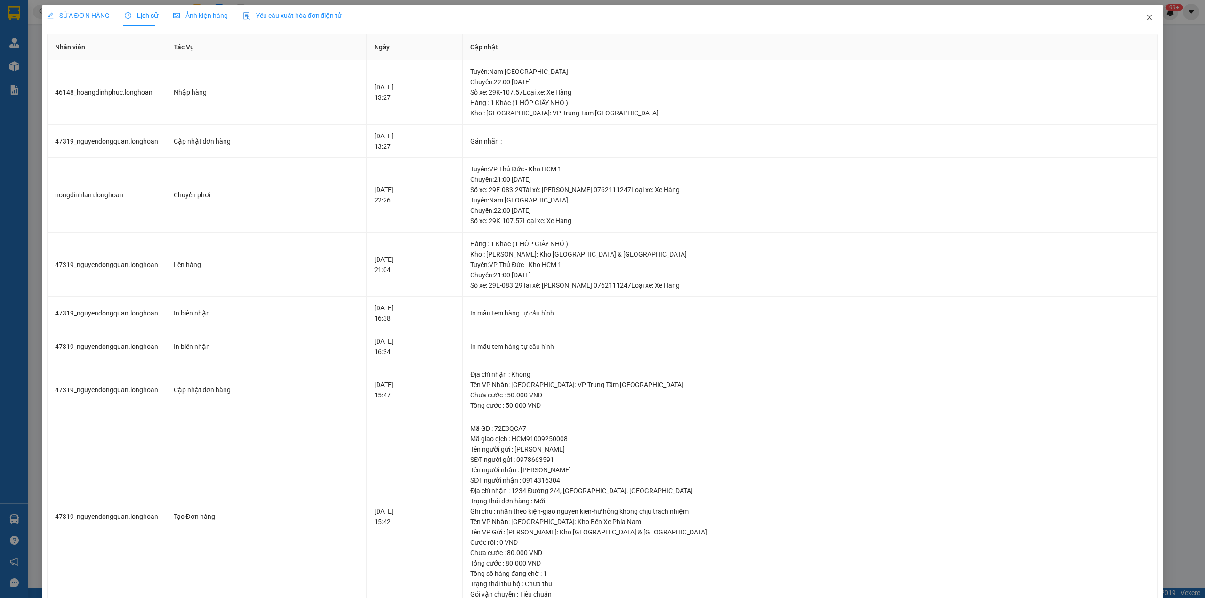
drag, startPoint x: 1139, startPoint y: 15, endPoint x: 1083, endPoint y: 24, distance: 56.7
click at [1137, 15] on span "Close" at bounding box center [1150, 18] width 26 height 26
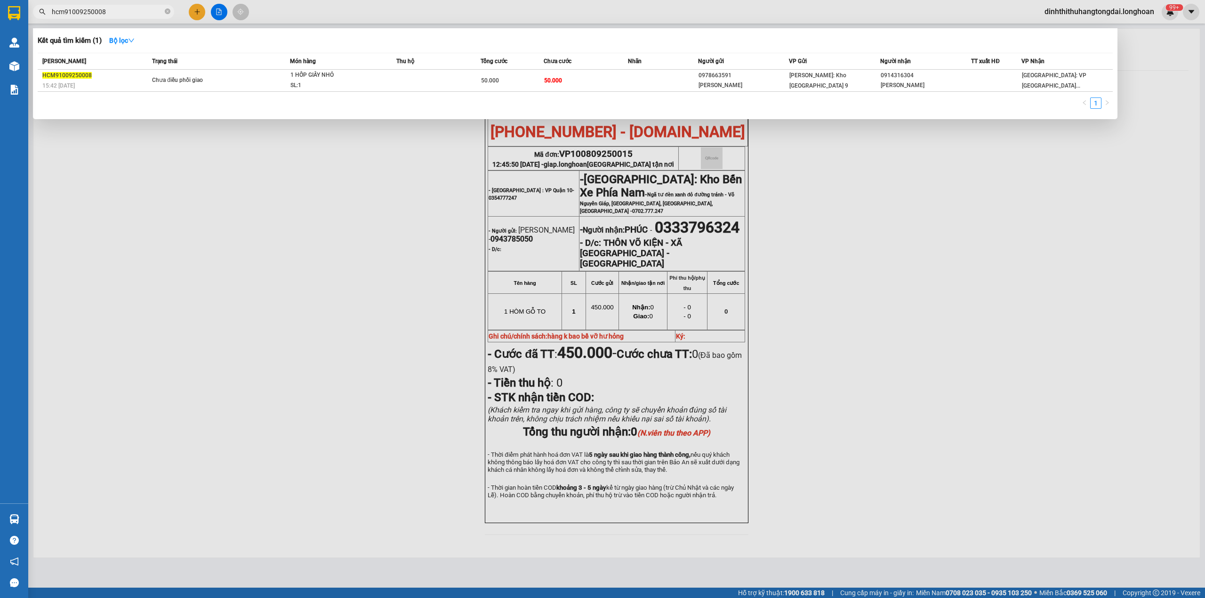
click at [85, 14] on input "hcm91009250008" at bounding box center [107, 12] width 111 height 10
paste input "0397574526"
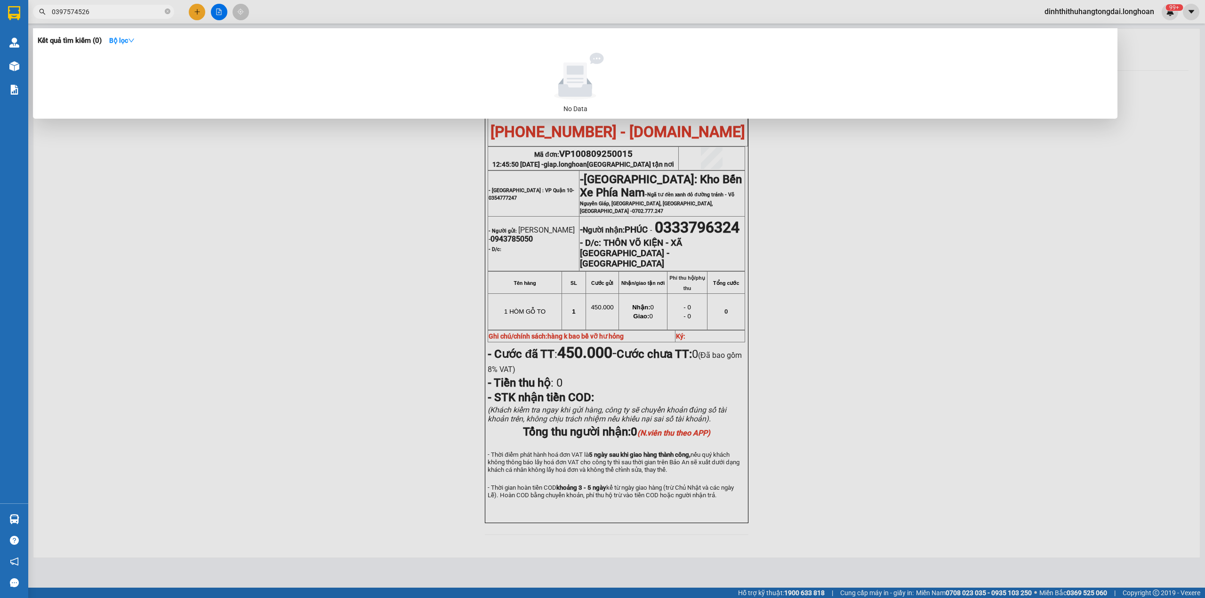
click at [87, 8] on input "0397574526" at bounding box center [107, 12] width 111 height 10
paste input "976878968"
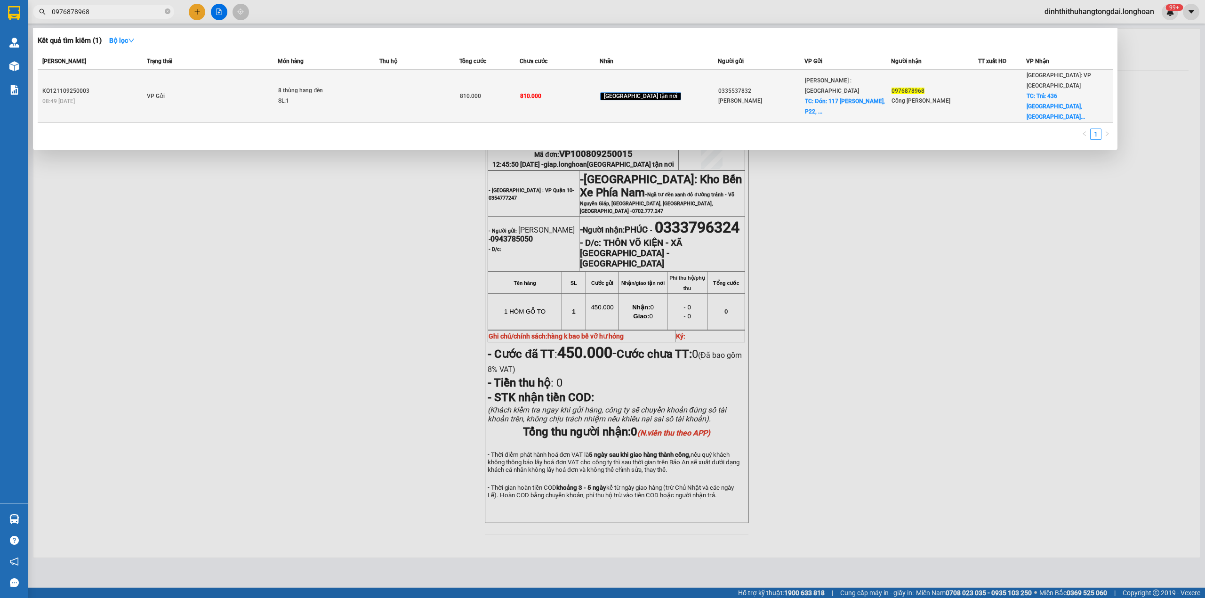
click at [255, 78] on td "VP Gửi" at bounding box center [212, 96] width 134 height 53
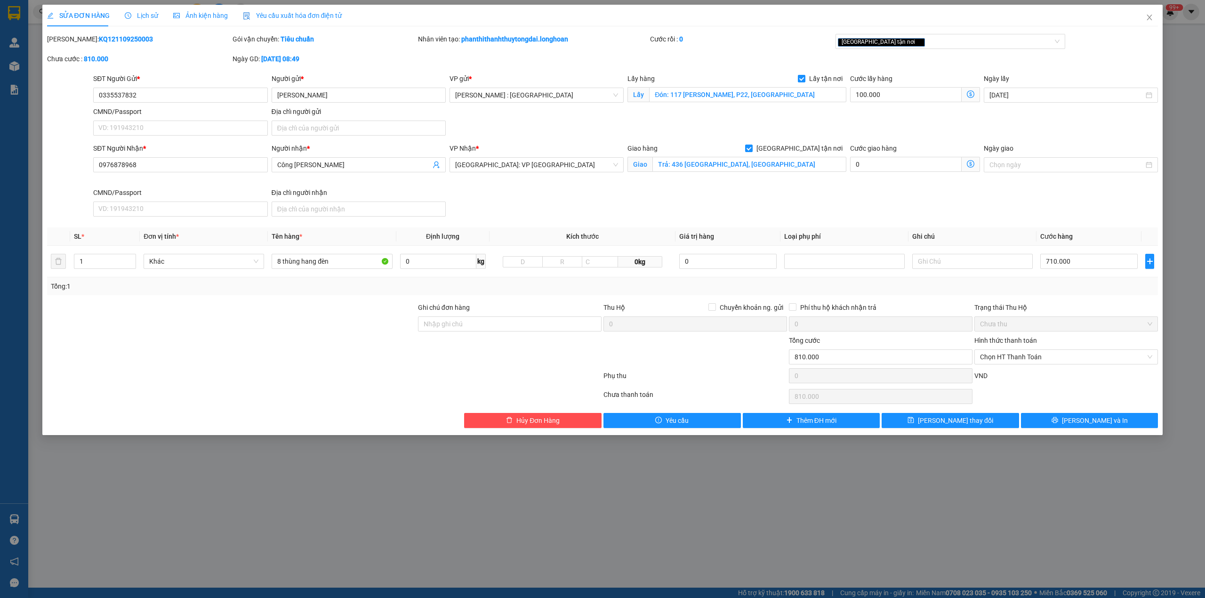
click at [142, 12] on span "Lịch sử" at bounding box center [141, 16] width 33 height 8
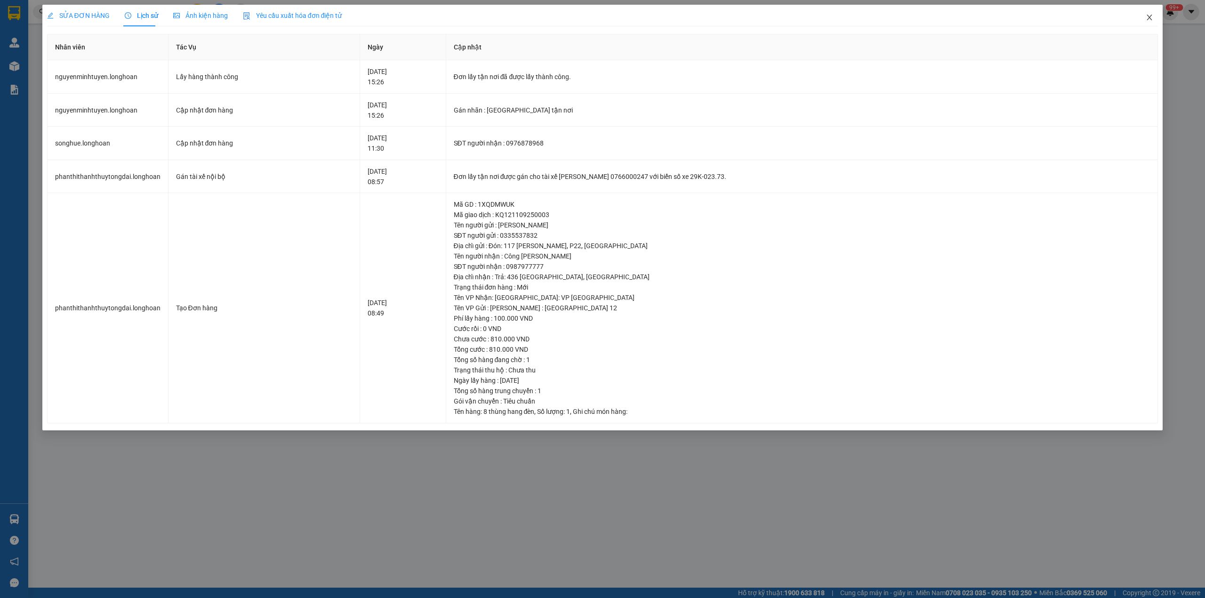
click at [1143, 19] on span "Close" at bounding box center [1150, 18] width 26 height 26
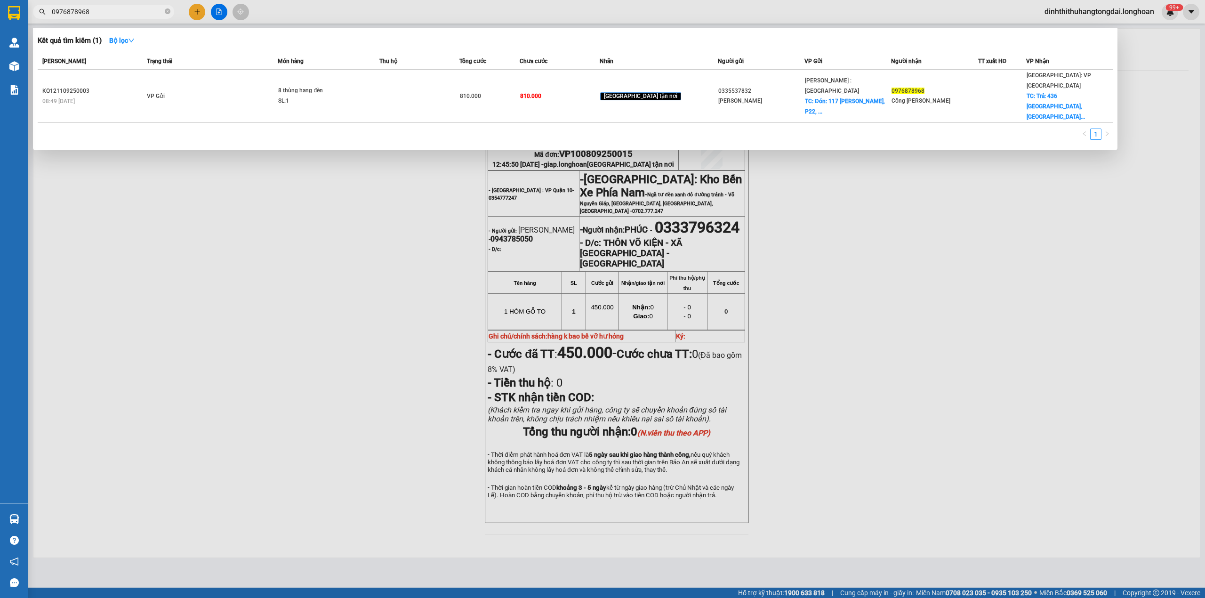
click at [128, 12] on input "0976878968" at bounding box center [107, 12] width 111 height 10
paste input "397794359"
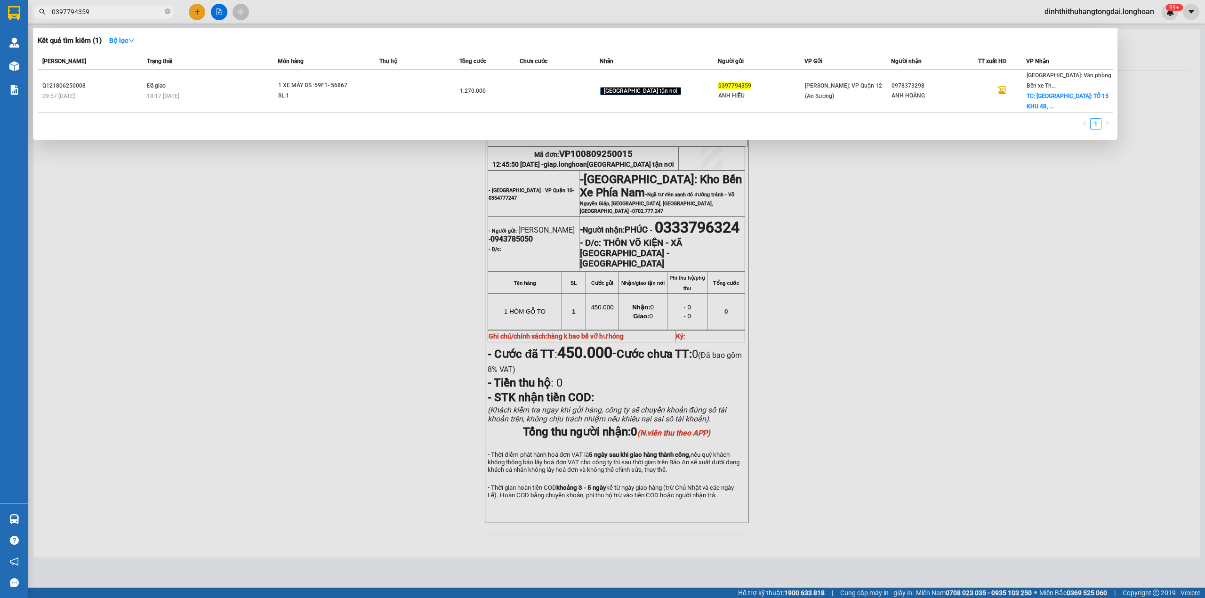
click at [83, 12] on input "0397794359" at bounding box center [107, 12] width 111 height 10
paste input "989876768"
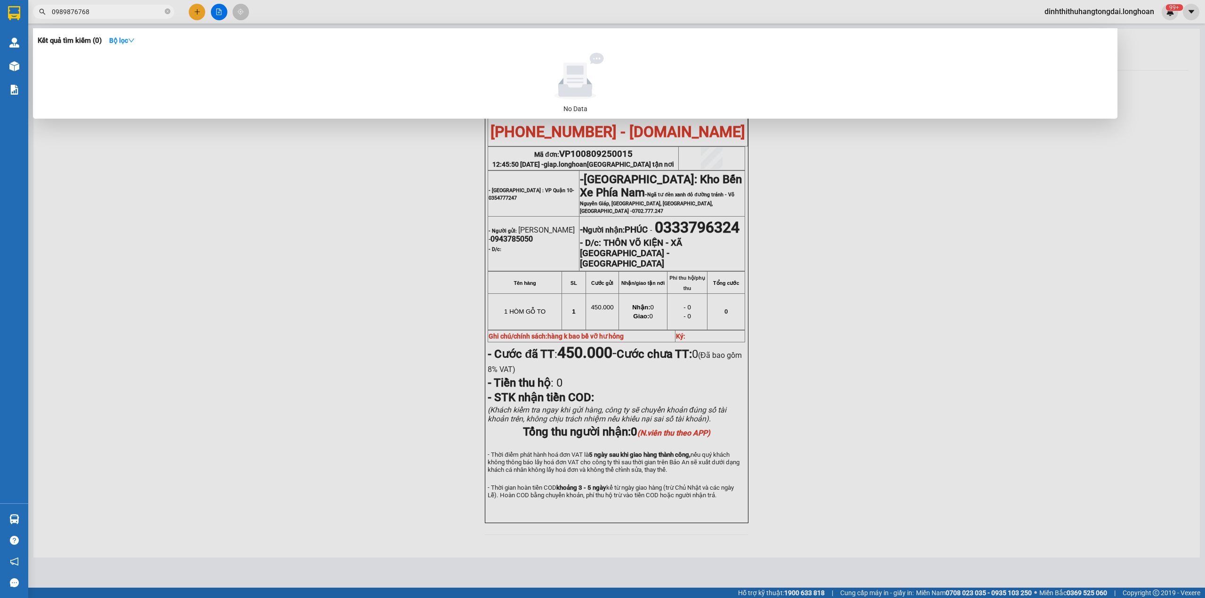
click at [78, 12] on input "0989876768" at bounding box center [107, 12] width 111 height 10
paste input "73631494"
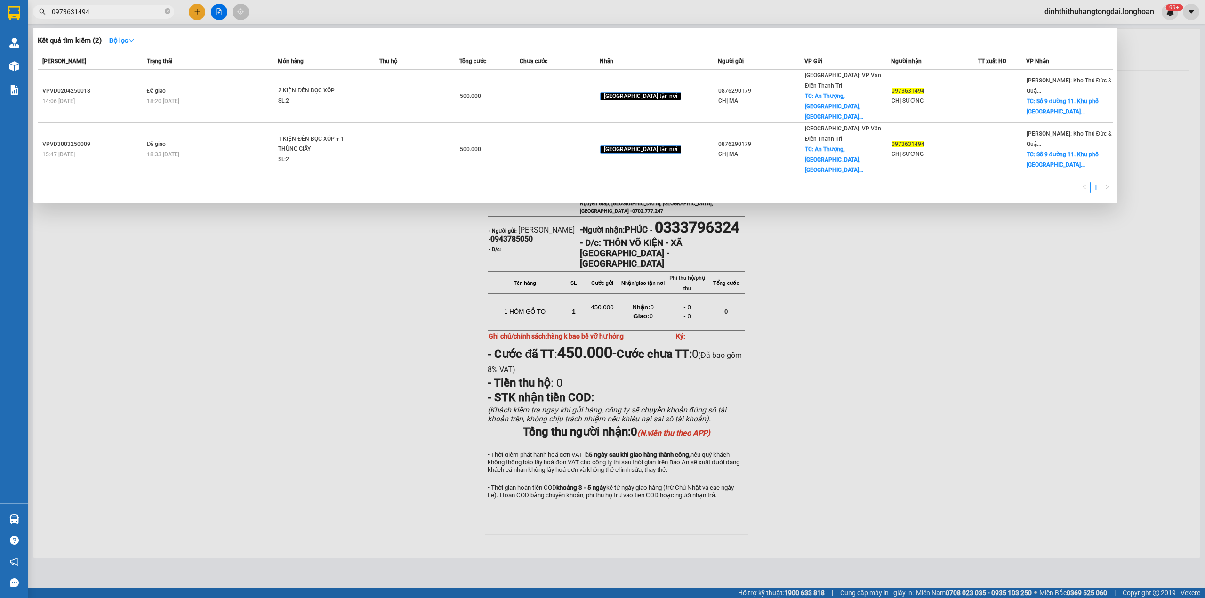
click at [96, 8] on input "0973631494" at bounding box center [107, 12] width 111 height 10
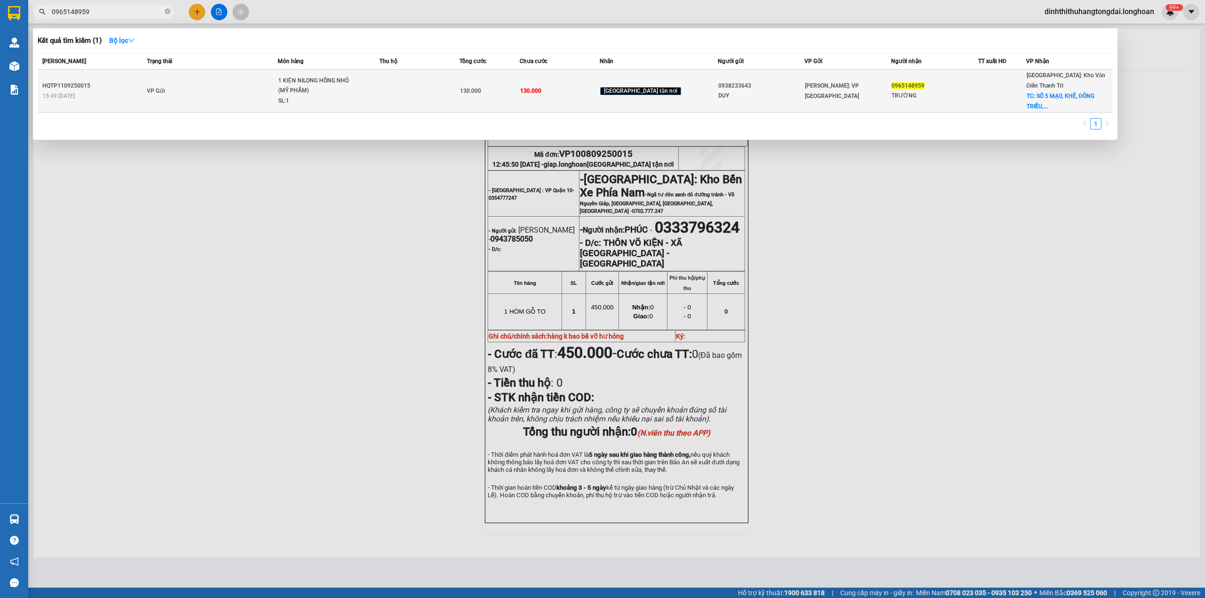
click at [441, 85] on td at bounding box center [420, 91] width 80 height 43
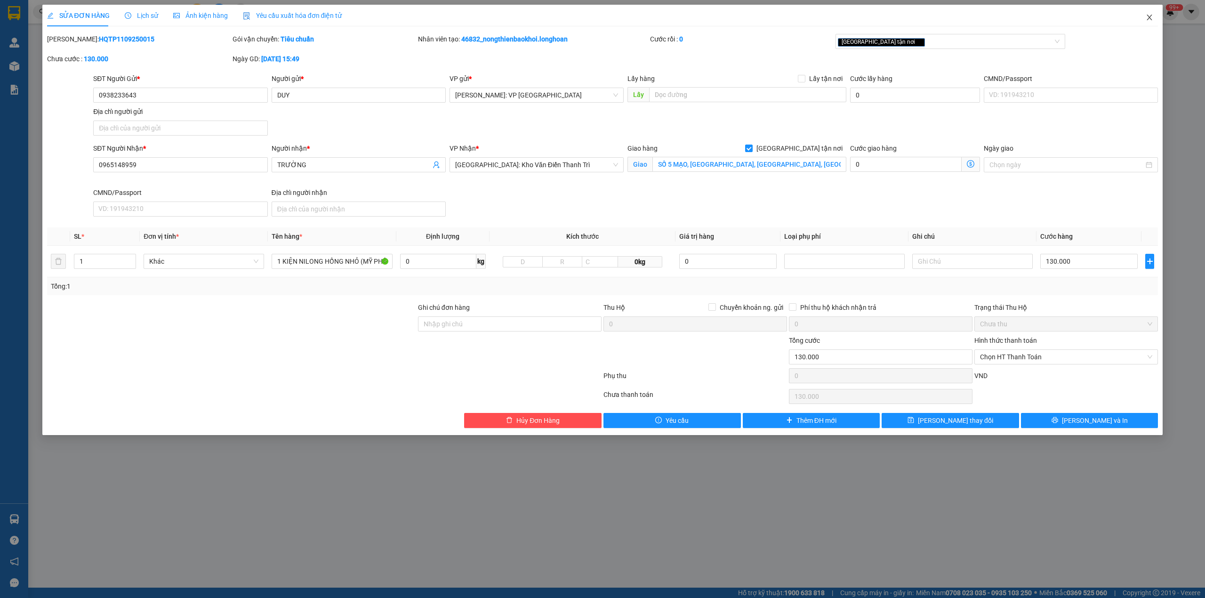
drag, startPoint x: 1147, startPoint y: 17, endPoint x: 1056, endPoint y: 21, distance: 91.9
click at [1147, 16] on icon "close" at bounding box center [1150, 18] width 8 height 8
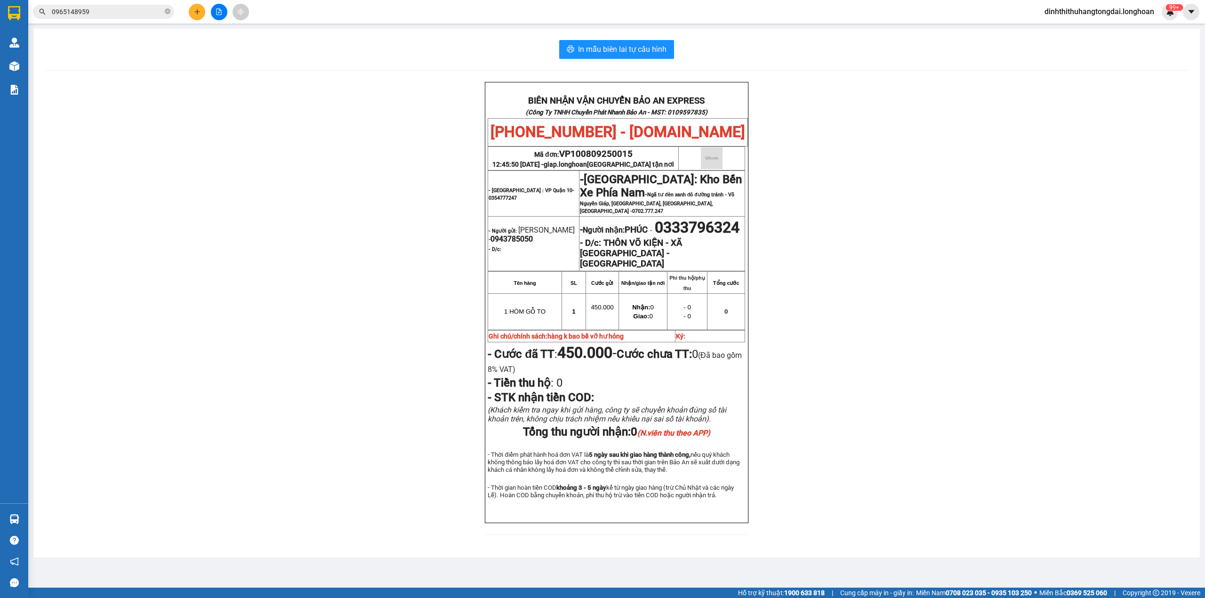
click at [115, 10] on input "0965148959" at bounding box center [107, 12] width 111 height 10
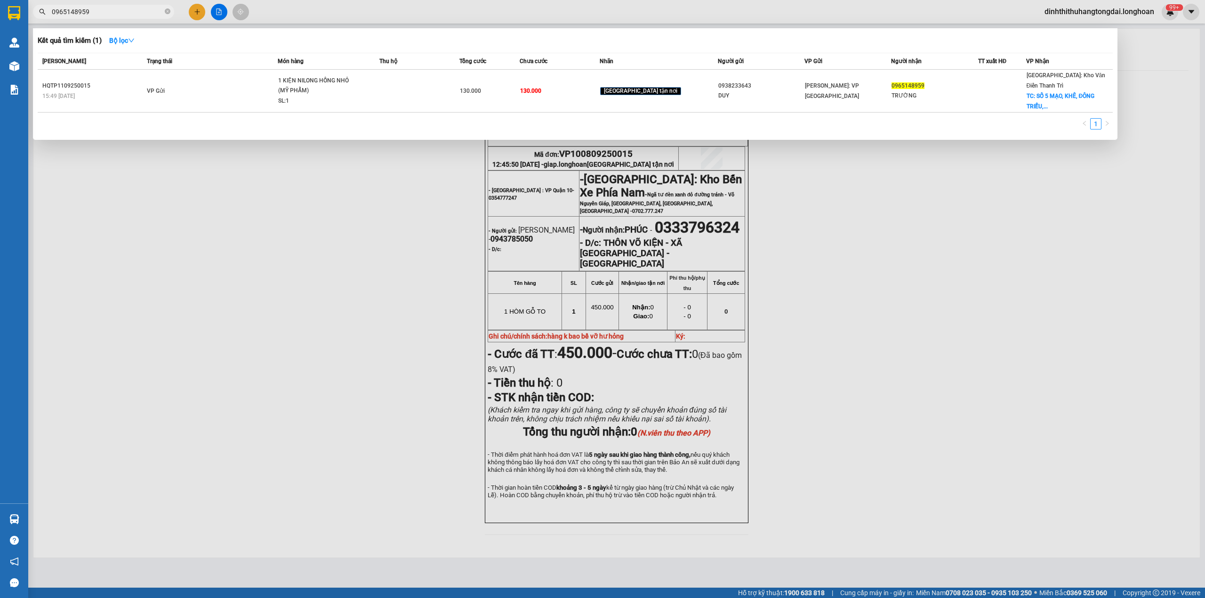
click at [115, 10] on input "0965148959" at bounding box center [107, 12] width 111 height 10
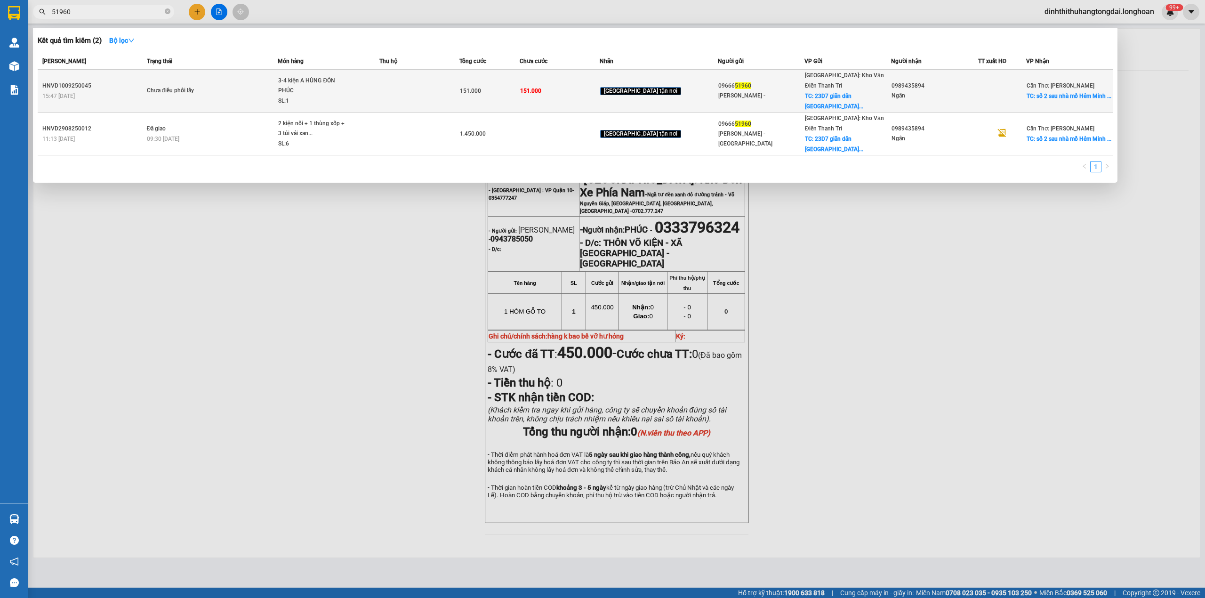
click at [212, 89] on div "Chưa điều phối lấy" at bounding box center [182, 91] width 71 height 10
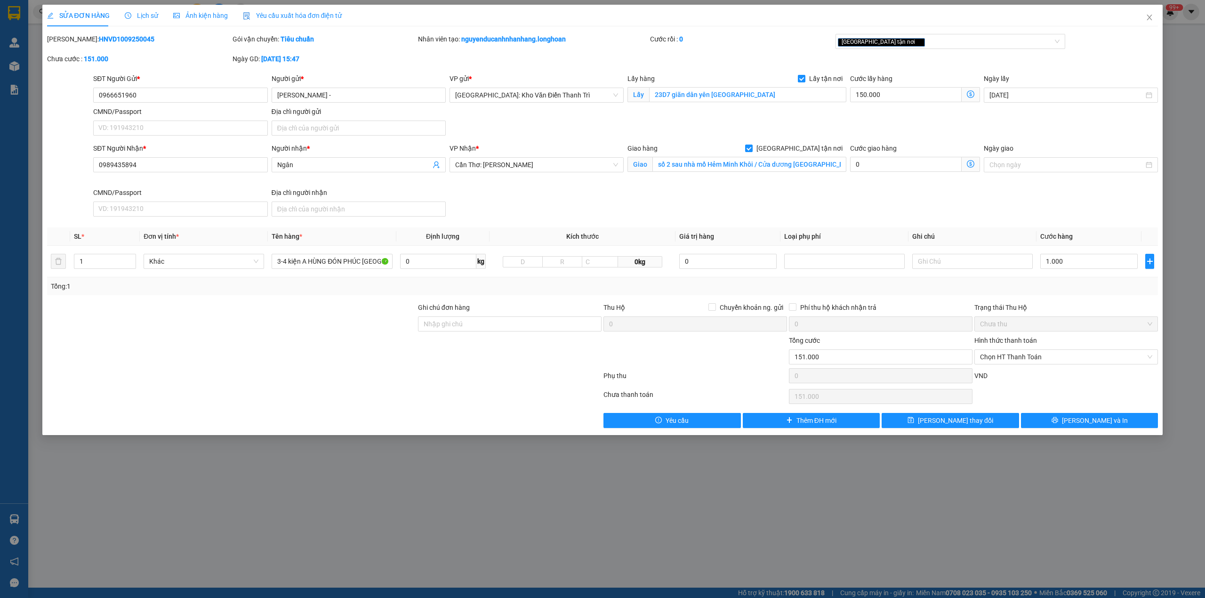
click at [145, 12] on span "Lịch sử" at bounding box center [141, 16] width 33 height 8
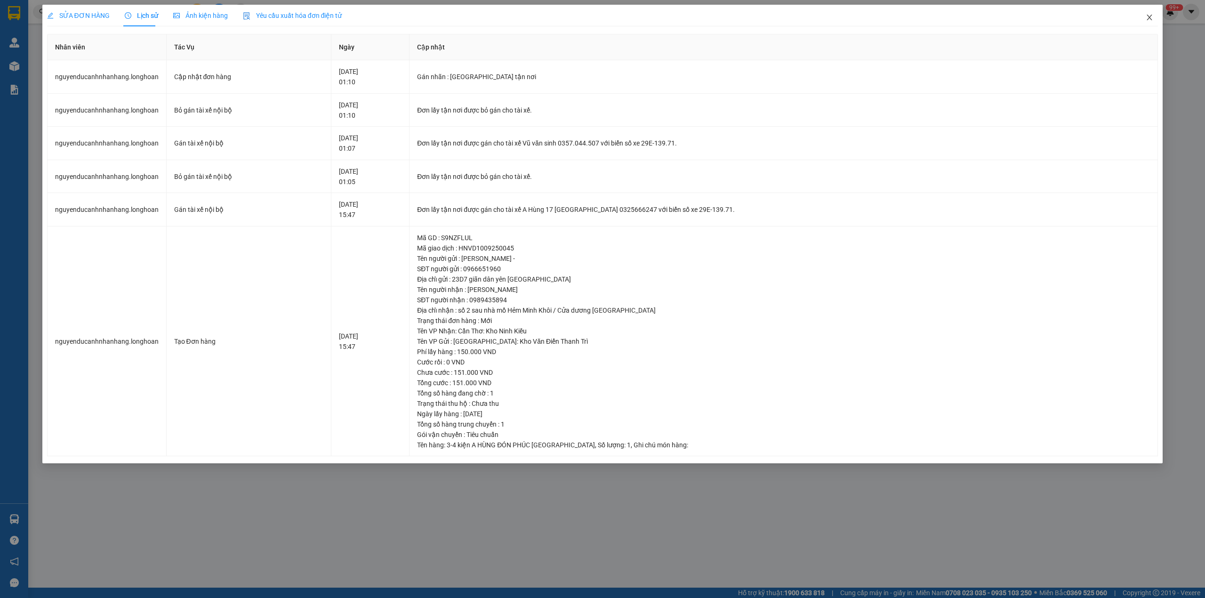
click at [1151, 21] on icon "close" at bounding box center [1150, 18] width 8 height 8
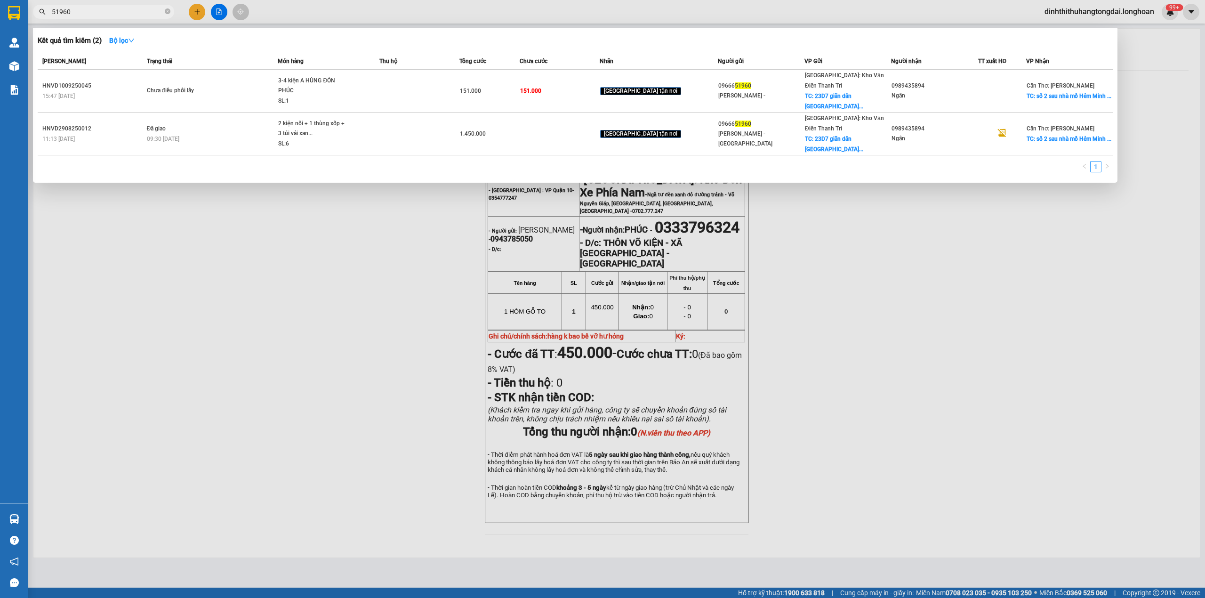
click at [98, 11] on input "51960" at bounding box center [107, 12] width 111 height 10
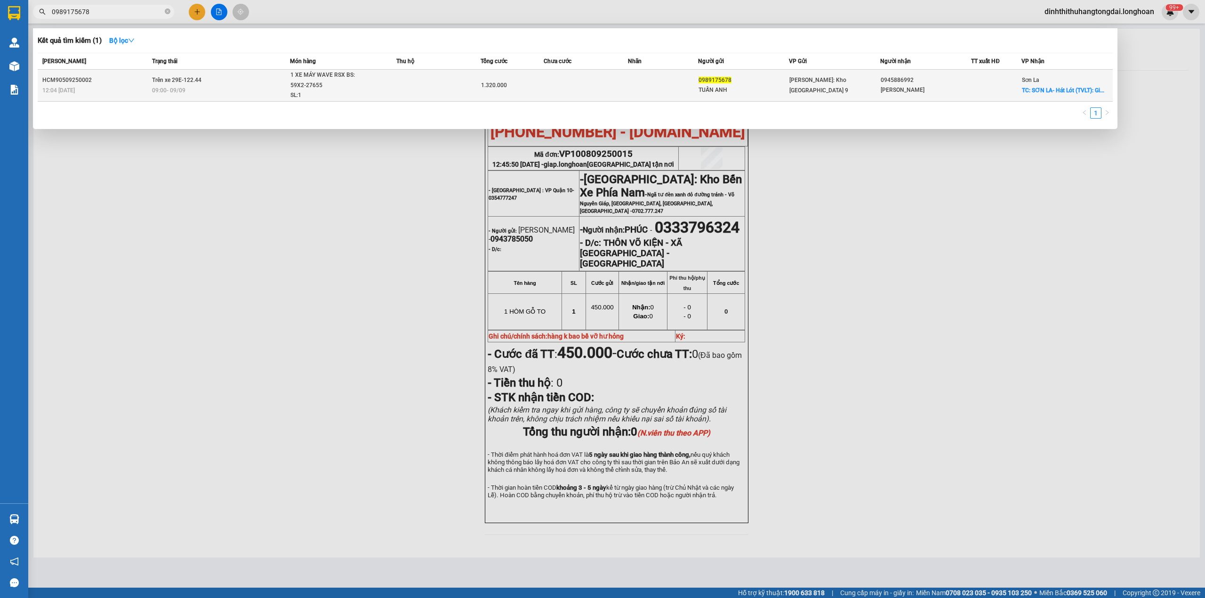
click at [264, 74] on td "Trên xe 29E-122.44 09:00 [DATE]" at bounding box center [220, 86] width 140 height 32
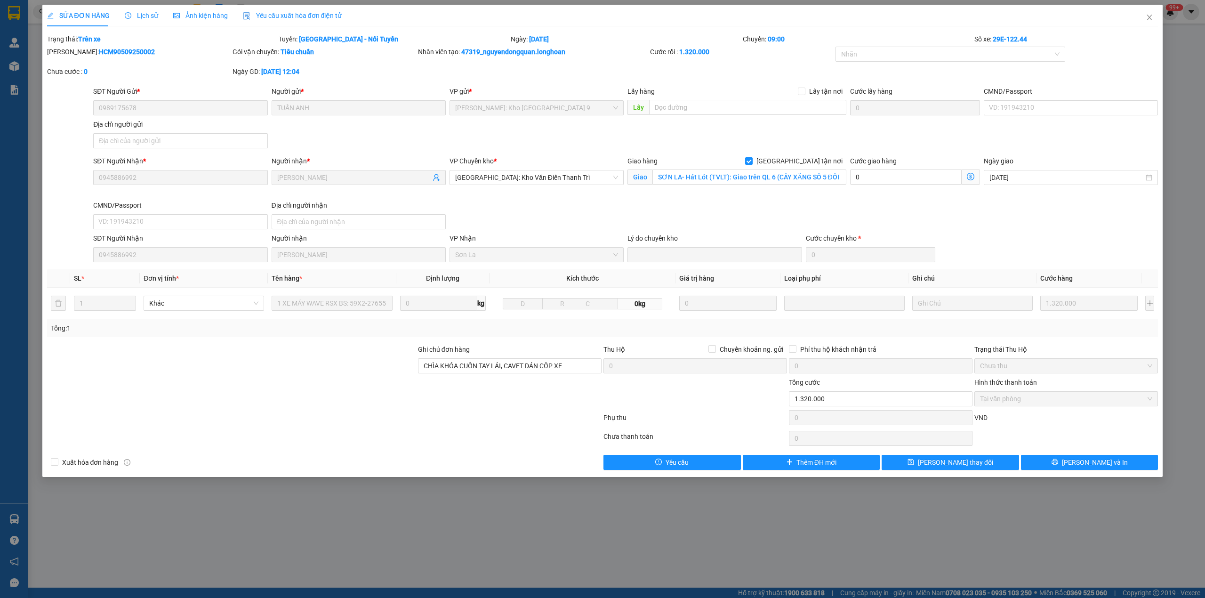
click at [129, 12] on icon "clock-circle" at bounding box center [128, 15] width 7 height 7
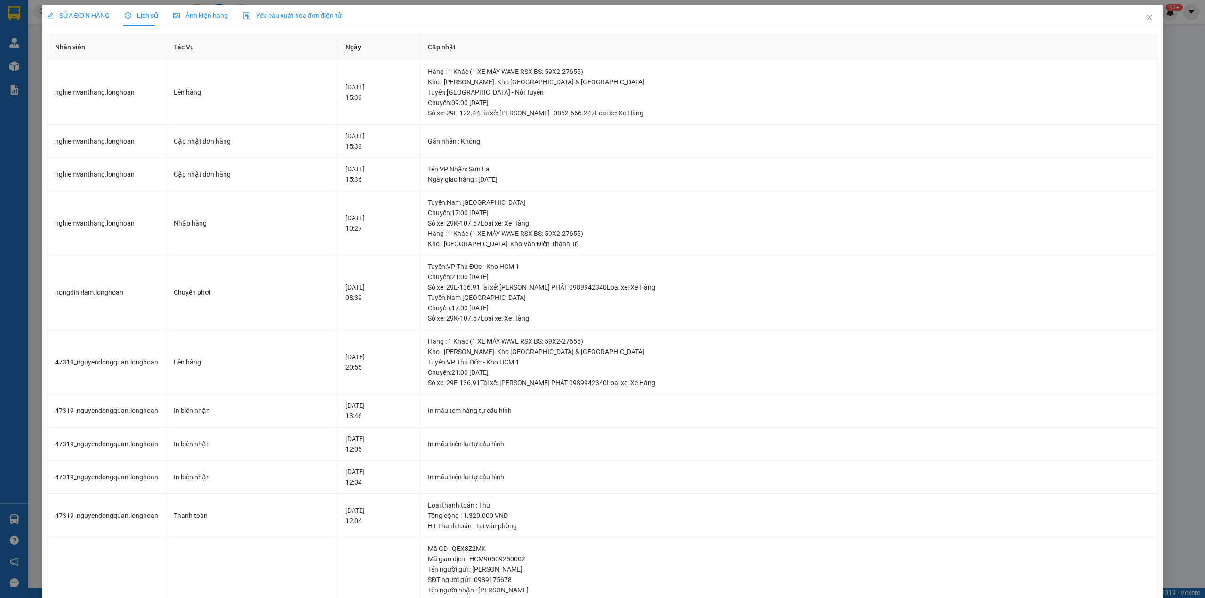
click at [91, 8] on div "SỬA ĐƠN HÀNG" at bounding box center [78, 16] width 63 height 22
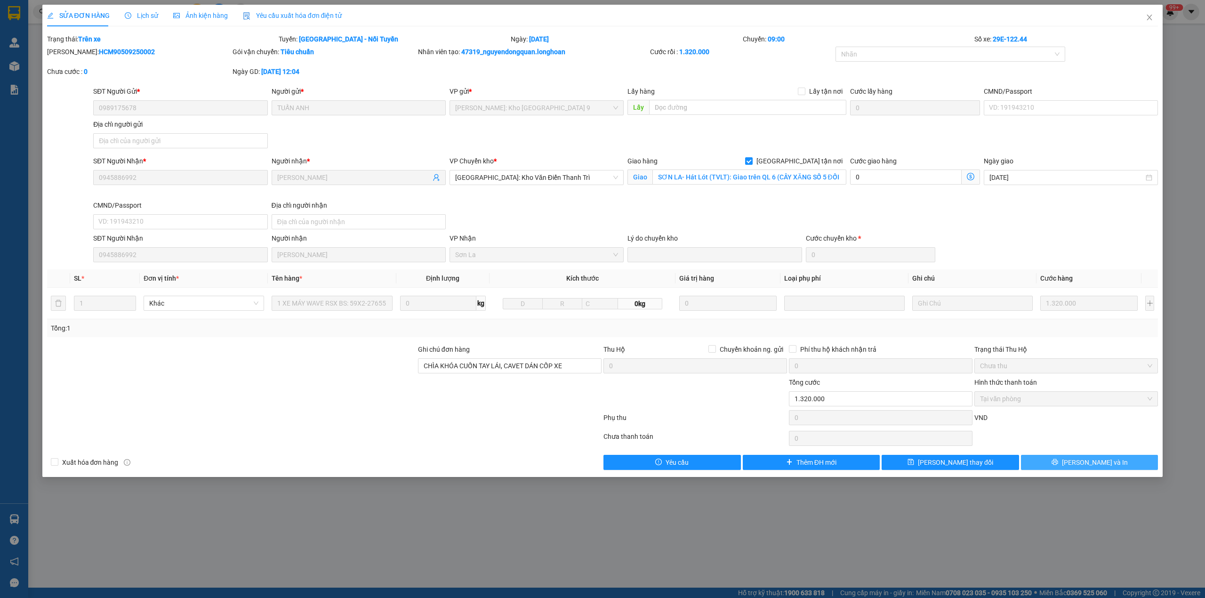
click at [1091, 462] on span "[PERSON_NAME] và In" at bounding box center [1095, 462] width 66 height 10
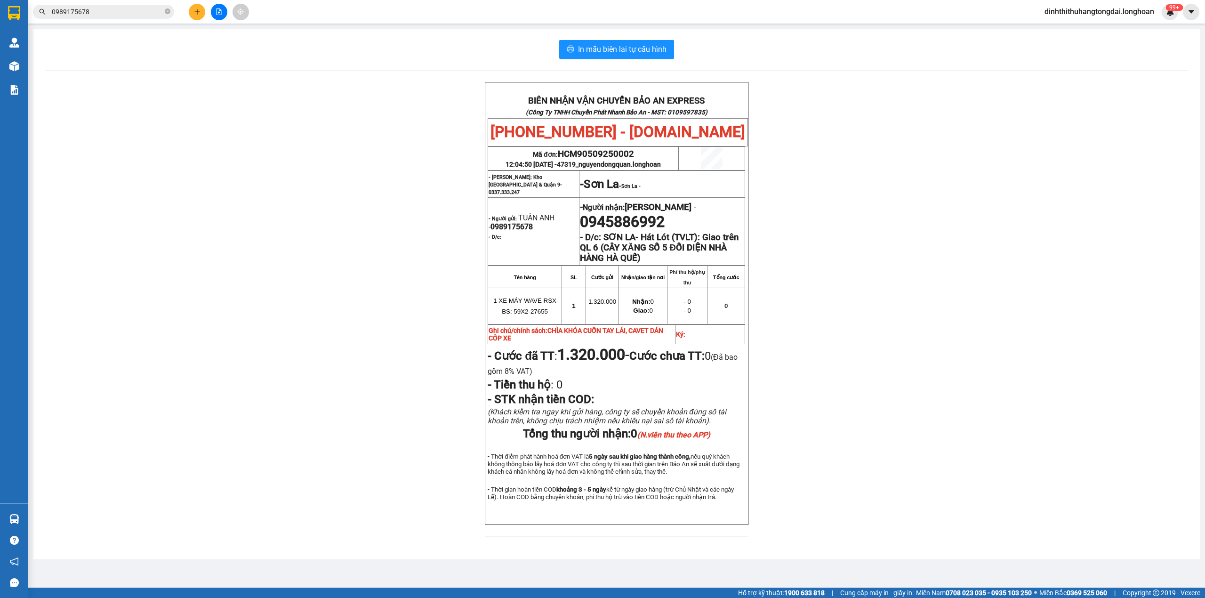
click at [69, 8] on input "0989175678" at bounding box center [107, 12] width 111 height 10
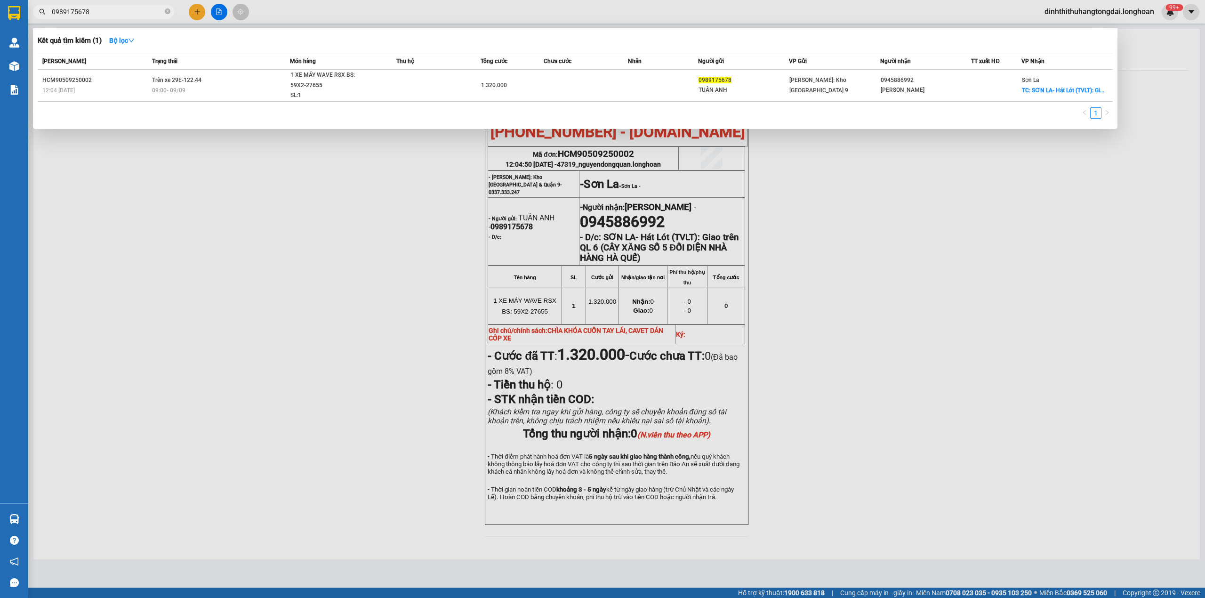
click at [69, 8] on input "0989175678" at bounding box center [107, 12] width 111 height 10
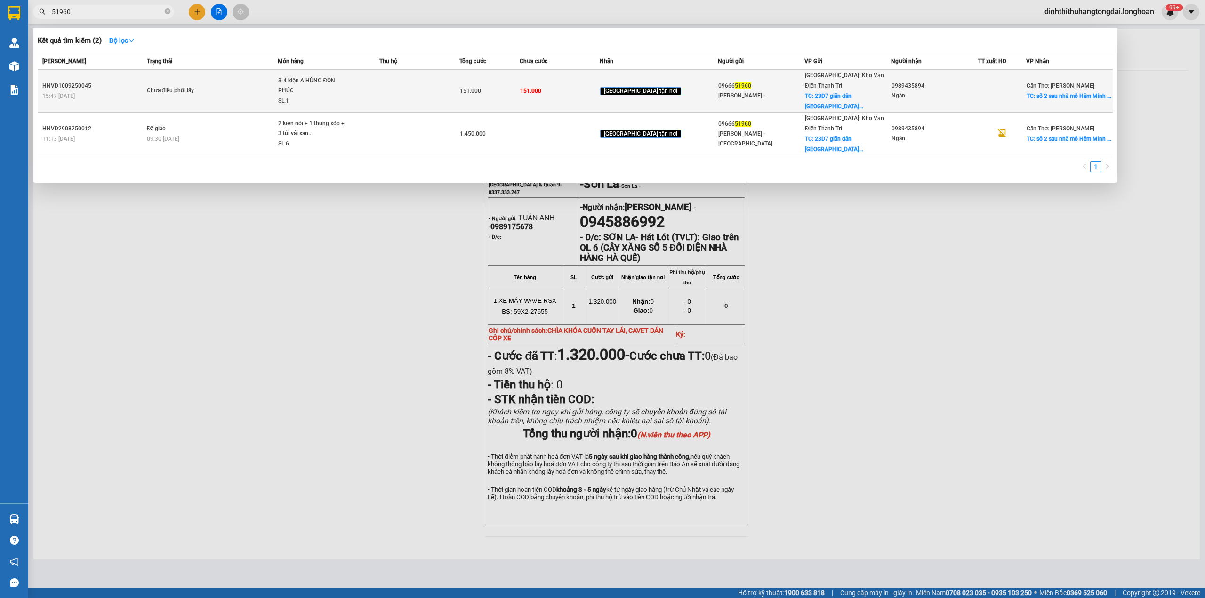
click at [174, 88] on div "Chưa điều phối lấy" at bounding box center [182, 91] width 71 height 10
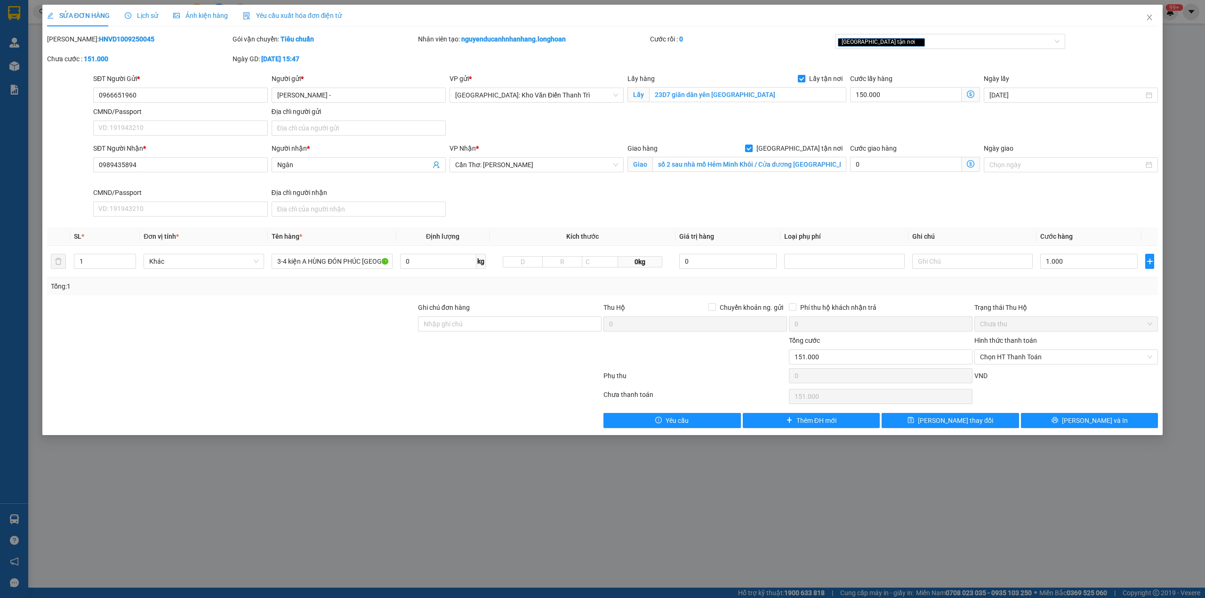
click at [146, 21] on div "Lịch sử" at bounding box center [141, 16] width 33 height 22
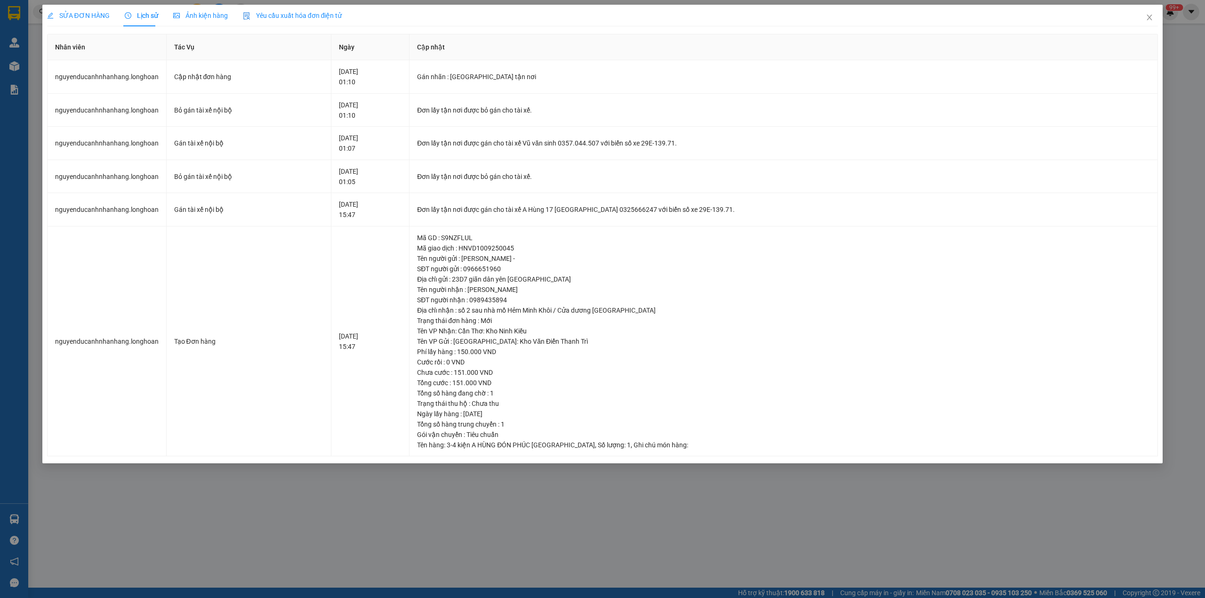
click at [68, 22] on div "SỬA ĐƠN HÀNG" at bounding box center [78, 16] width 63 height 22
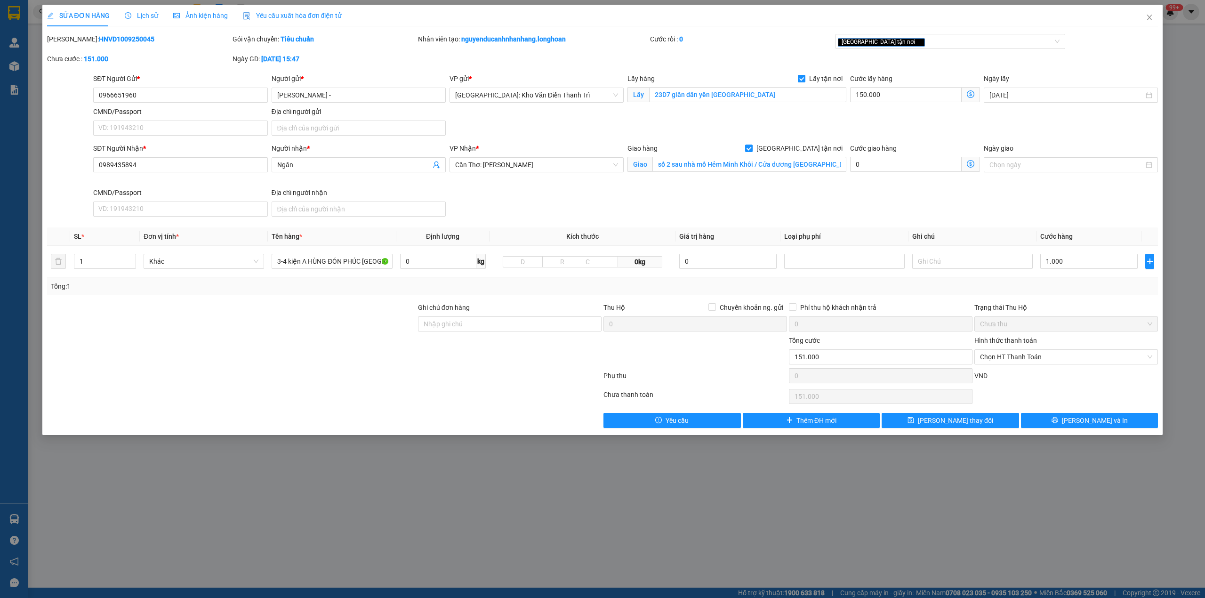
click at [137, 16] on span "Lịch sử" at bounding box center [141, 16] width 33 height 8
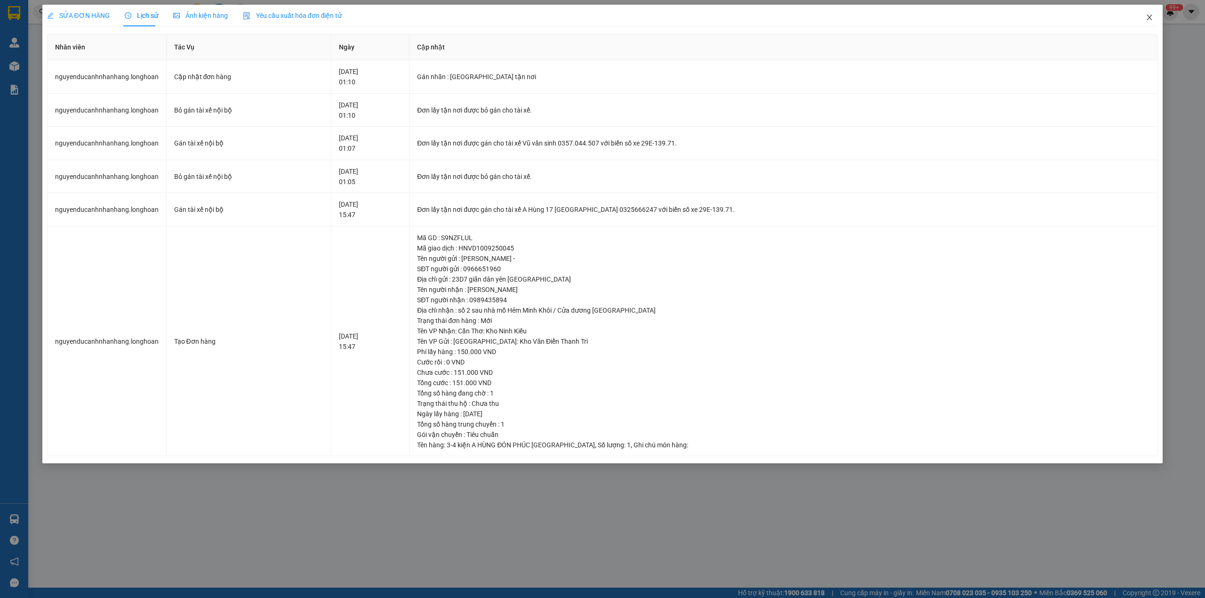
click at [1153, 19] on icon "close" at bounding box center [1150, 18] width 8 height 8
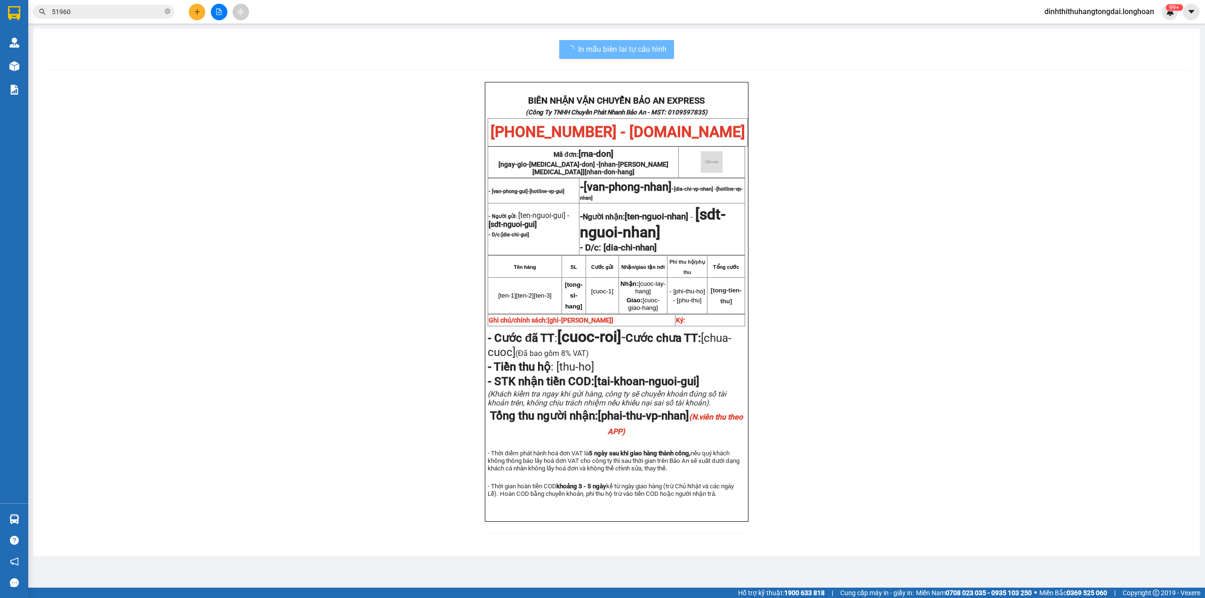
click at [65, 16] on input "51960" at bounding box center [107, 12] width 111 height 10
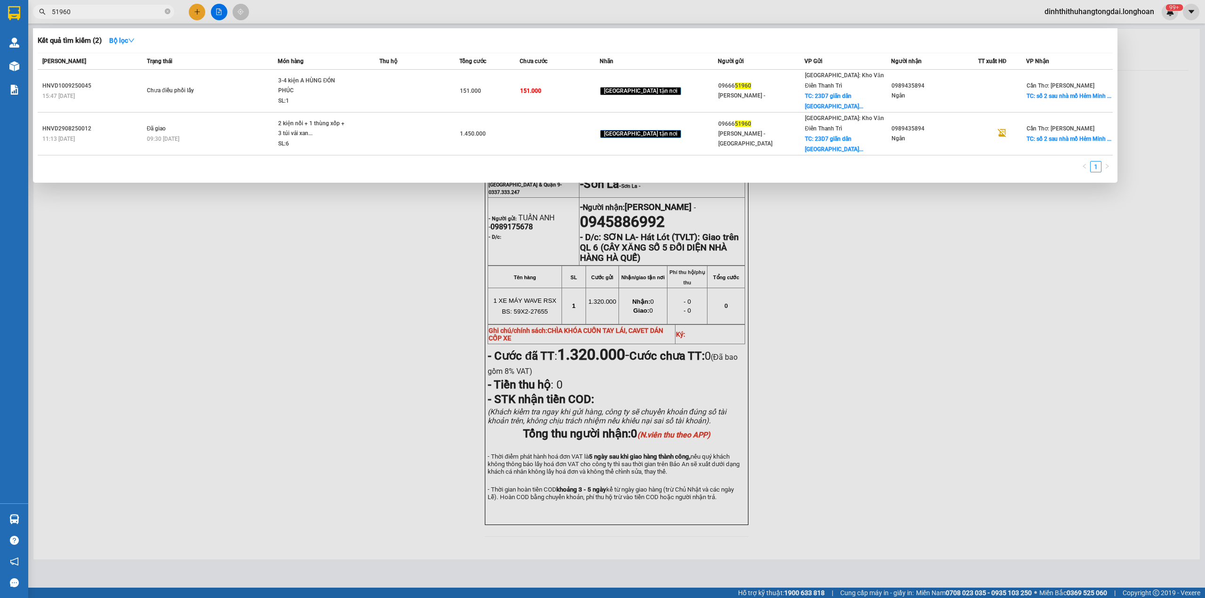
click at [65, 16] on input "51960" at bounding box center [107, 12] width 111 height 10
paste input "HNTH1009250002"
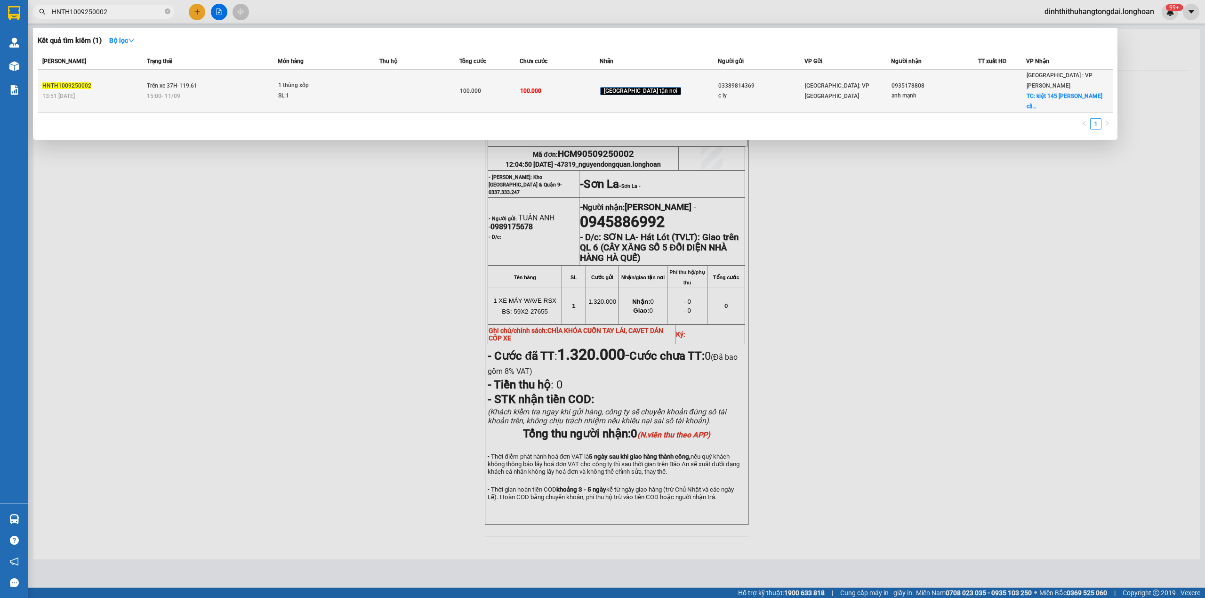
click at [214, 91] on div "15:00 [DATE]" at bounding box center [212, 96] width 131 height 10
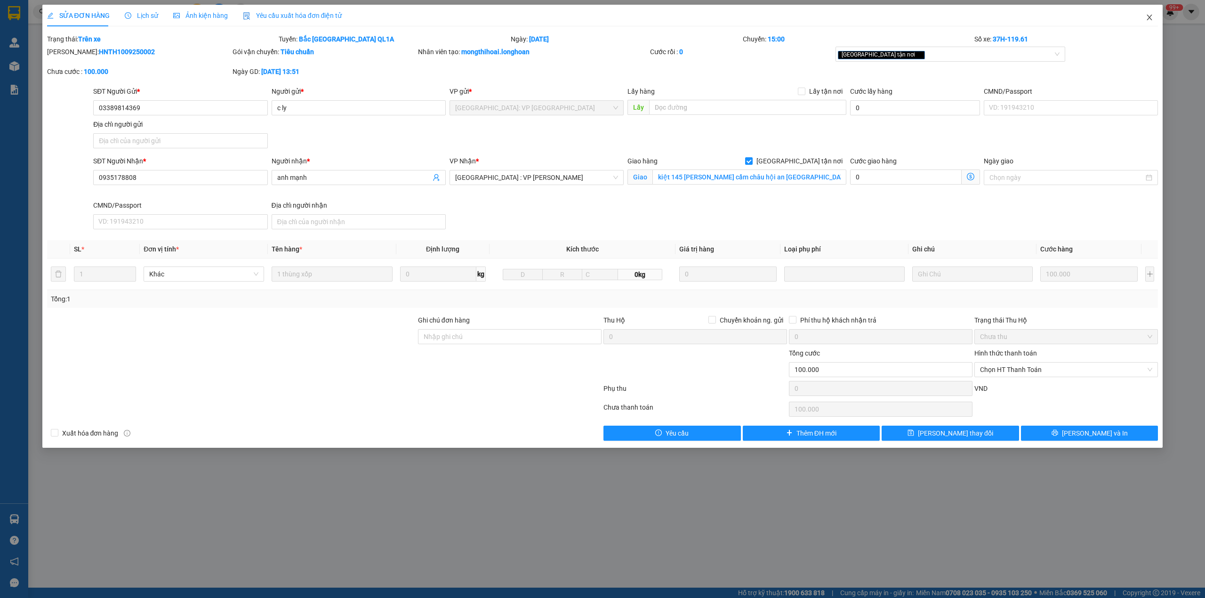
drag, startPoint x: 1147, startPoint y: 19, endPoint x: 842, endPoint y: 16, distance: 305.1
click at [1146, 18] on icon "close" at bounding box center [1150, 18] width 8 height 8
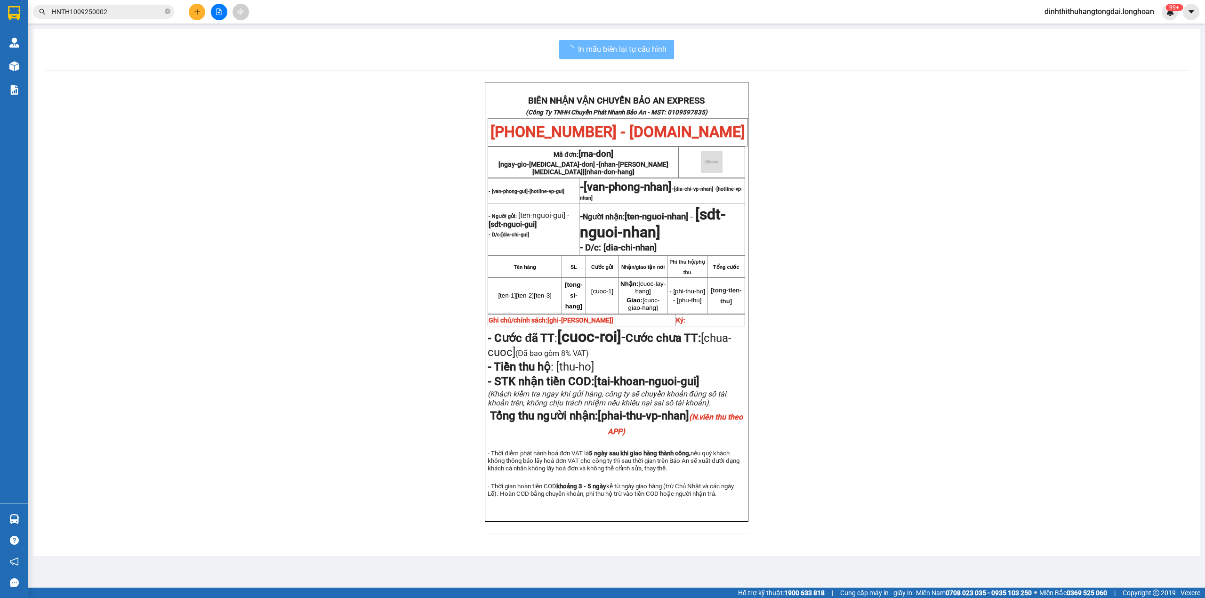
click at [138, 11] on input "HNTH1009250002" at bounding box center [107, 12] width 111 height 10
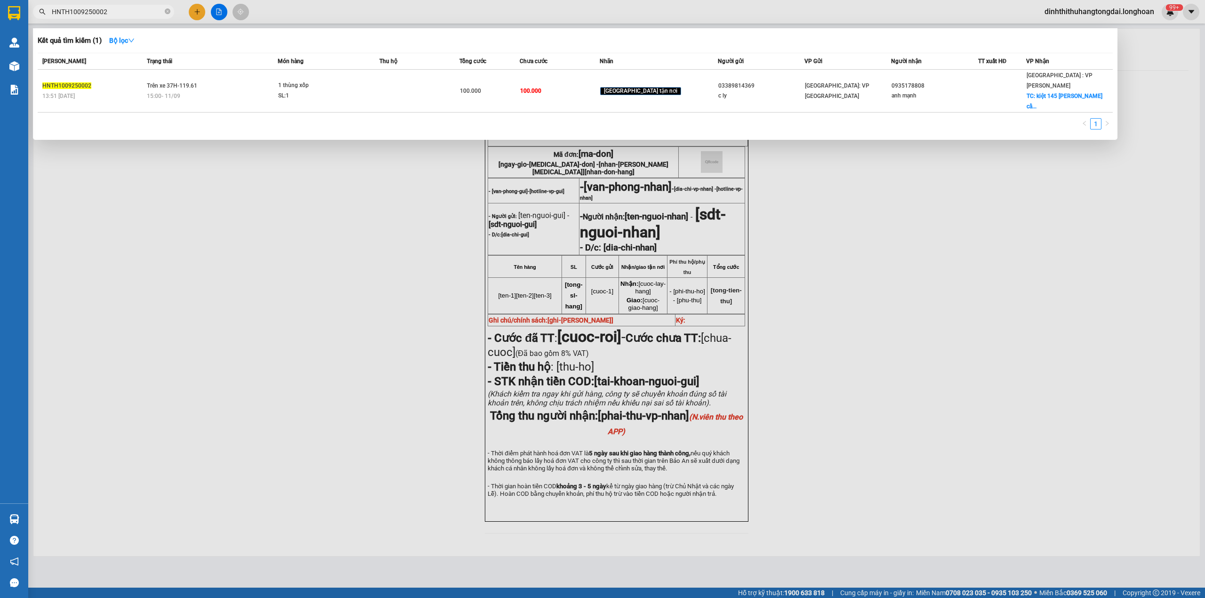
click at [138, 11] on input "HNTH1009250002" at bounding box center [107, 12] width 111 height 10
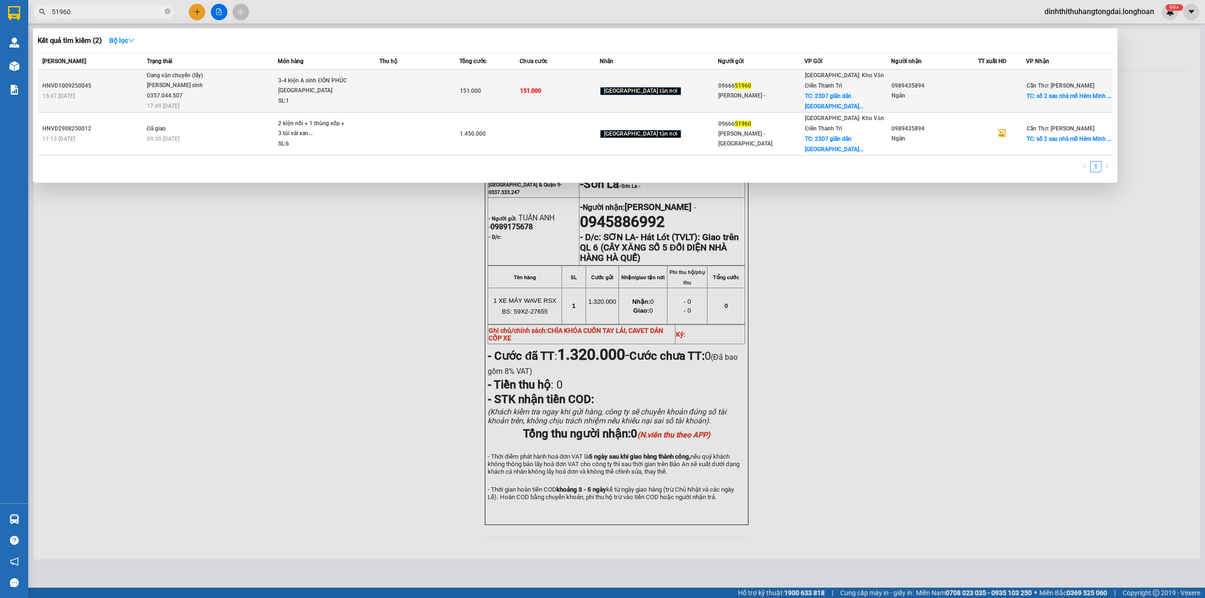
click at [218, 76] on div "Đang vận chuyển (lấy)" at bounding box center [182, 76] width 71 height 10
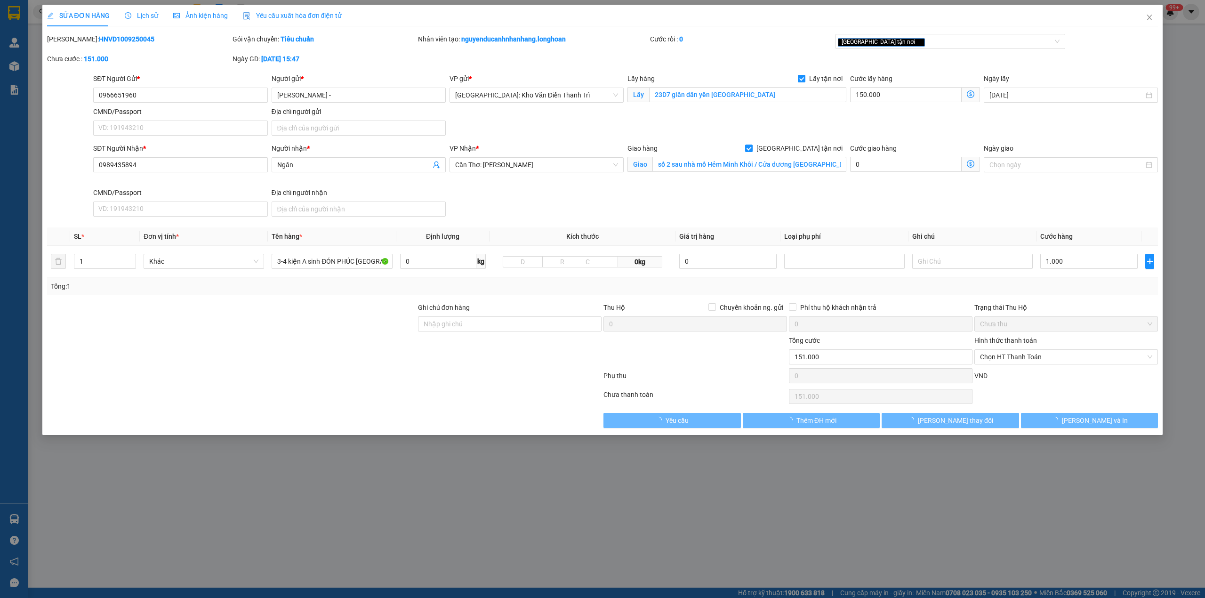
click at [147, 9] on div "Lịch sử" at bounding box center [141, 16] width 33 height 22
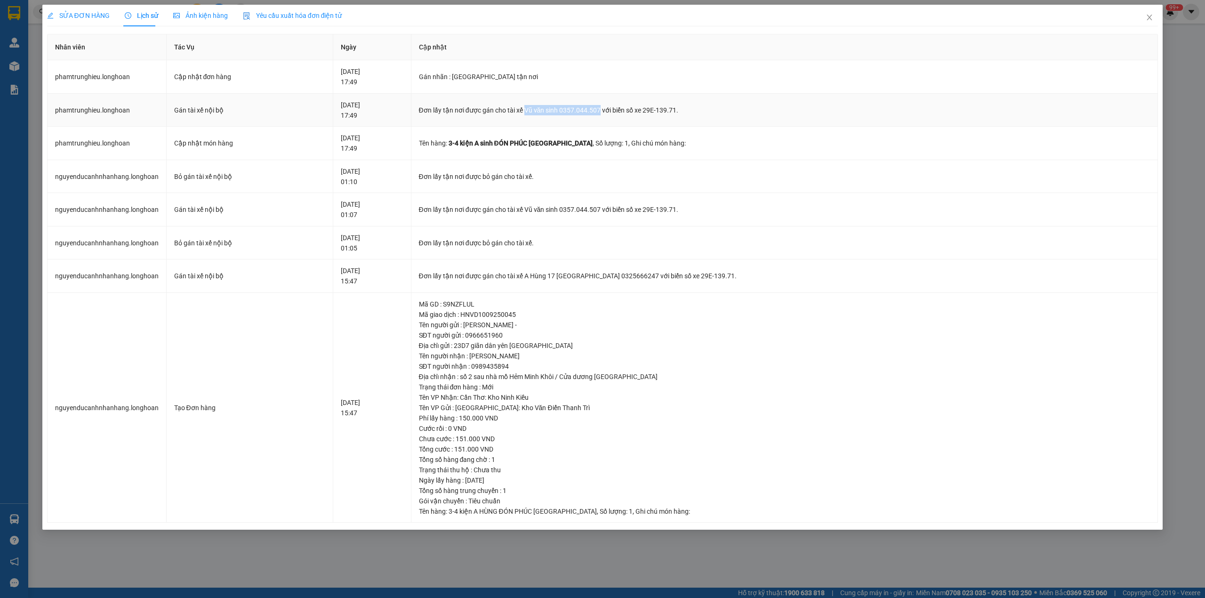
drag, startPoint x: 561, startPoint y: 108, endPoint x: 634, endPoint y: 114, distance: 72.8
click at [634, 114] on div "Đơn lấy tận nơi được gán cho tài xế Vũ văn sinh 0357.044.507 với biển số xe 29E…" at bounding box center [785, 110] width 732 height 10
copy div "[PERSON_NAME] sinh 0357.044.507"
click at [1157, 19] on span "Close" at bounding box center [1150, 18] width 26 height 26
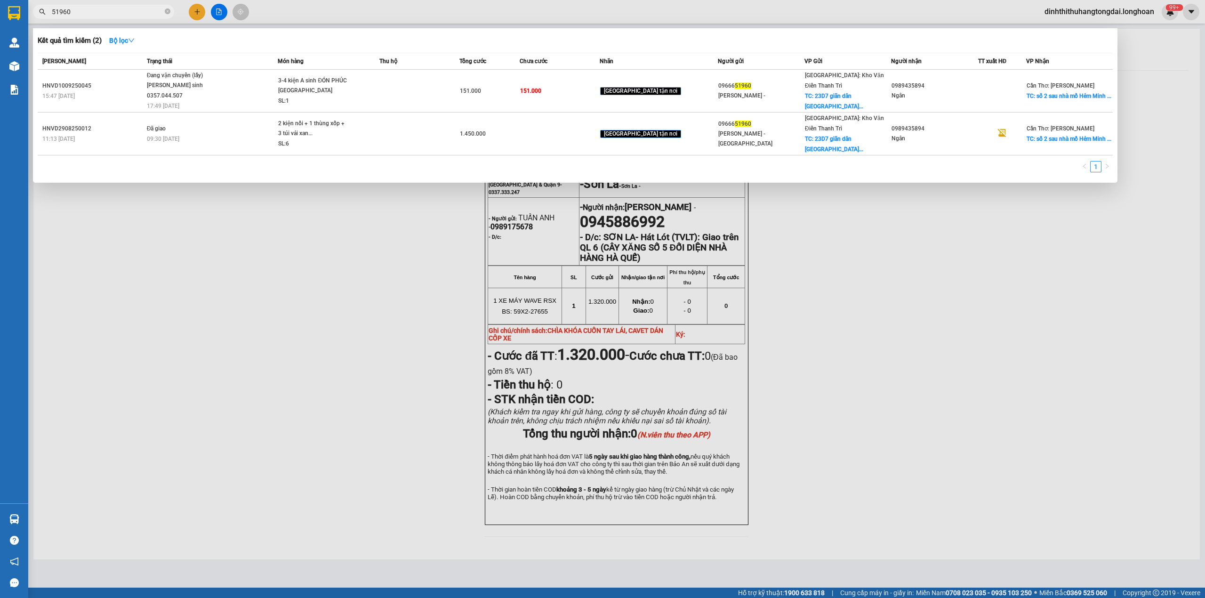
click at [137, 12] on input "51960" at bounding box center [107, 12] width 111 height 10
paste input "chuyên cung cấp phụ tùng bơm , trộn bê tông chất lượng cao hotline: 0865910382 …"
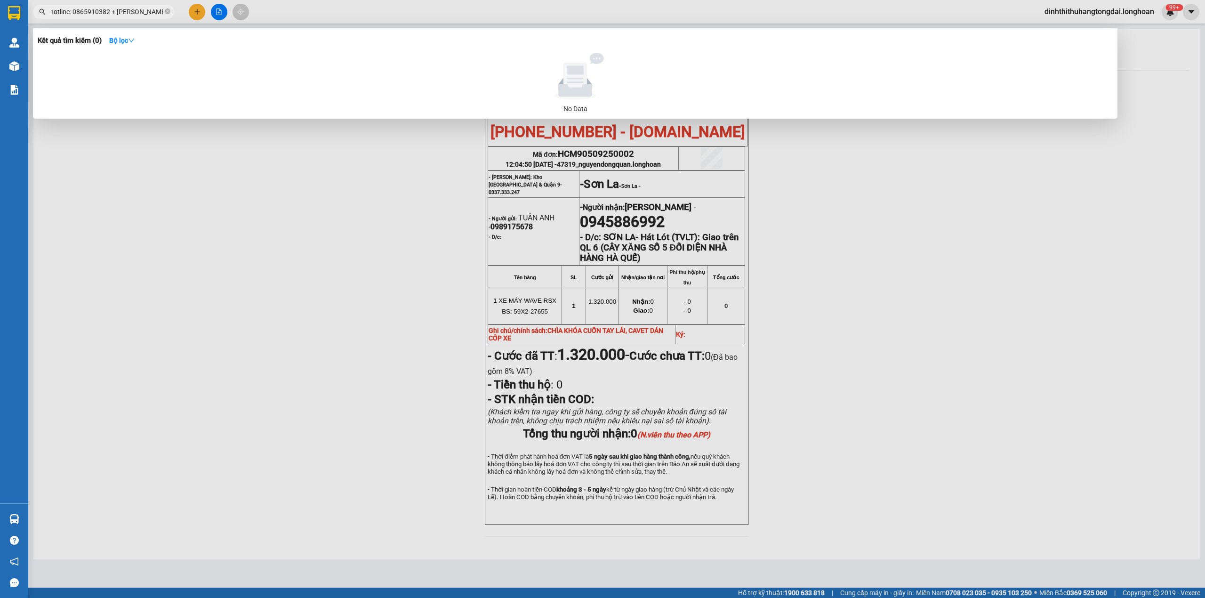
drag, startPoint x: 110, startPoint y: 13, endPoint x: 380, endPoint y: 13, distance: 269.8
click at [184, 13] on div "Kết quả tìm kiếm ( 0 ) Bộ lọc No Data chuyên cung cấp phụ tùng bơm , trộn bê tô…" at bounding box center [92, 12] width 184 height 16
click at [127, 10] on input "chuyên cung cấp phụ tùng bơm , trộn bê tông chất lượng cao hotline: 0865910382" at bounding box center [107, 12] width 111 height 10
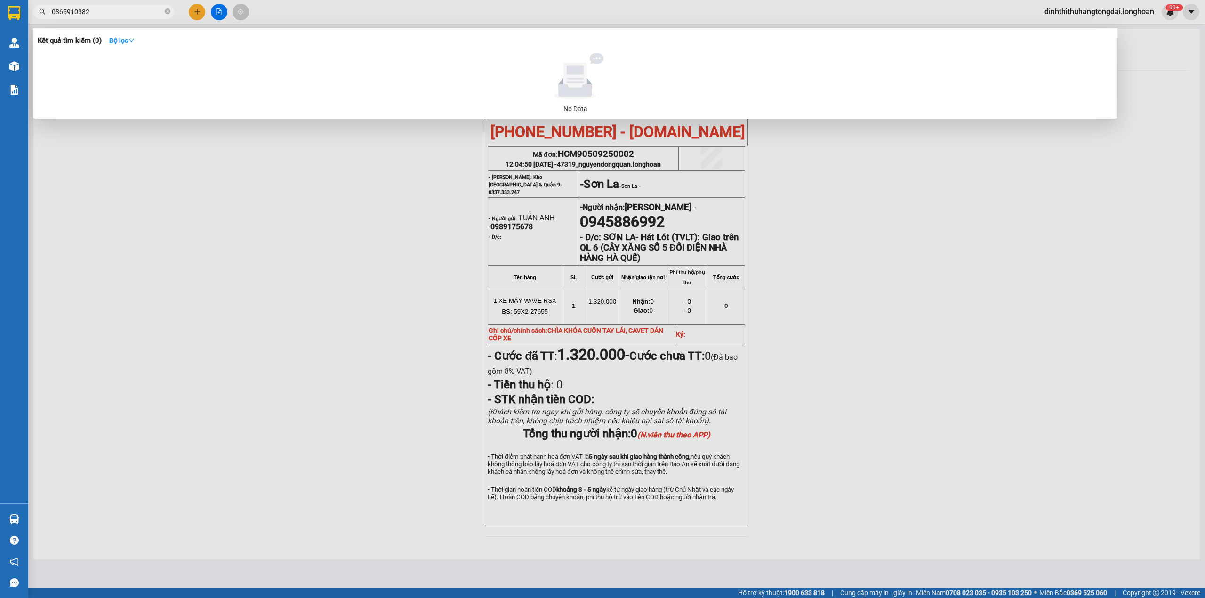
click at [87, 14] on input "0865910382" at bounding box center [107, 12] width 111 height 10
click at [79, 14] on input "0865910382" at bounding box center [107, 12] width 111 height 10
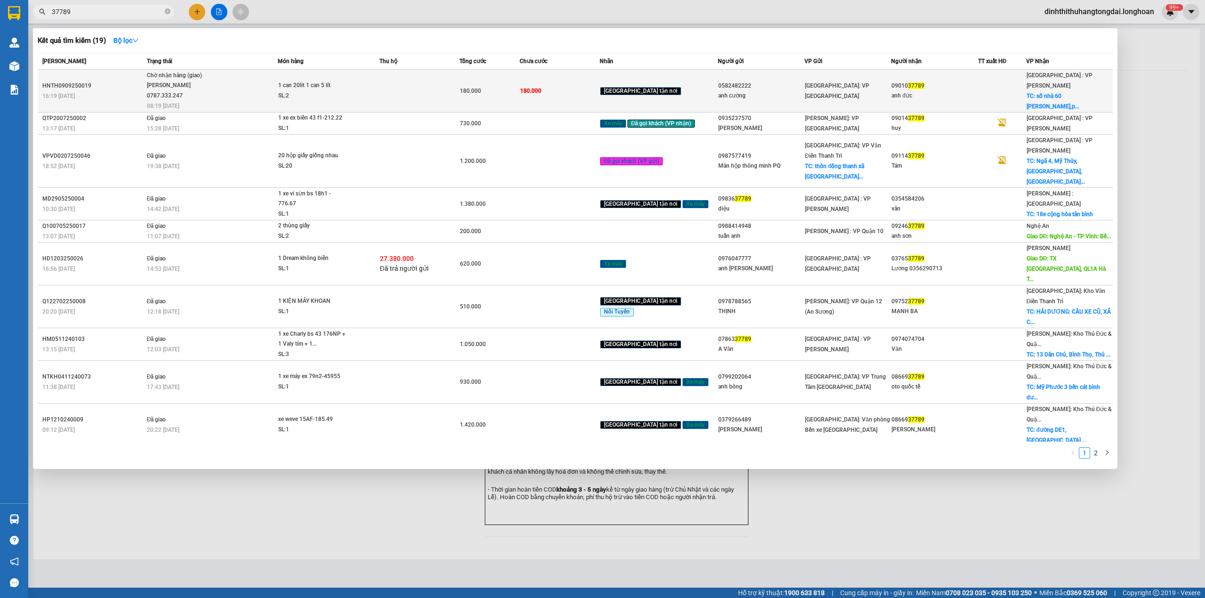
click at [334, 83] on div "1 can 20lit 1 can 5 lít" at bounding box center [313, 86] width 71 height 10
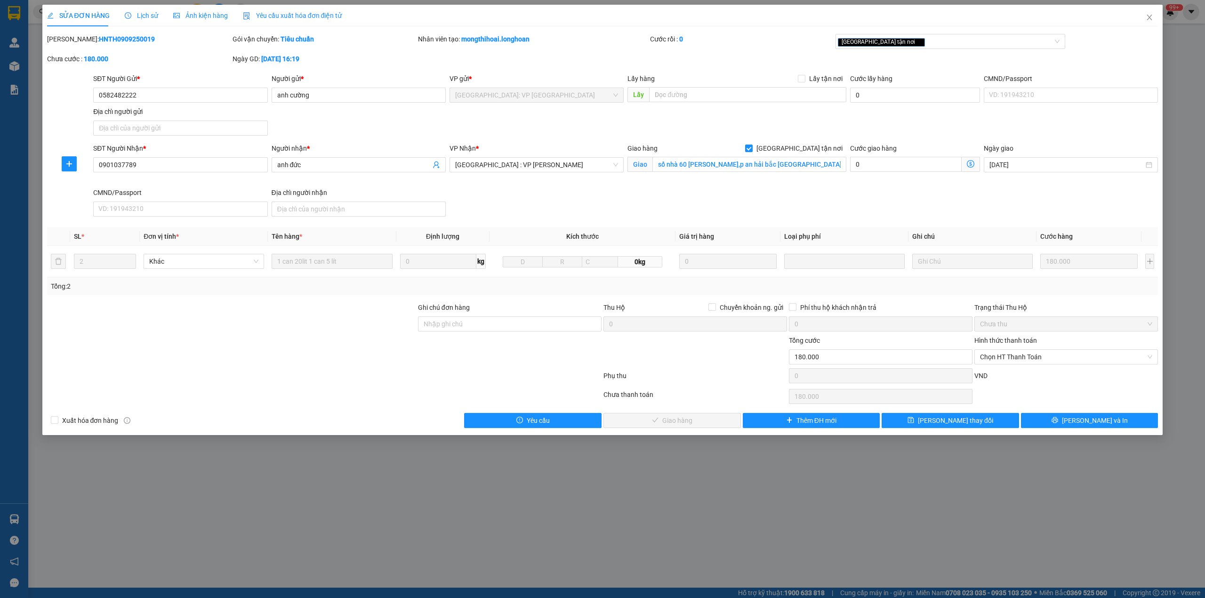
click at [132, 14] on span "Lịch sử" at bounding box center [141, 16] width 33 height 8
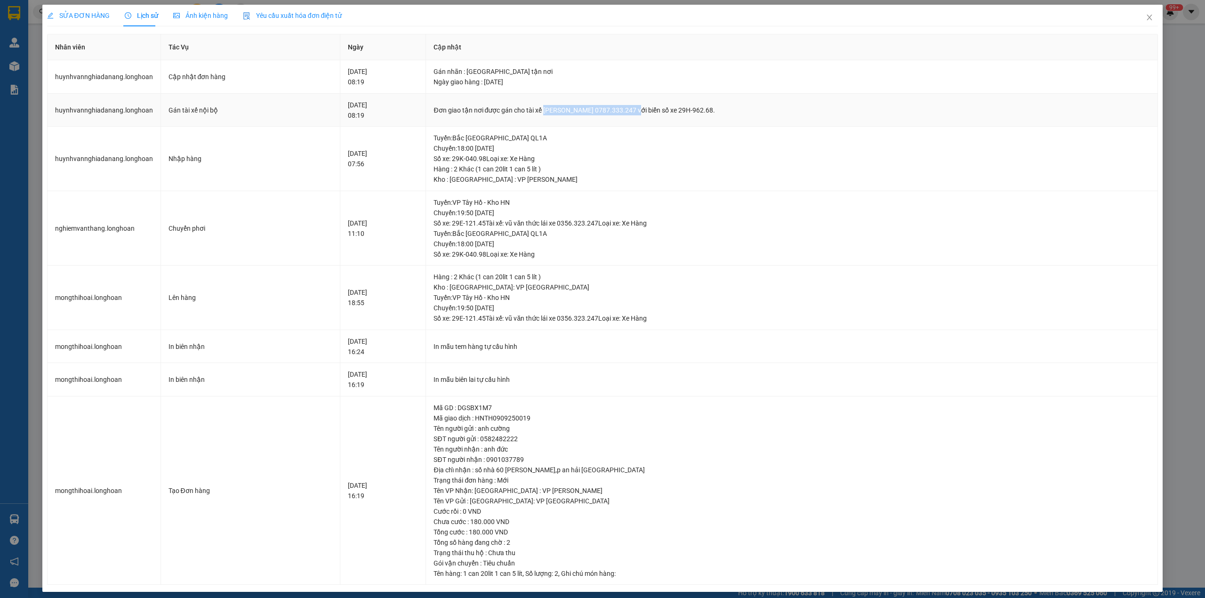
drag, startPoint x: 562, startPoint y: 108, endPoint x: 656, endPoint y: 111, distance: 94.2
click at [656, 111] on div "Đơn giao tận nơi được gán cho tài xế [PERSON_NAME] 0787.333.247 với biển số xe …" at bounding box center [792, 110] width 717 height 10
copy div "[PERSON_NAME] 0787.333.247"
click at [1146, 16] on icon "close" at bounding box center [1150, 18] width 8 height 8
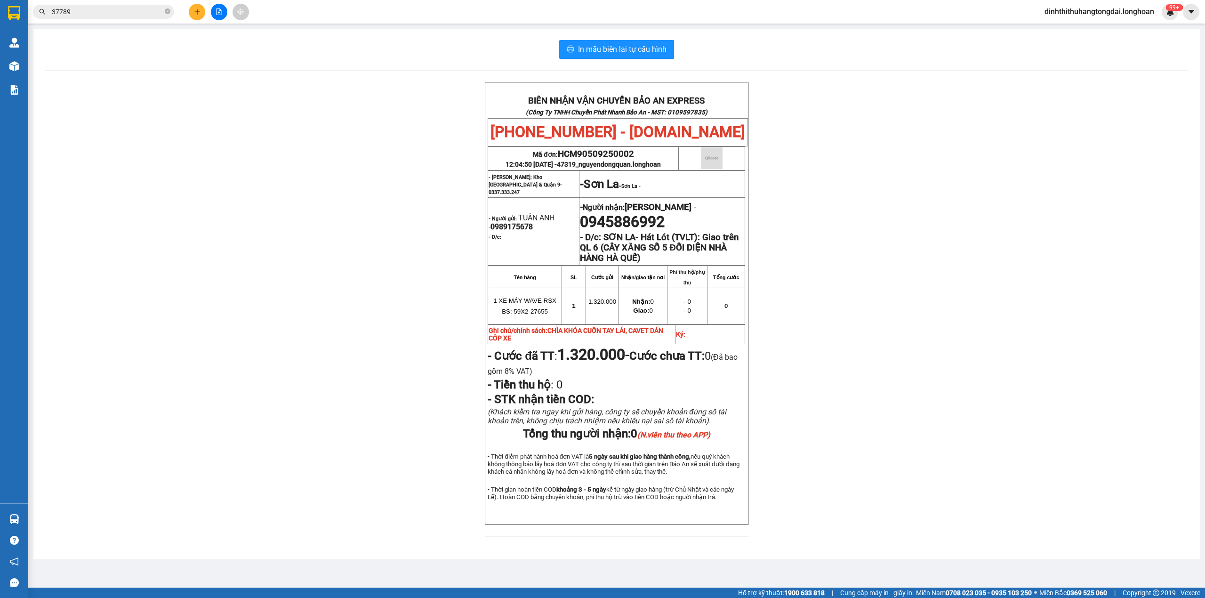
click at [113, 8] on input "37789" at bounding box center [107, 12] width 111 height 10
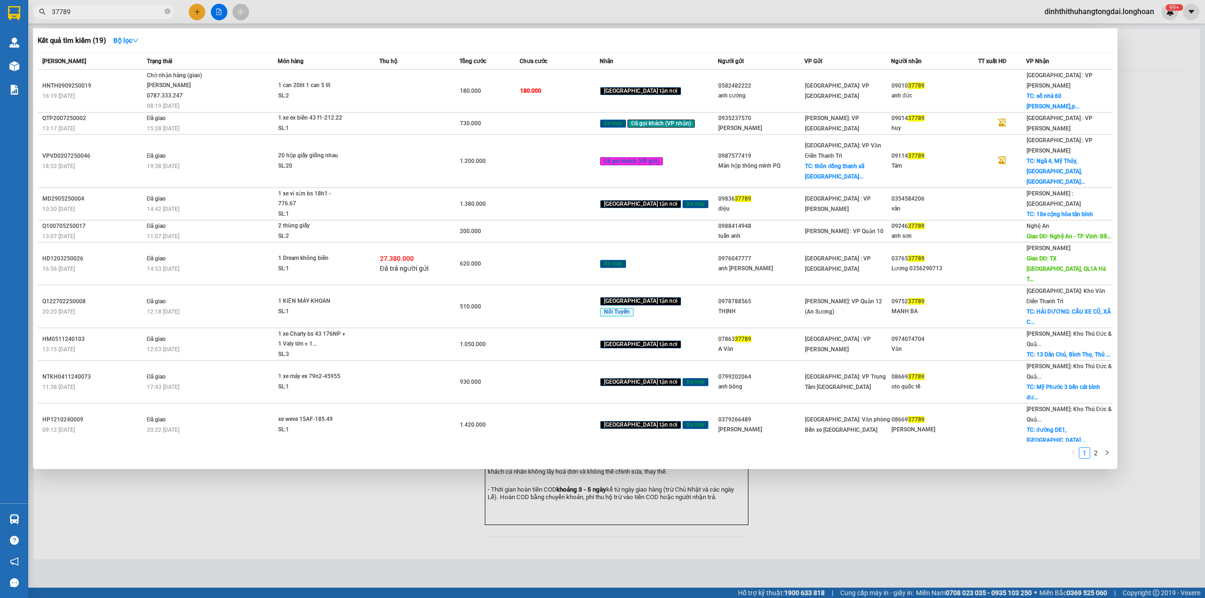
click at [113, 8] on input "37789" at bounding box center [107, 12] width 111 height 10
paste input "0916884025"
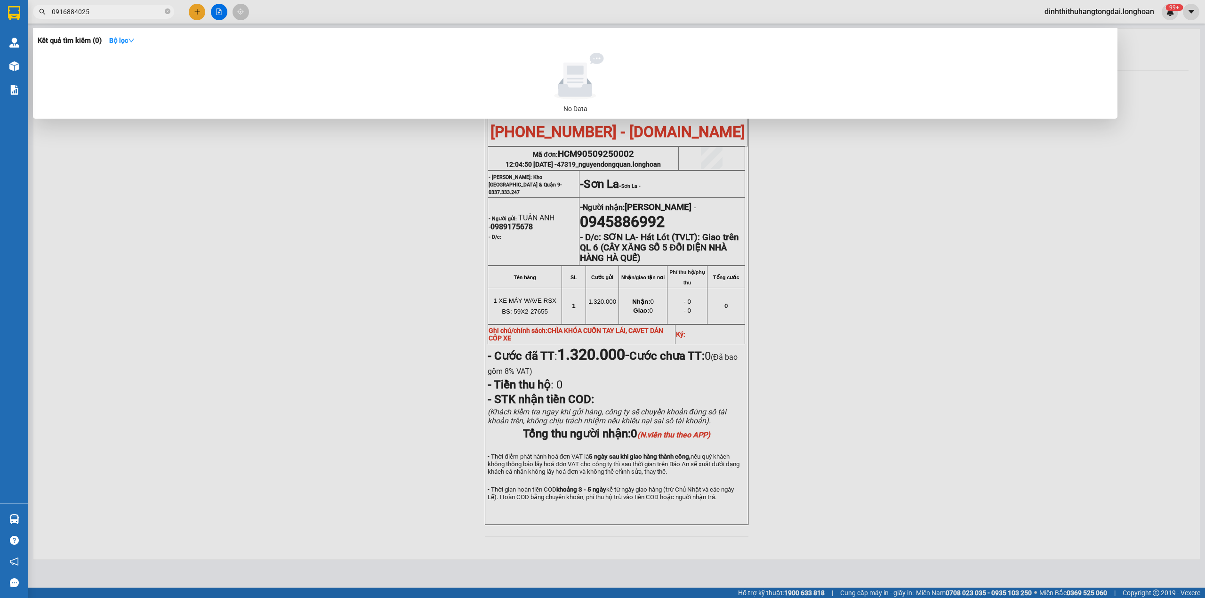
click at [104, 10] on input "0916884025" at bounding box center [107, 12] width 111 height 10
paste input "357044507"
click at [110, 11] on input "0357044507" at bounding box center [107, 12] width 111 height 10
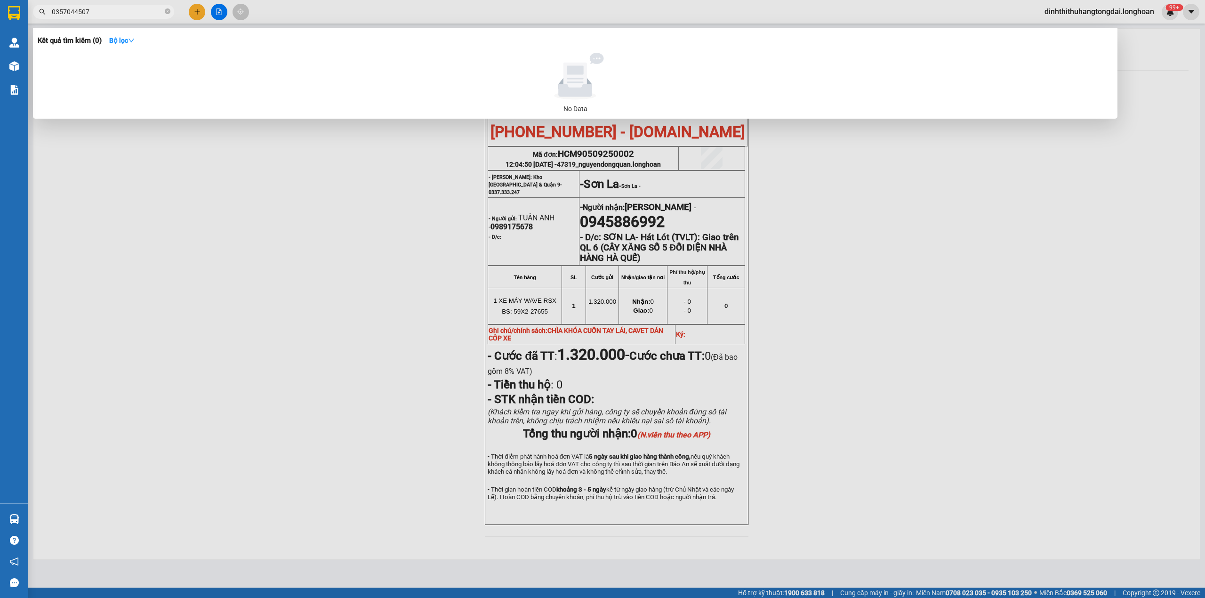
paste input "83529809"
click at [130, 12] on input "0383529809" at bounding box center [107, 12] width 111 height 10
paste input "9779435"
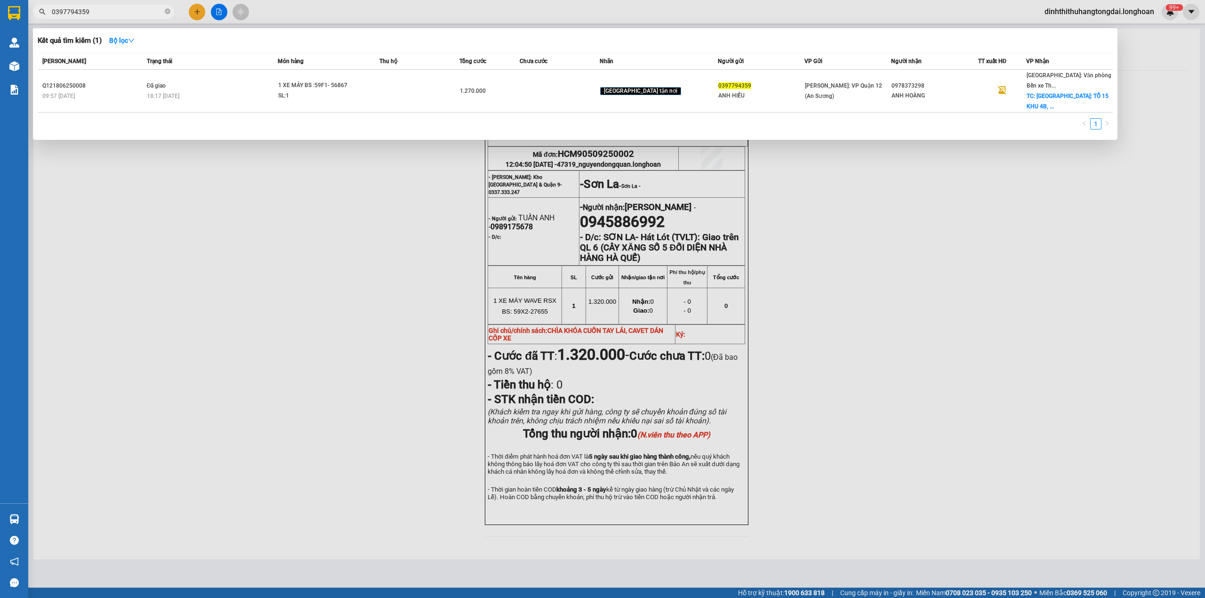
click at [106, 14] on input "0397794359" at bounding box center [107, 12] width 111 height 10
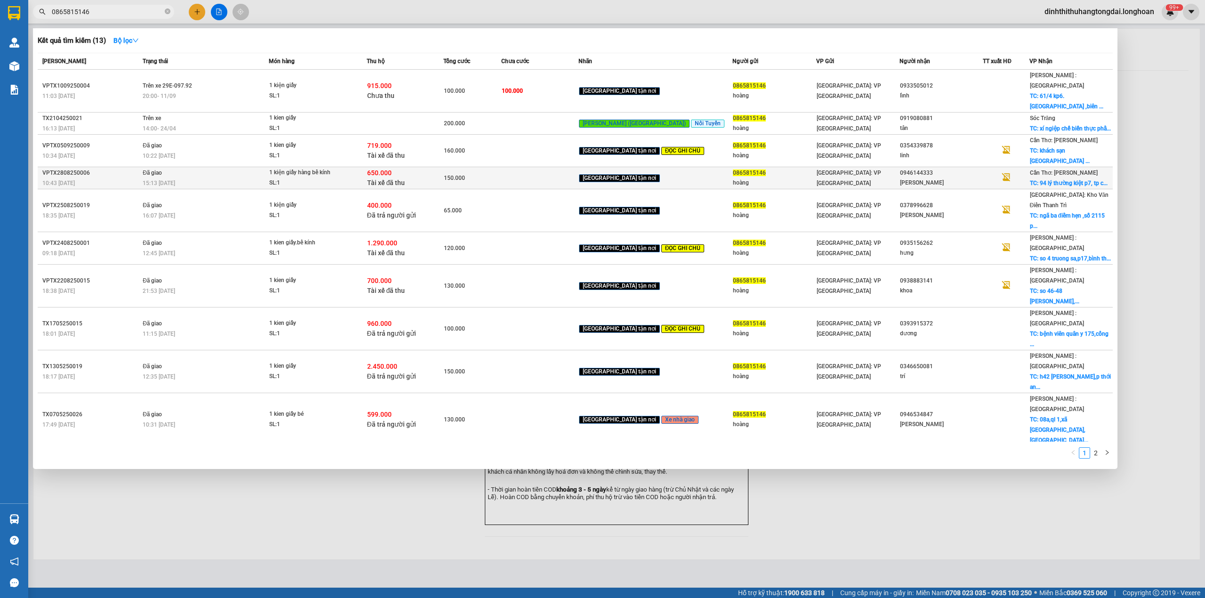
click at [366, 168] on span "1 kiện giấy hàng bể kính SL: 1" at bounding box center [317, 178] width 97 height 20
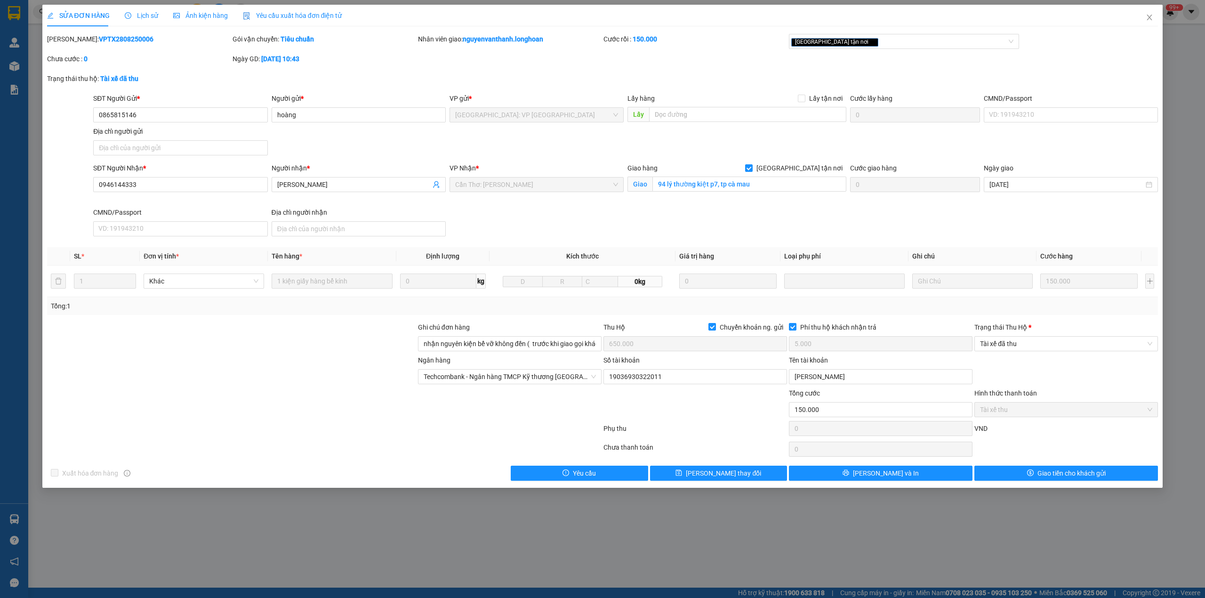
click at [137, 16] on span "Lịch sử" at bounding box center [141, 16] width 33 height 8
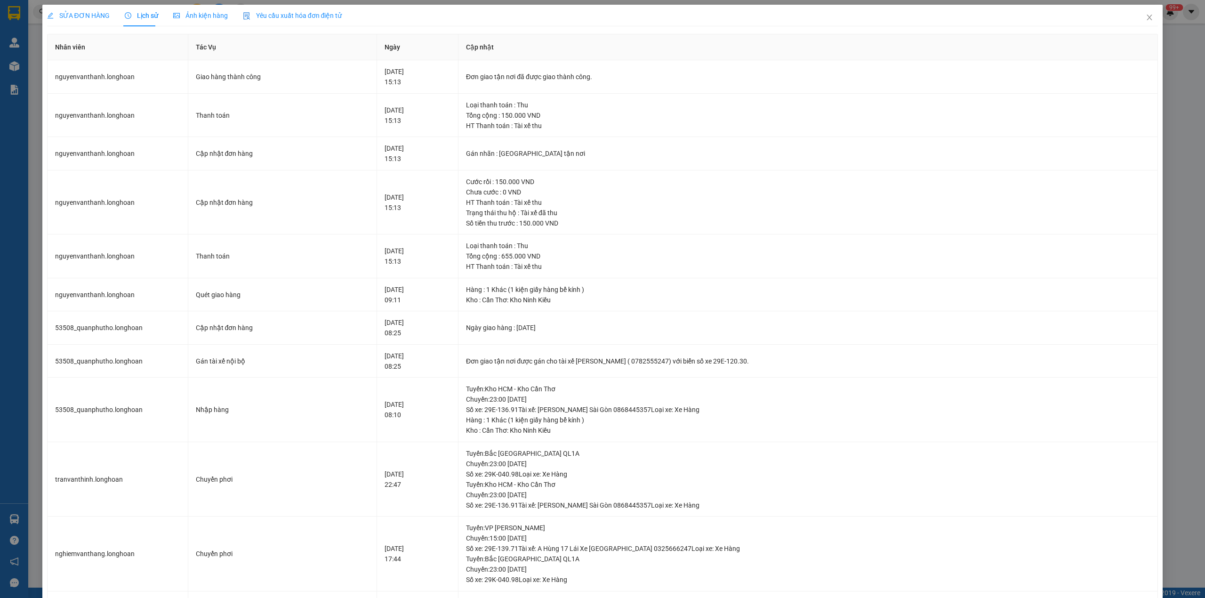
click at [85, 8] on div "SỬA ĐƠN HÀNG" at bounding box center [78, 16] width 63 height 22
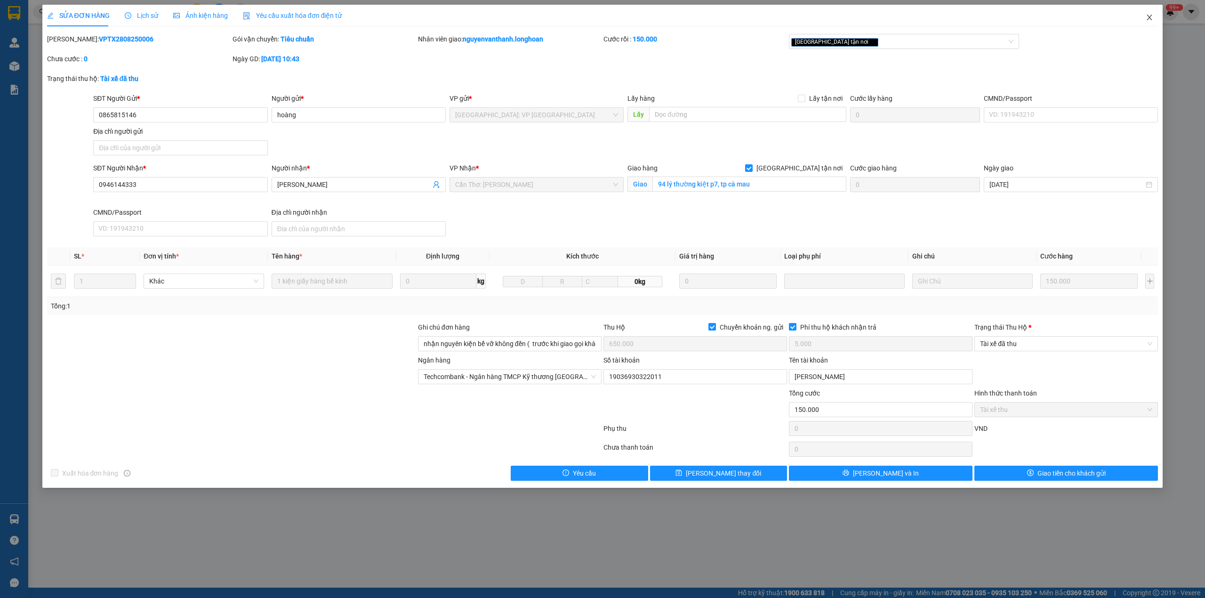
click at [1152, 16] on icon "close" at bounding box center [1149, 18] width 5 height 6
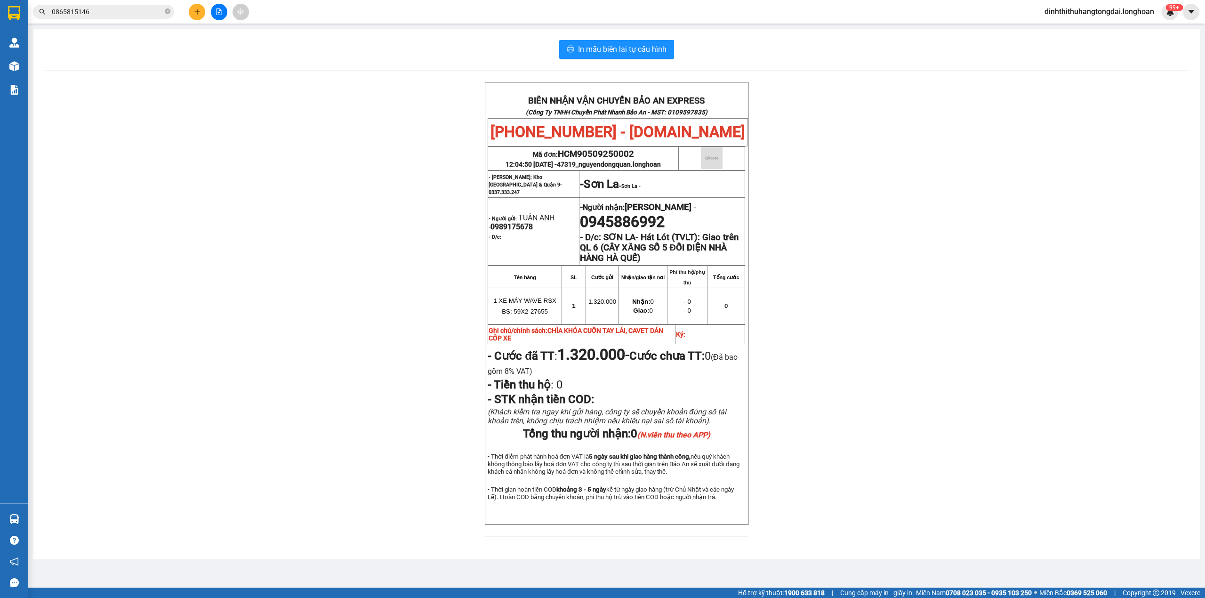
click at [137, 8] on input "0865815146" at bounding box center [107, 12] width 111 height 10
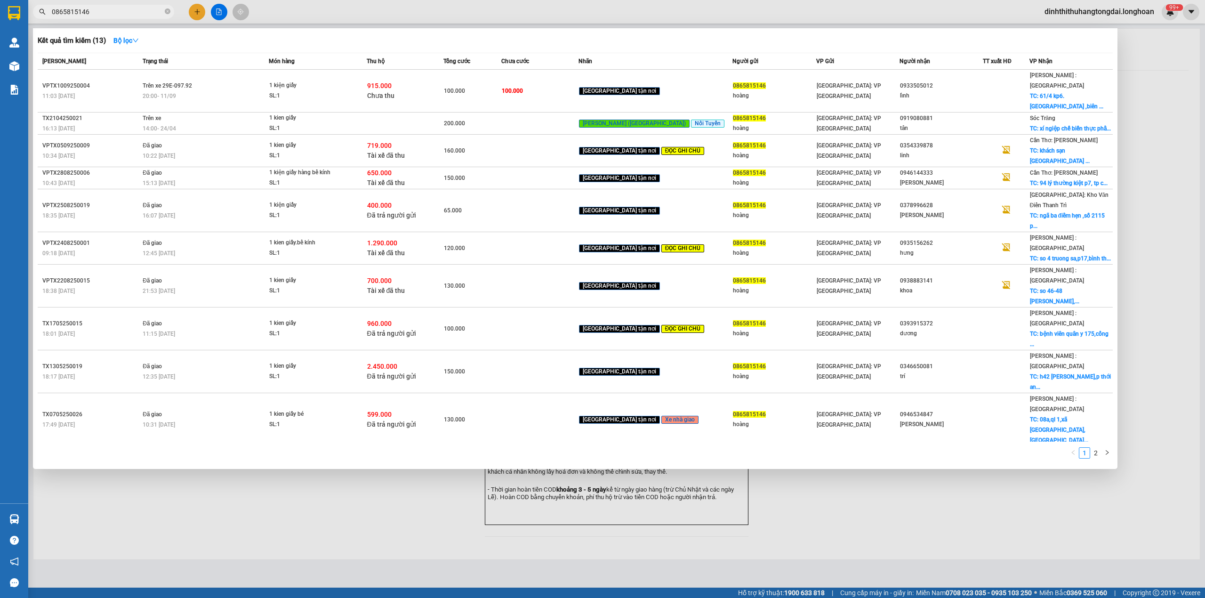
click at [137, 8] on input "0865815146" at bounding box center [107, 12] width 111 height 10
paste input "904690792"
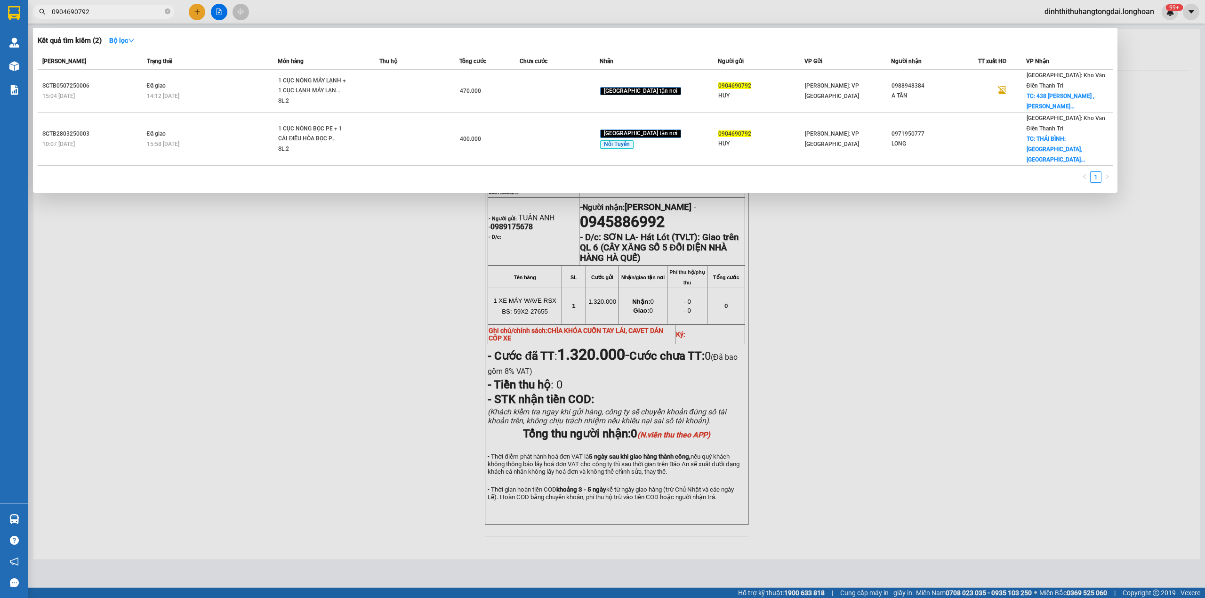
click at [79, 10] on input "0904690792" at bounding box center [107, 12] width 111 height 10
paste input "886979669"
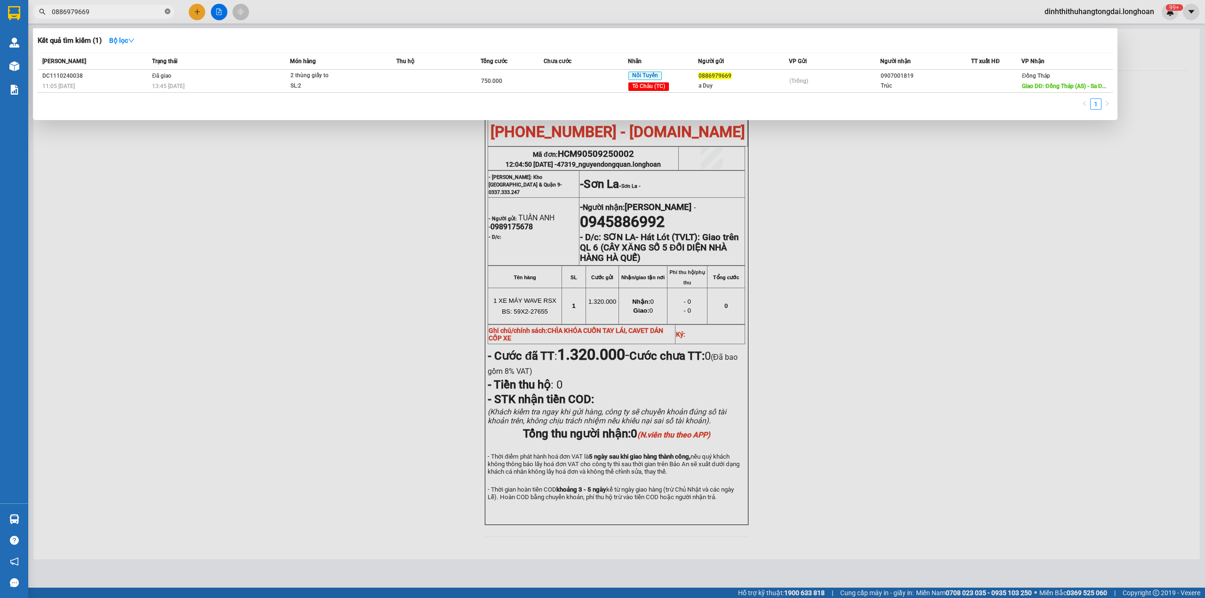
click at [166, 15] on span at bounding box center [168, 12] width 6 height 9
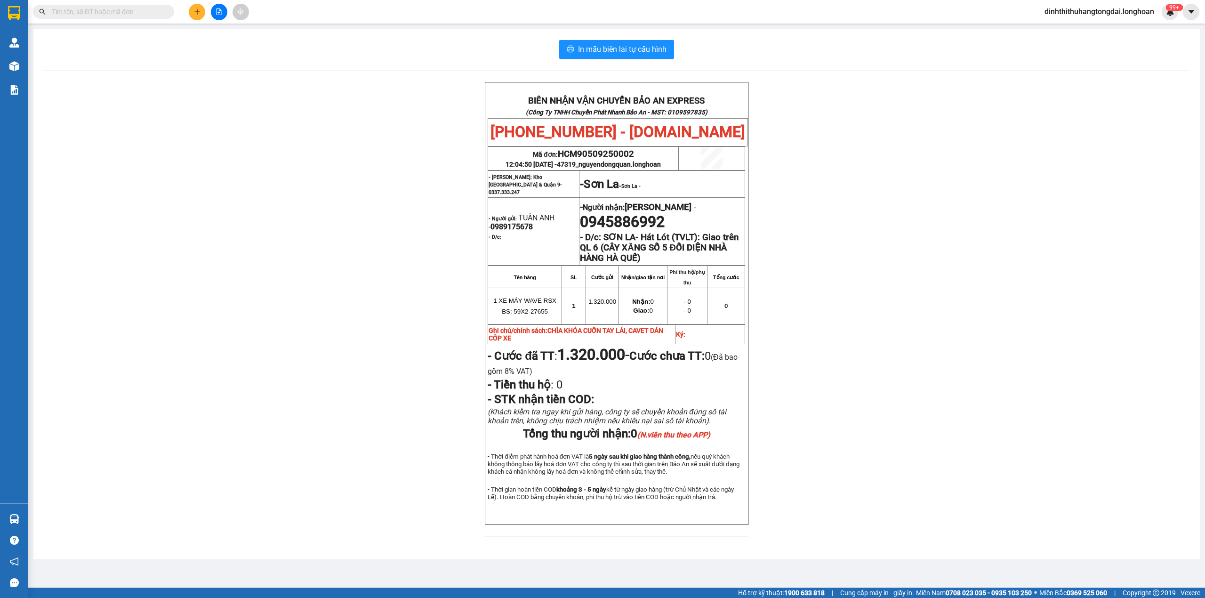
click at [110, 9] on input "text" at bounding box center [107, 12] width 111 height 10
click at [105, 5] on span at bounding box center [103, 12] width 141 height 14
click at [104, 11] on input "text" at bounding box center [107, 12] width 111 height 10
click at [127, 13] on input "text" at bounding box center [107, 12] width 111 height 10
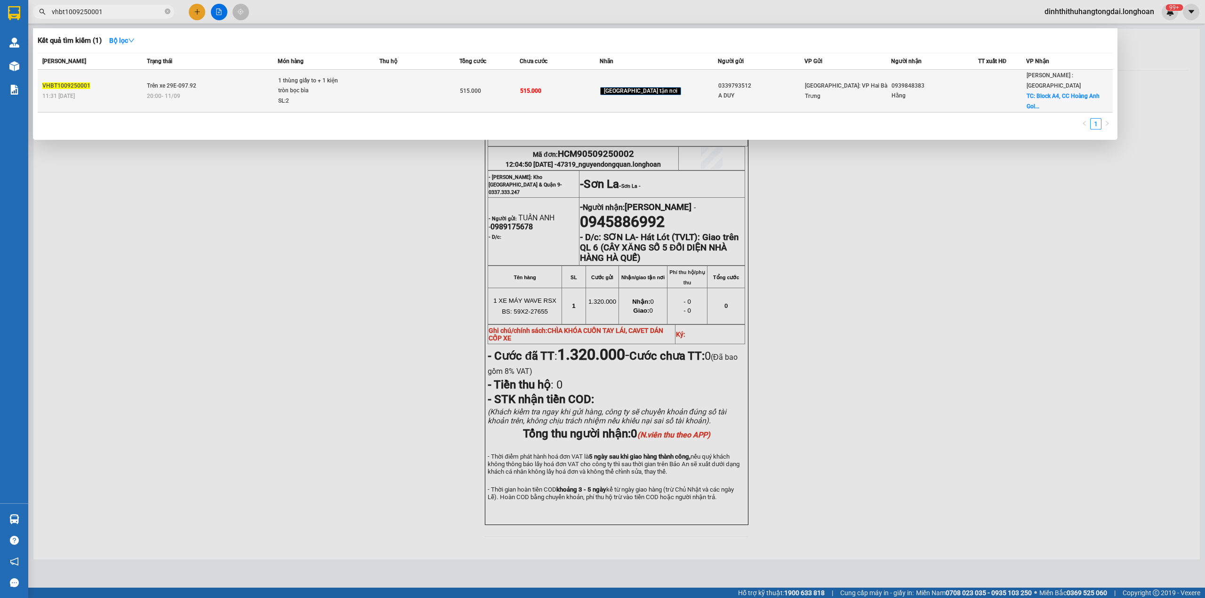
click at [194, 85] on td "Trên xe 29E-097.92 20:00 [DATE]" at bounding box center [212, 91] width 134 height 43
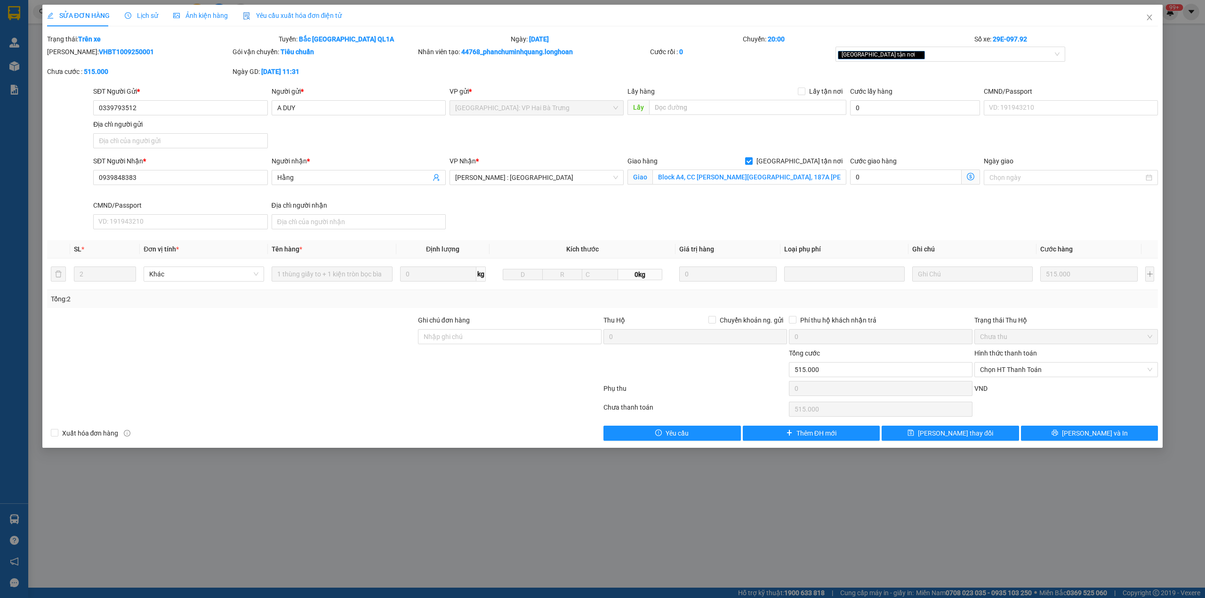
click at [99, 52] on b "VHBT1009250001" at bounding box center [126, 52] width 55 height 8
copy b "VHBT1009250001"
click at [102, 48] on b "VHBT1009250001" at bounding box center [126, 52] width 55 height 8
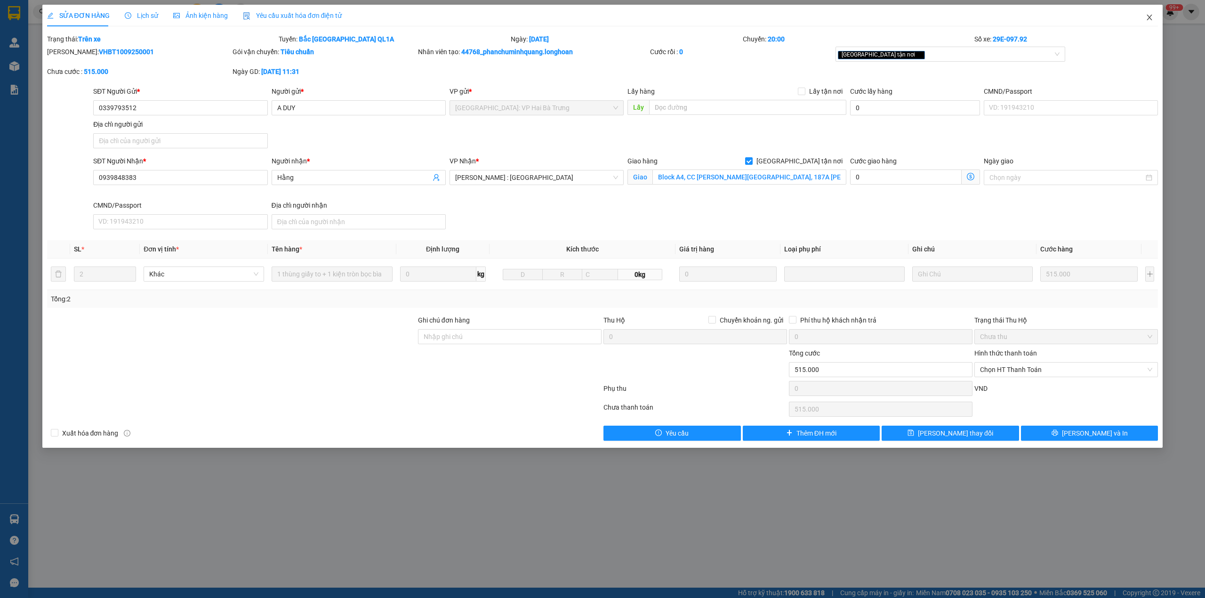
click at [1147, 11] on span "Close" at bounding box center [1150, 18] width 26 height 26
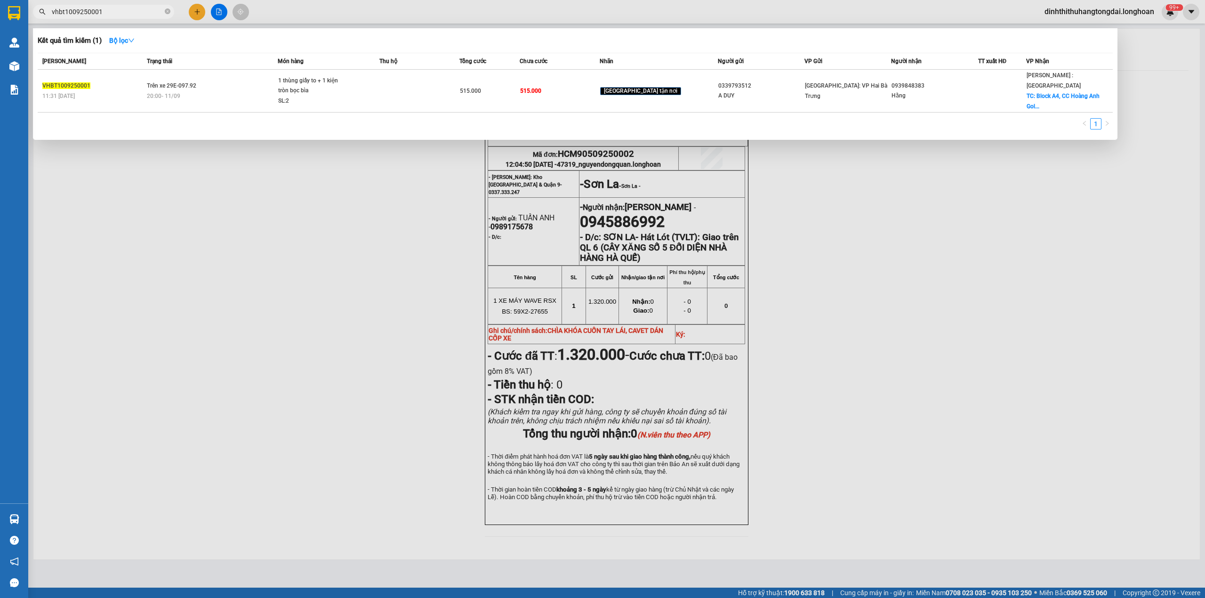
click at [104, 16] on span "vhbt1009250001" at bounding box center [103, 12] width 141 height 14
click at [102, 15] on input "vhbt1009250001" at bounding box center [107, 12] width 111 height 10
paste input "0937 458 668"
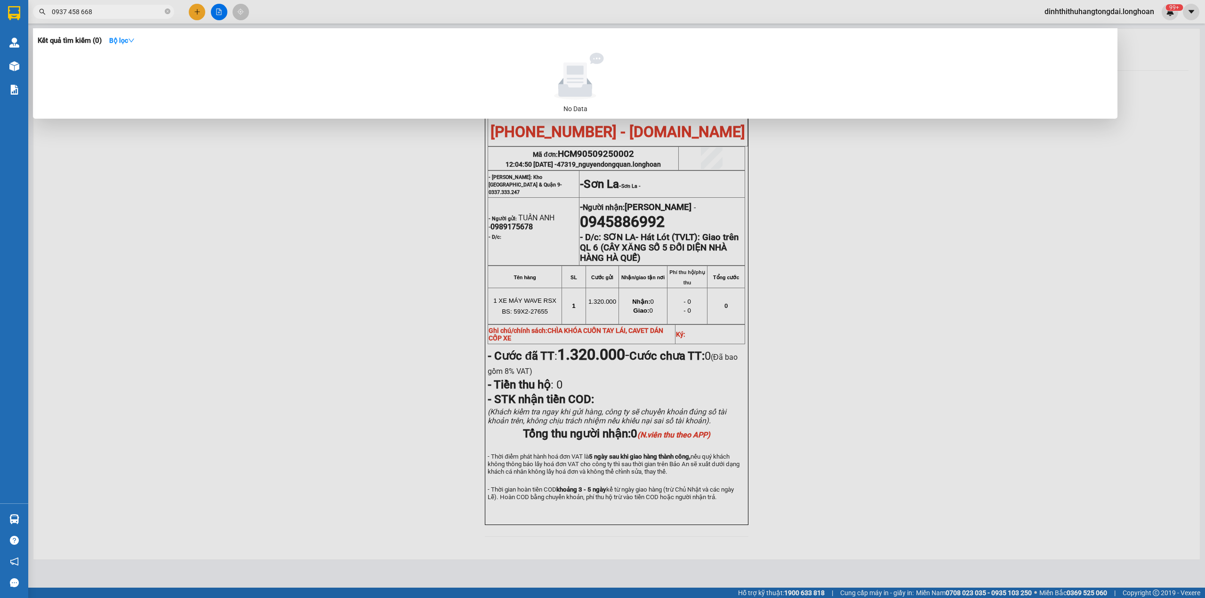
click at [69, 9] on input "0937 458 668" at bounding box center [107, 12] width 111 height 10
click at [80, 13] on input "0937458 668" at bounding box center [107, 12] width 111 height 10
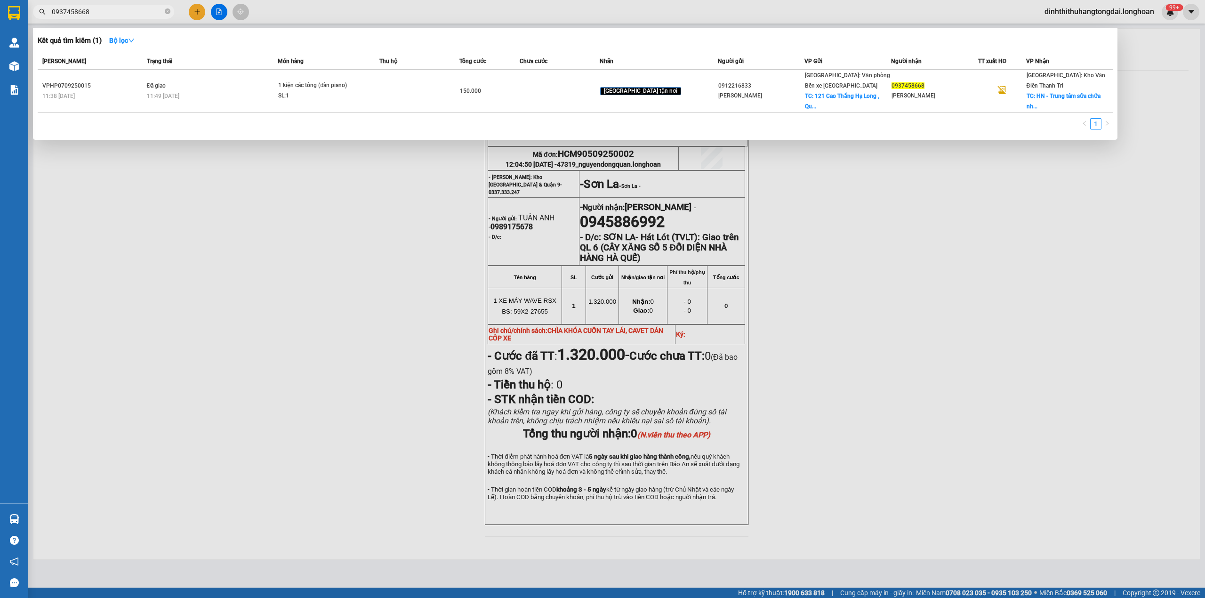
click at [77, 12] on input "0937458668" at bounding box center [107, 12] width 111 height 10
paste input "12216833"
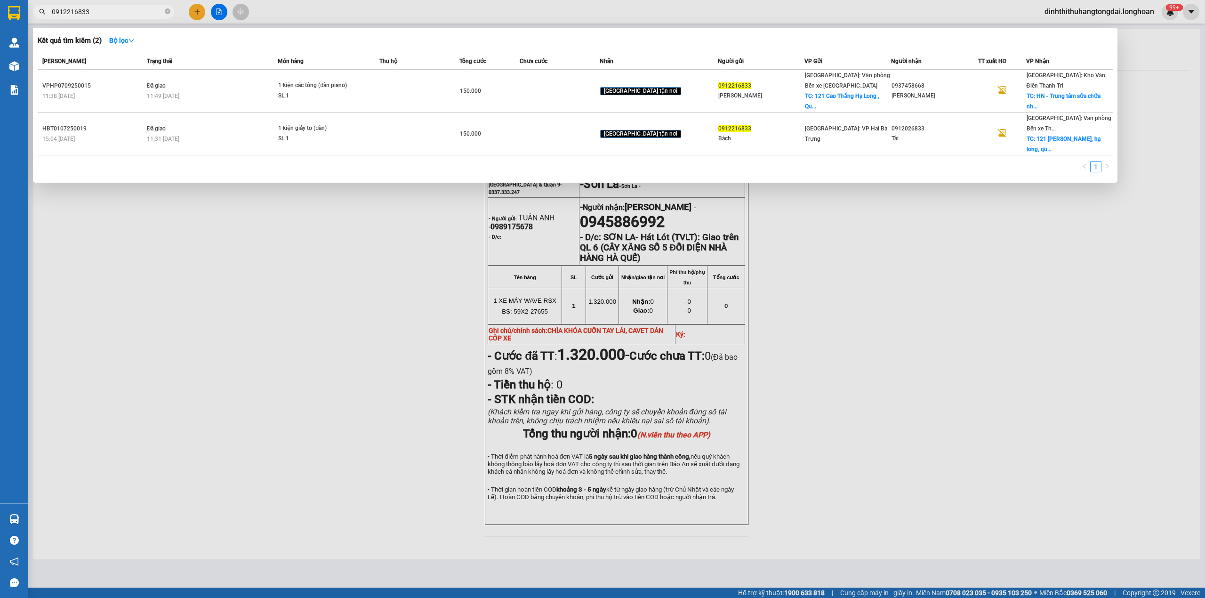
click at [74, 12] on input "0912216833" at bounding box center [107, 12] width 111 height 10
paste input "[PHONE_NUMBER]"
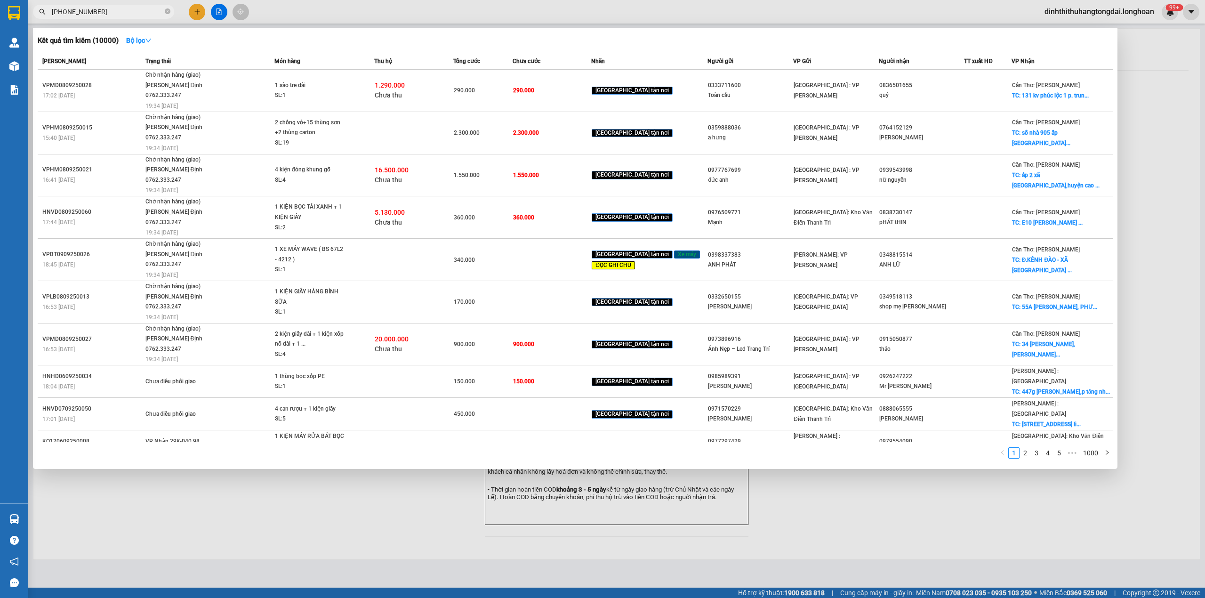
click at [63, 14] on input "[PHONE_NUMBER]" at bounding box center [107, 12] width 111 height 10
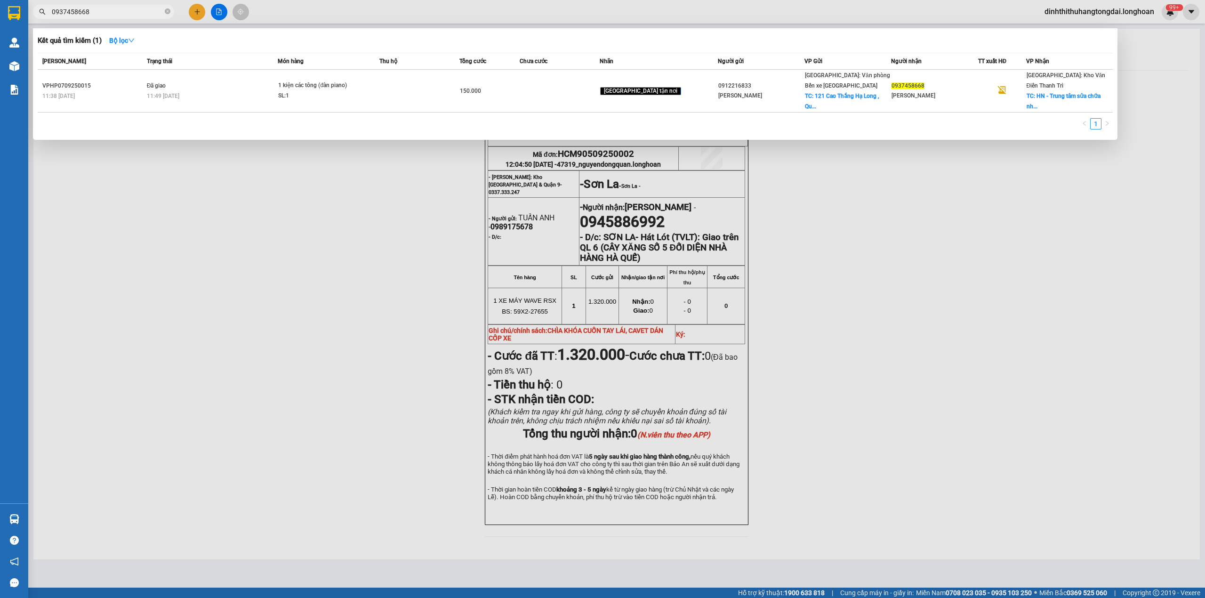
click at [90, 14] on input "0937458668" at bounding box center [107, 12] width 111 height 10
click at [89, 14] on input "0937458668" at bounding box center [107, 12] width 111 height 10
paste input "84272737"
click at [123, 12] on input "0842727378" at bounding box center [107, 12] width 111 height 10
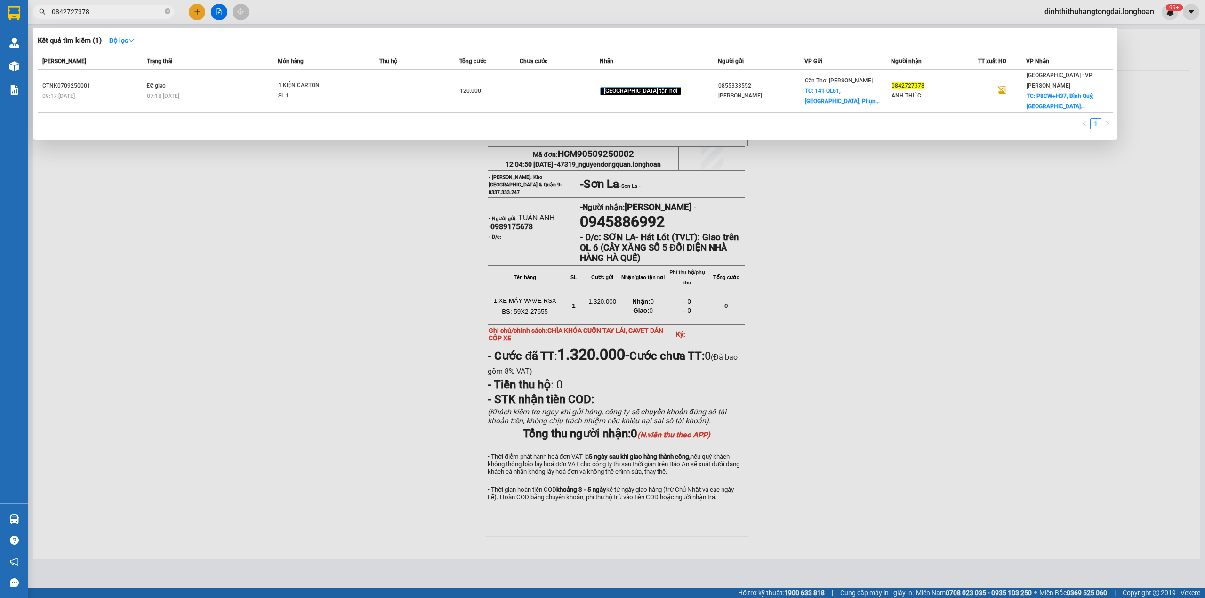
paste input "384181929"
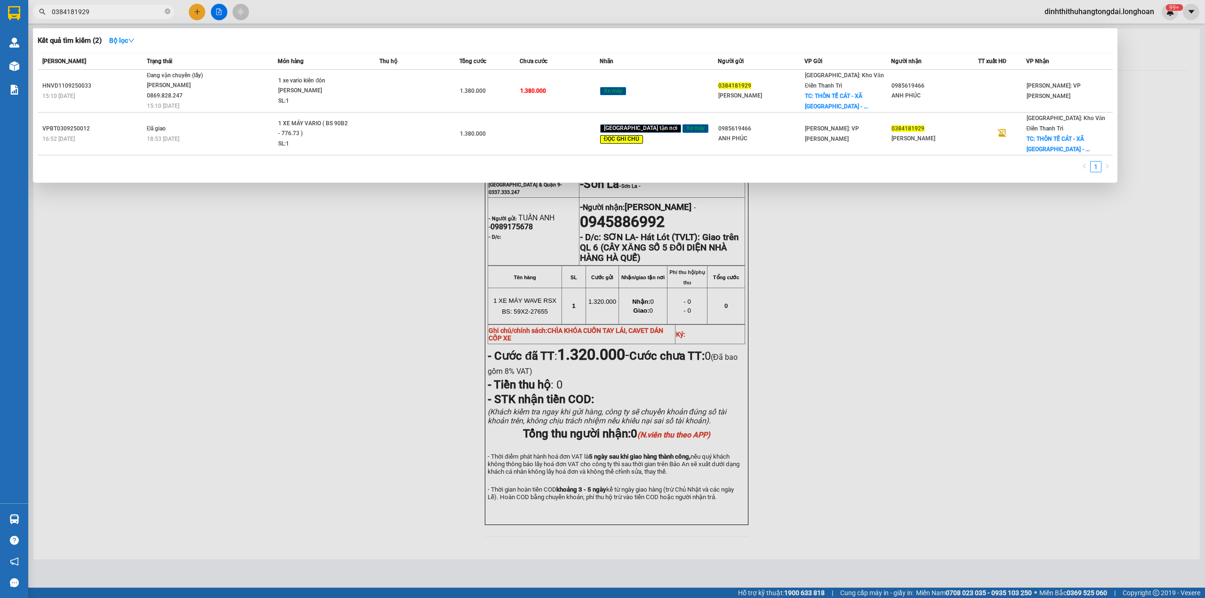
click at [339, 84] on div "1 xe vario kiên đón [PERSON_NAME]" at bounding box center [313, 86] width 71 height 20
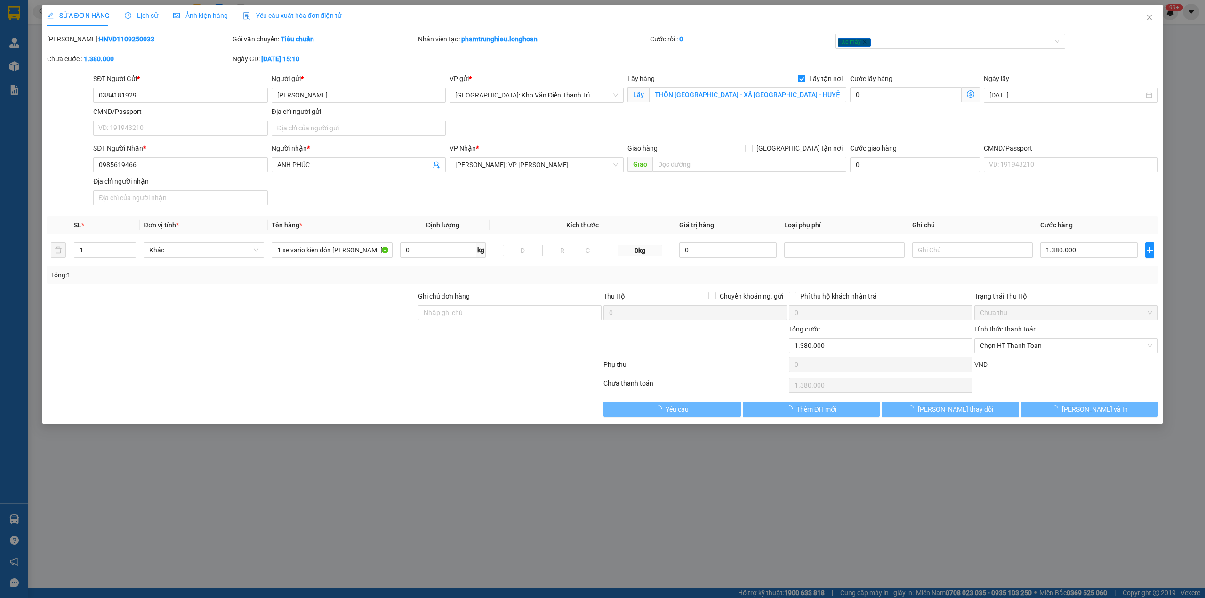
click at [144, 19] on span "Lịch sử" at bounding box center [141, 16] width 33 height 8
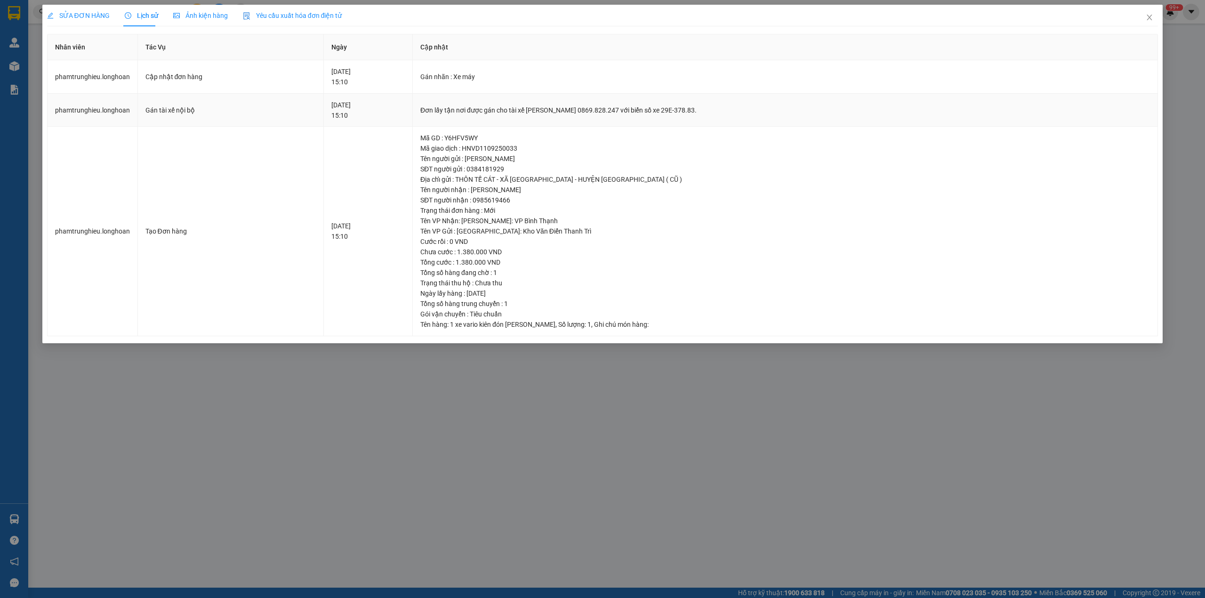
click at [462, 111] on div "Đơn lấy tận nơi được gán cho tài xế [PERSON_NAME] 0869.828.247 với biển số xe 2…" at bounding box center [785, 110] width 730 height 10
copy div "Đơn lấy tận nơi được gán cho tài xế [PERSON_NAME] 0869.828.247 với biển số xe 2…"
drag, startPoint x: 1154, startPoint y: 24, endPoint x: 628, endPoint y: 8, distance: 526.2
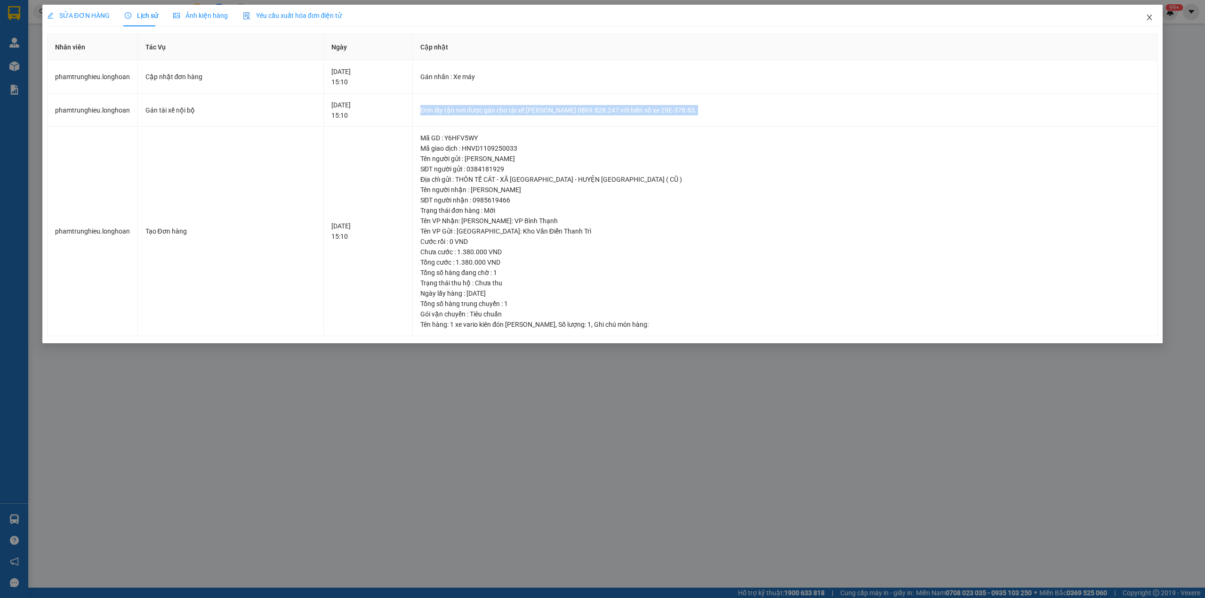
click at [1154, 23] on span "Close" at bounding box center [1150, 18] width 26 height 26
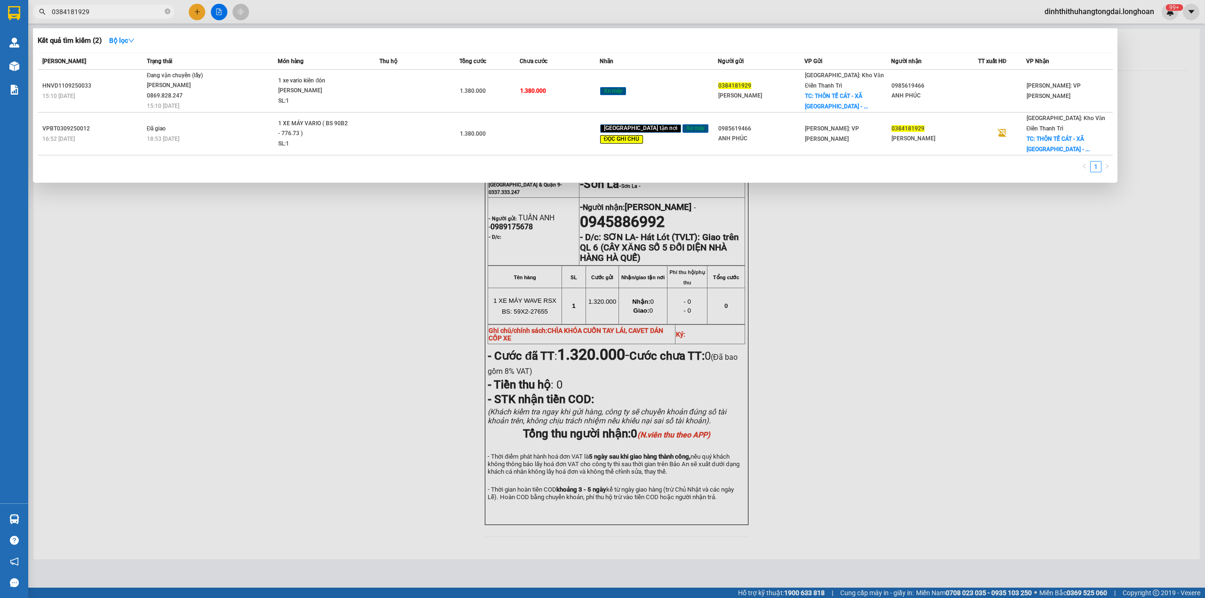
click at [113, 8] on input "0384181929" at bounding box center [107, 12] width 111 height 10
paste input "90608613"
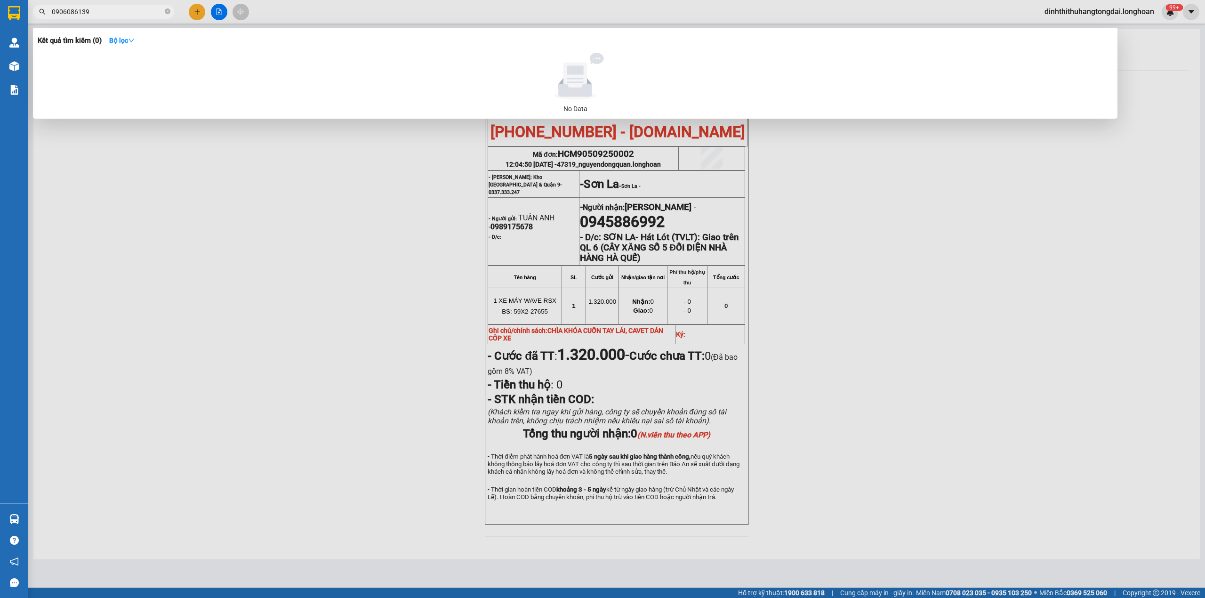
click at [93, 15] on input "0906086139" at bounding box center [107, 12] width 111 height 10
paste input "332345607"
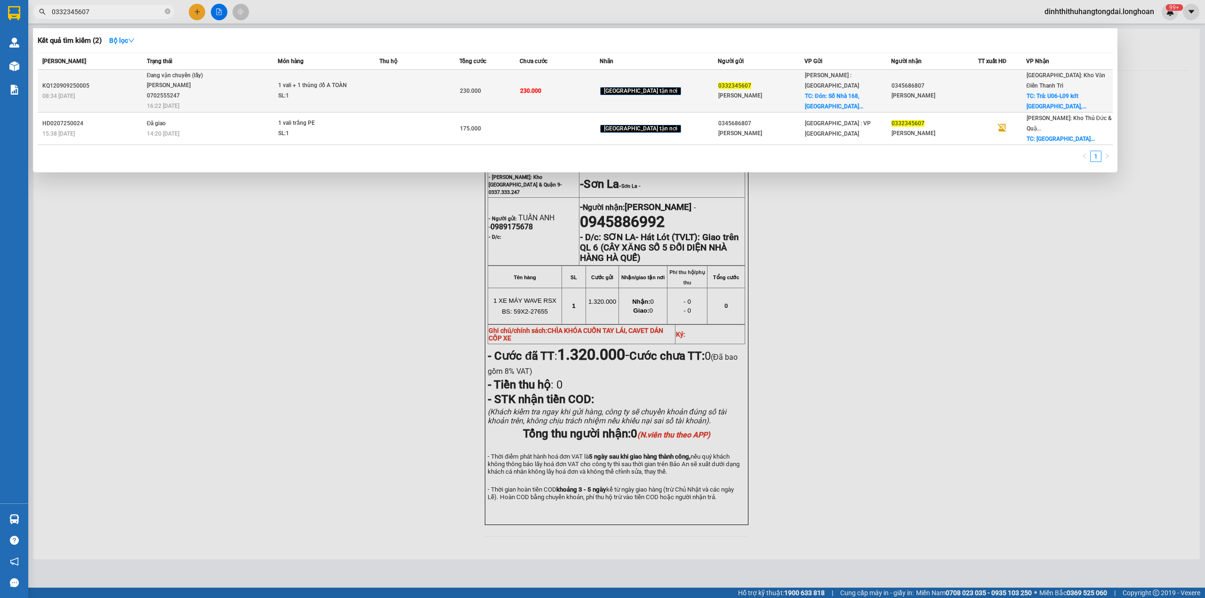
click at [228, 80] on span "Đang vận chuyển (lấy) [PERSON_NAME] 0702555247 16:22 [DATE]" at bounding box center [212, 90] width 131 height 39
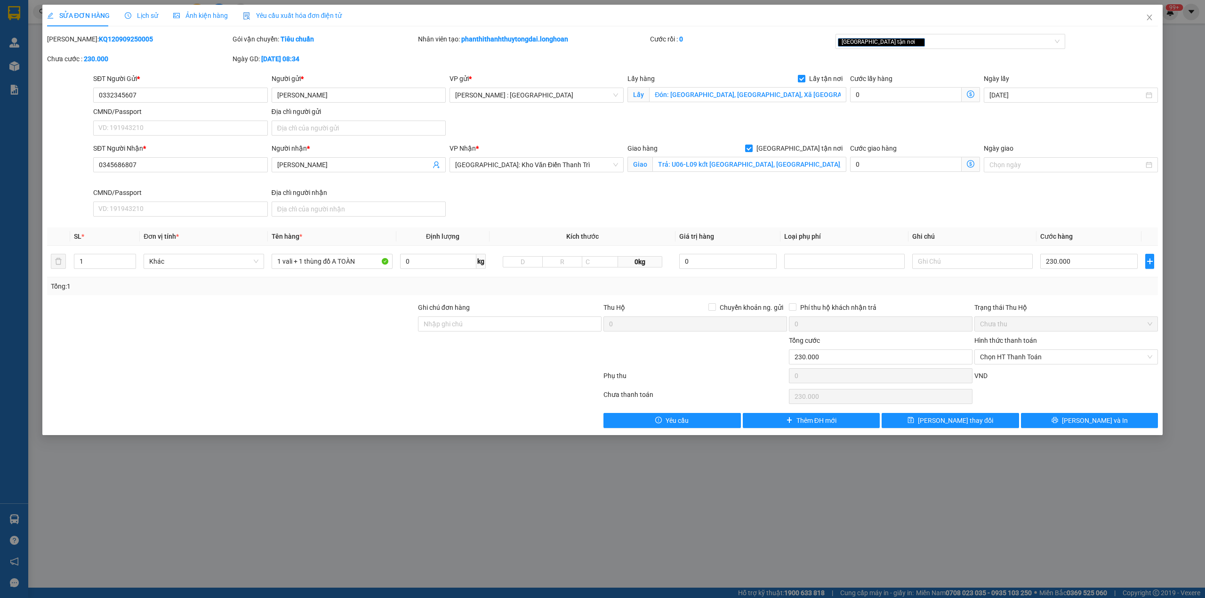
click at [140, 22] on div "Lịch sử" at bounding box center [141, 16] width 33 height 22
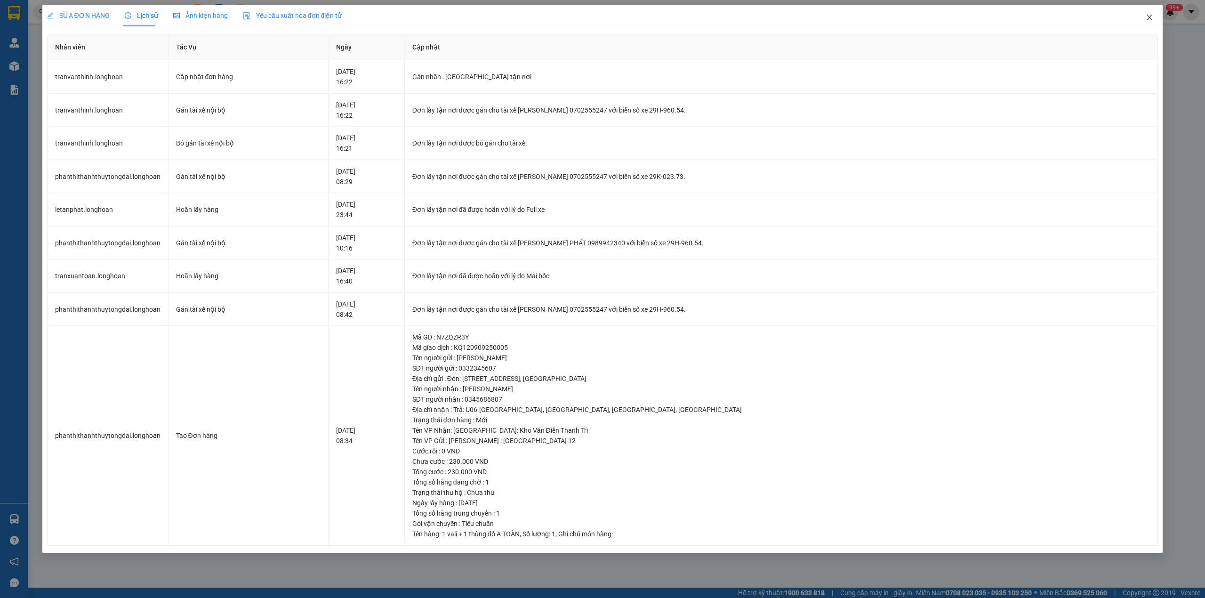
click at [1149, 16] on icon "close" at bounding box center [1150, 18] width 8 height 8
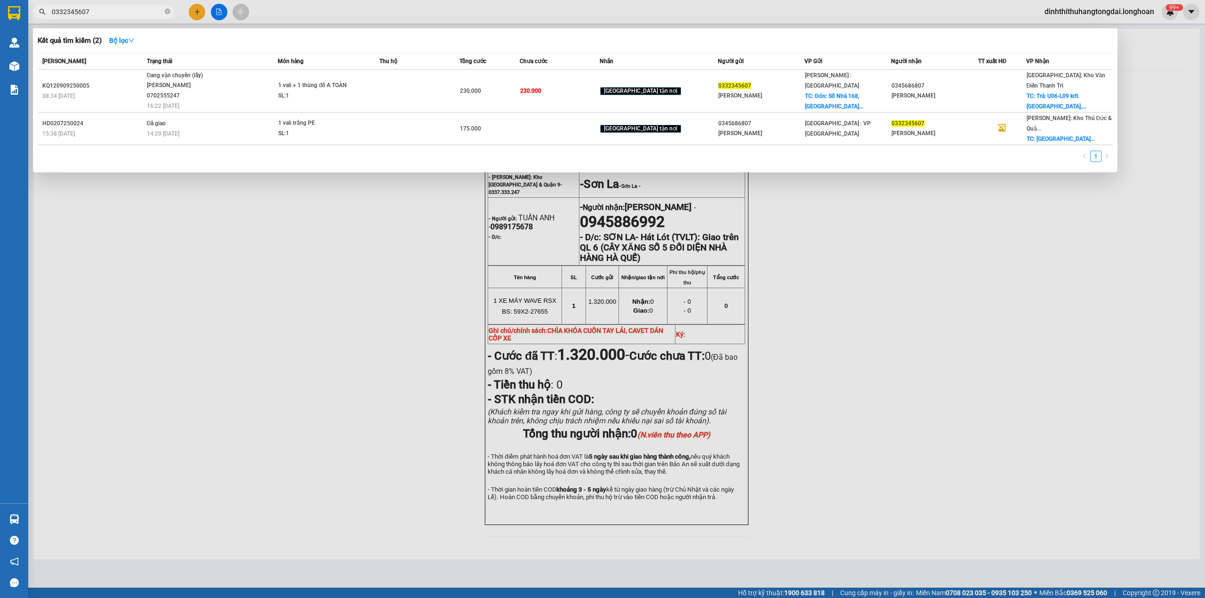
click at [112, 16] on input "0332345607" at bounding box center [107, 12] width 111 height 10
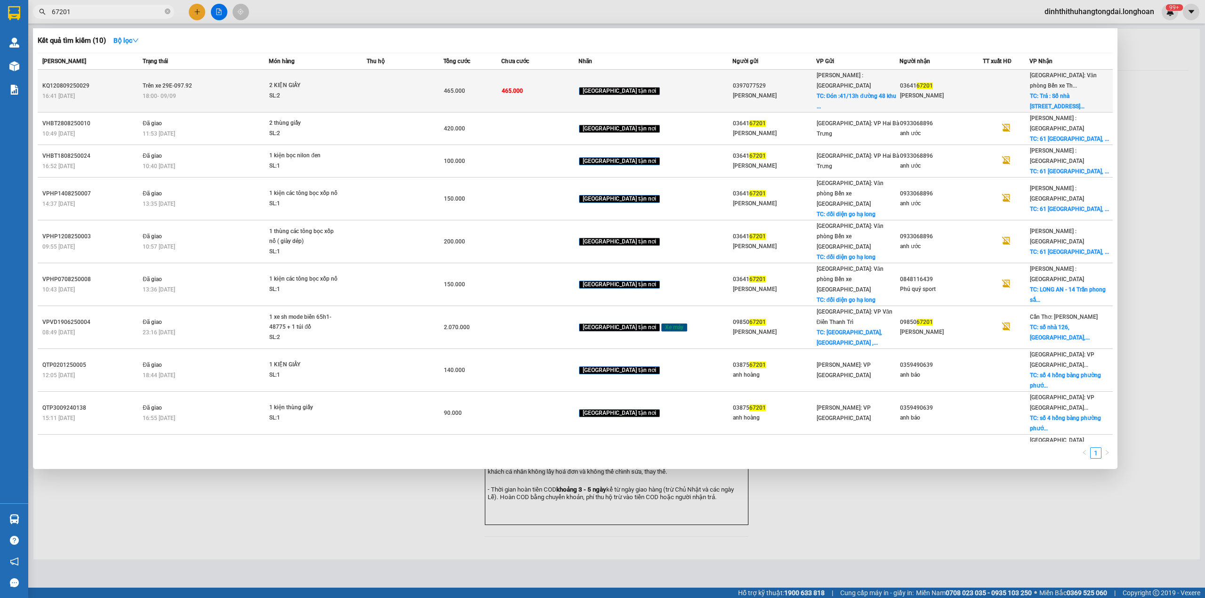
click at [173, 82] on span "Trên xe 29E-097.92" at bounding box center [167, 85] width 49 height 7
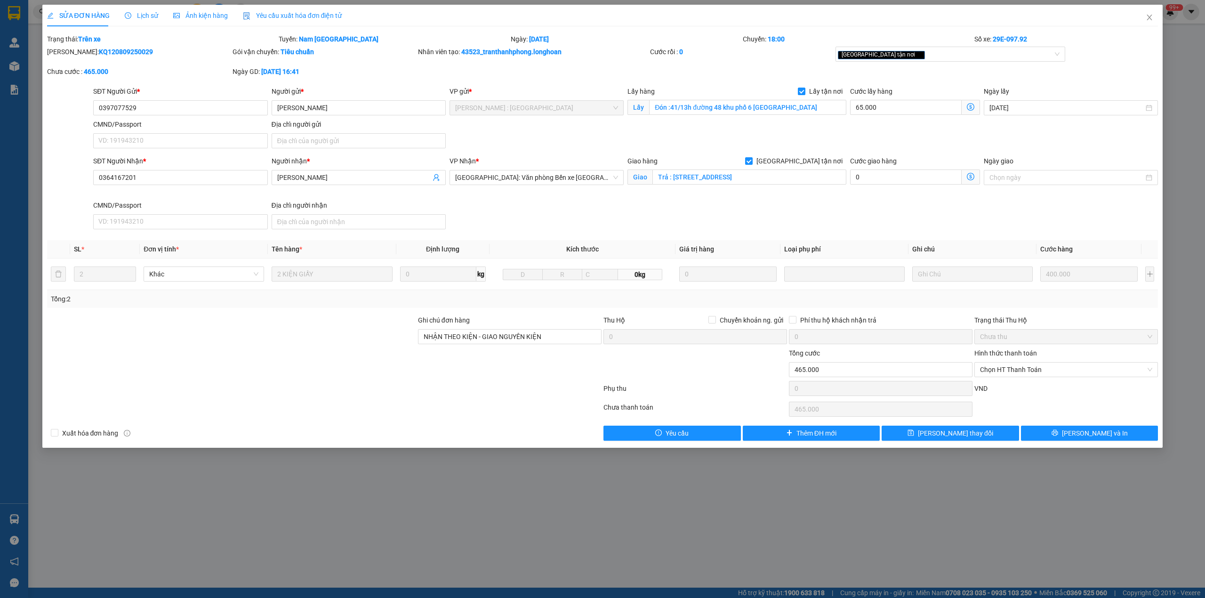
click at [138, 18] on span "Lịch sử" at bounding box center [141, 16] width 33 height 8
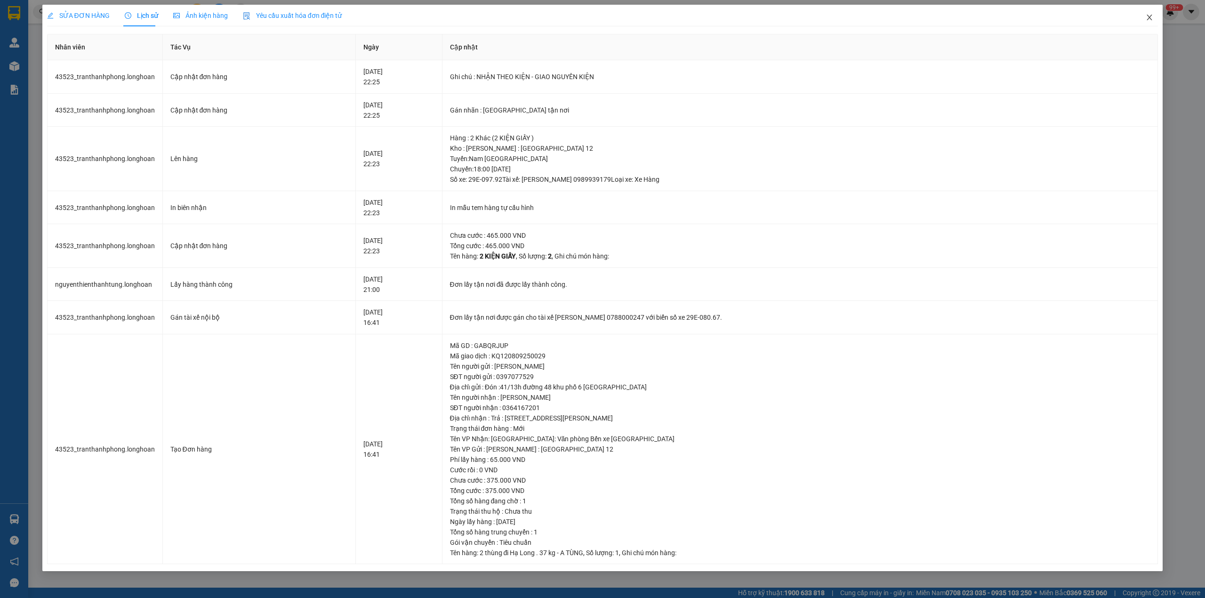
drag, startPoint x: 1151, startPoint y: 23, endPoint x: 815, endPoint y: 23, distance: 336.7
click at [1151, 23] on span "Close" at bounding box center [1150, 18] width 26 height 26
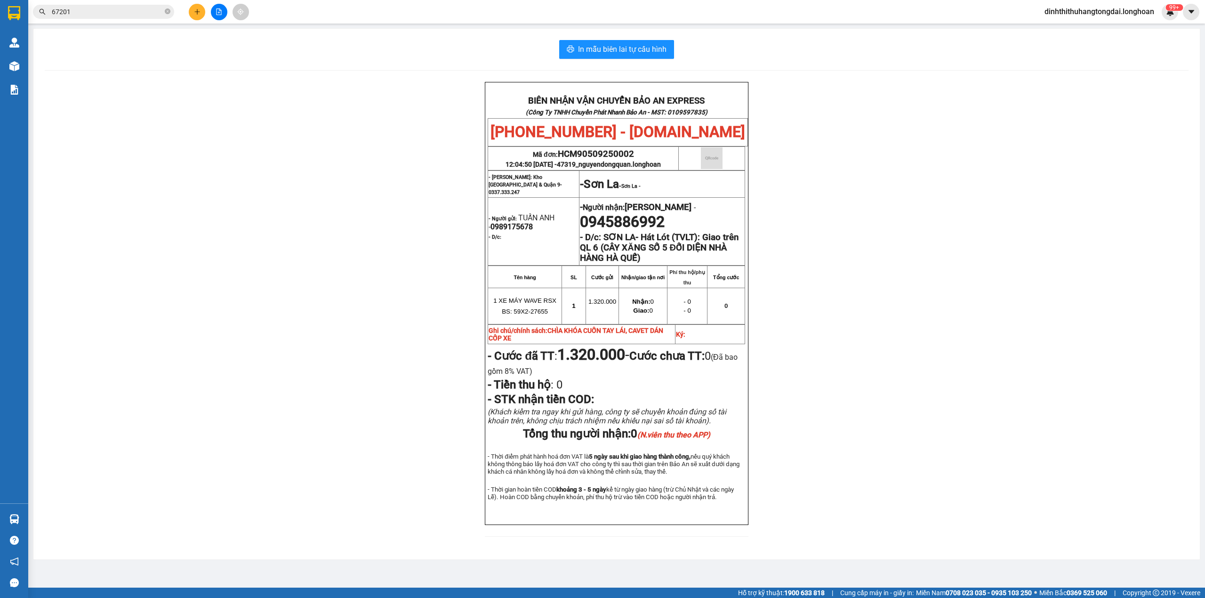
click at [143, 8] on input "67201" at bounding box center [107, 12] width 111 height 10
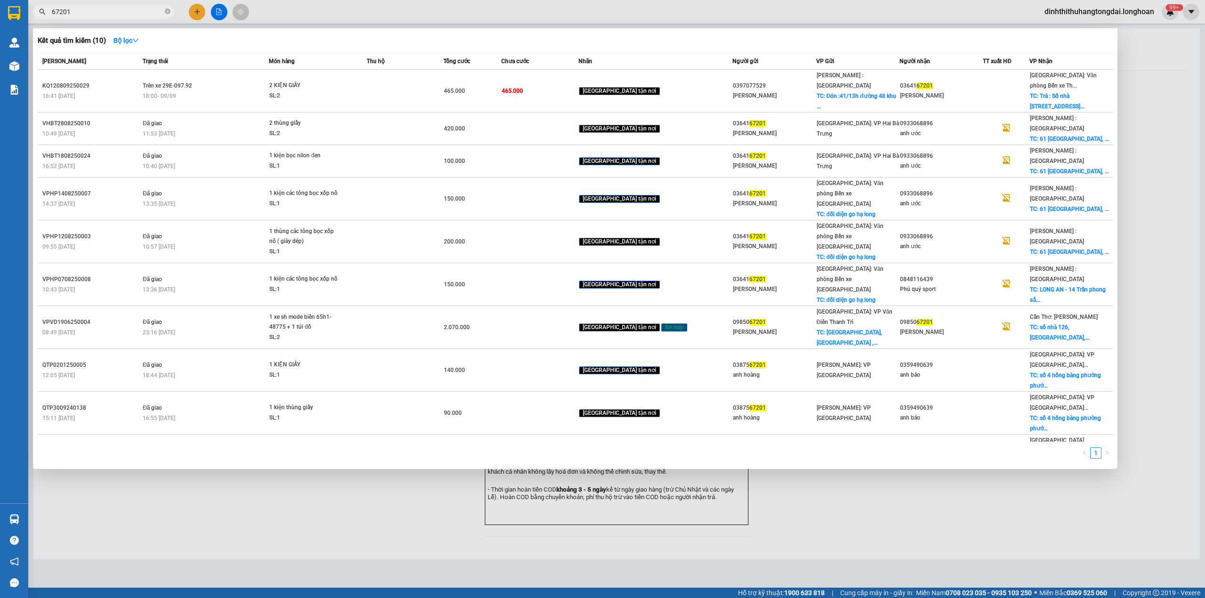
click at [143, 8] on input "67201" at bounding box center [107, 12] width 111 height 10
paste input "0842727378"
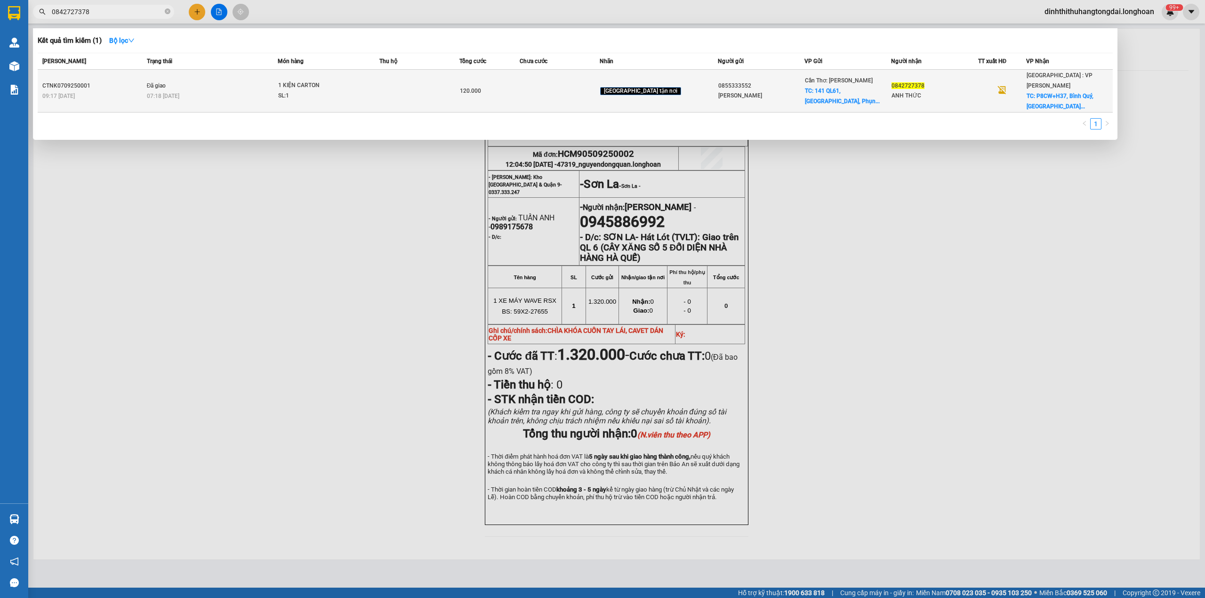
click at [232, 76] on td "Đã giao 07:18 [DATE]" at bounding box center [212, 91] width 134 height 43
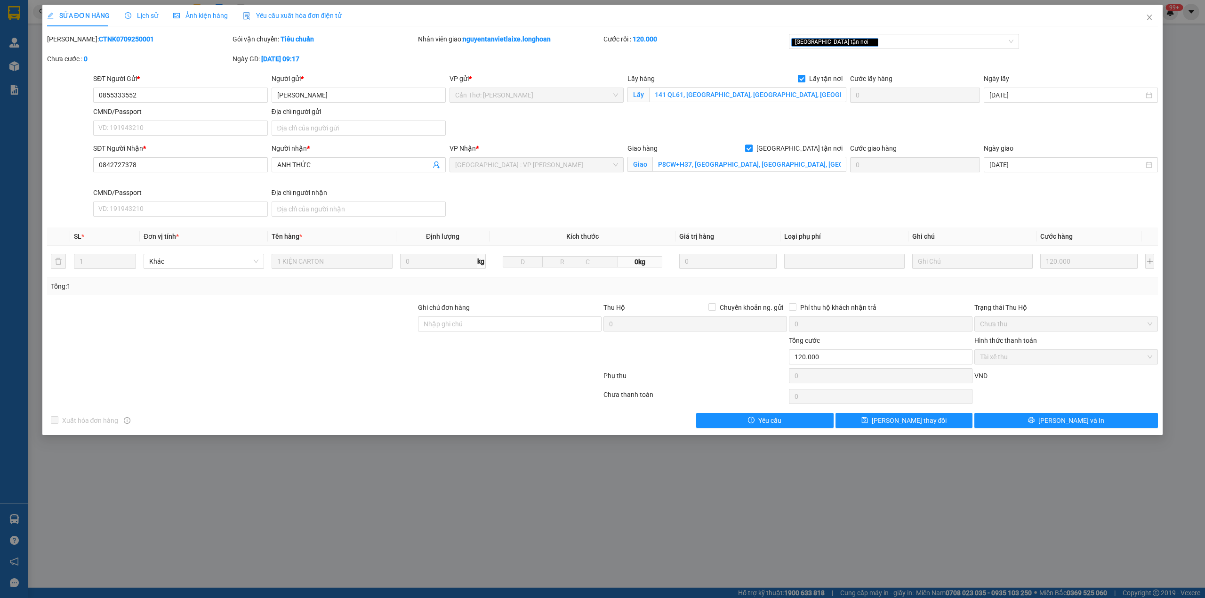
click at [129, 16] on icon "clock-circle" at bounding box center [128, 15] width 7 height 7
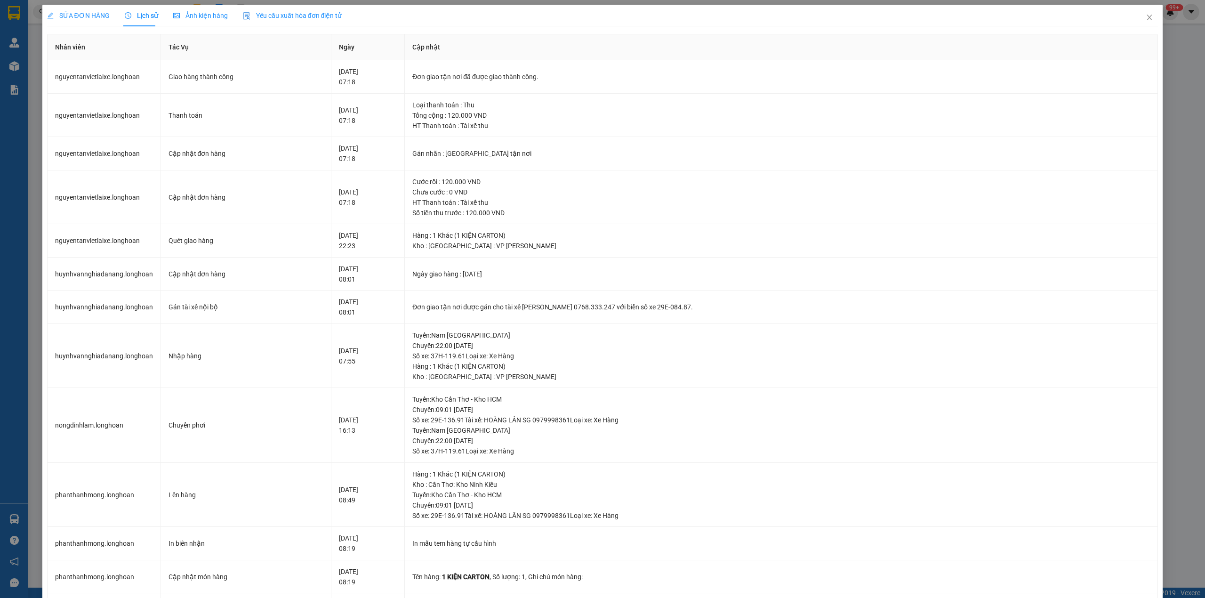
click at [81, 17] on span "SỬA ĐƠN HÀNG" at bounding box center [78, 16] width 63 height 8
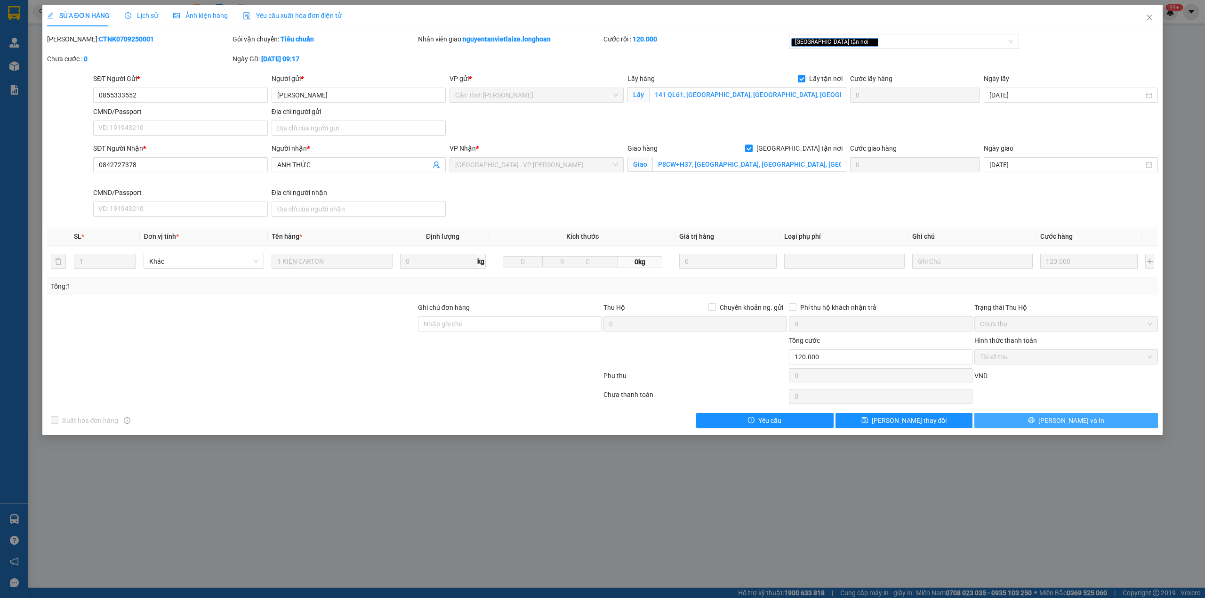
drag, startPoint x: 1062, startPoint y: 422, endPoint x: 1060, endPoint y: 412, distance: 10.5
click at [1062, 419] on span "[PERSON_NAME] và In" at bounding box center [1072, 420] width 66 height 10
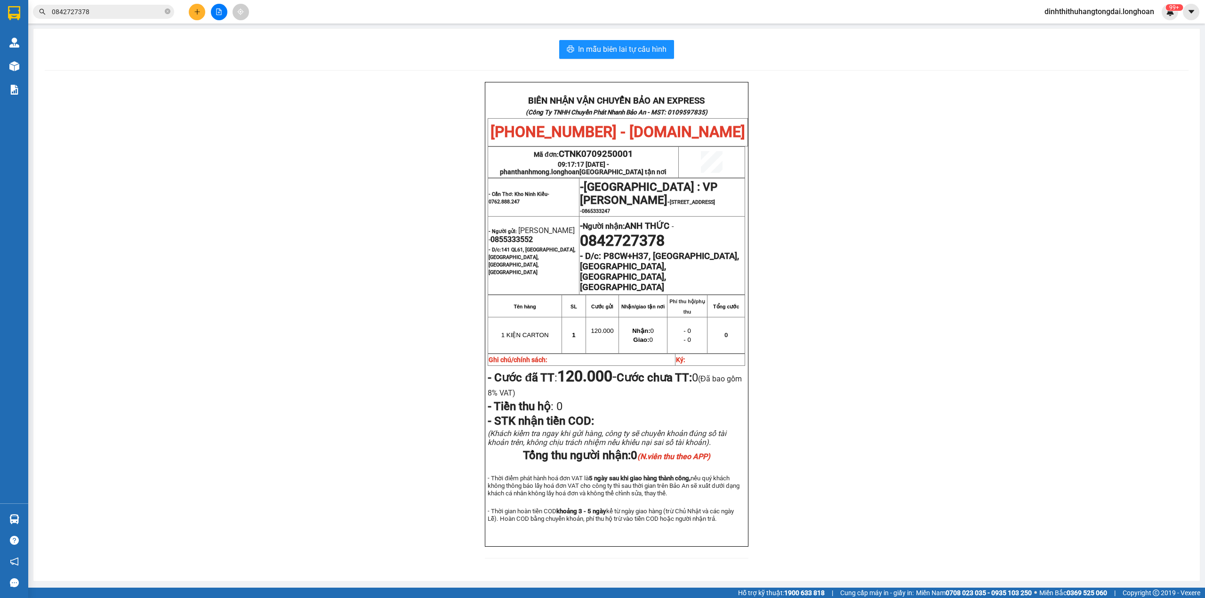
click at [81, 9] on input "0842727378" at bounding box center [107, 12] width 111 height 10
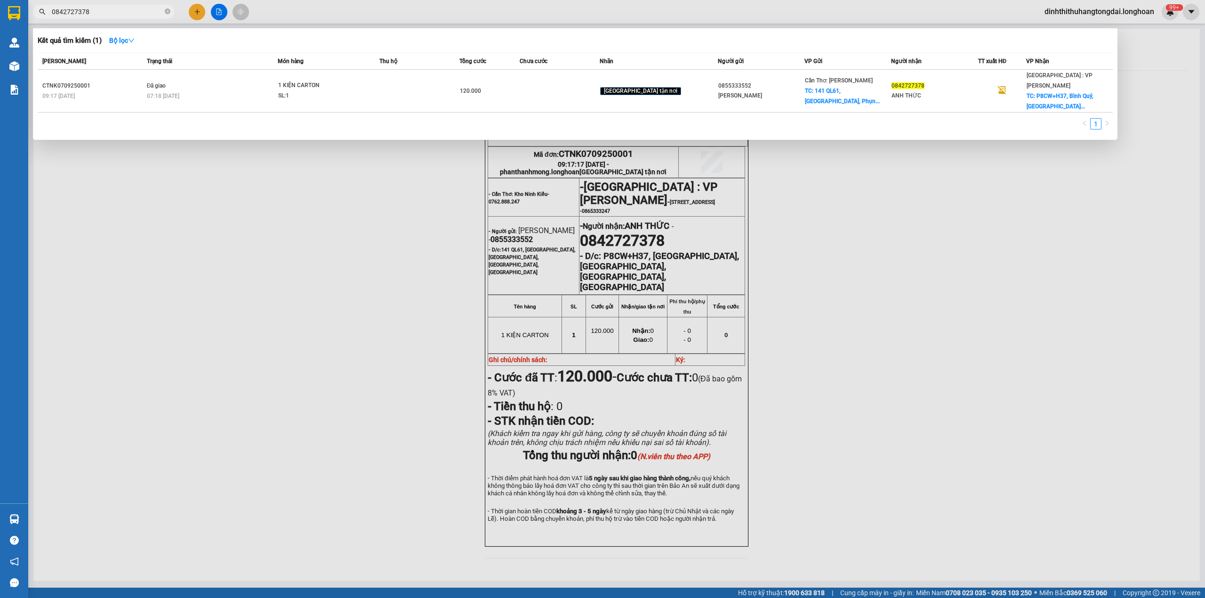
click at [81, 9] on input "0842727378" at bounding box center [107, 12] width 111 height 10
paste input "963199081"
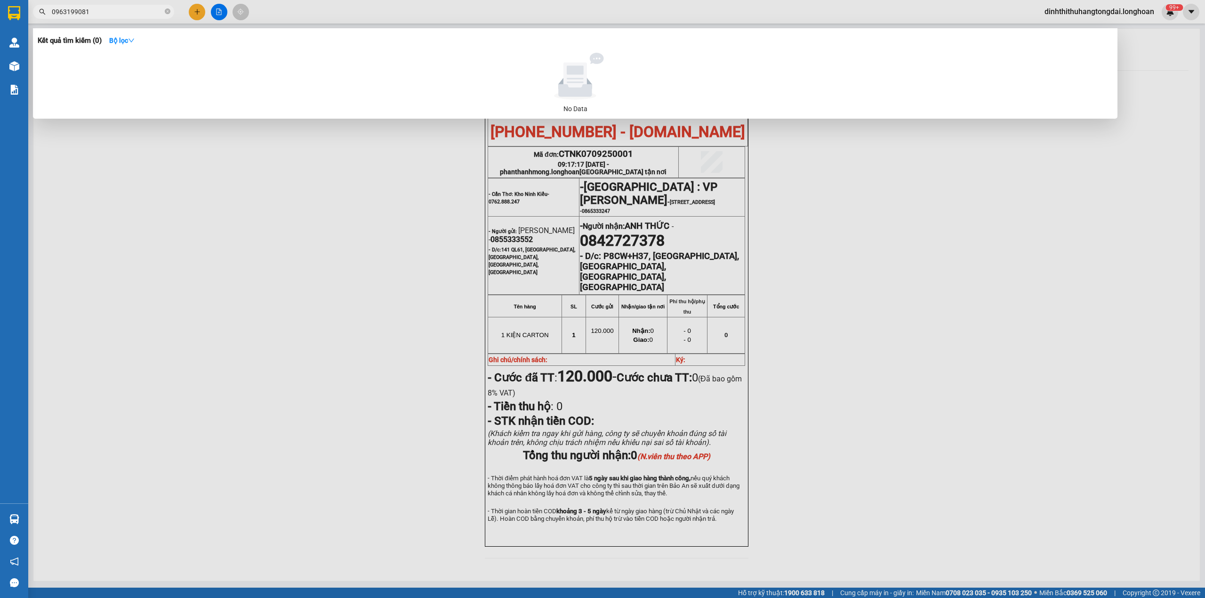
click at [81, 12] on input "0963199081" at bounding box center [107, 12] width 111 height 10
paste input "3832659"
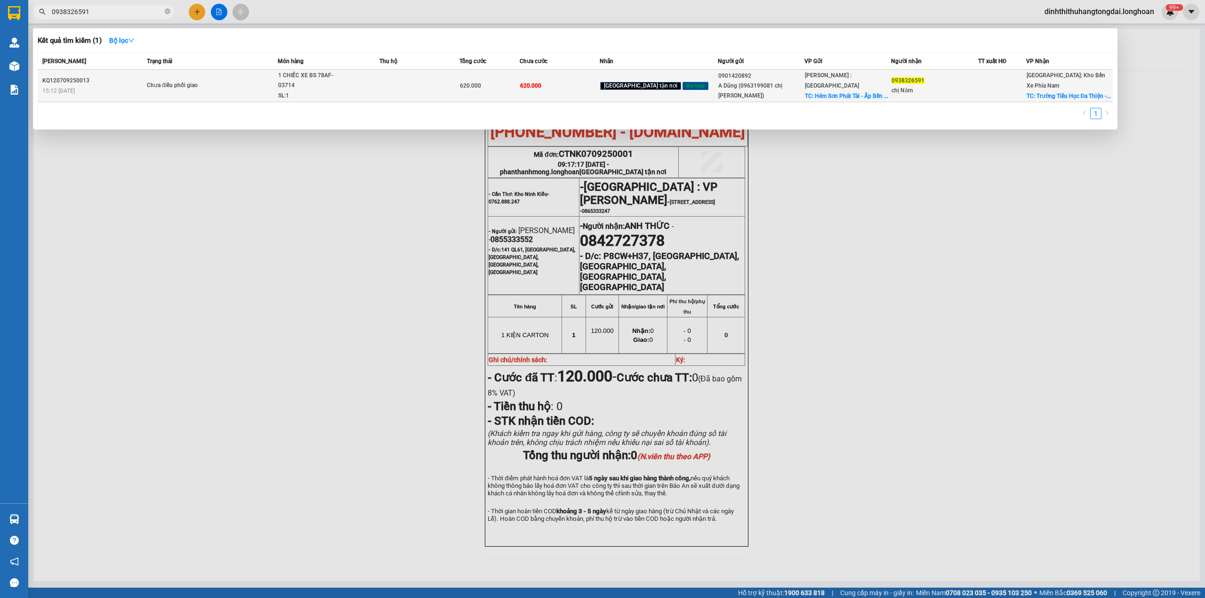
click at [218, 81] on div "Chưa điều phối giao" at bounding box center [182, 86] width 71 height 10
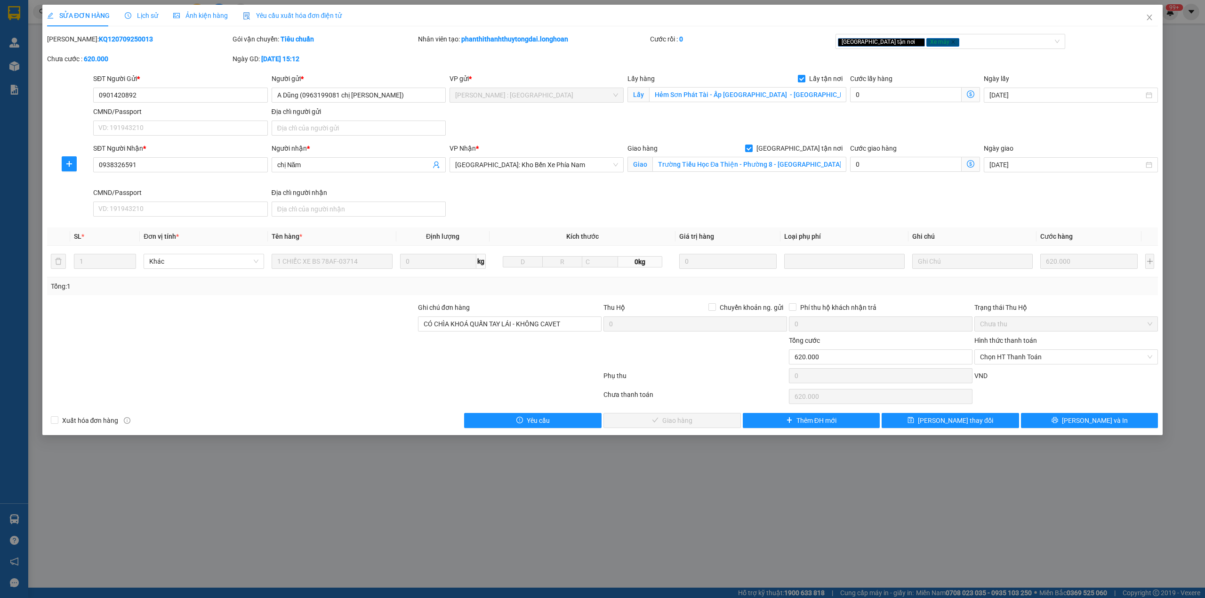
click at [143, 19] on span "Lịch sử" at bounding box center [141, 16] width 33 height 8
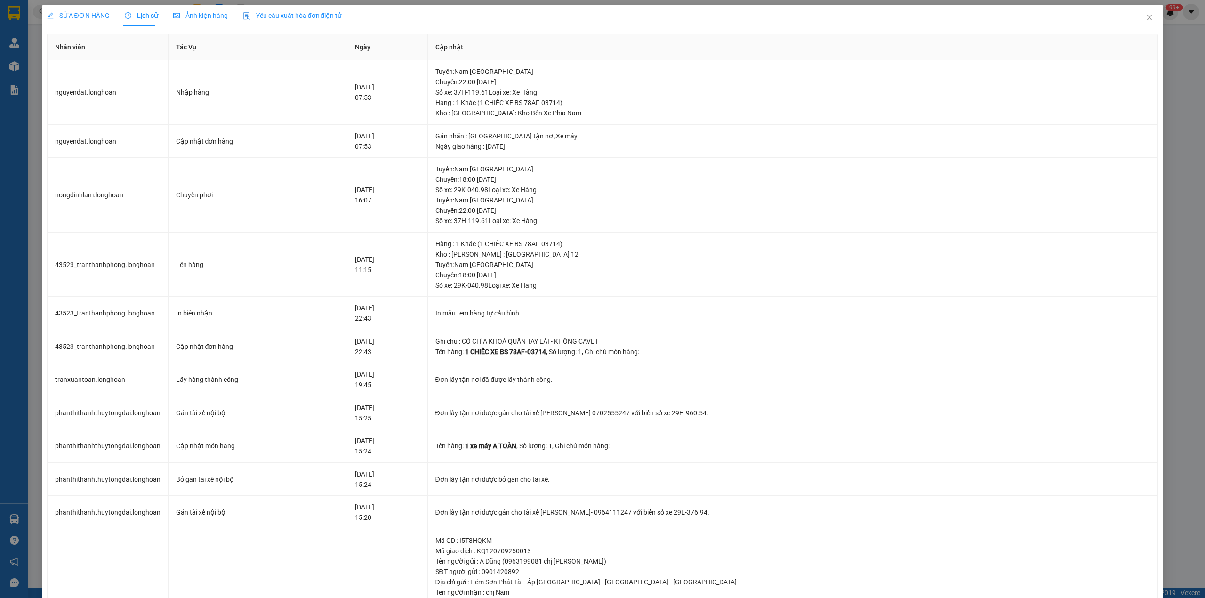
click at [100, 13] on span "SỬA ĐƠN HÀNG" at bounding box center [78, 16] width 63 height 8
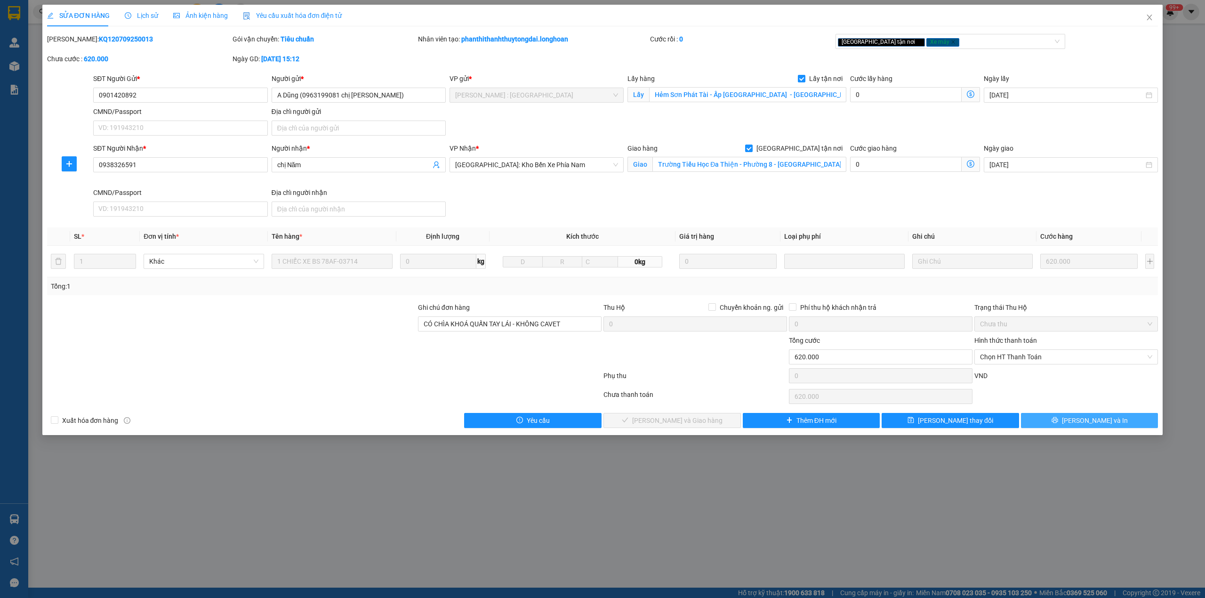
click at [1084, 428] on button "[PERSON_NAME] và In" at bounding box center [1089, 420] width 137 height 15
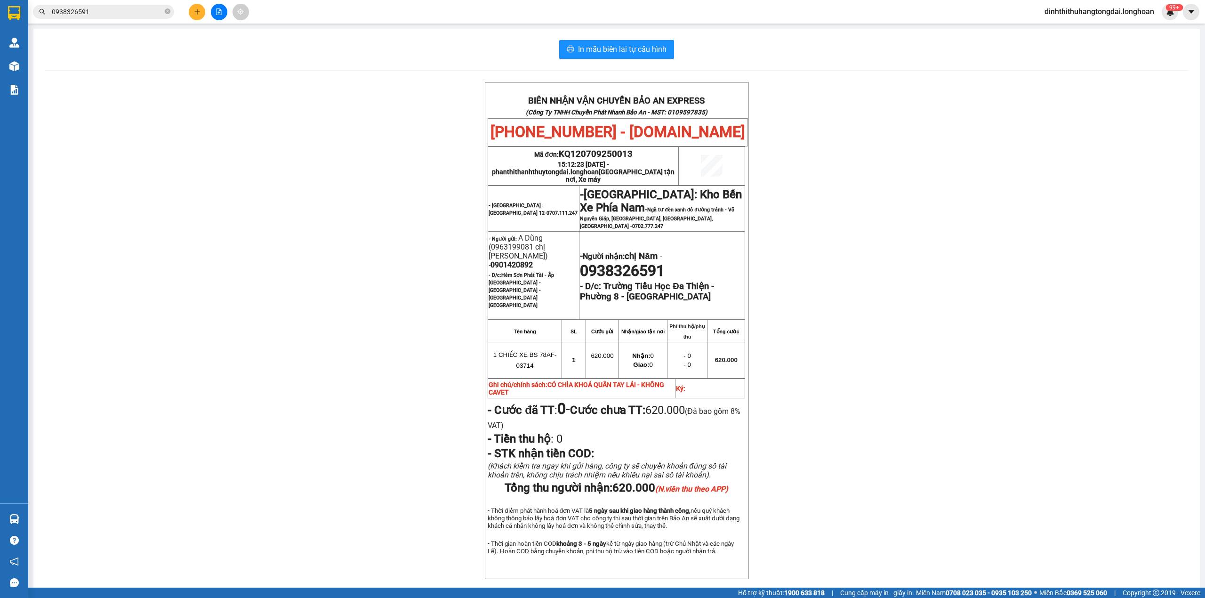
click at [75, 11] on input "0938326591" at bounding box center [107, 12] width 111 height 10
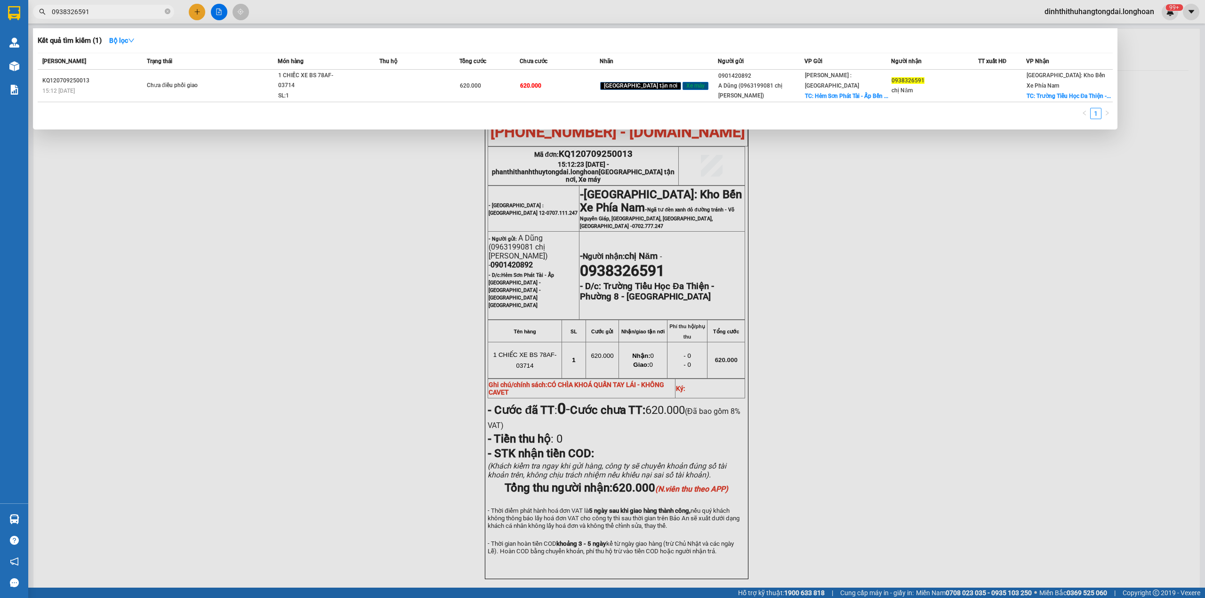
click at [75, 11] on input "0938326591" at bounding box center [107, 12] width 111 height 10
paste input "22333443"
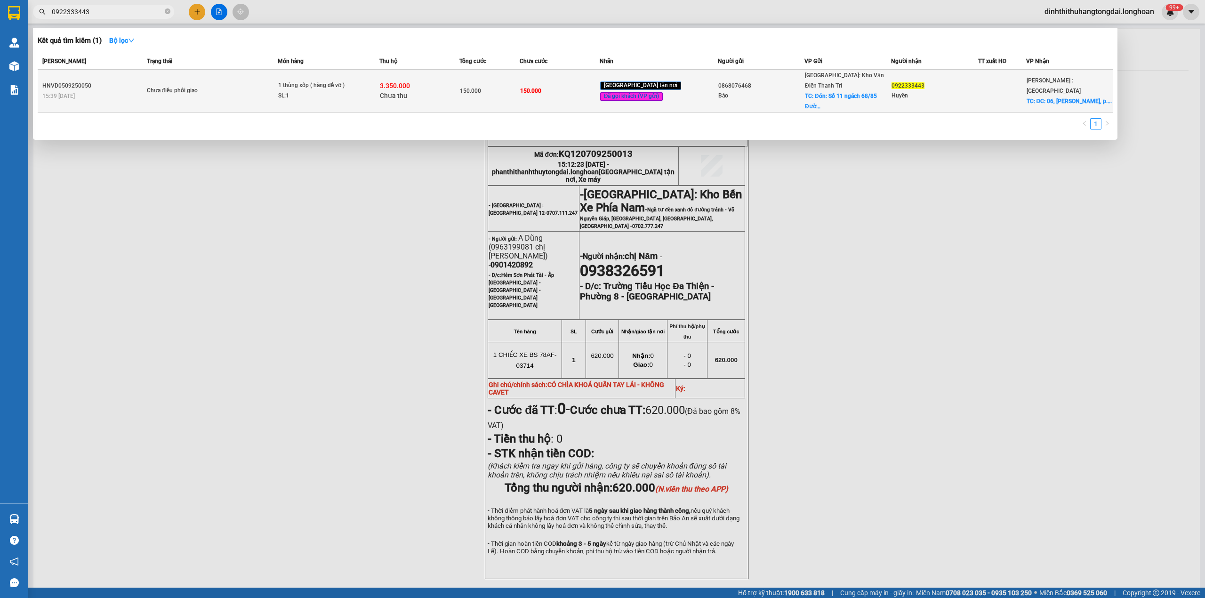
click at [780, 91] on div "Bảo" at bounding box center [762, 96] width 86 height 10
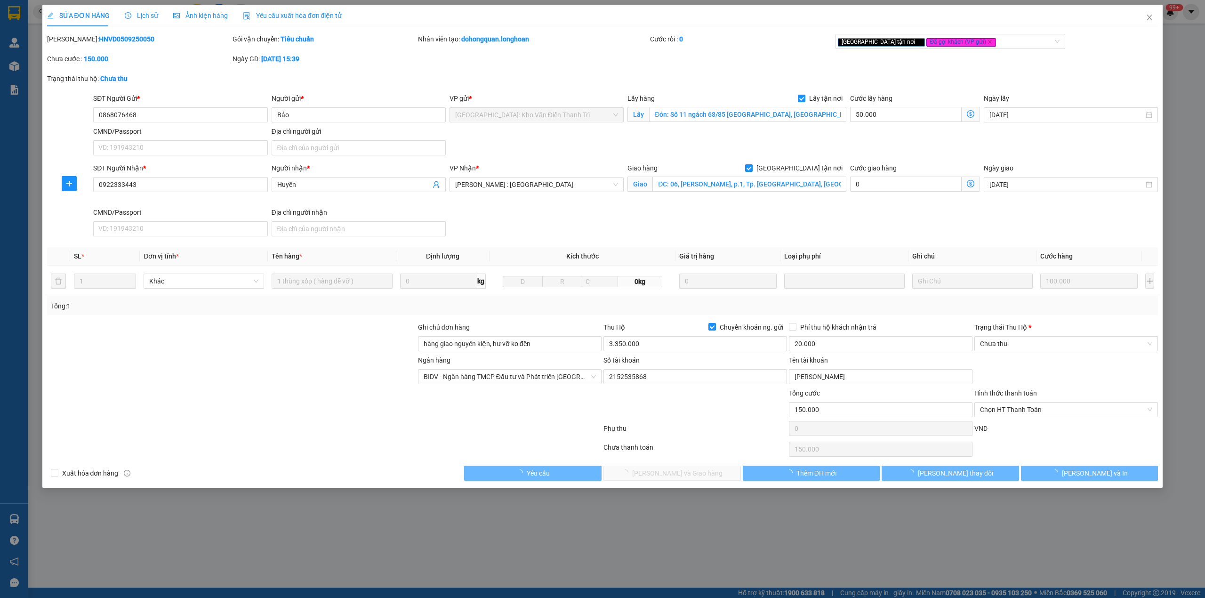
click at [144, 15] on span "Lịch sử" at bounding box center [141, 16] width 33 height 8
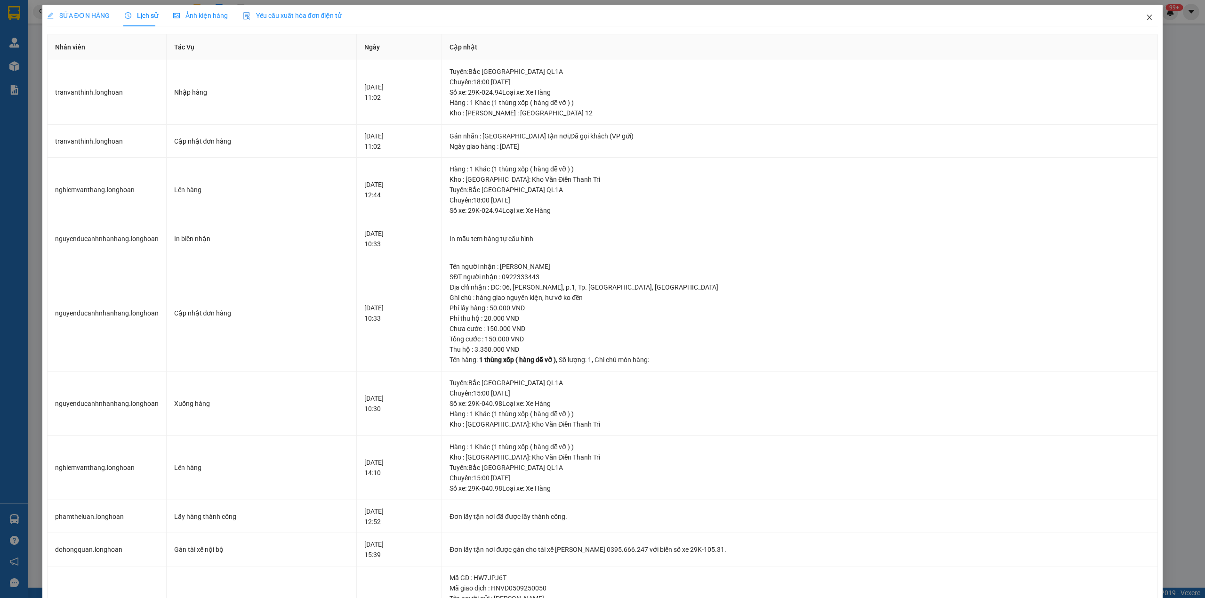
click at [1143, 10] on span "Close" at bounding box center [1150, 18] width 26 height 26
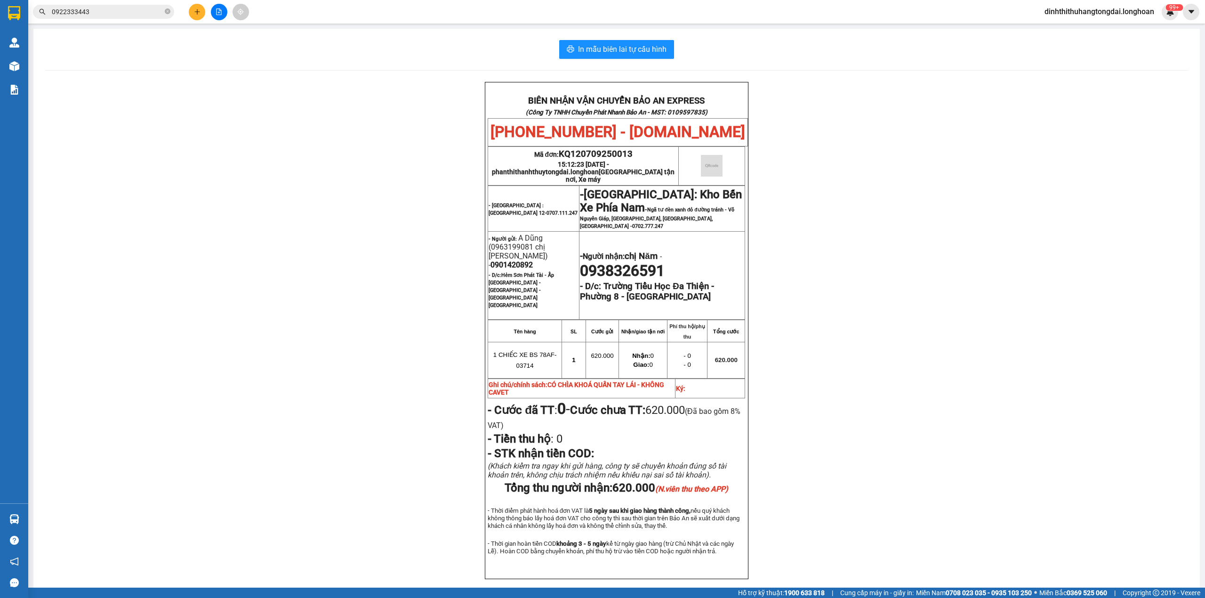
click at [64, 12] on input "0922333443" at bounding box center [107, 12] width 111 height 10
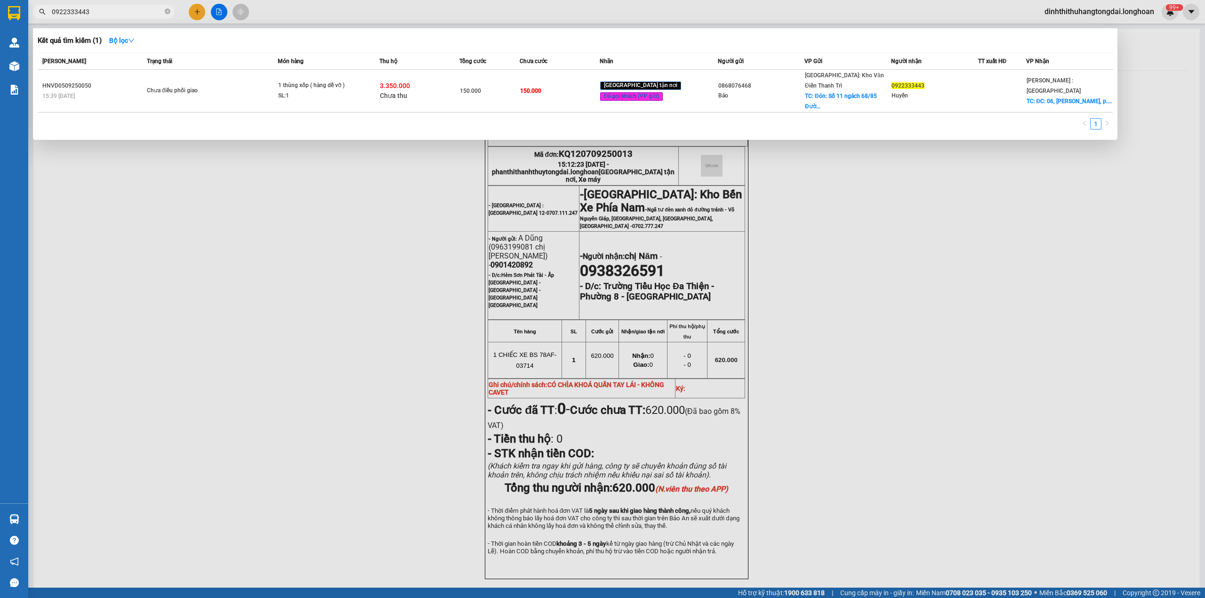
click at [64, 11] on input "0922333443" at bounding box center [107, 12] width 111 height 10
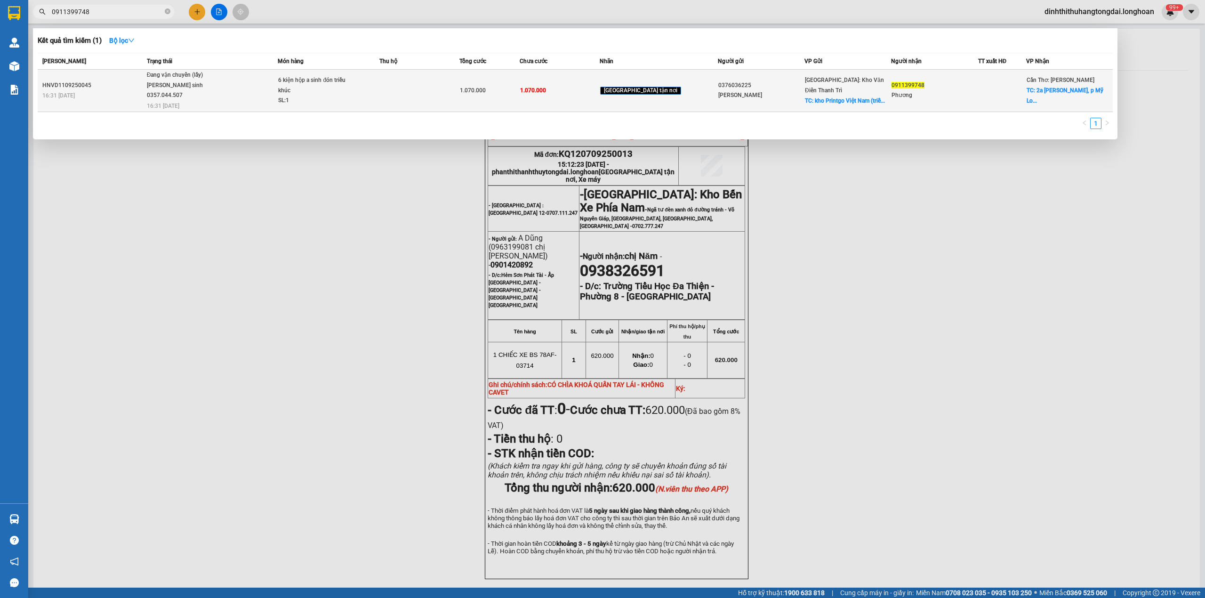
click at [228, 79] on span "Đang vận chuyển (lấy) [PERSON_NAME] sinh 0357.044.507 16:31 [DATE]" at bounding box center [212, 89] width 131 height 39
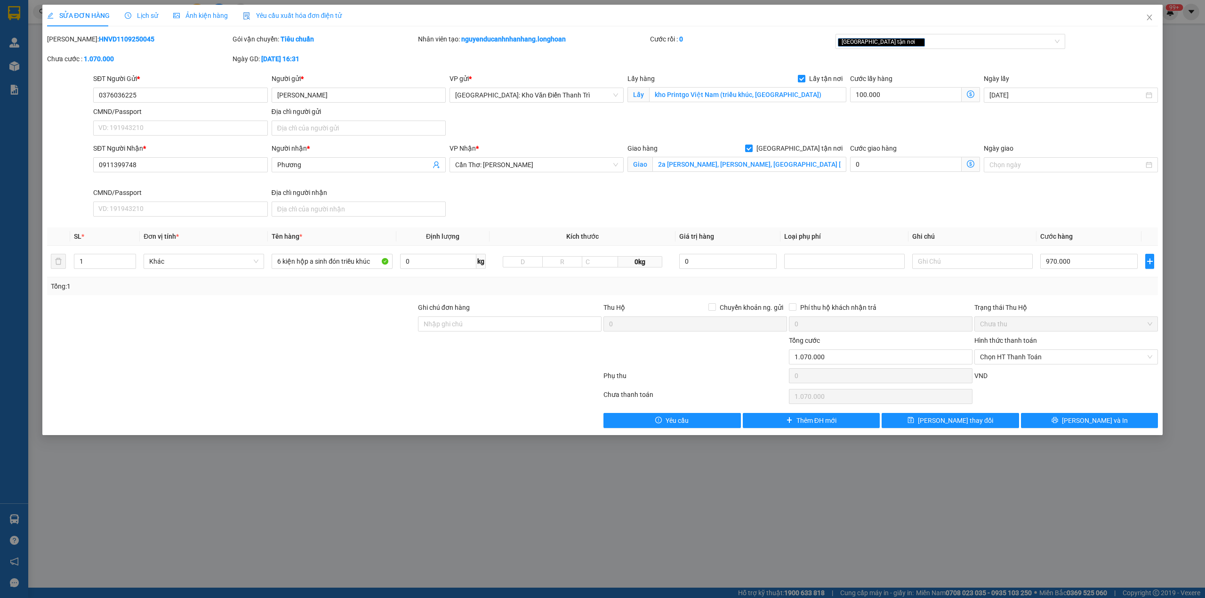
click at [131, 14] on span "Lịch sử" at bounding box center [141, 16] width 33 height 8
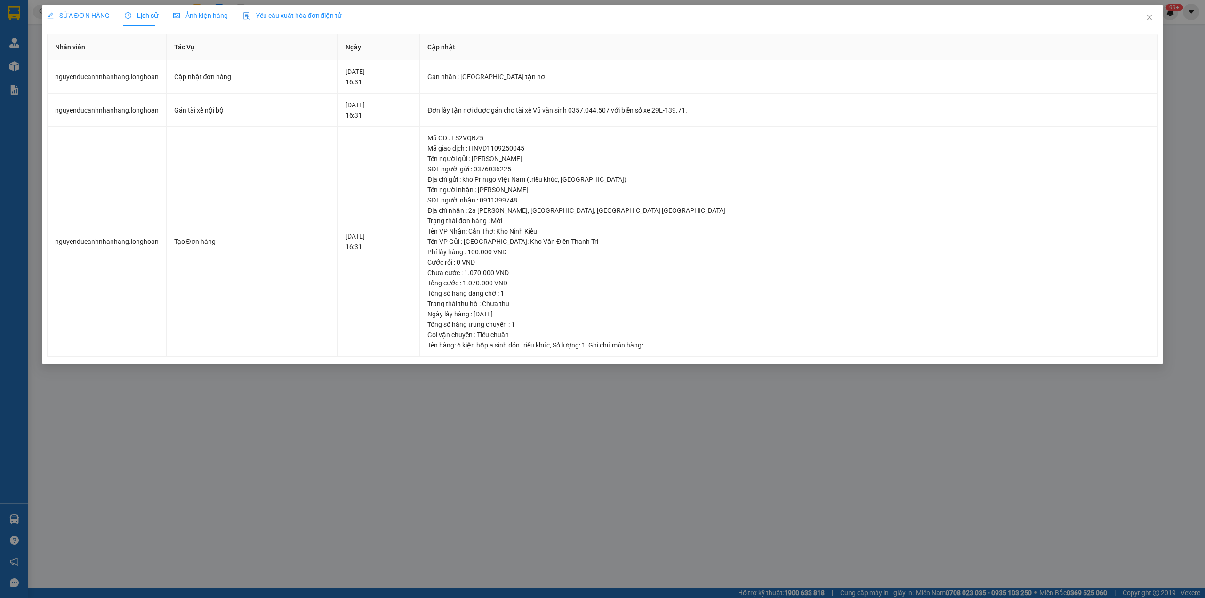
click at [76, 16] on span "SỬA ĐƠN HÀNG" at bounding box center [78, 16] width 63 height 8
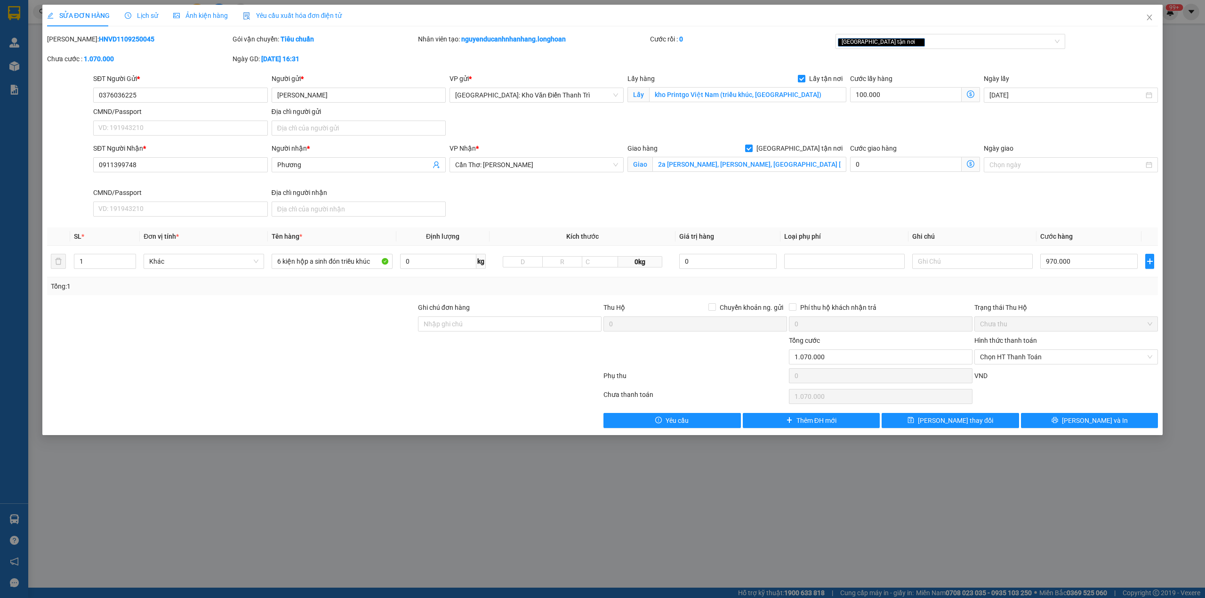
click at [129, 16] on icon "clock-circle" at bounding box center [128, 15] width 7 height 7
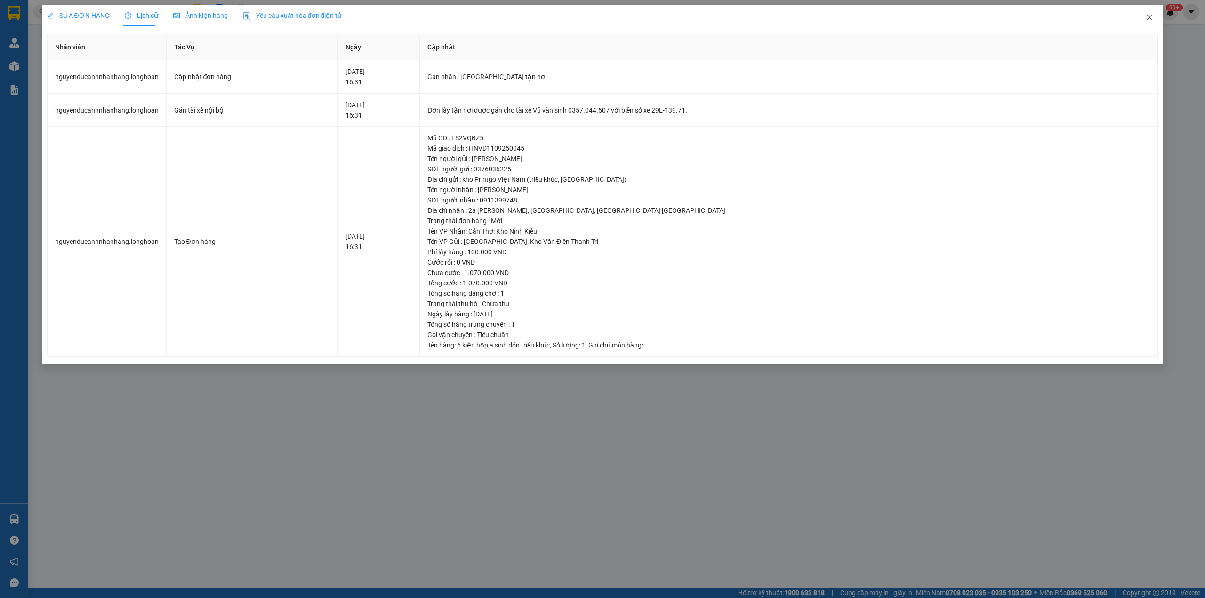
click at [1149, 21] on icon "close" at bounding box center [1150, 18] width 8 height 8
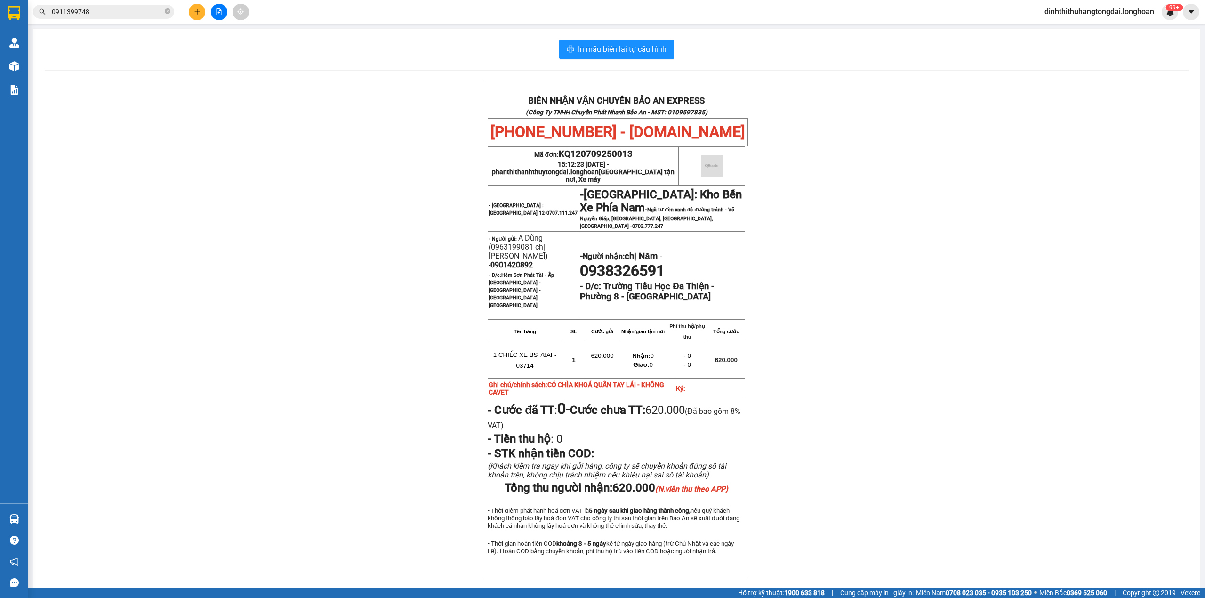
click at [100, 13] on input "0911399748" at bounding box center [107, 12] width 111 height 10
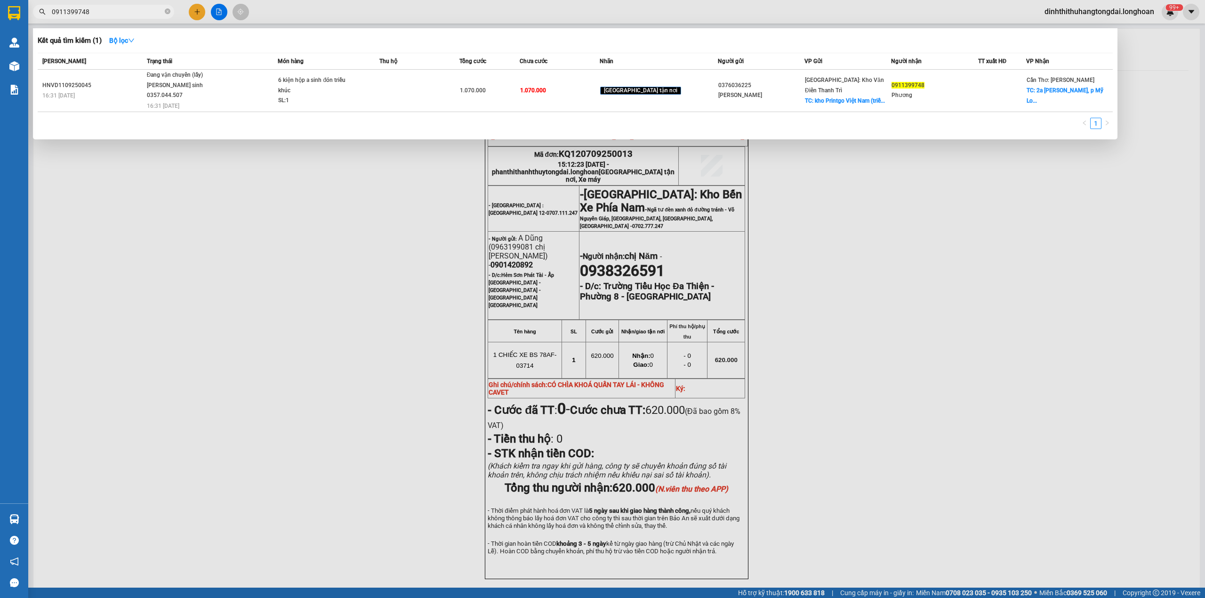
click at [100, 13] on input "0911399748" at bounding box center [107, 12] width 111 height 10
paste input "345538142"
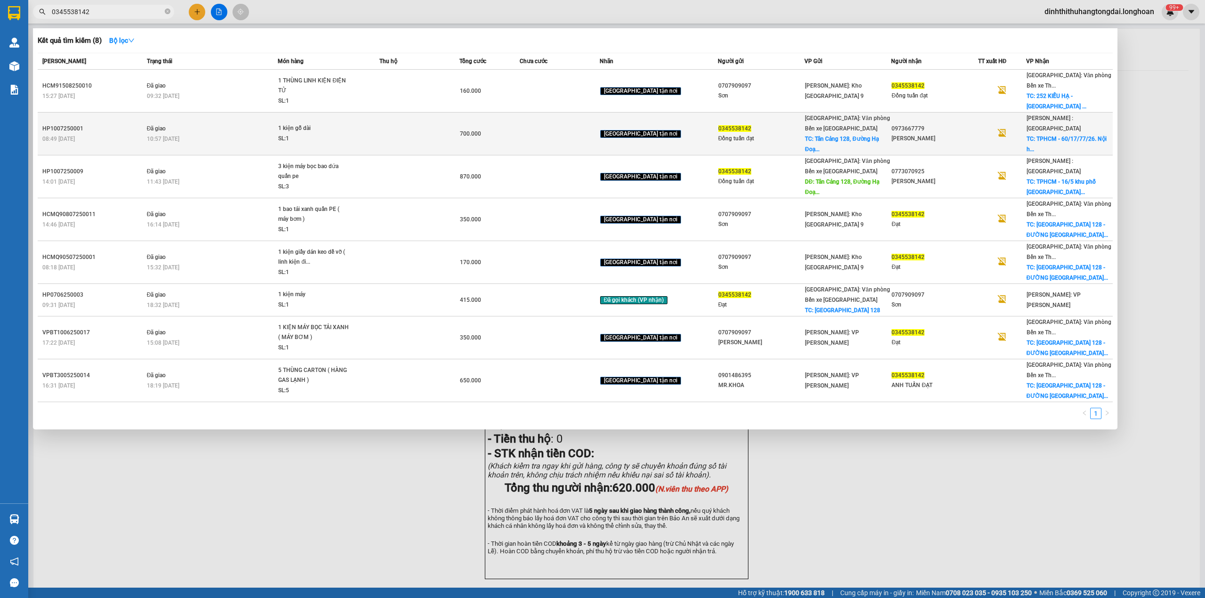
click at [405, 137] on td at bounding box center [420, 134] width 80 height 43
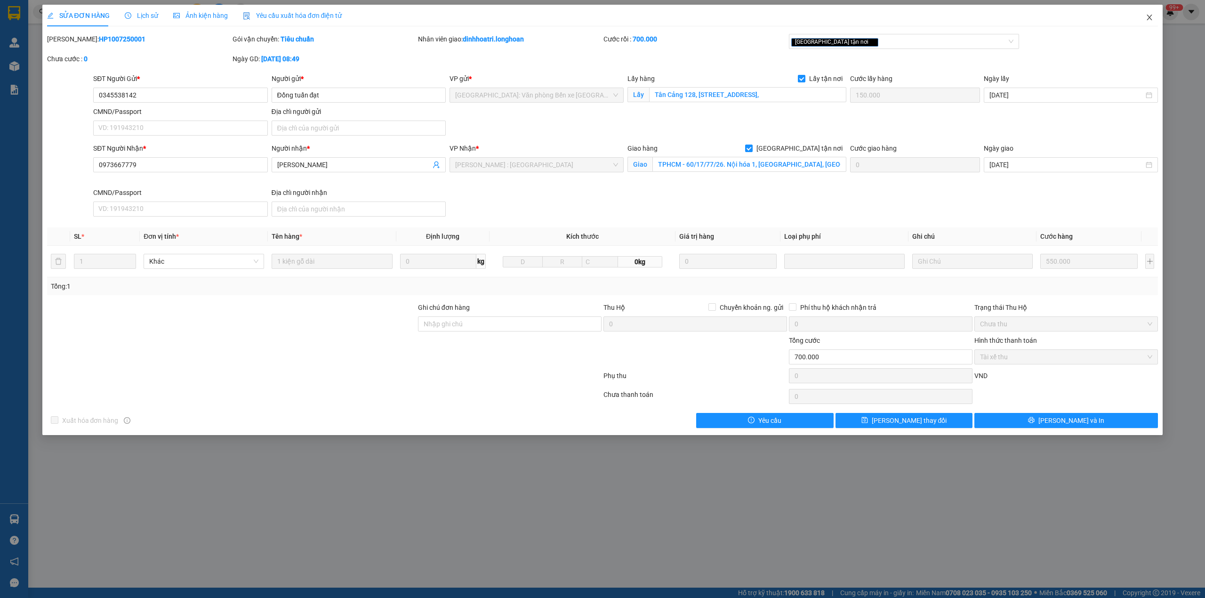
click at [1149, 16] on icon "close" at bounding box center [1150, 18] width 8 height 8
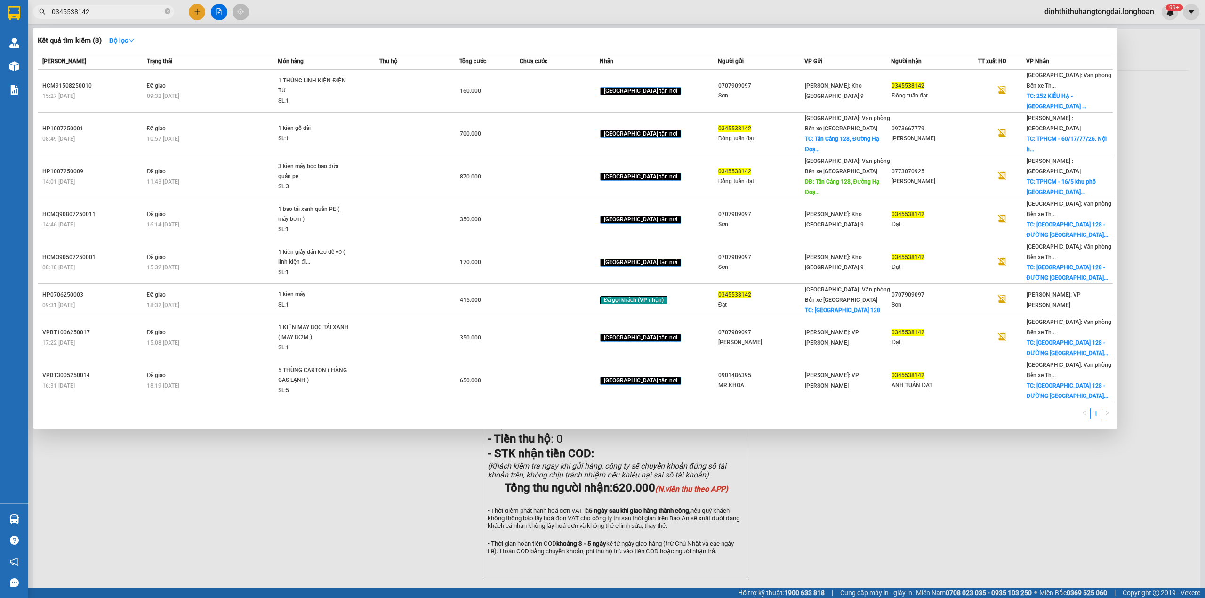
click at [92, 17] on span "0345538142" at bounding box center [103, 12] width 141 height 14
click at [90, 14] on input "0345538142" at bounding box center [107, 12] width 111 height 10
paste input "987022827"
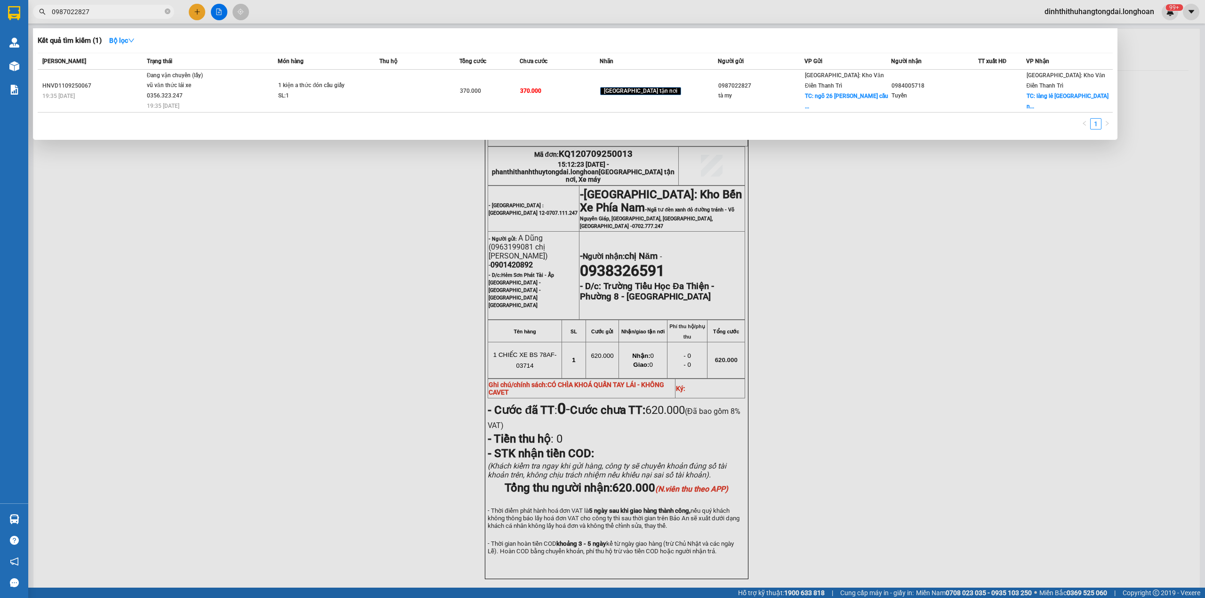
click at [247, 68] on th "Trạng thái" at bounding box center [212, 61] width 134 height 16
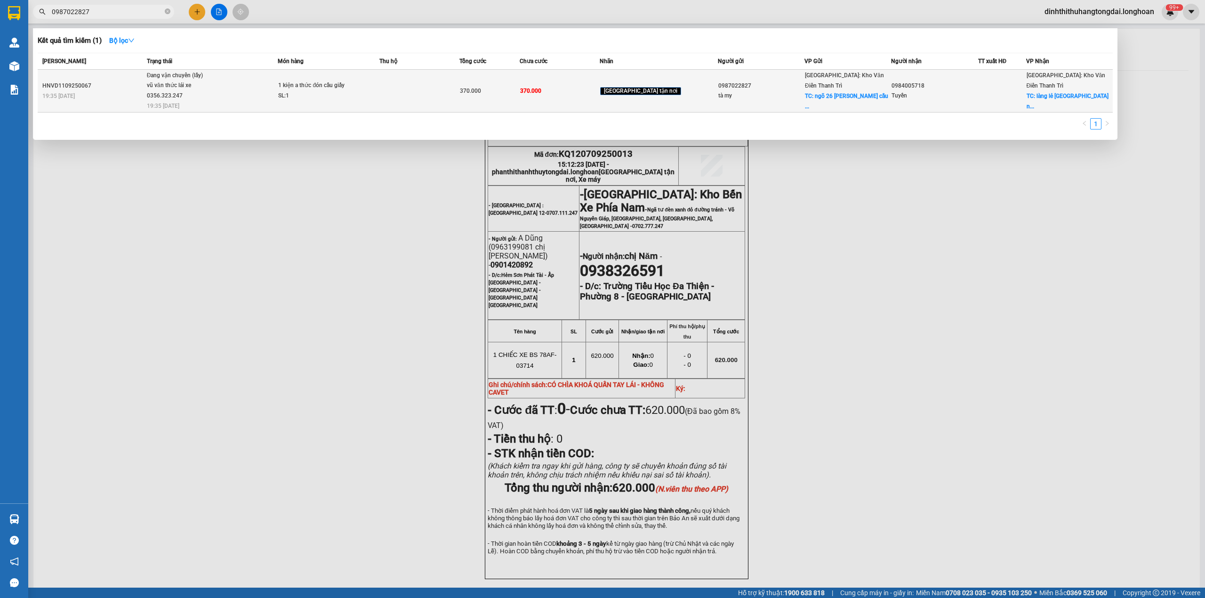
click at [246, 83] on span "Đang vận chuyển (lấy) vũ văn thức lái xe 0356.323.247 19:35 [DATE]" at bounding box center [212, 90] width 131 height 39
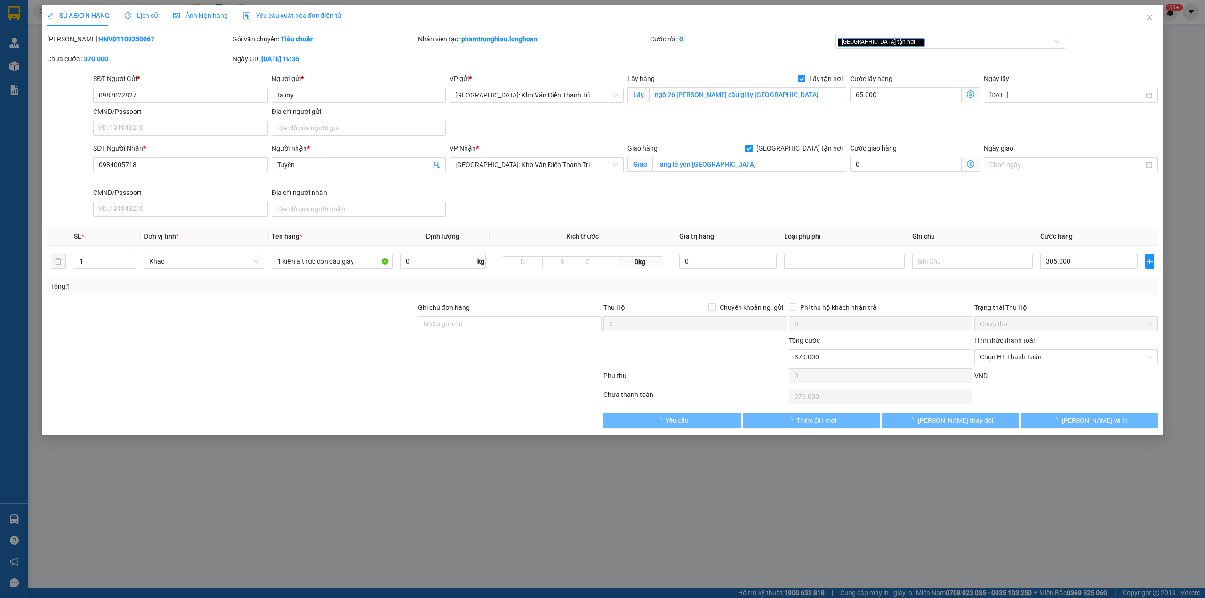
click at [145, 17] on span "Lịch sử" at bounding box center [141, 16] width 33 height 8
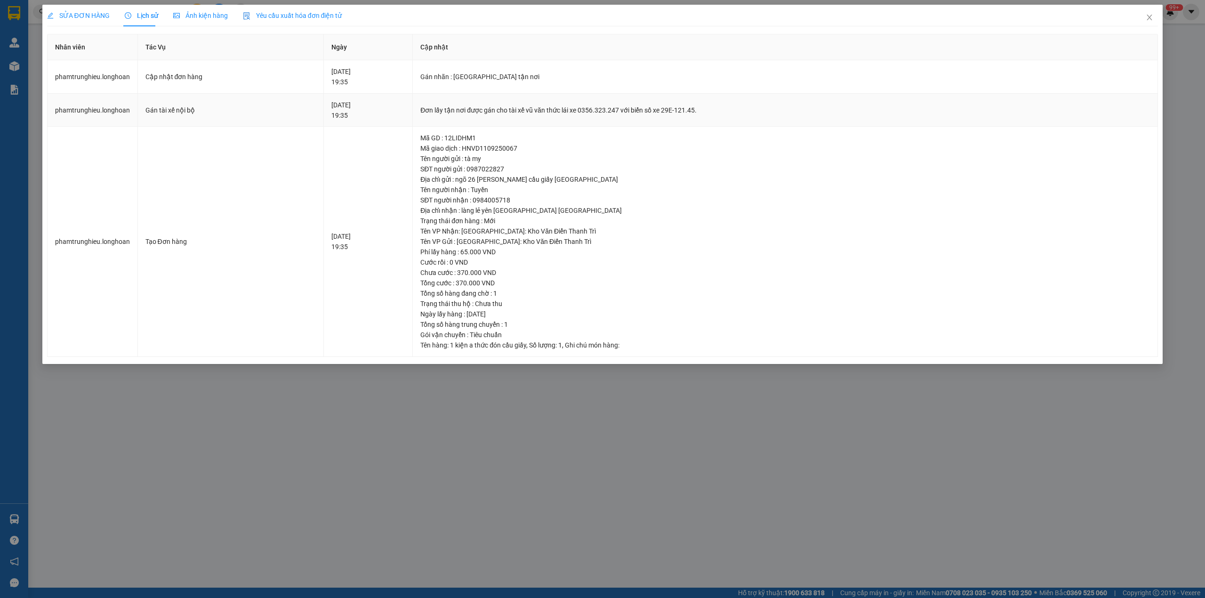
click at [451, 111] on div "Đơn lấy tận nơi được gán cho tài xế vũ văn thức lái xe 0356.323.247 với biển số…" at bounding box center [785, 110] width 730 height 10
copy div "Đơn lấy tận nơi được gán cho tài xế vũ văn thức lái xe 0356.323.247 với biển số…"
click at [1144, 16] on span "Close" at bounding box center [1150, 18] width 26 height 26
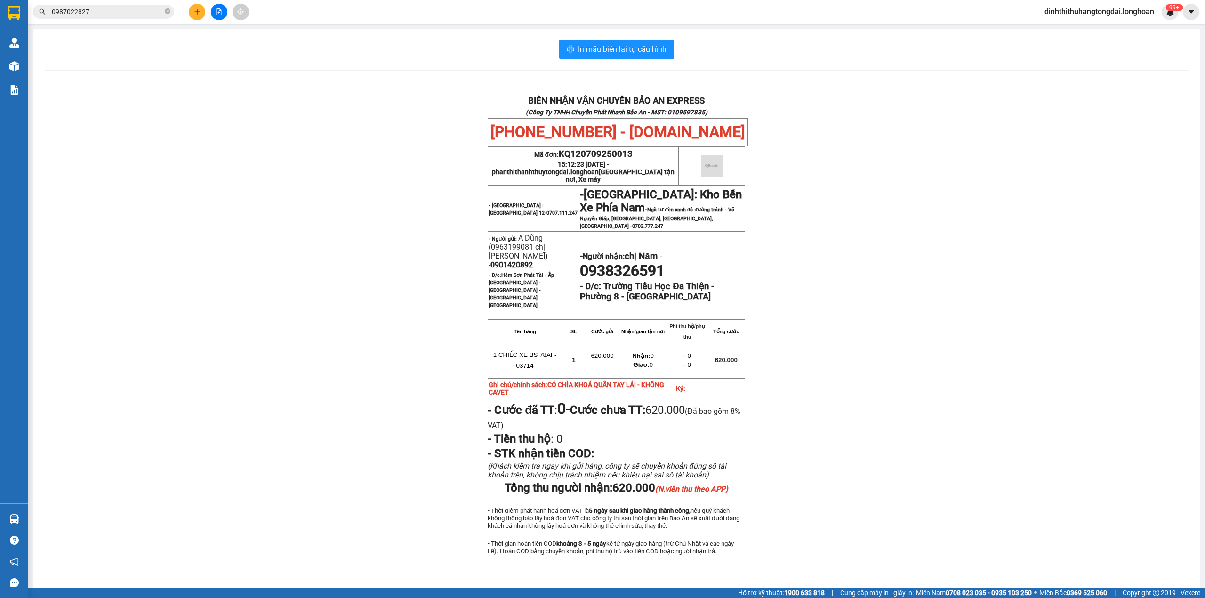
click at [119, 9] on input "0987022827" at bounding box center [107, 12] width 111 height 10
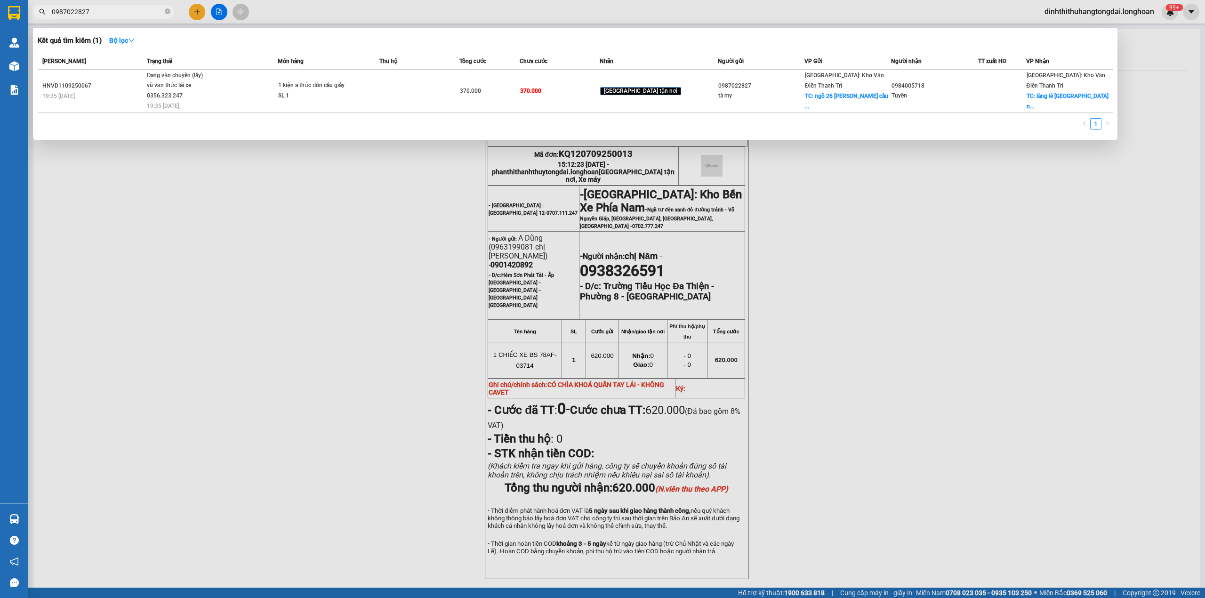
click at [119, 9] on input "0987022827" at bounding box center [107, 12] width 111 height 10
click at [76, 11] on input "0987022827" at bounding box center [107, 12] width 111 height 10
paste input "76878968"
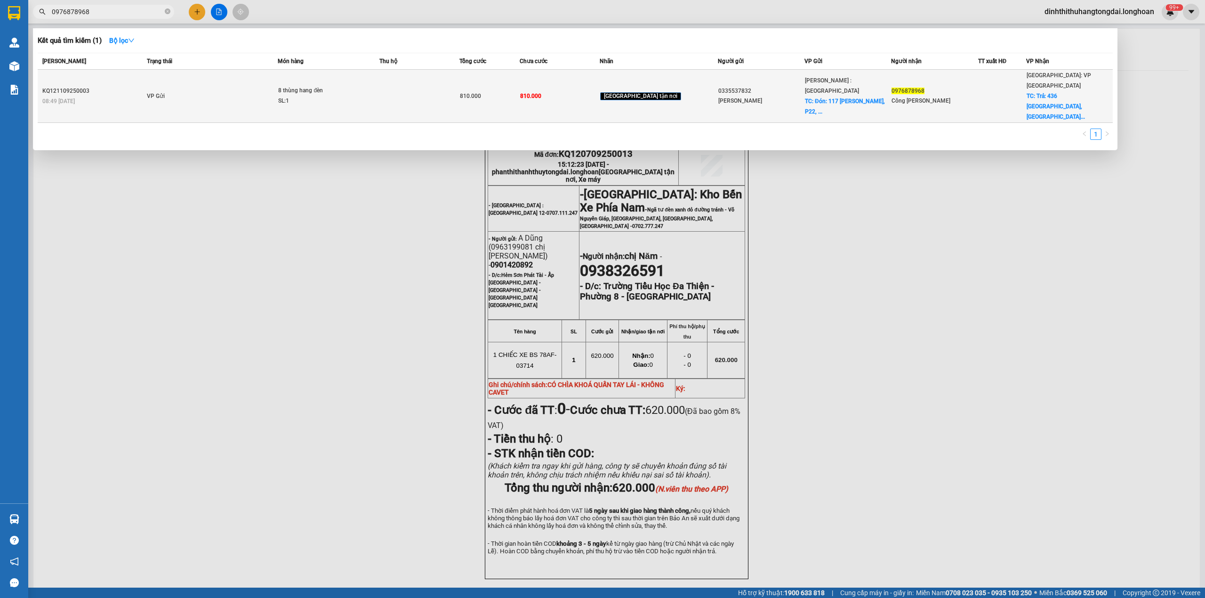
click at [223, 82] on td "VP Gửi" at bounding box center [212, 96] width 134 height 53
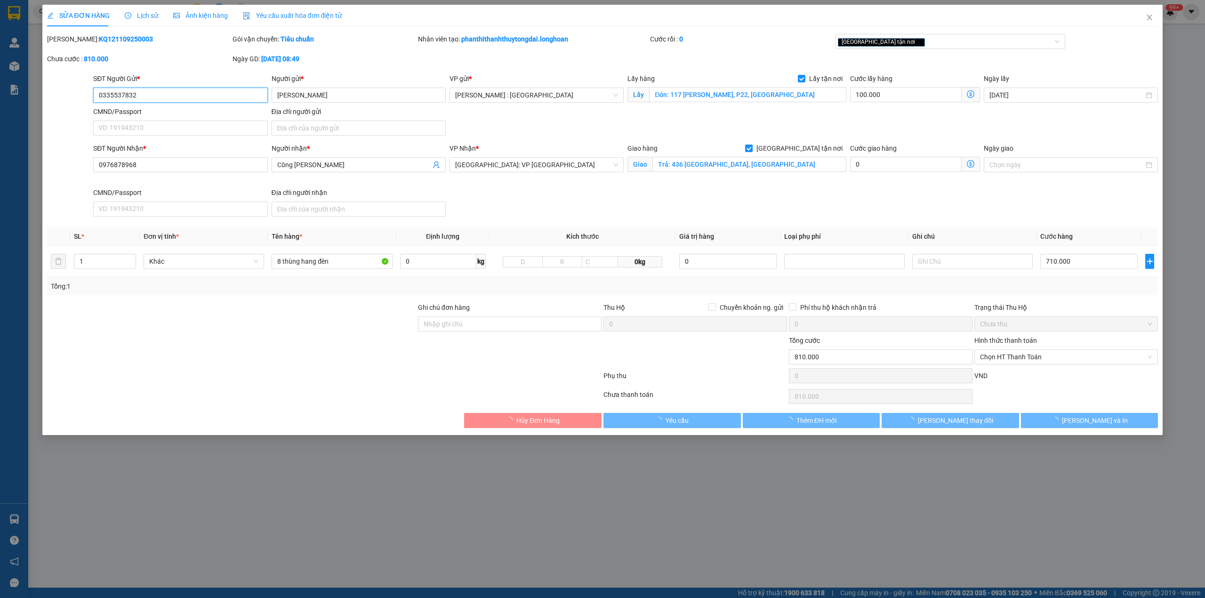
click at [138, 14] on span "Lịch sử" at bounding box center [141, 16] width 33 height 8
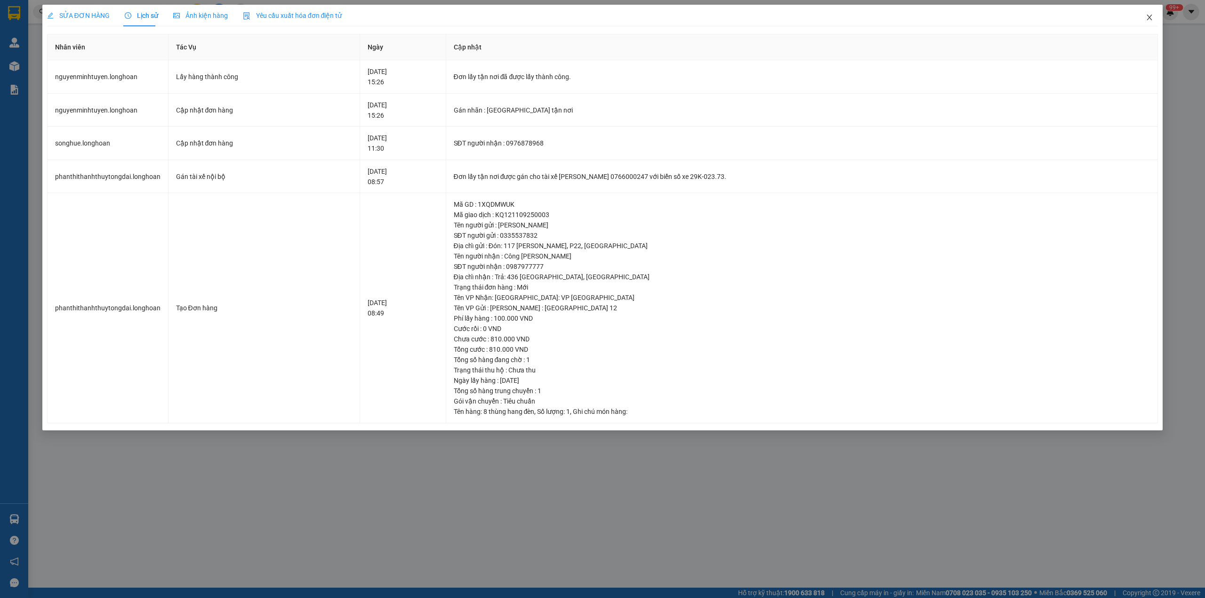
click at [1157, 16] on span "Close" at bounding box center [1150, 18] width 26 height 26
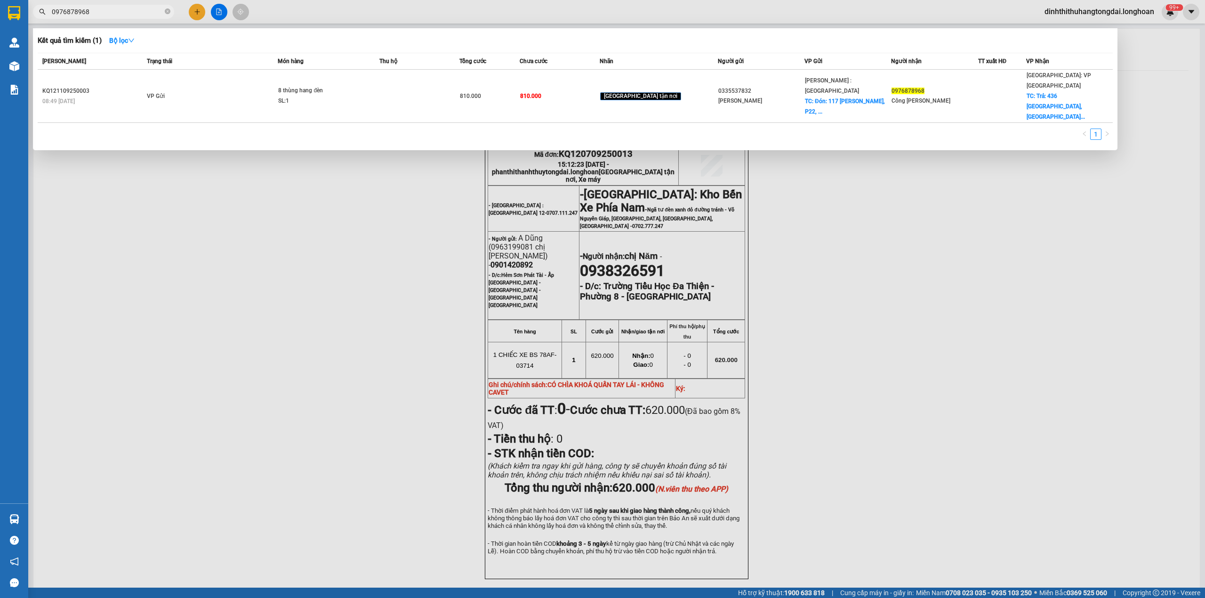
click at [98, 15] on input "0976878968" at bounding box center [107, 12] width 111 height 10
paste input "87500196"
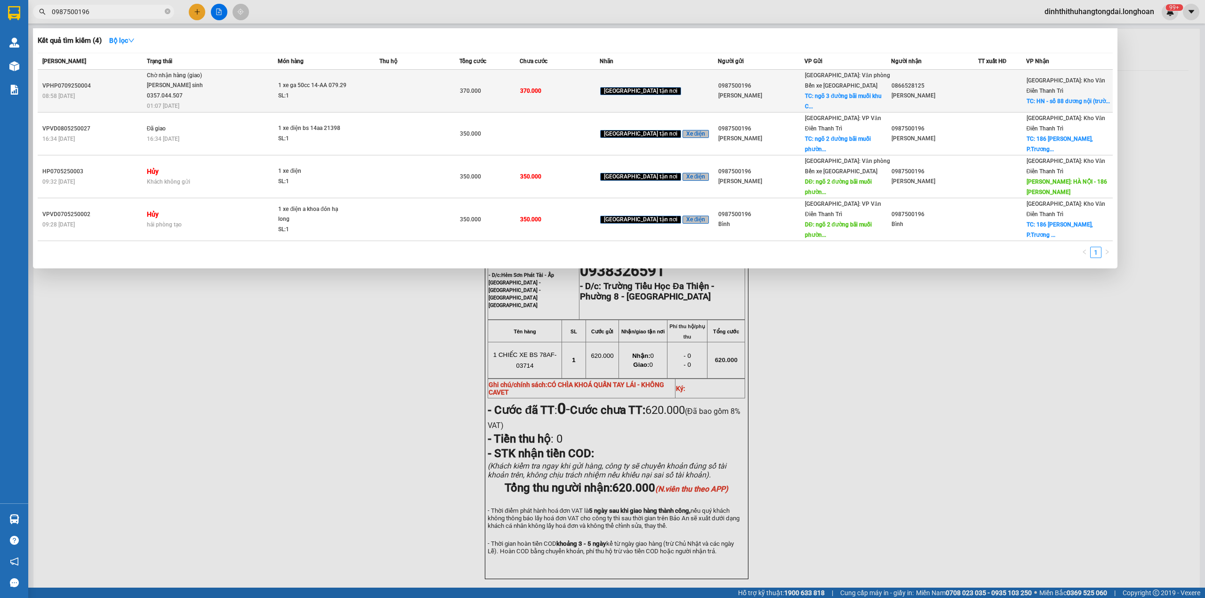
click at [253, 90] on span "Chờ nhận hàng (giao) [PERSON_NAME] sinh 0357.044.507 01:07 [DATE]" at bounding box center [212, 90] width 131 height 39
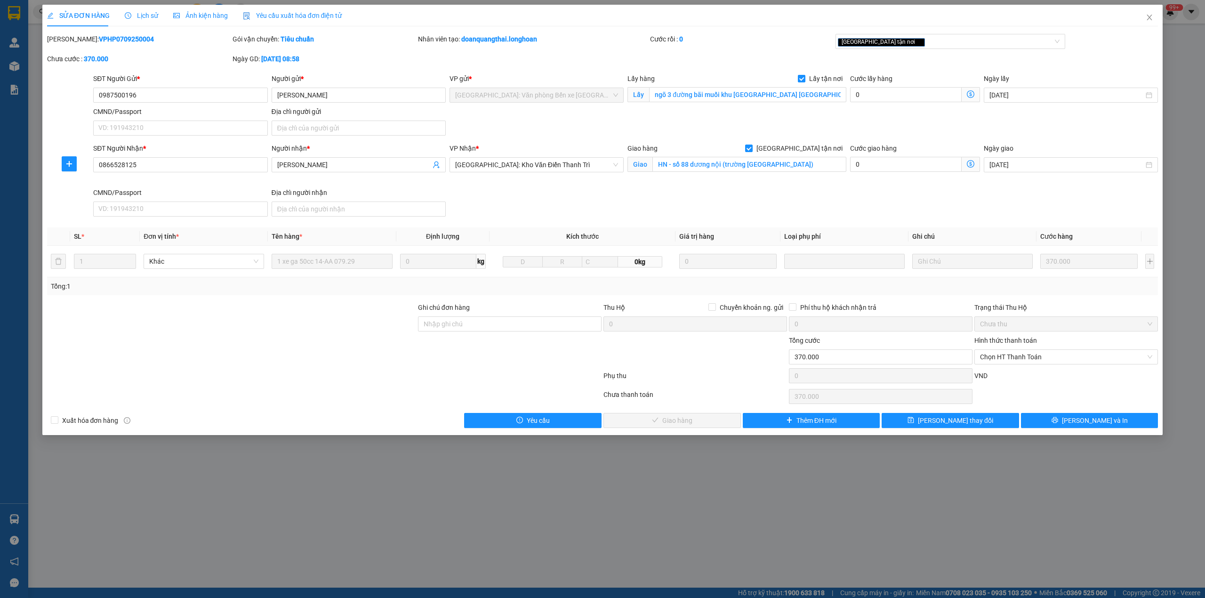
click at [136, 12] on span "Lịch sử" at bounding box center [141, 16] width 33 height 8
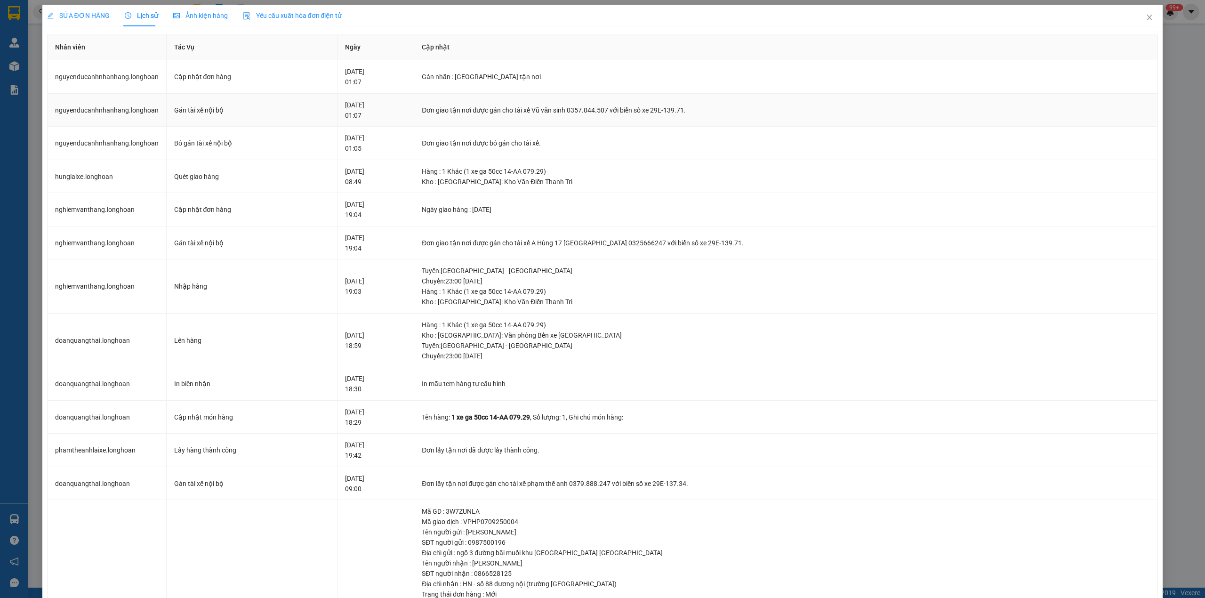
click at [460, 110] on div "Đơn giao tận nơi được gán cho tài xế Vũ văn sinh 0357.044.507 với biển số xe 29…" at bounding box center [786, 110] width 728 height 10
copy div "Đơn giao tận nơi được gán cho tài xế Vũ văn sinh 0357.044.507 với biển số xe 29…"
click at [1137, 21] on span "Close" at bounding box center [1150, 18] width 26 height 26
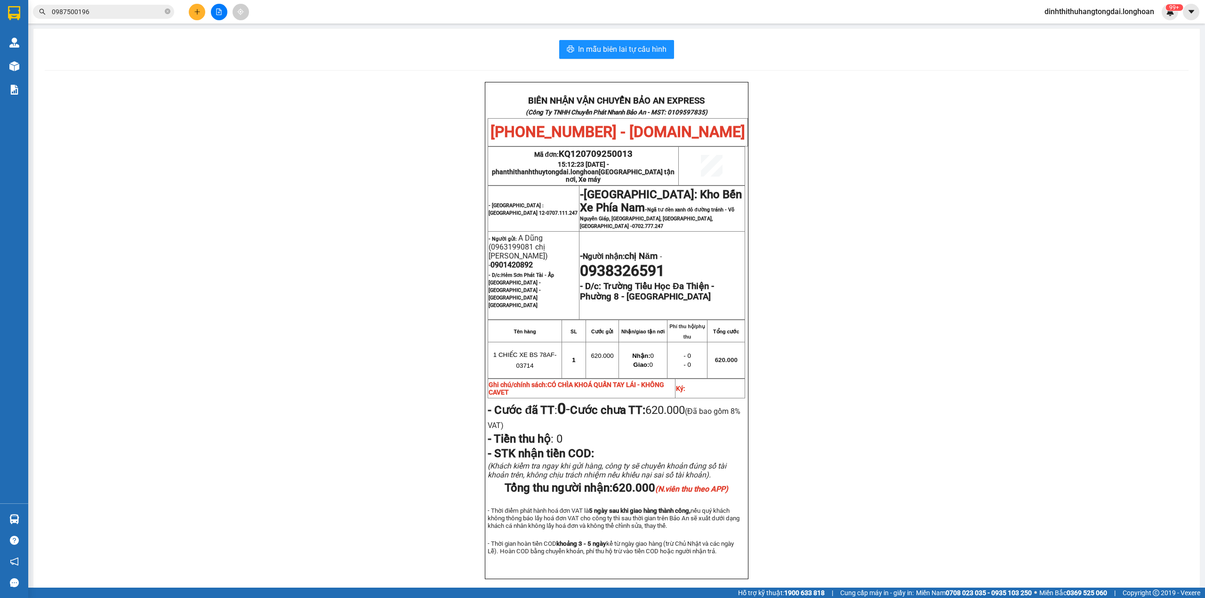
click at [79, 12] on input "0987500196" at bounding box center [107, 12] width 111 height 10
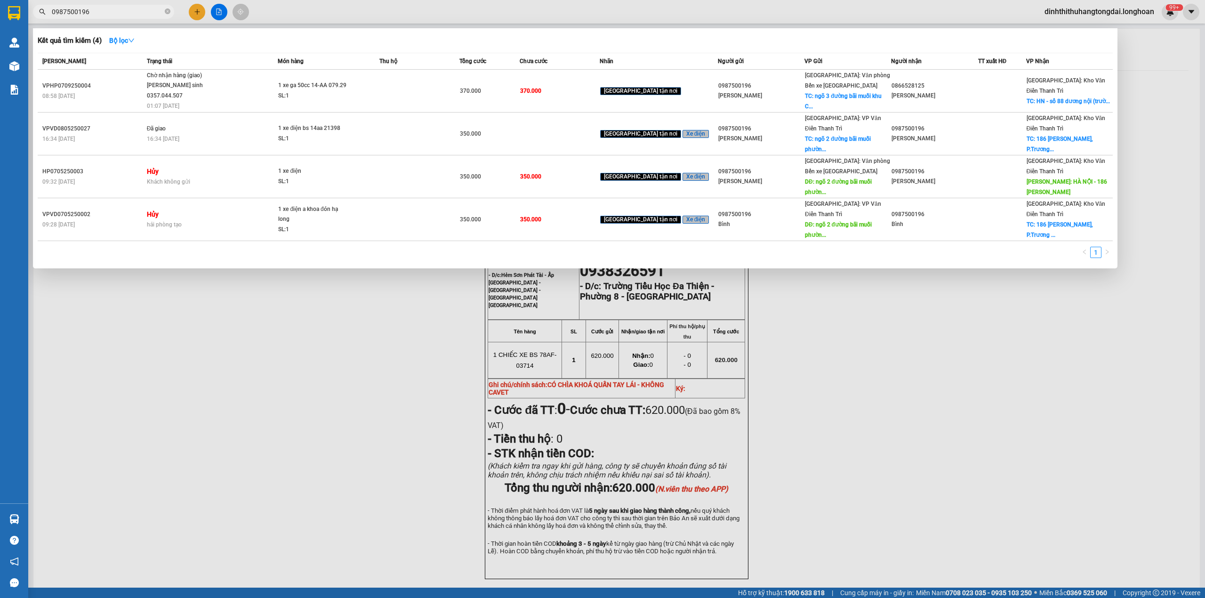
click at [79, 12] on input "0987500196" at bounding box center [107, 12] width 111 height 10
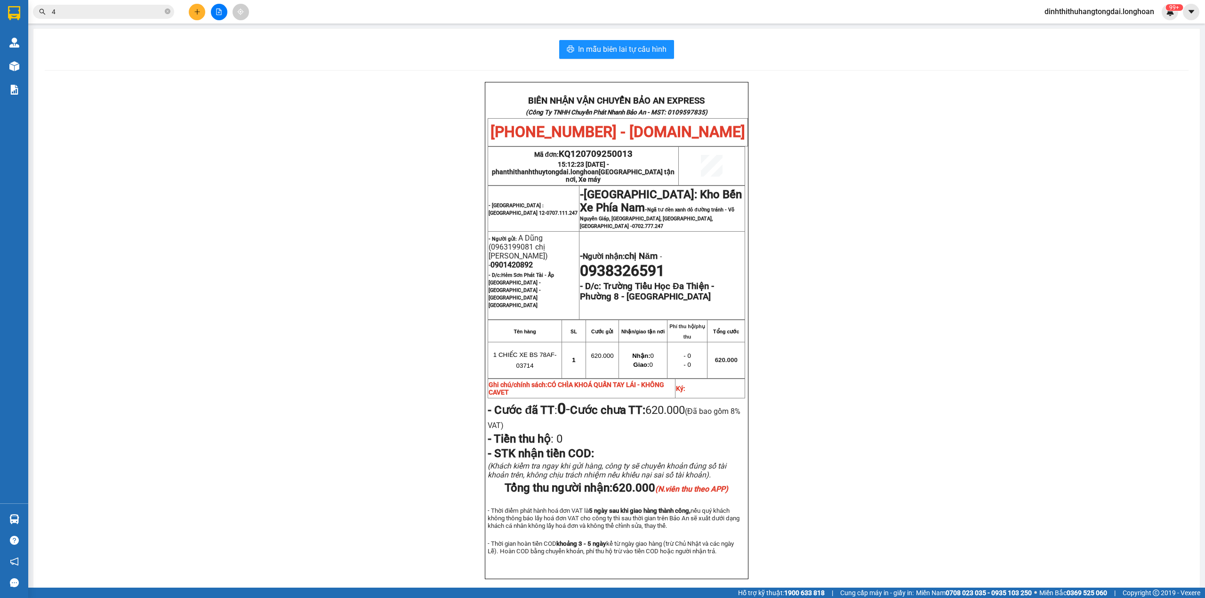
click at [141, 7] on input "4" at bounding box center [107, 12] width 111 height 10
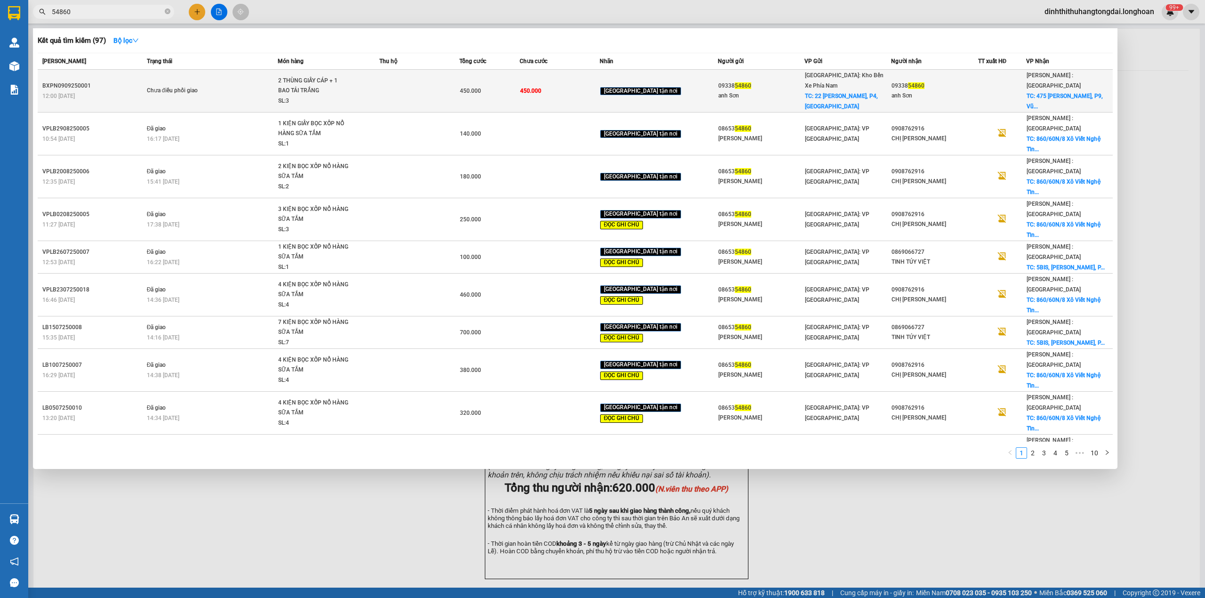
click at [302, 90] on div "2 THÙNG GIẤY CÁP + 1 BAO TẢI TRẮNG" at bounding box center [313, 86] width 71 height 20
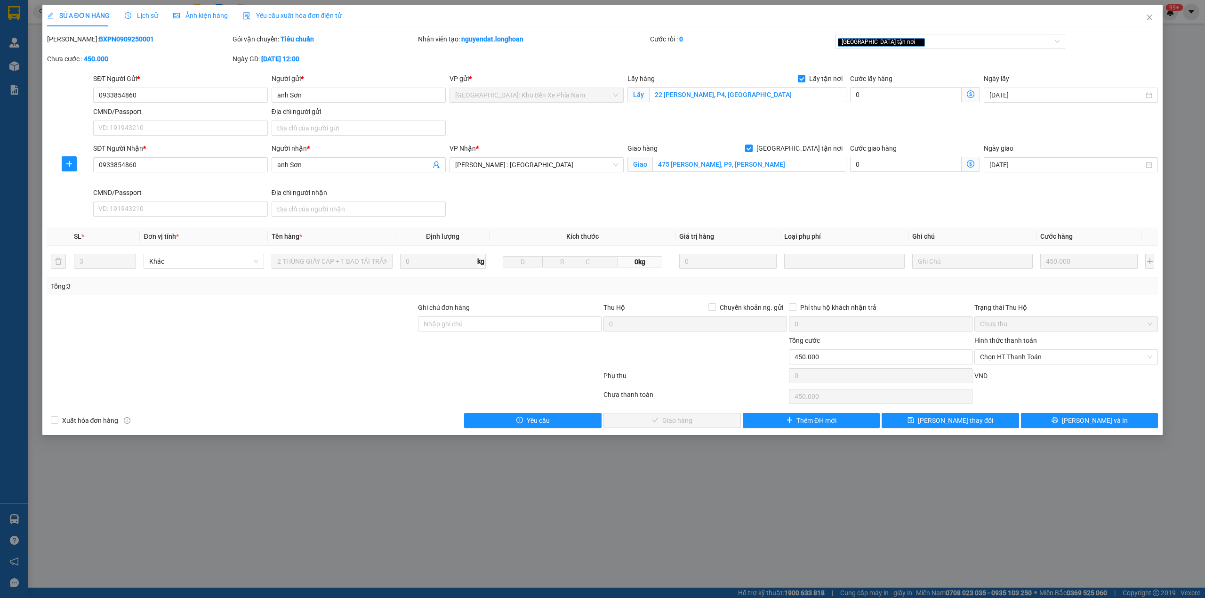
click at [141, 15] on span "Lịch sử" at bounding box center [141, 16] width 33 height 8
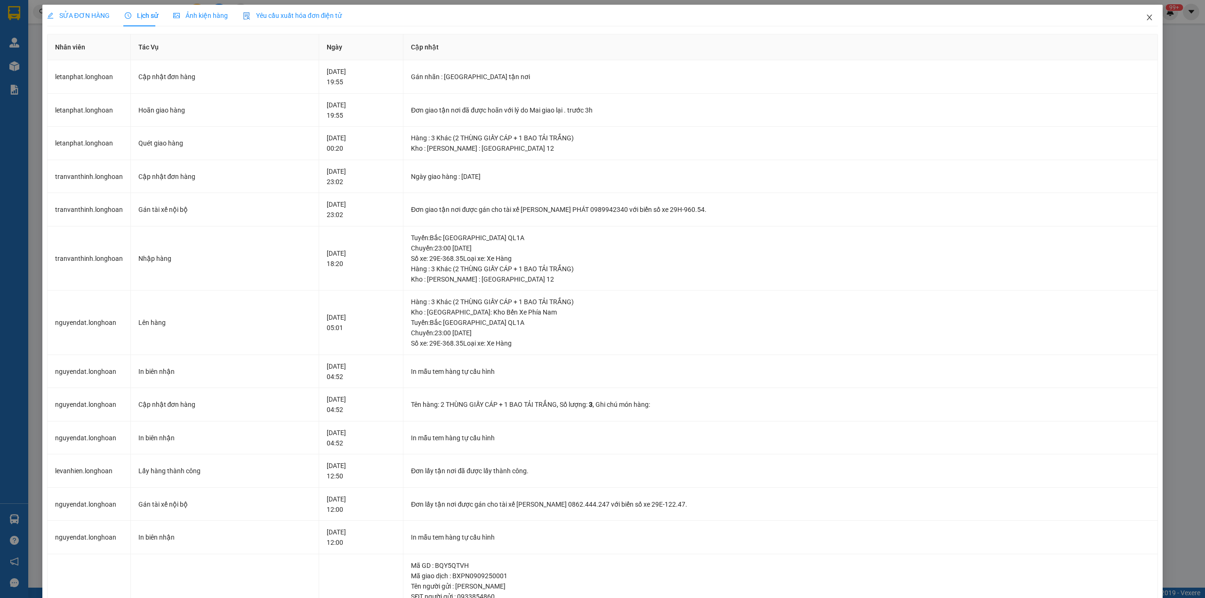
click at [1146, 15] on icon "close" at bounding box center [1150, 18] width 8 height 8
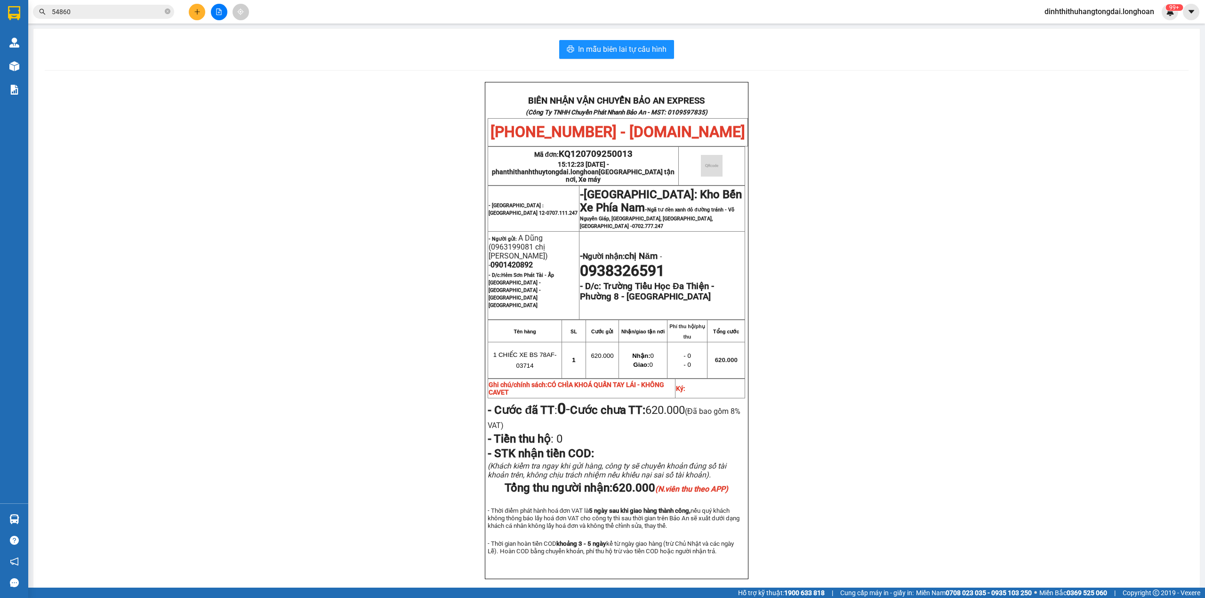
click at [110, 15] on input "54860" at bounding box center [107, 12] width 111 height 10
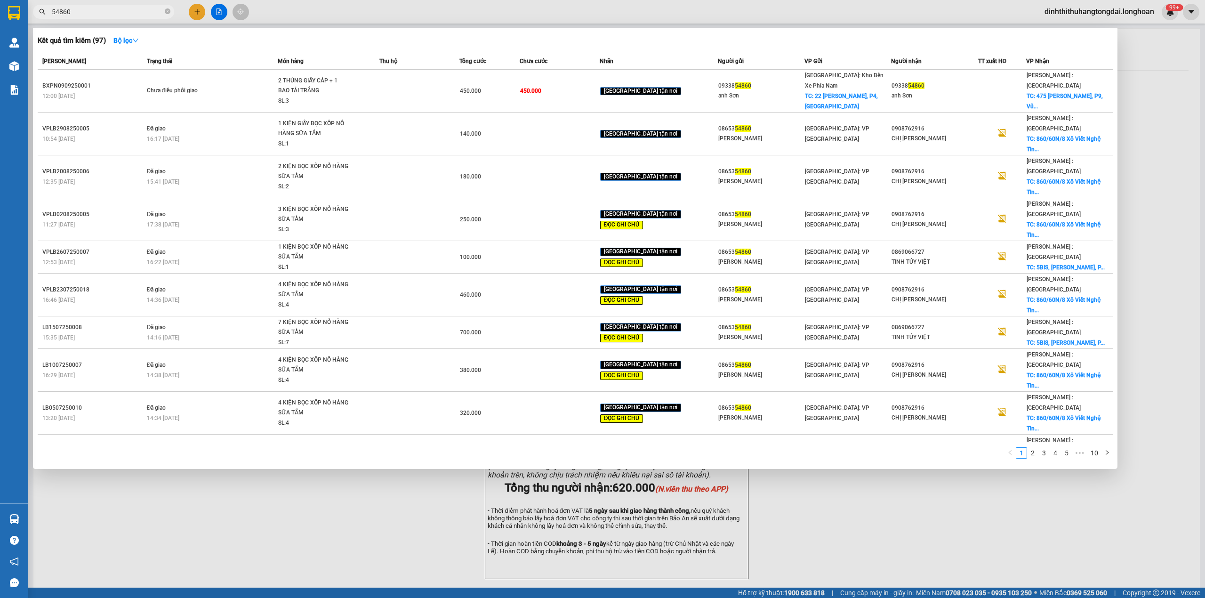
click at [110, 15] on input "54860" at bounding box center [107, 12] width 111 height 10
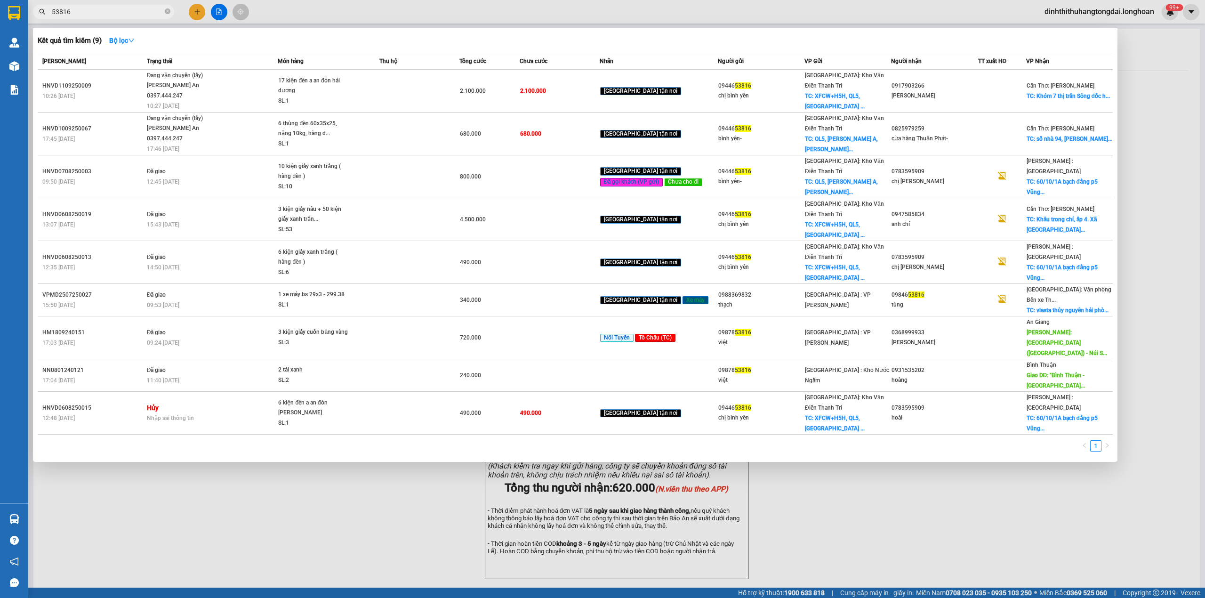
click at [63, 13] on input "53816" at bounding box center [107, 12] width 111 height 10
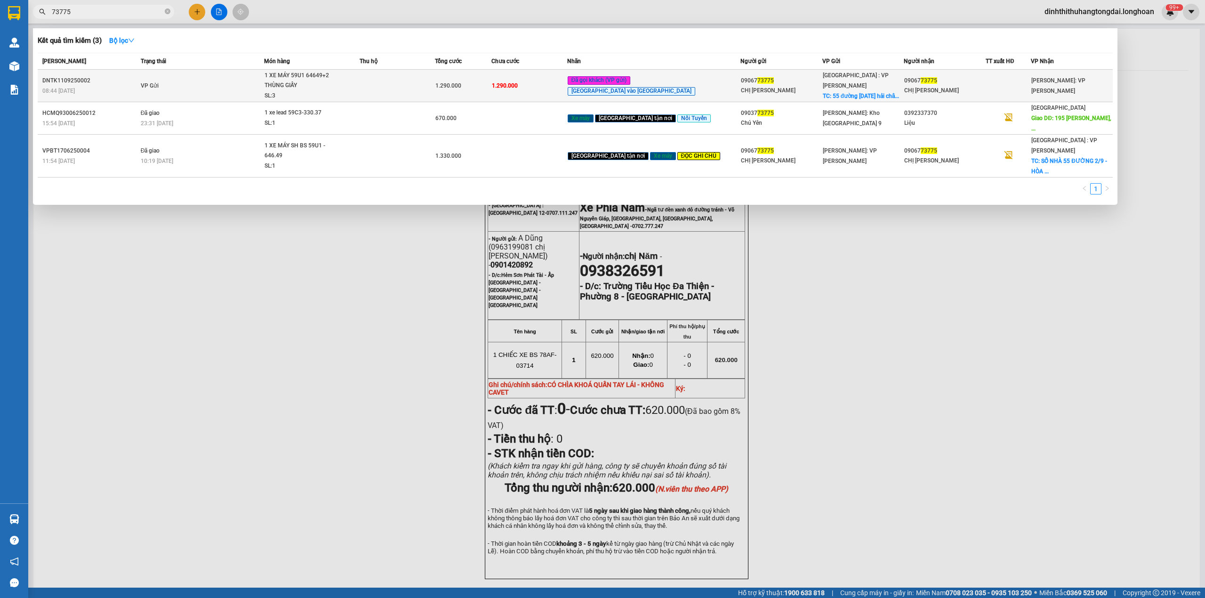
click at [198, 86] on td "VP Gửi" at bounding box center [201, 86] width 126 height 32
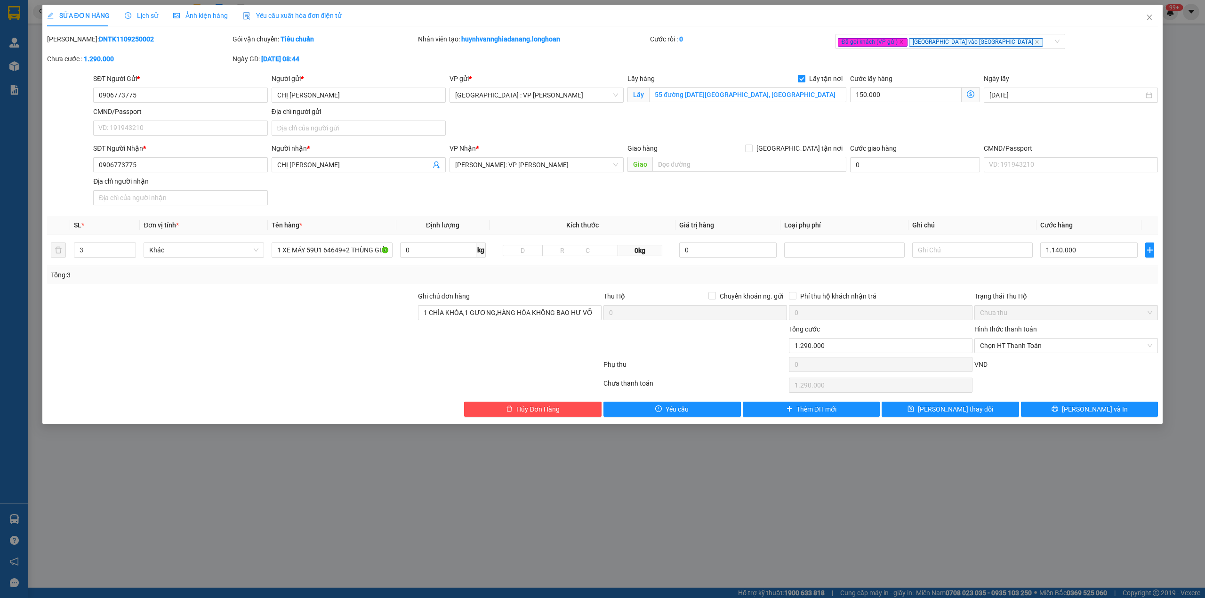
click at [135, 12] on span "Lịch sử" at bounding box center [141, 16] width 33 height 8
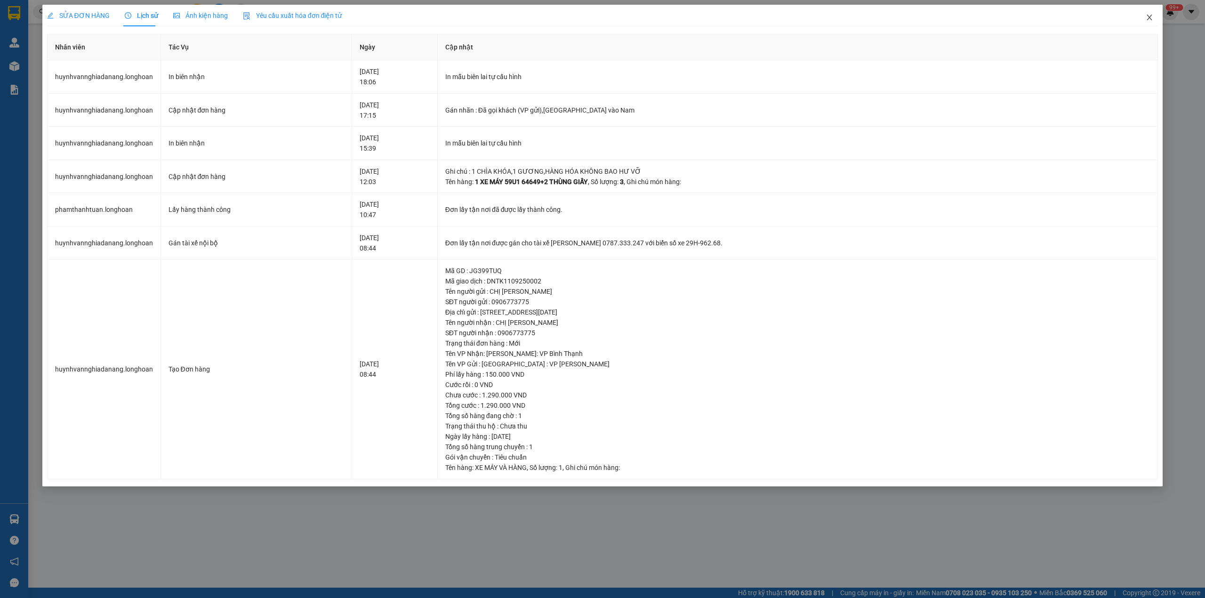
click at [1150, 17] on icon "close" at bounding box center [1150, 18] width 8 height 8
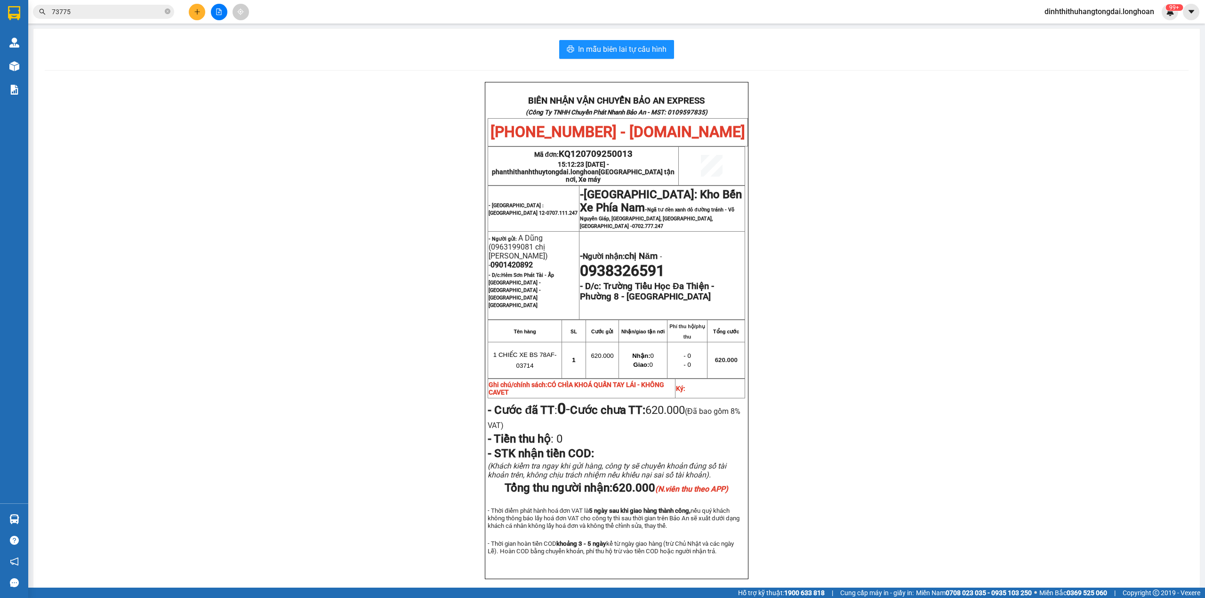
click at [121, 18] on span "73775" at bounding box center [103, 12] width 141 height 14
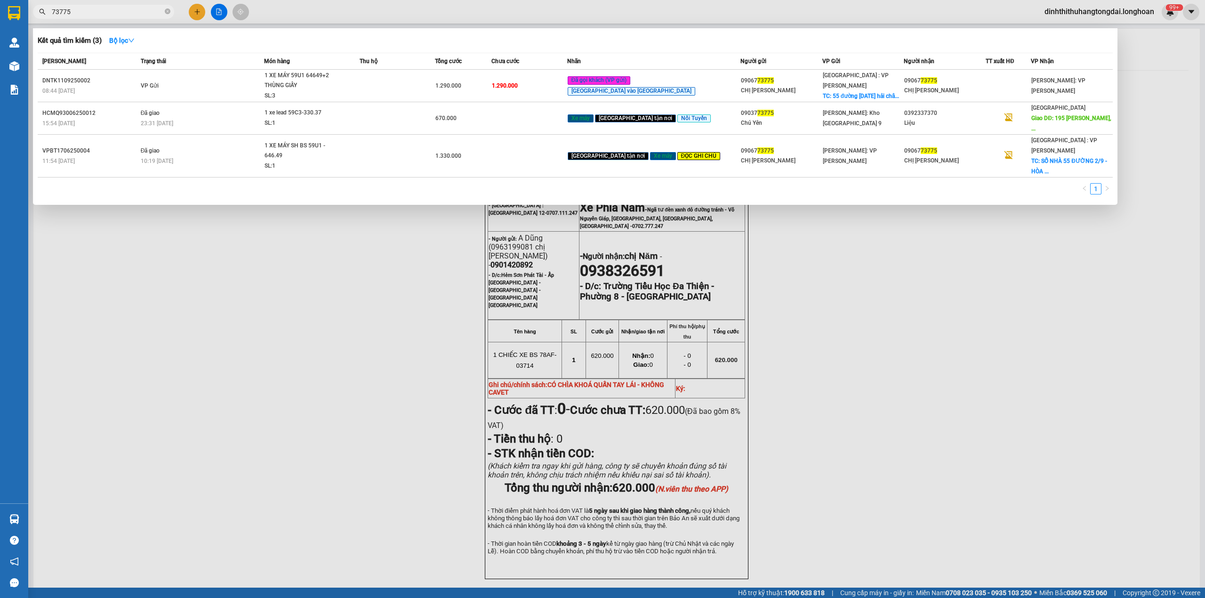
click at [116, 14] on input "73775" at bounding box center [107, 12] width 111 height 10
paste input "0328584154"
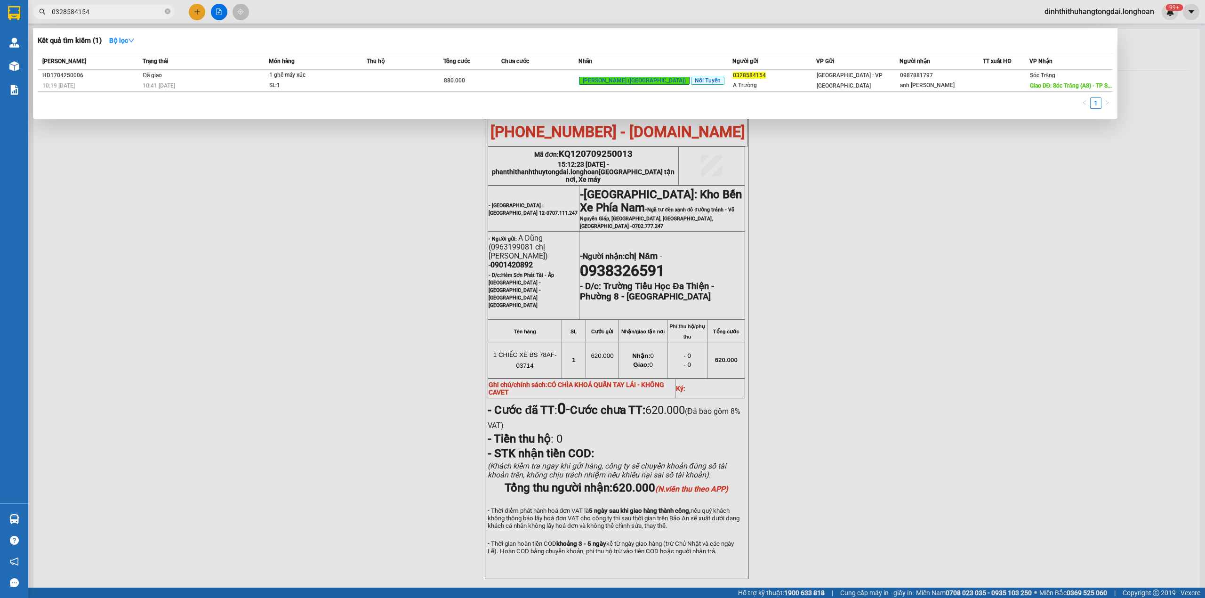
click at [76, 12] on input "0328584154" at bounding box center [107, 12] width 111 height 10
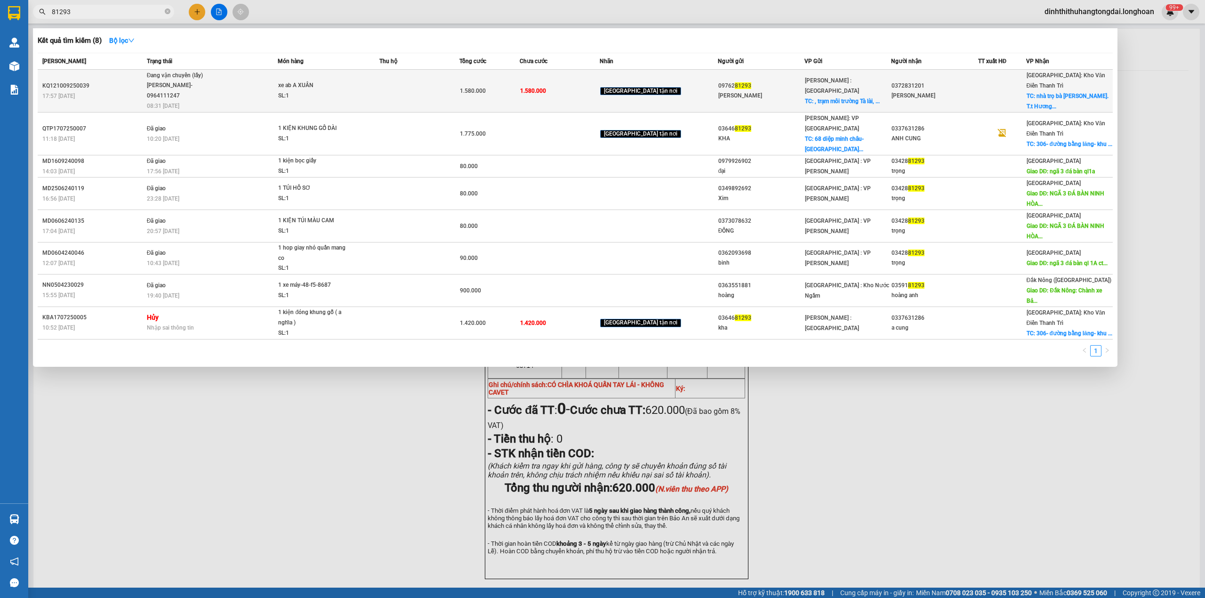
click at [230, 97] on span "Đang vận chuyển (lấy) [PERSON_NAME]- 0964111247 08:31 [DATE]" at bounding box center [212, 90] width 131 height 39
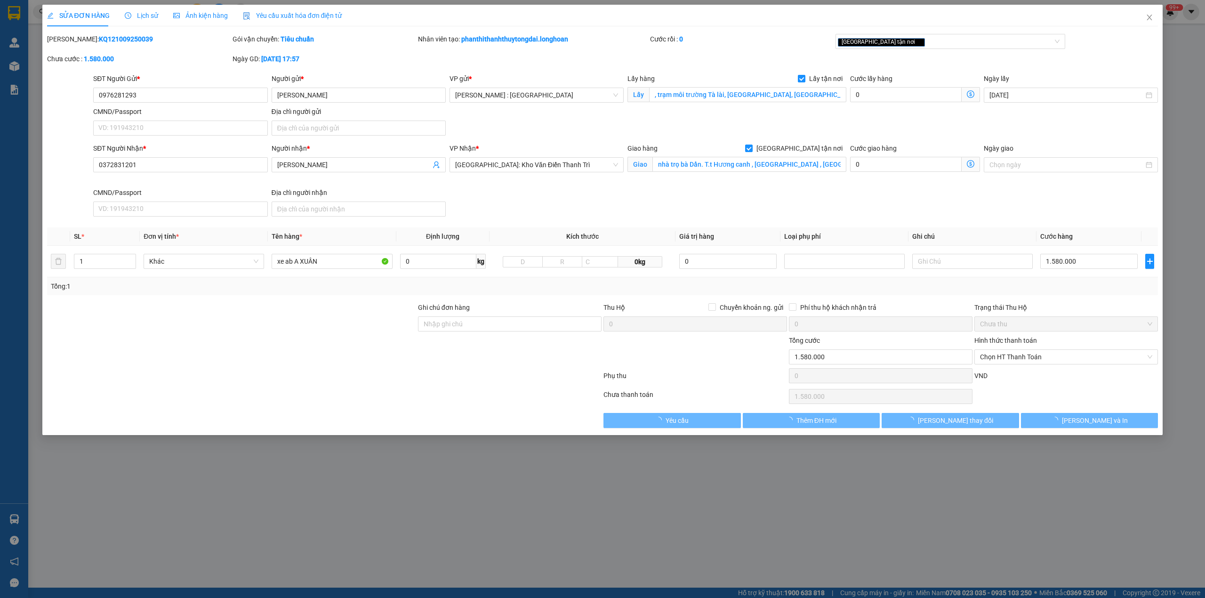
click at [133, 16] on span "Lịch sử" at bounding box center [141, 16] width 33 height 8
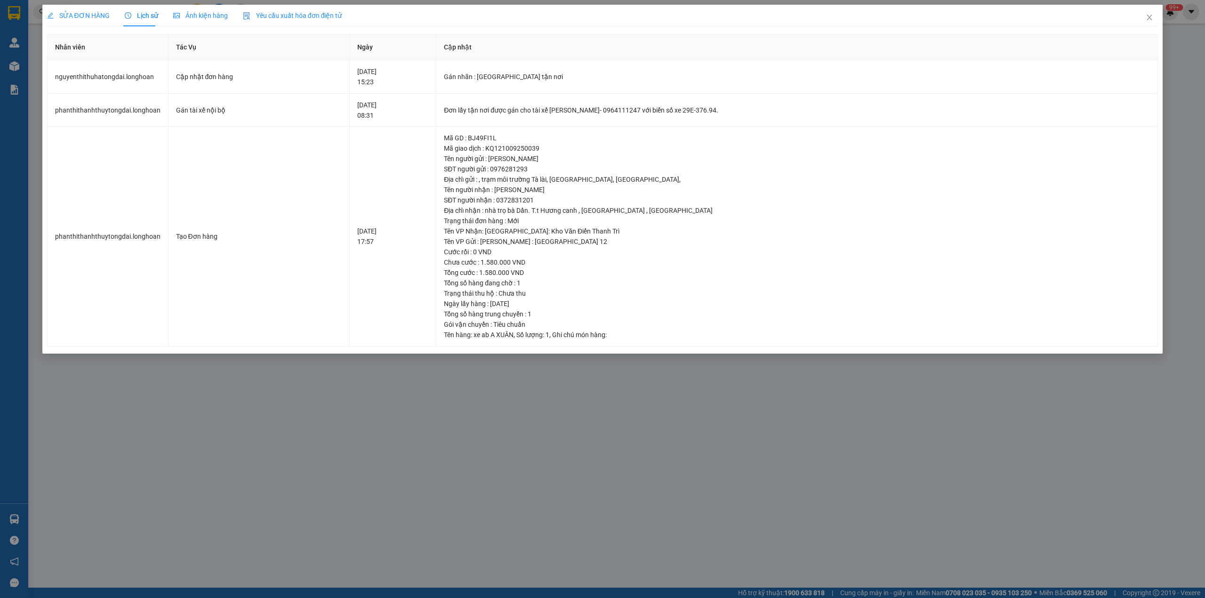
click at [61, 15] on span "SỬA ĐƠN HÀNG" at bounding box center [78, 16] width 63 height 8
